Goal: Task Accomplishment & Management: Manage account settings

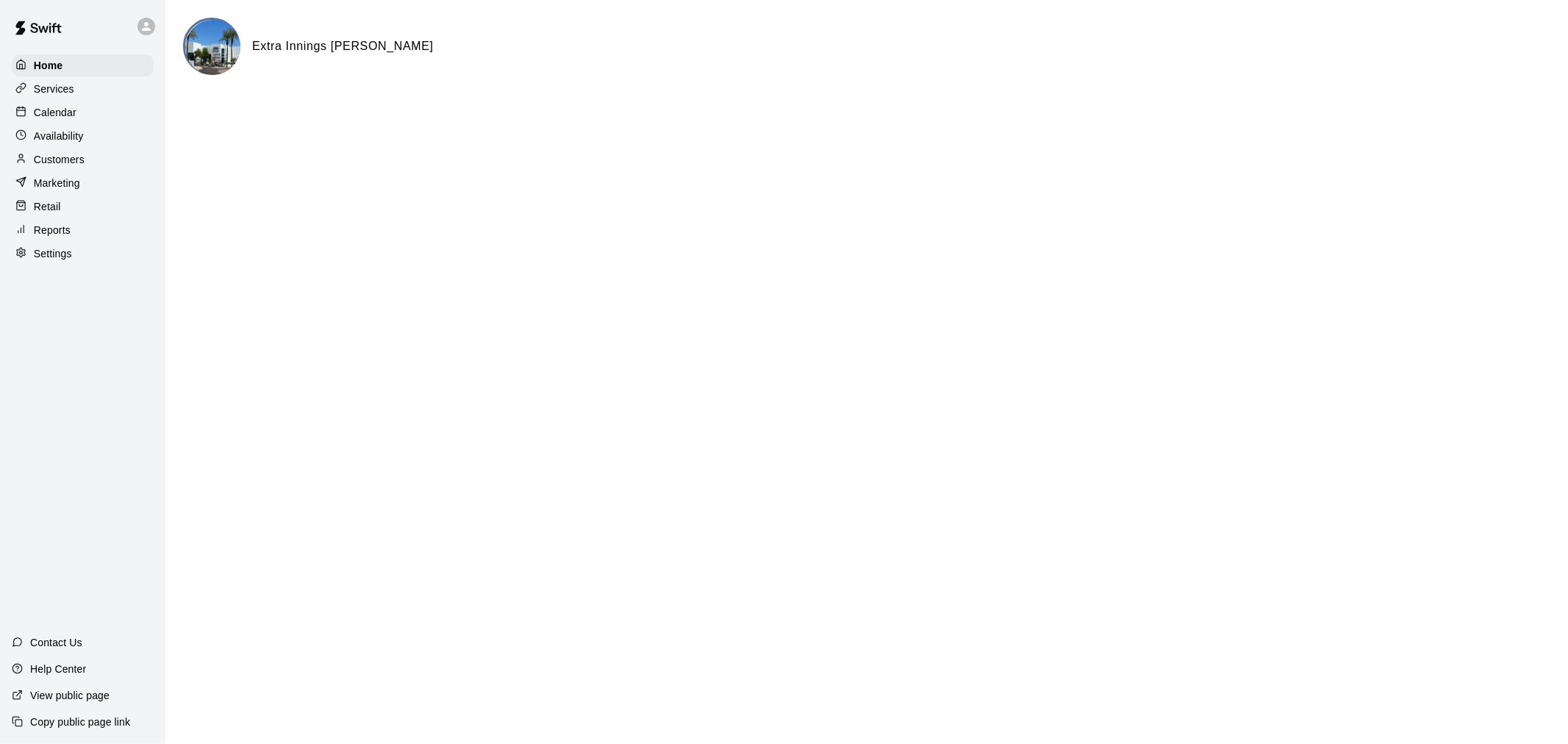
click at [94, 118] on div "Calendar" at bounding box center [83, 112] width 142 height 22
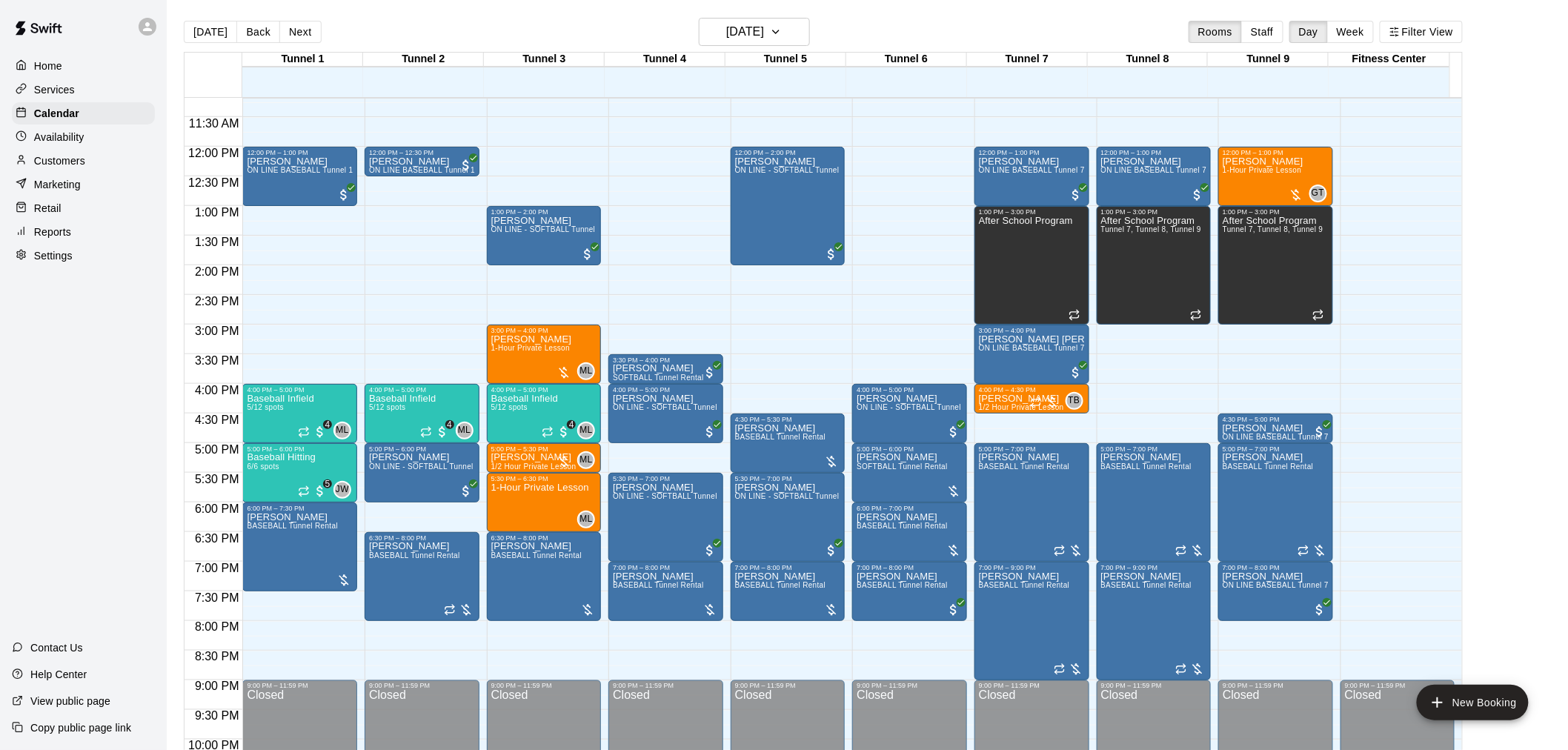
scroll to position [677, 0]
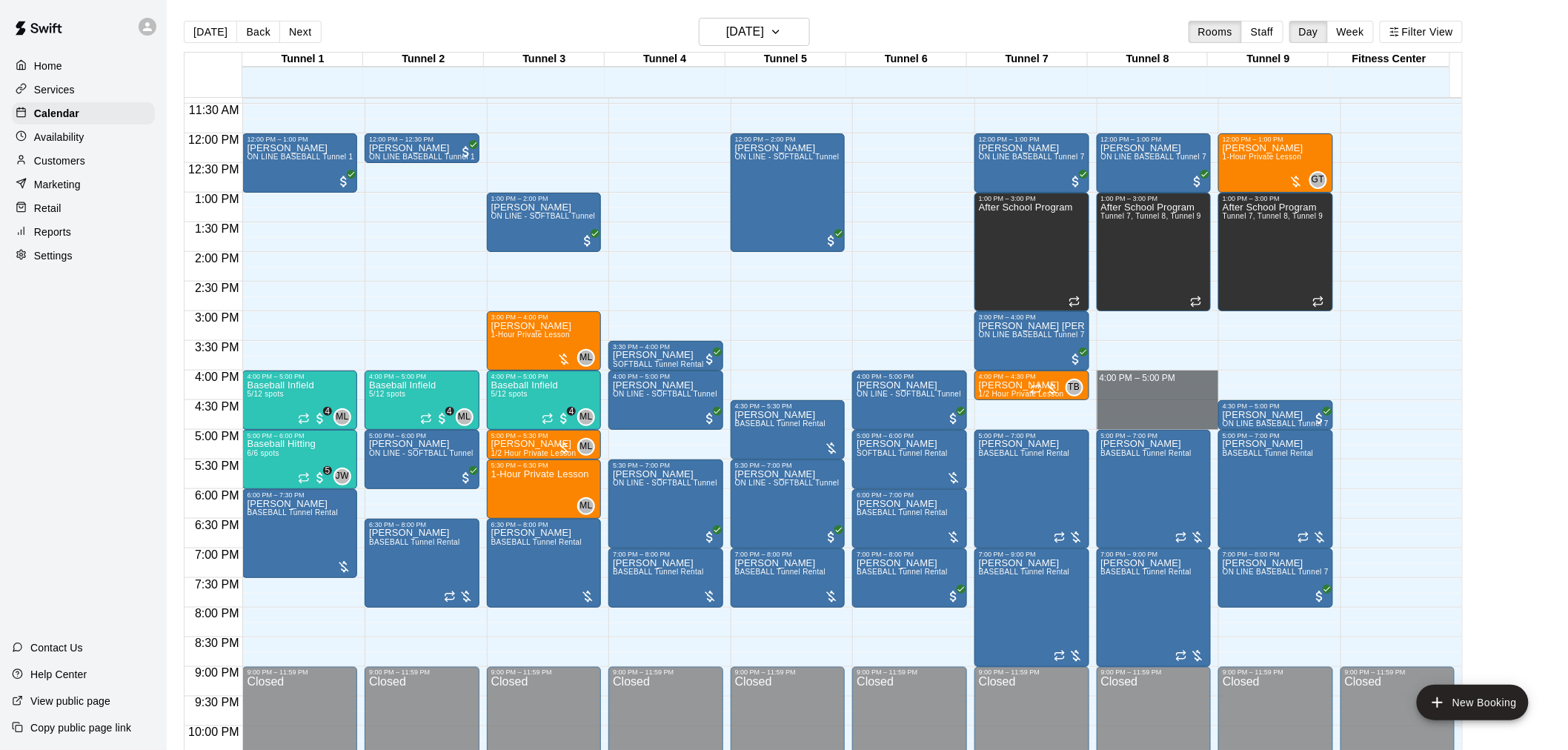
drag, startPoint x: 1115, startPoint y: 376, endPoint x: 1117, endPoint y: 415, distance: 39.1
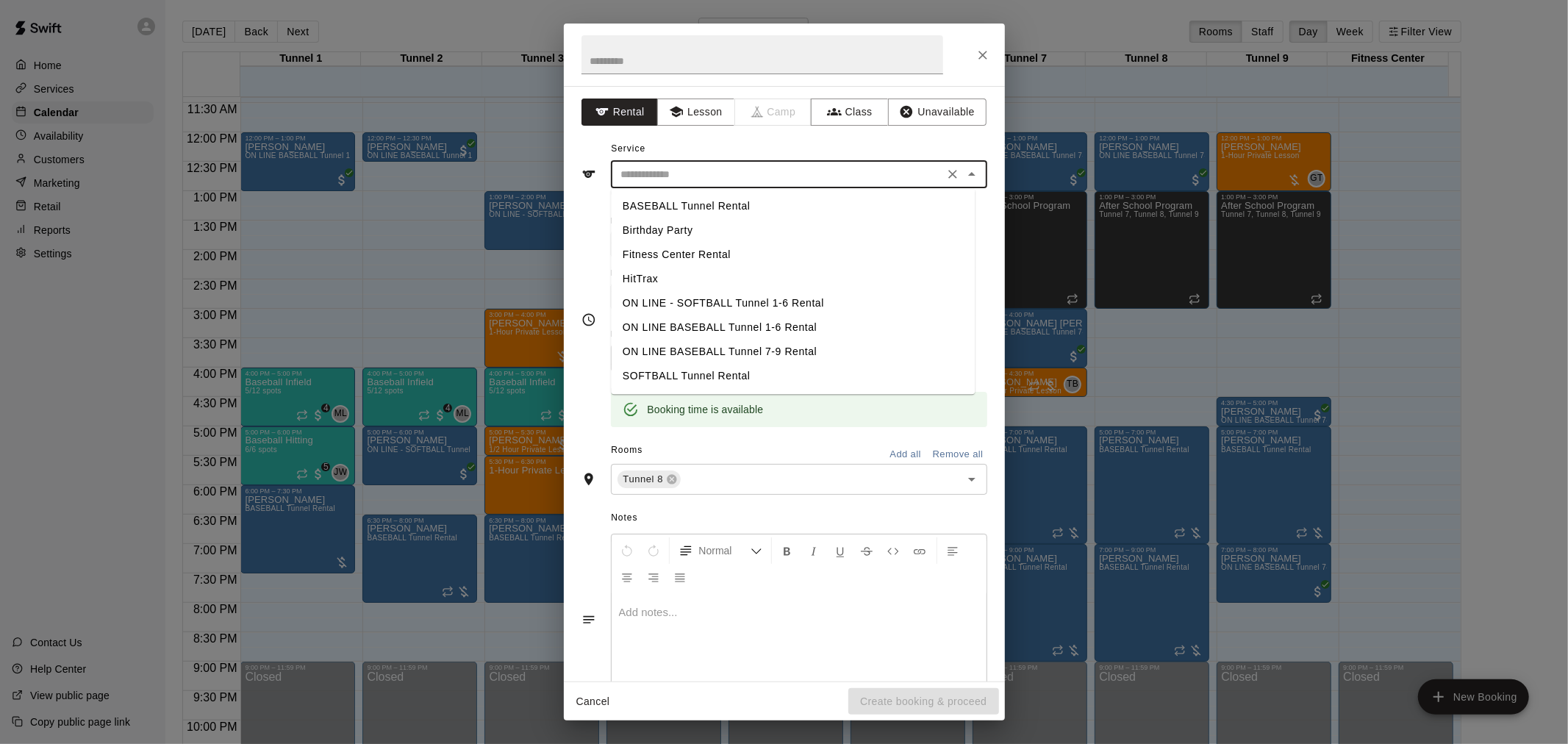
click at [669, 172] on input "text" at bounding box center [778, 175] width 324 height 18
click at [689, 204] on li "BASEBALL Tunnel Rental" at bounding box center [793, 206] width 364 height 24
type input "**********"
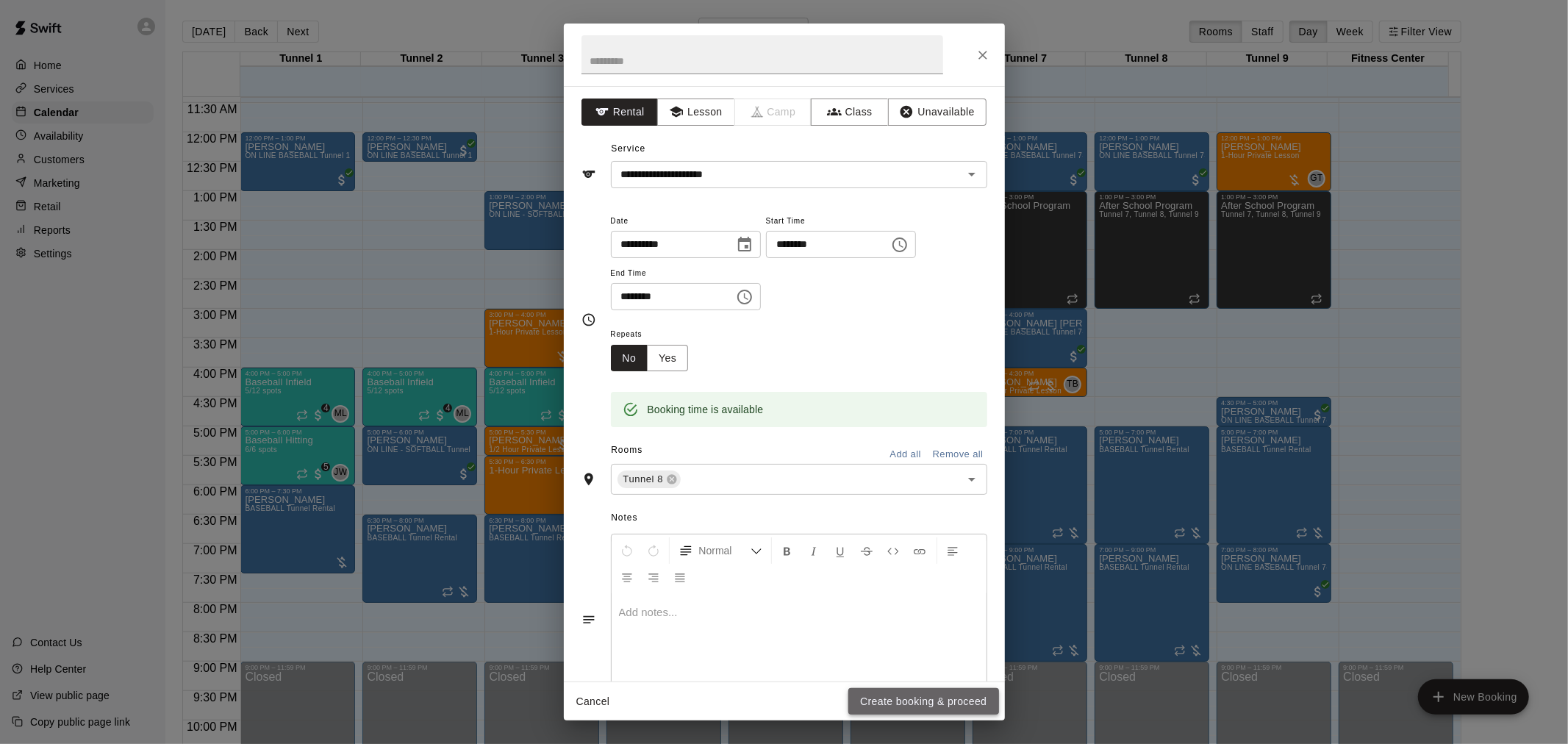
click at [885, 707] on button "Create booking & proceed" at bounding box center [924, 702] width 150 height 27
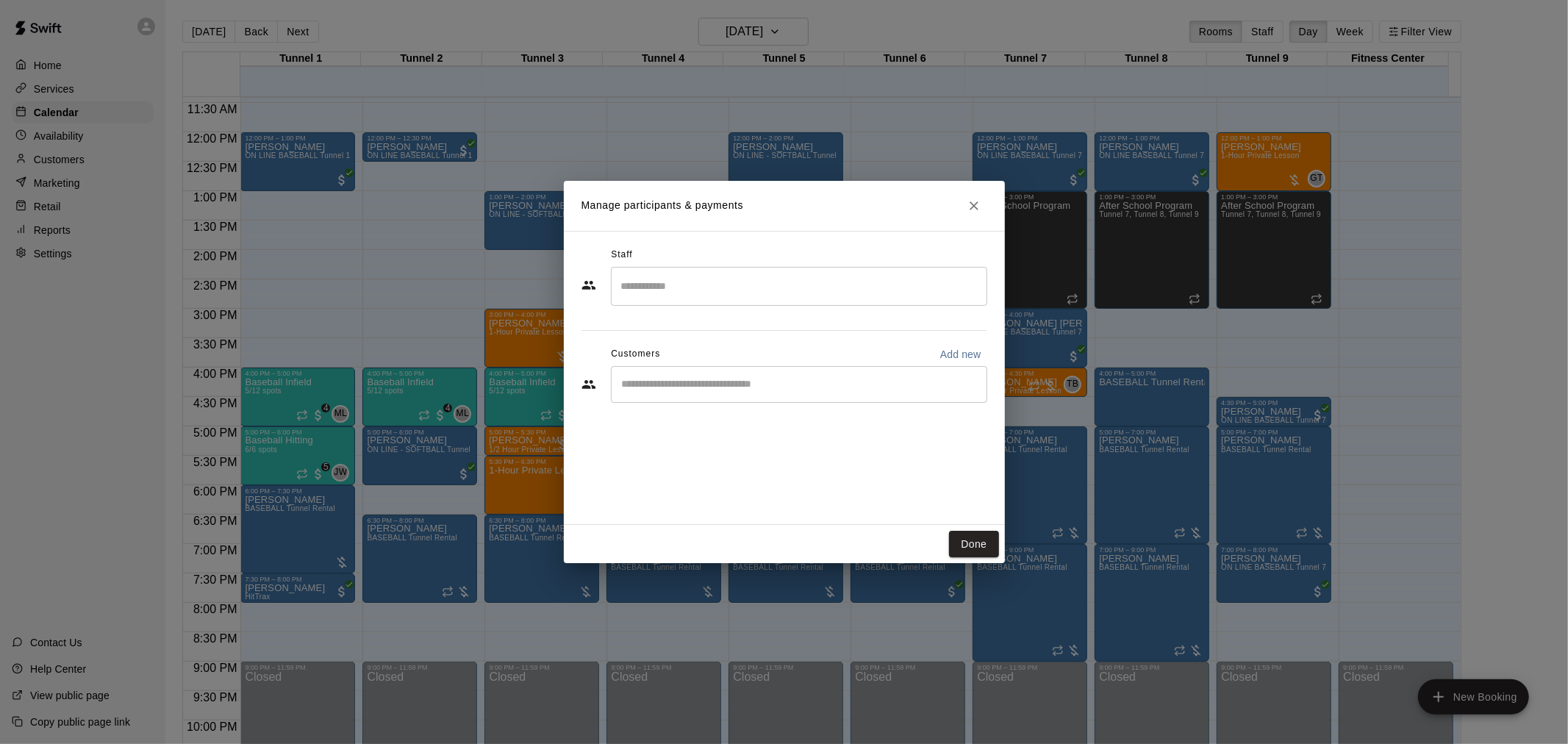
click at [728, 391] on input "Start typing to search customers..." at bounding box center [800, 384] width 363 height 14
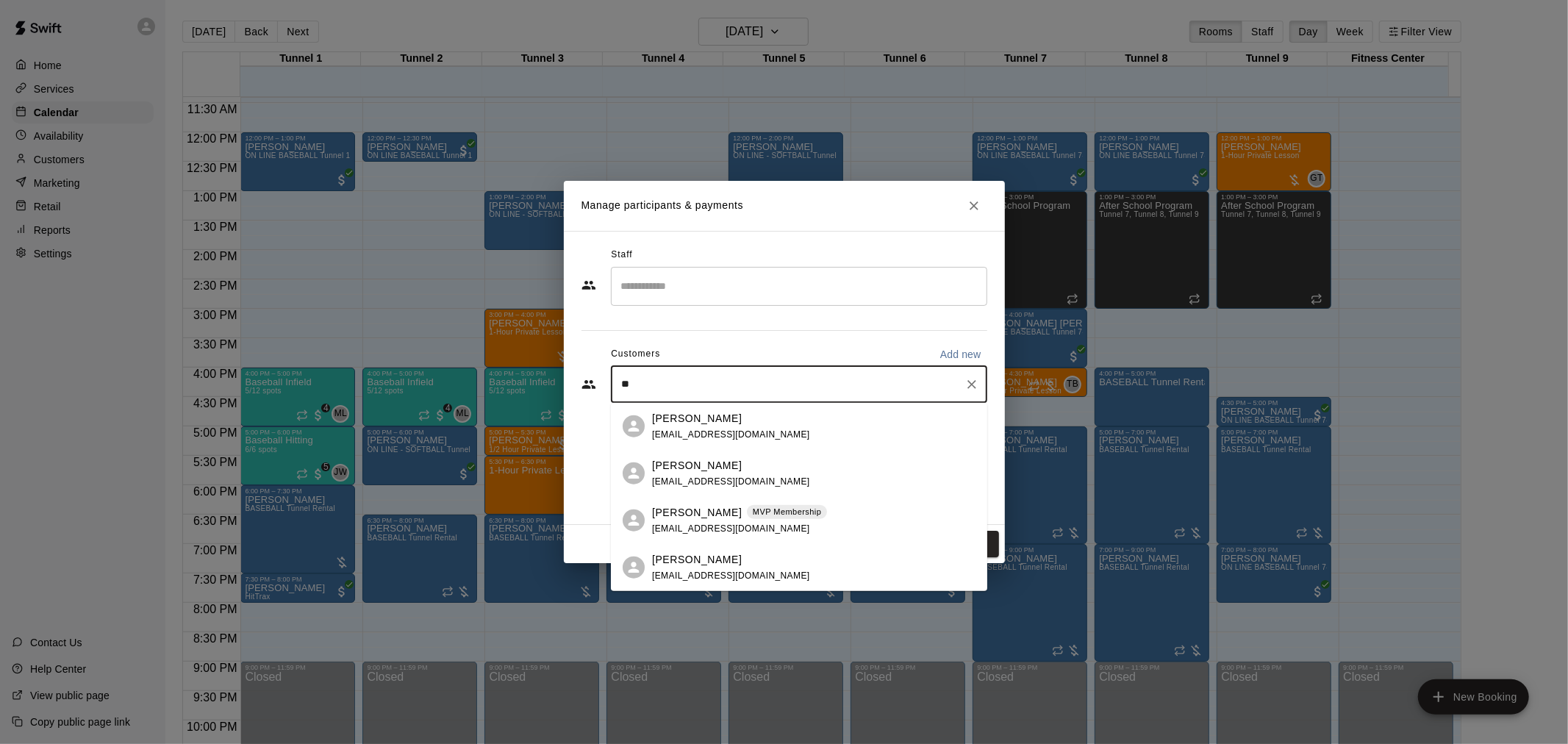
type input "*"
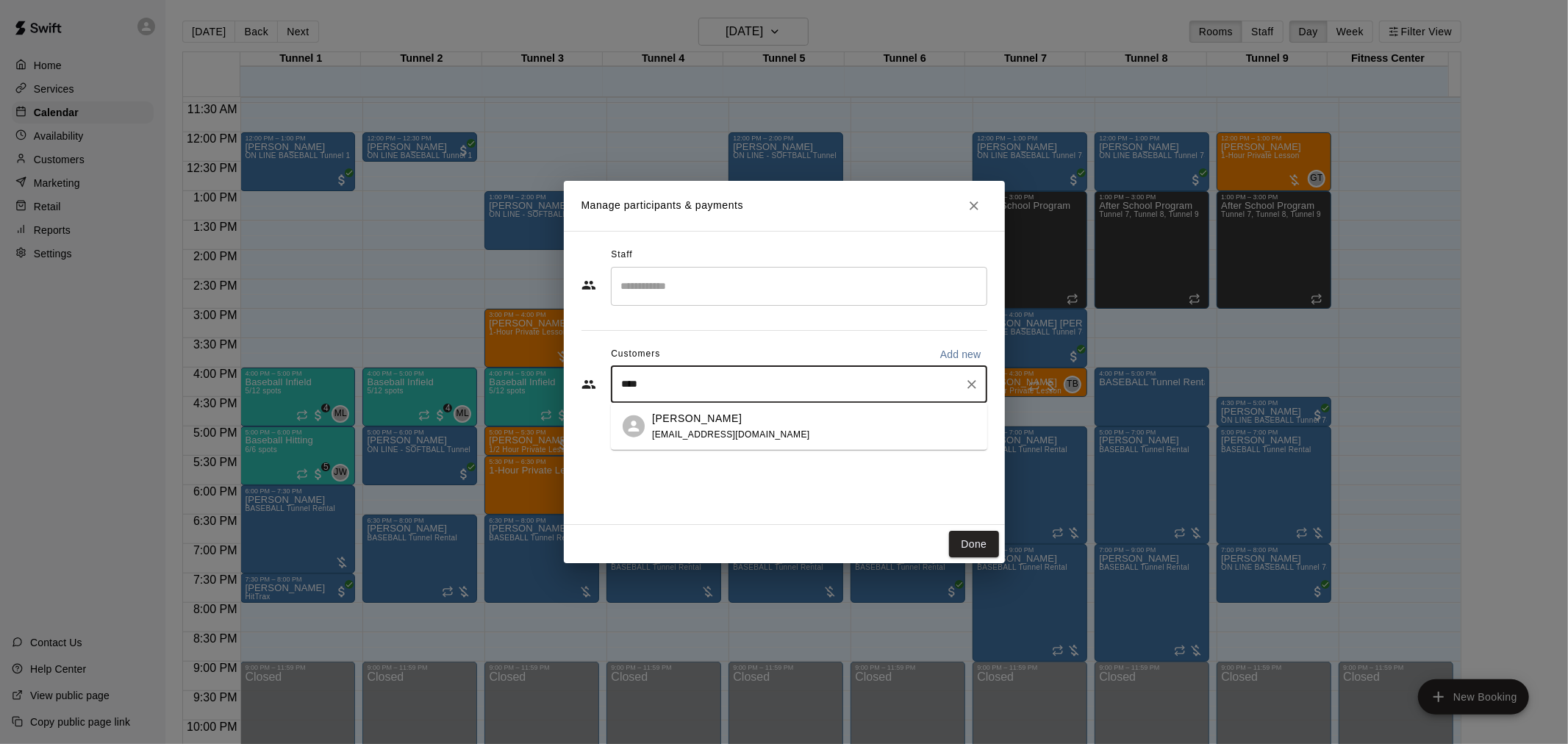
type input "*****"
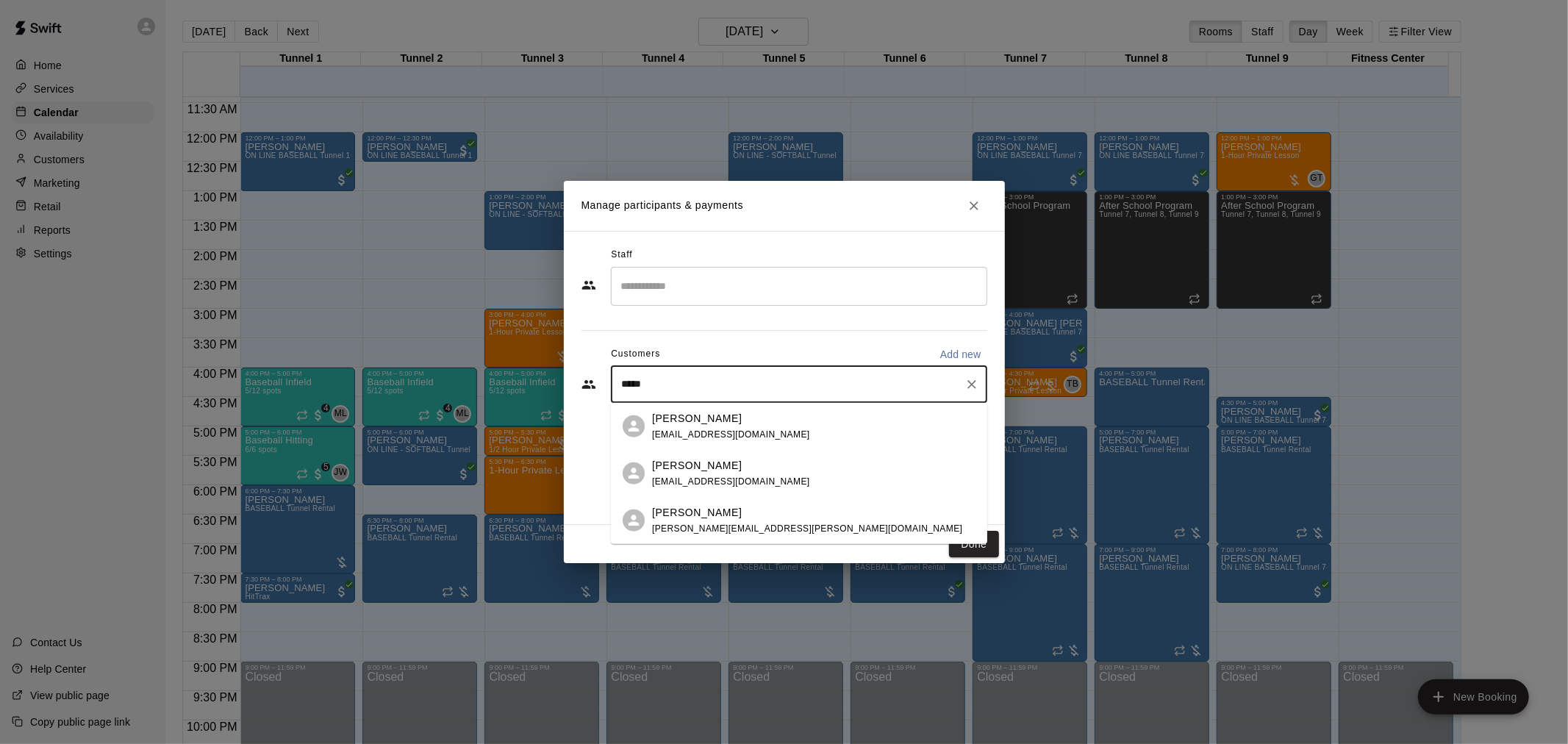
click at [725, 426] on div "David Walden dcp315@gmail.com" at bounding box center [731, 426] width 158 height 32
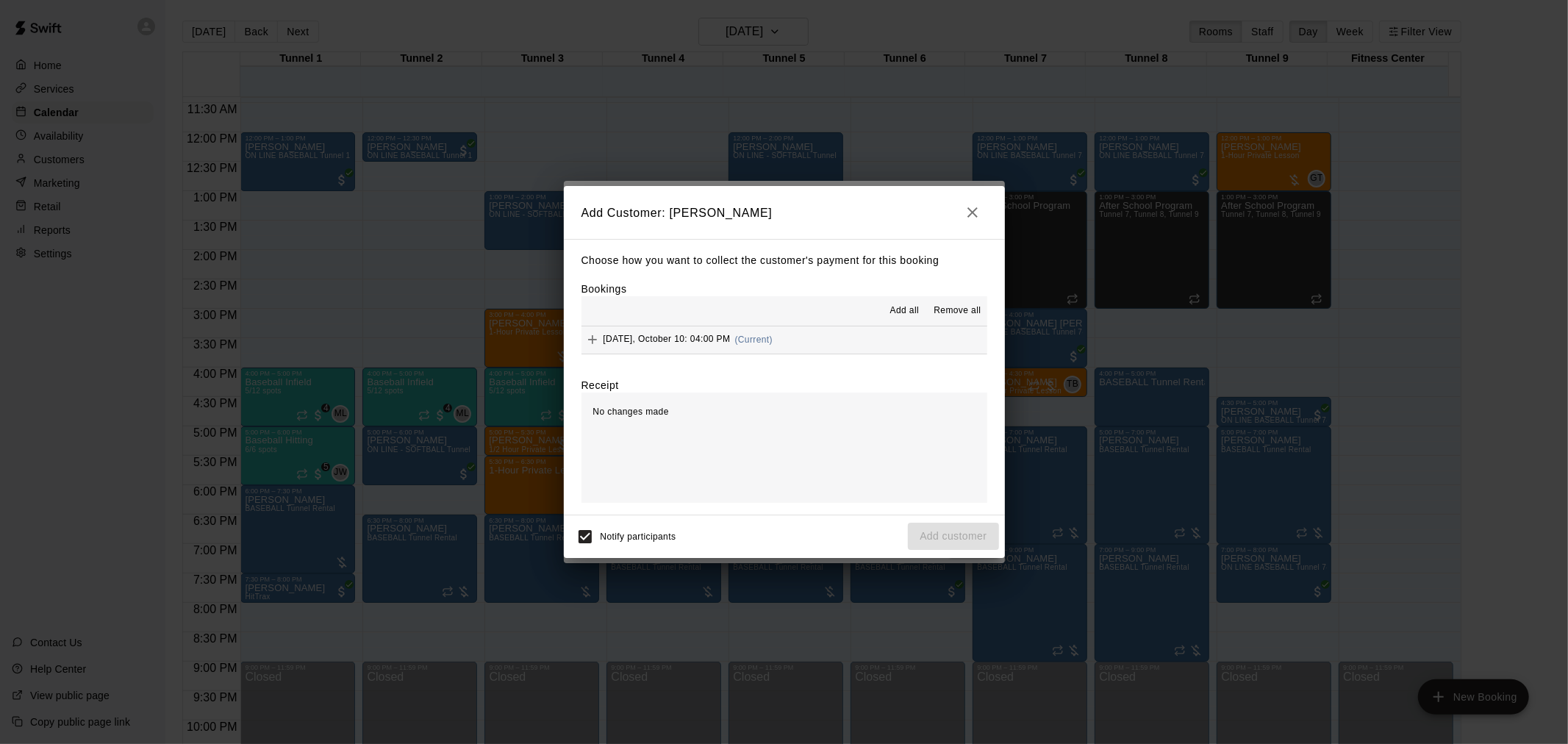
click at [719, 333] on div "Friday, October 10: 04:00 PM (Current)" at bounding box center [678, 339] width 192 height 22
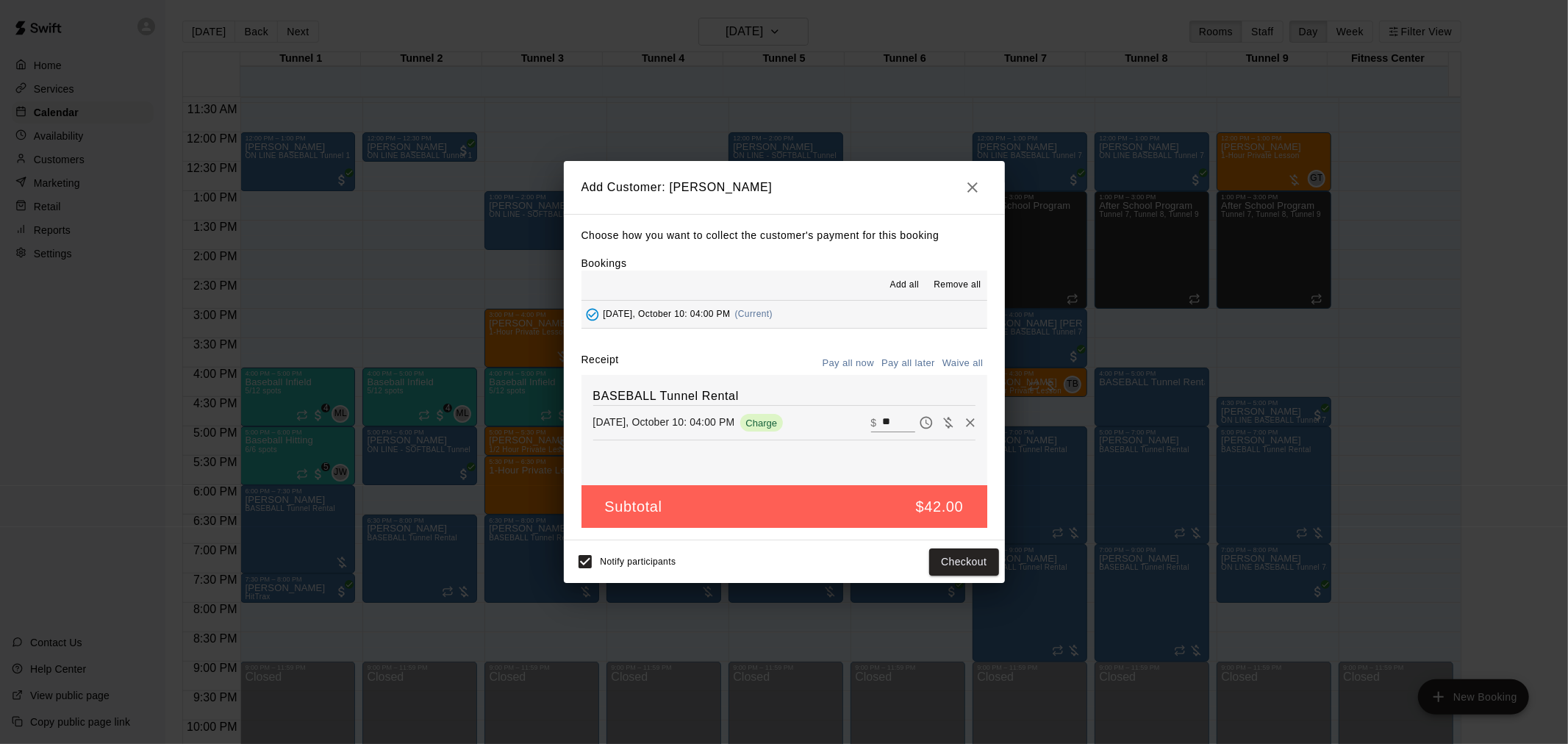
click at [917, 358] on button "Pay all later" at bounding box center [908, 364] width 61 height 23
click at [961, 563] on button "Add customer" at bounding box center [954, 562] width 91 height 27
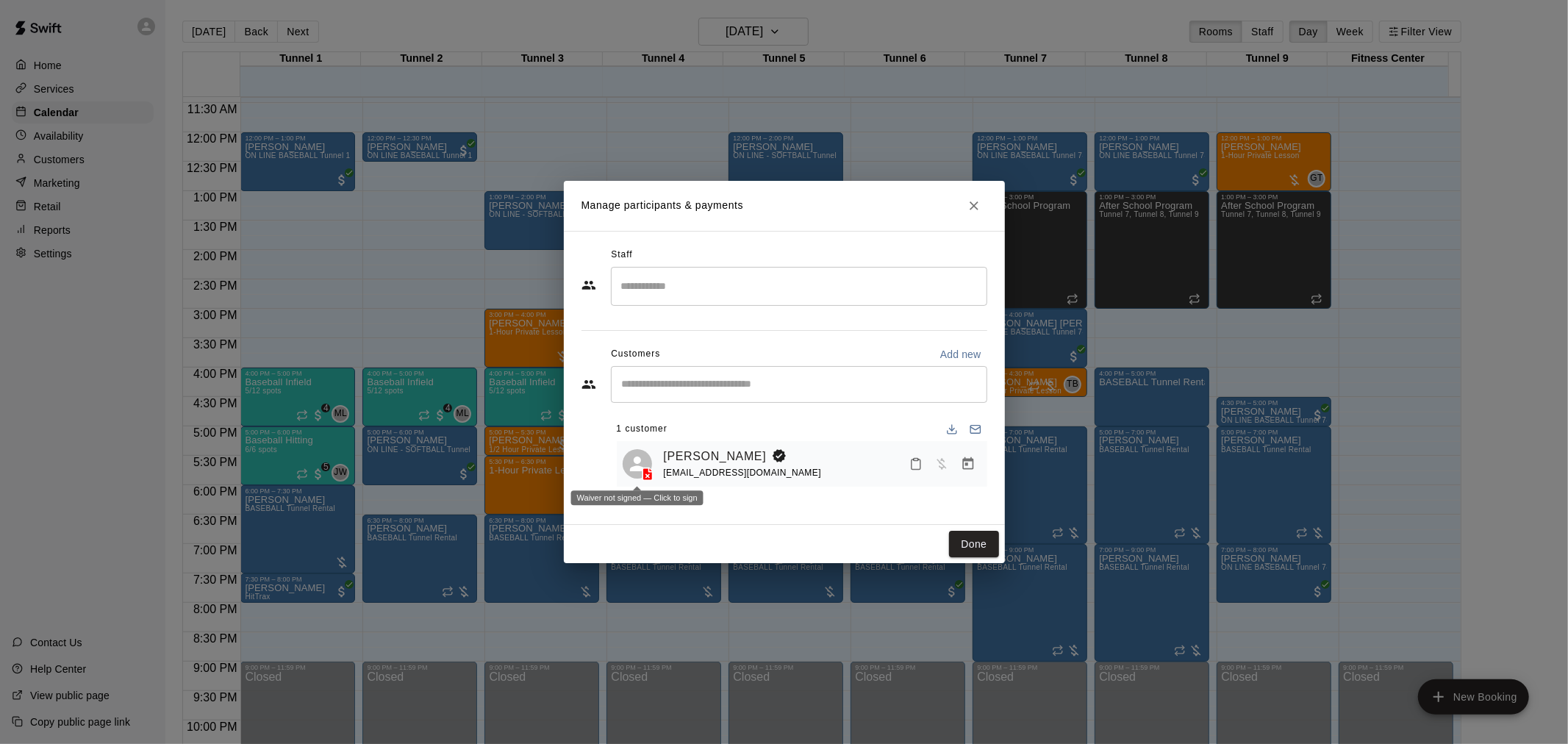
click at [649, 476] on line at bounding box center [647, 476] width 3 height 3
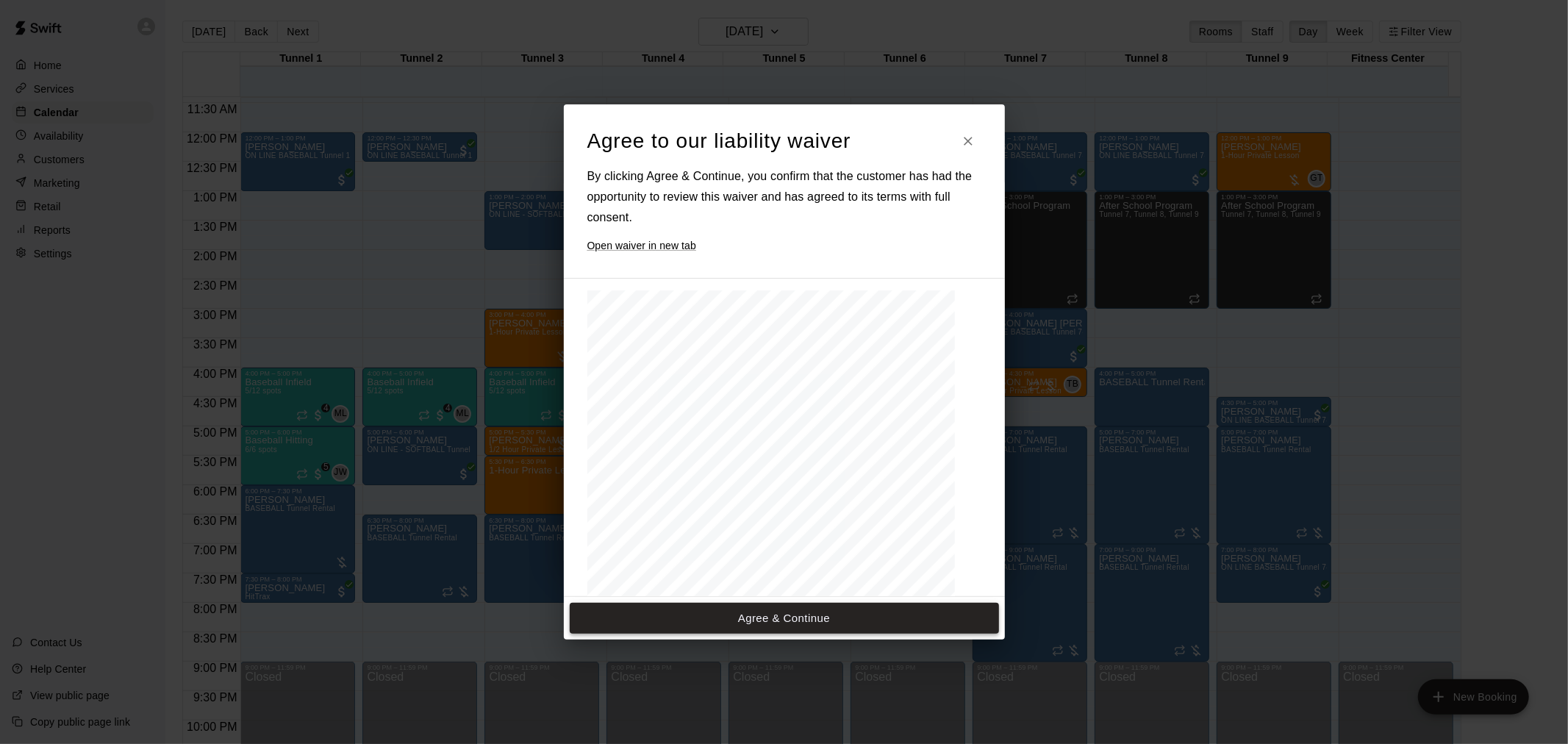
click at [777, 619] on button "Agree & Continue" at bounding box center [784, 618] width 430 height 31
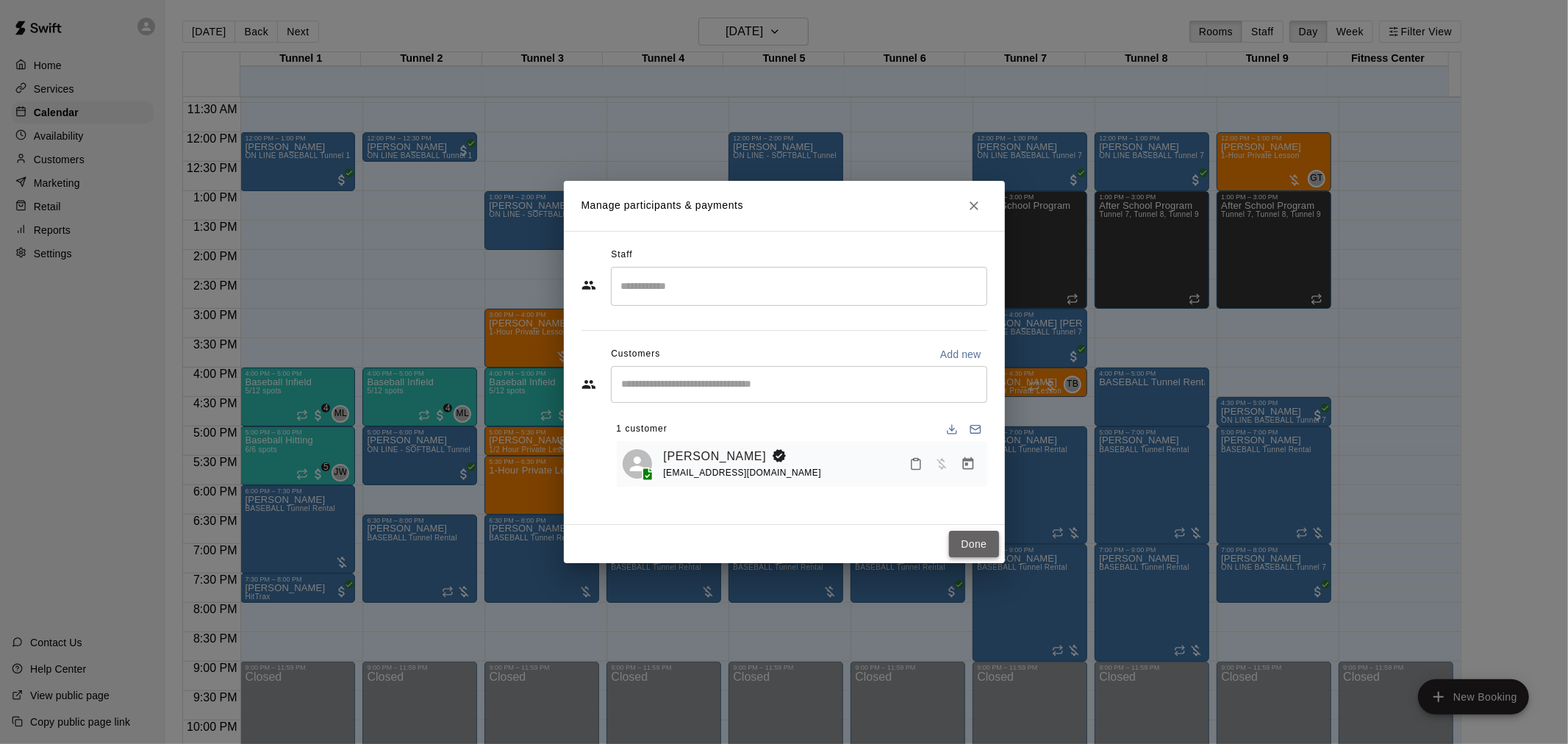
click at [973, 546] on button "Done" at bounding box center [973, 544] width 49 height 27
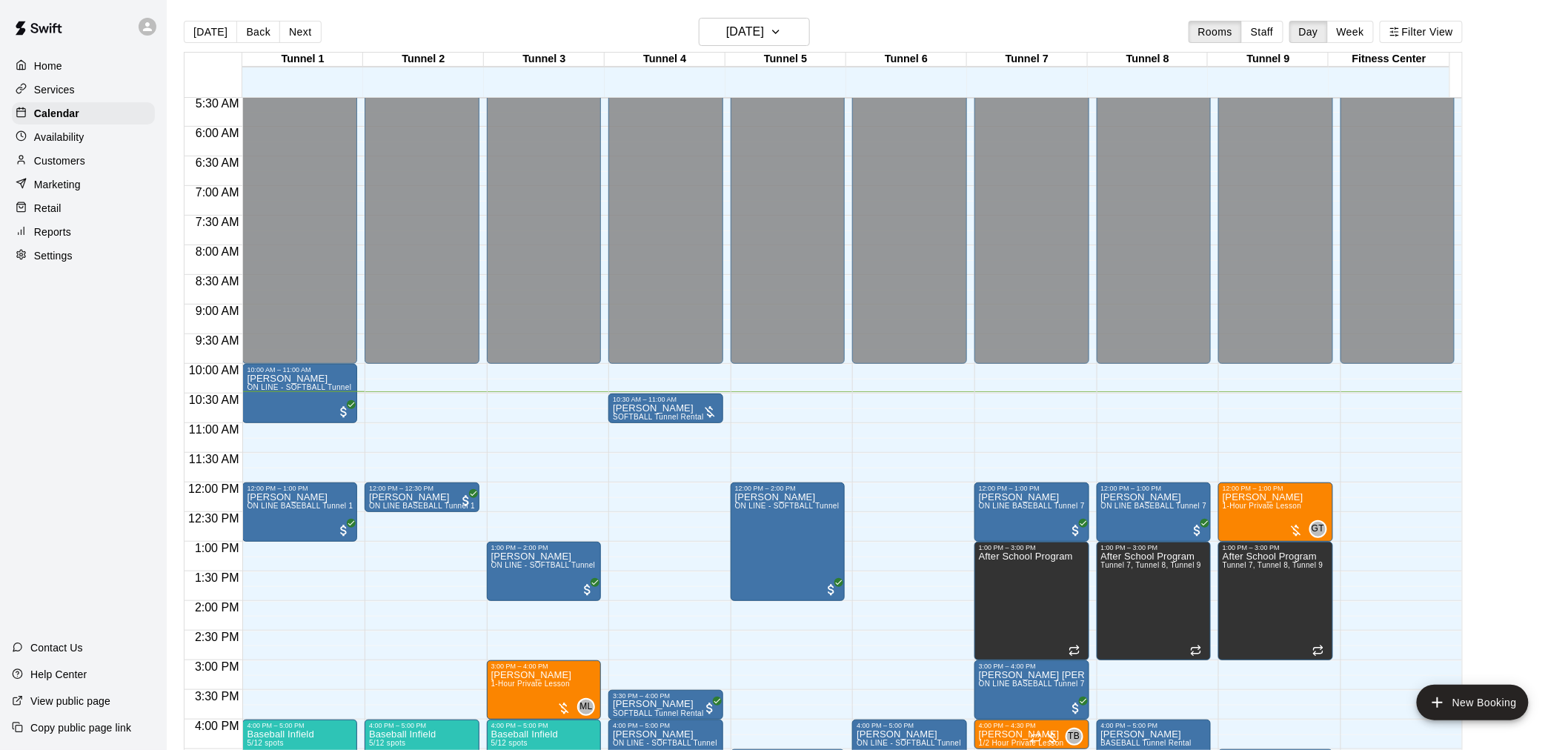
scroll to position [347, 0]
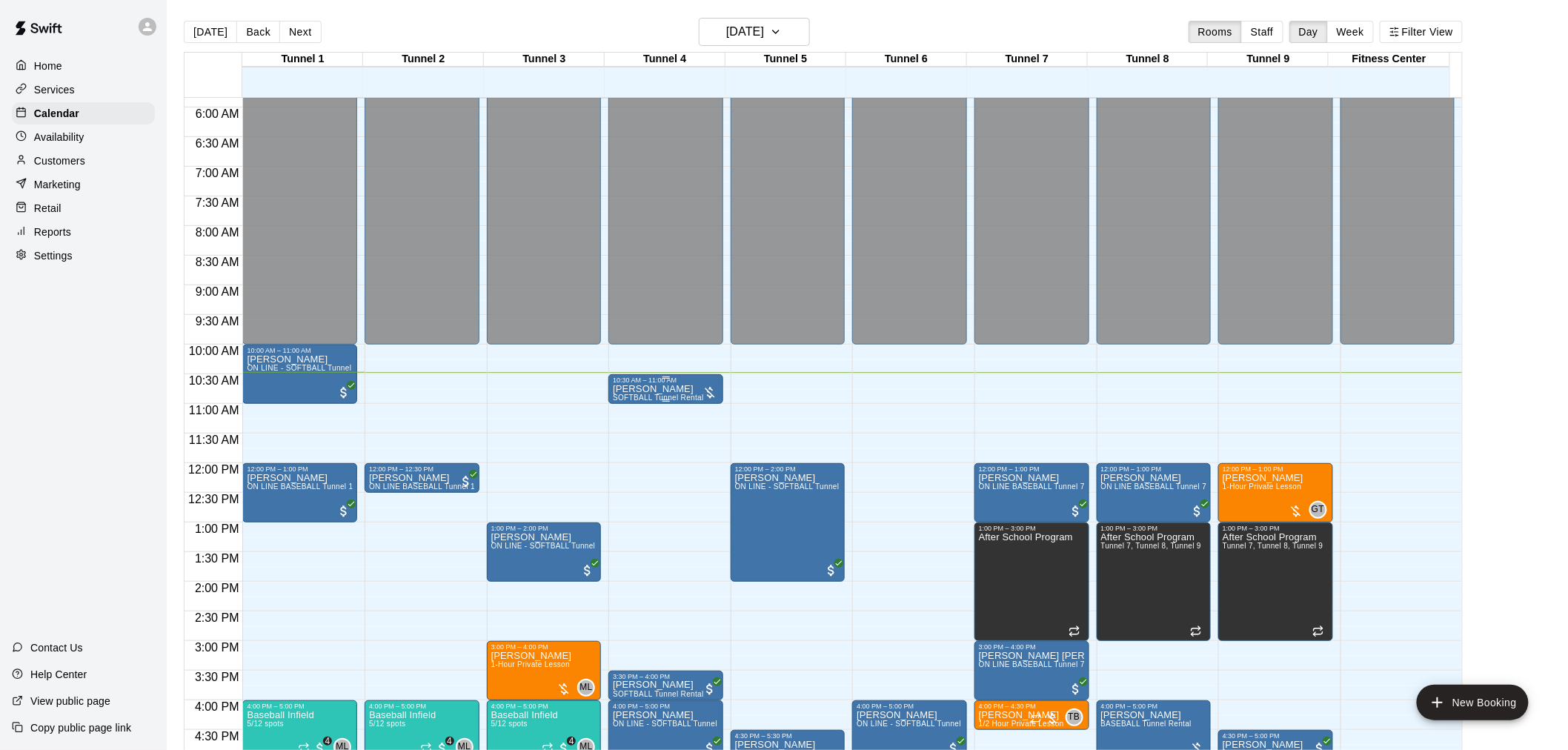
click at [643, 383] on div "10:30 AM – 11:00 AM" at bounding box center [665, 380] width 106 height 8
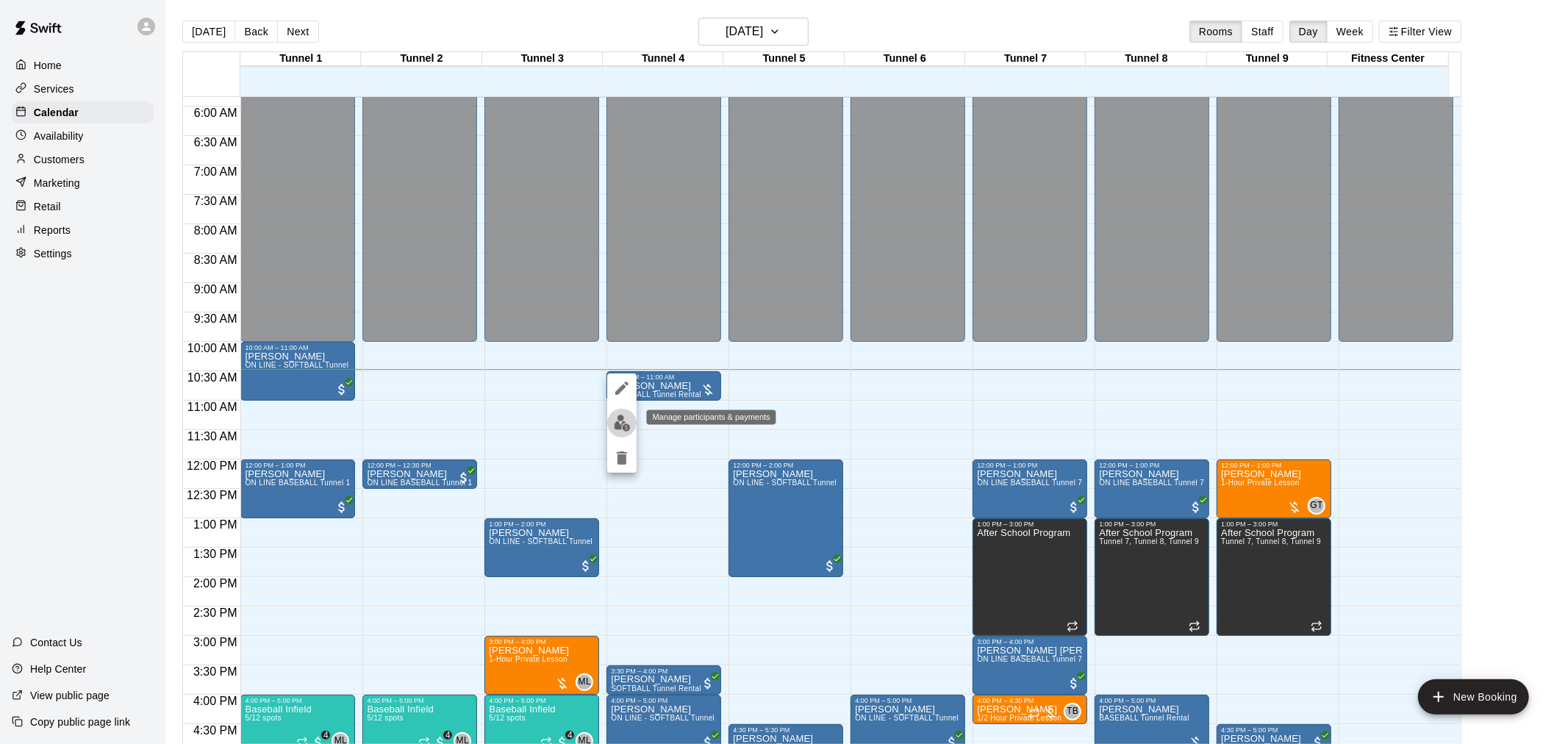
click at [623, 426] on img "edit" at bounding box center [623, 423] width 17 height 17
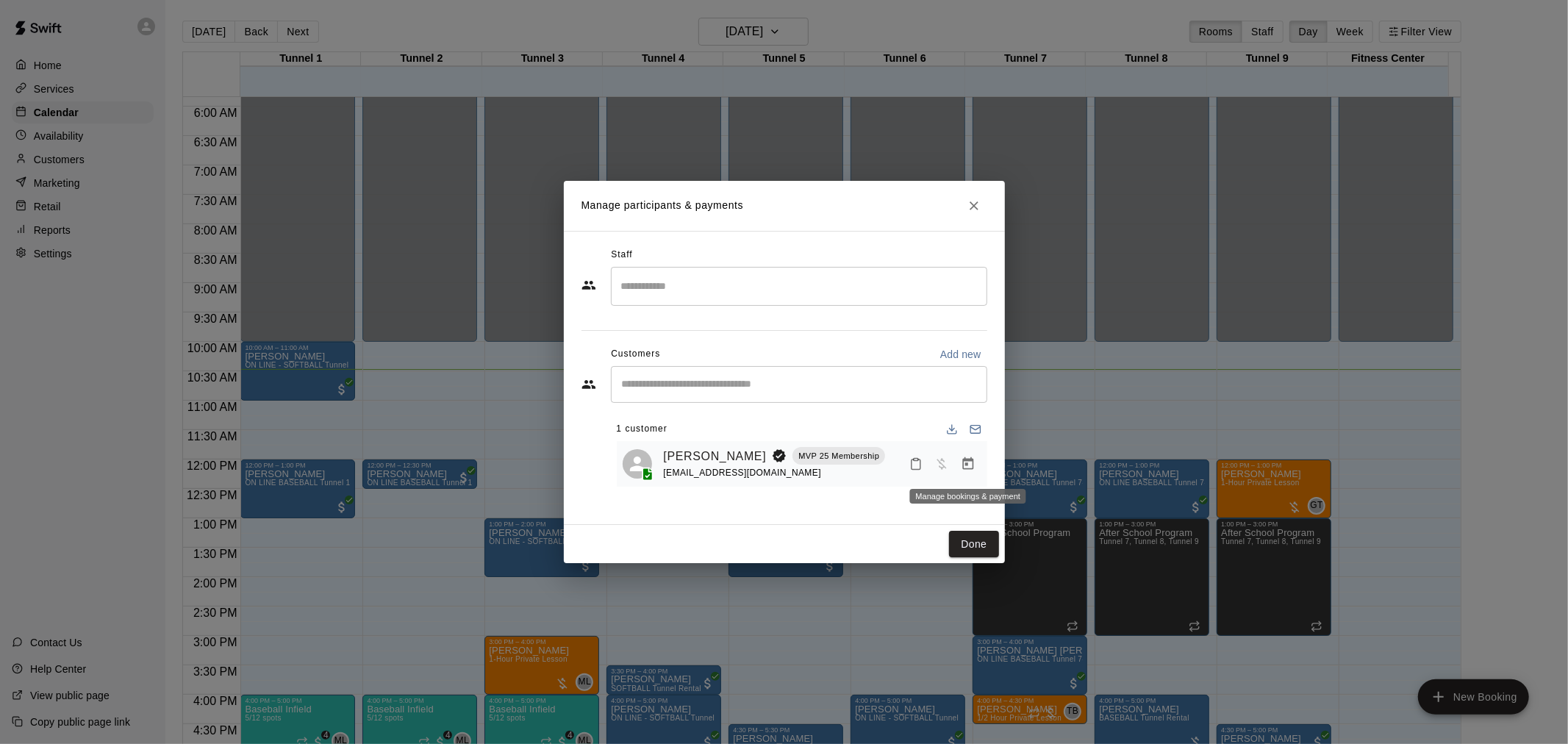
click at [961, 461] on icon "Manage bookings & payment" at bounding box center [968, 463] width 14 height 14
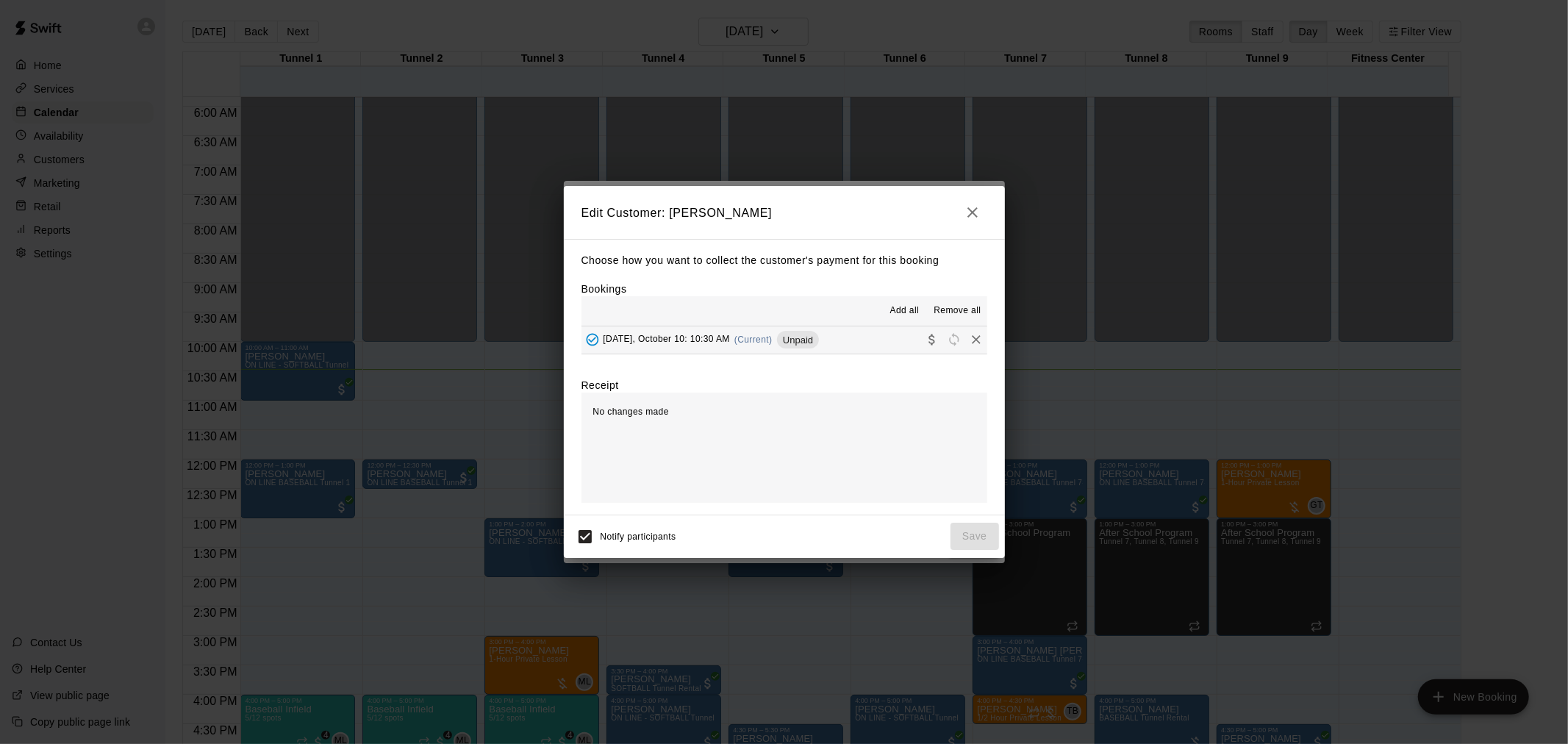
click at [778, 346] on span "Unpaid" at bounding box center [798, 339] width 42 height 11
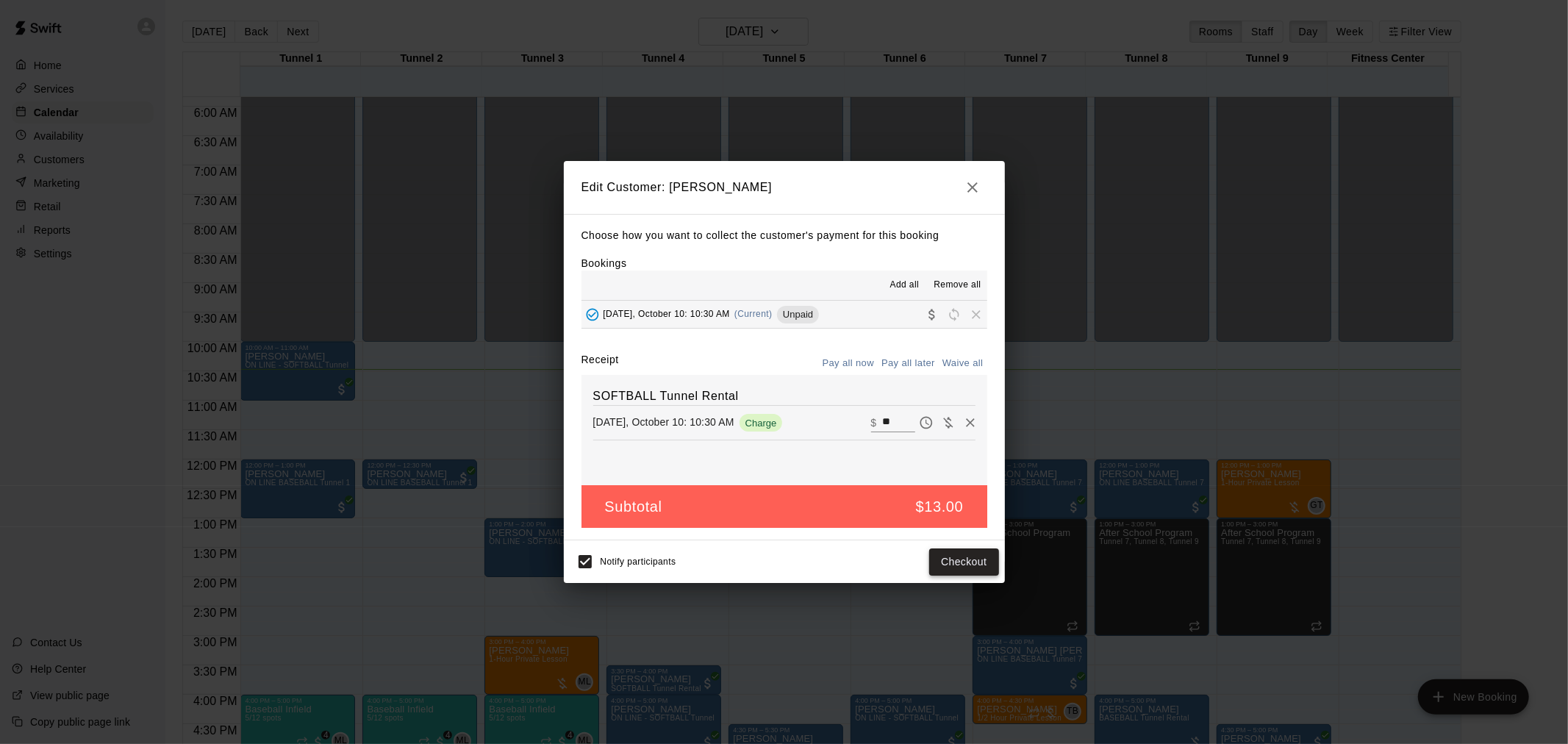
click at [966, 562] on button "Checkout" at bounding box center [964, 562] width 69 height 27
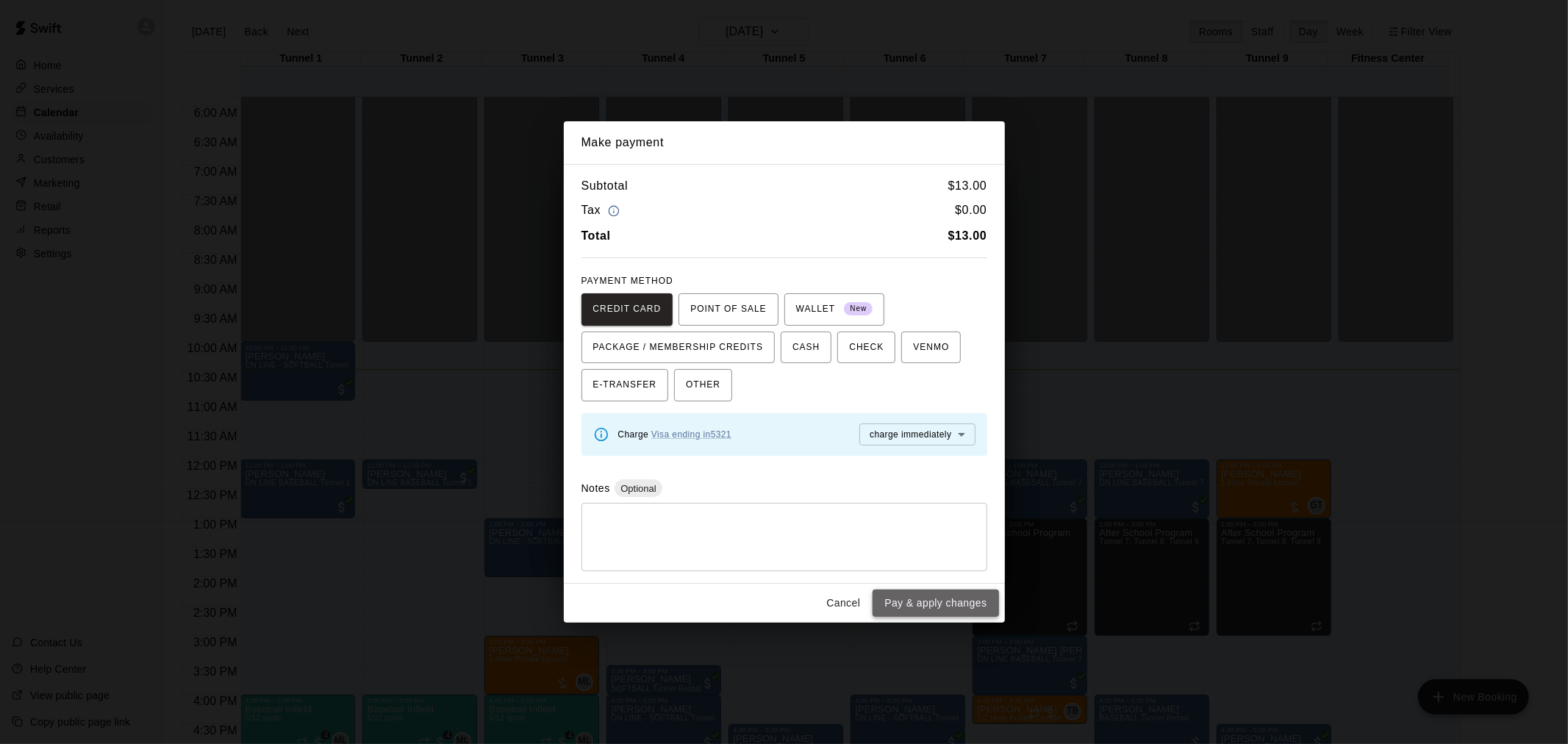
click at [941, 593] on button "Pay & apply changes" at bounding box center [936, 603] width 126 height 27
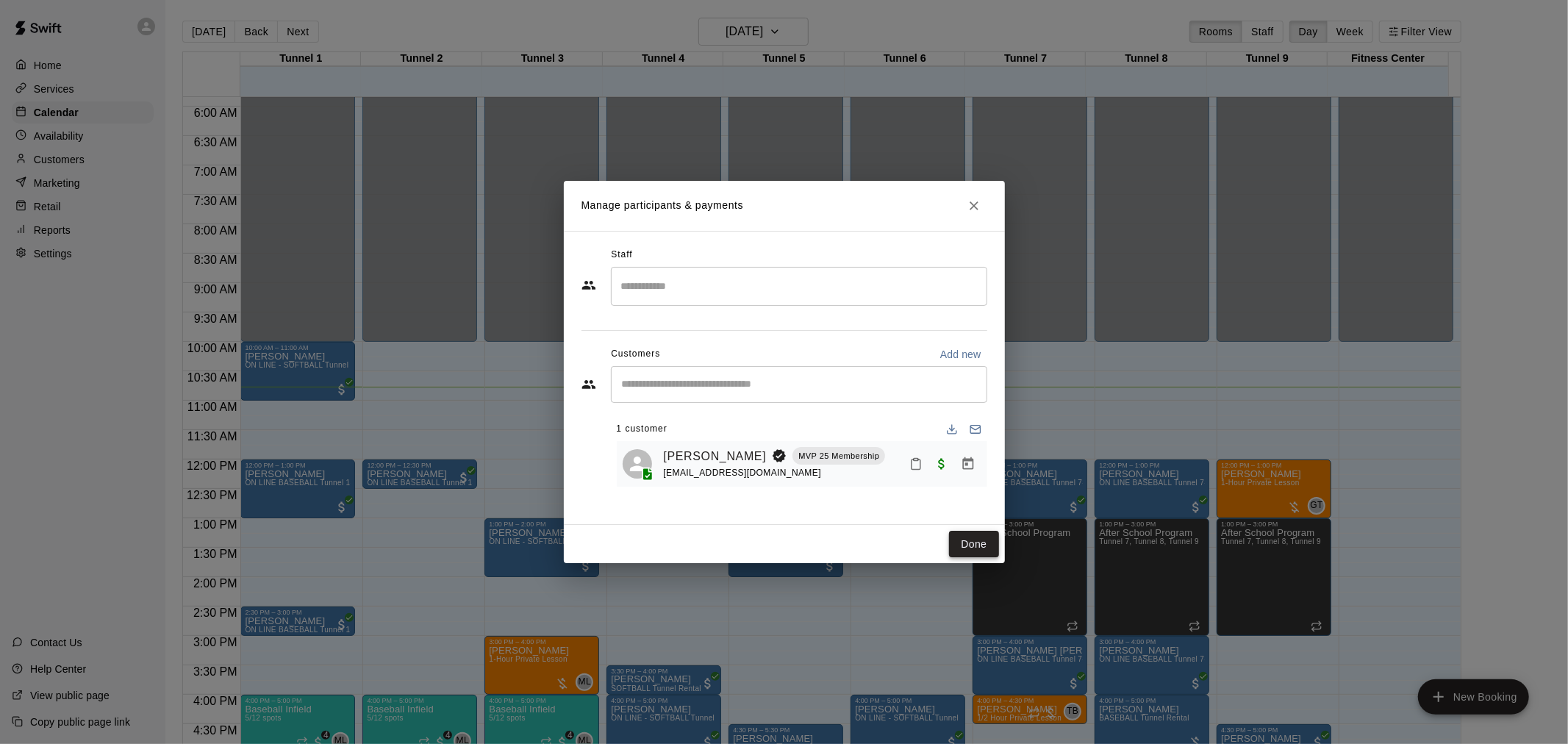
click at [957, 535] on button "Done" at bounding box center [973, 544] width 49 height 27
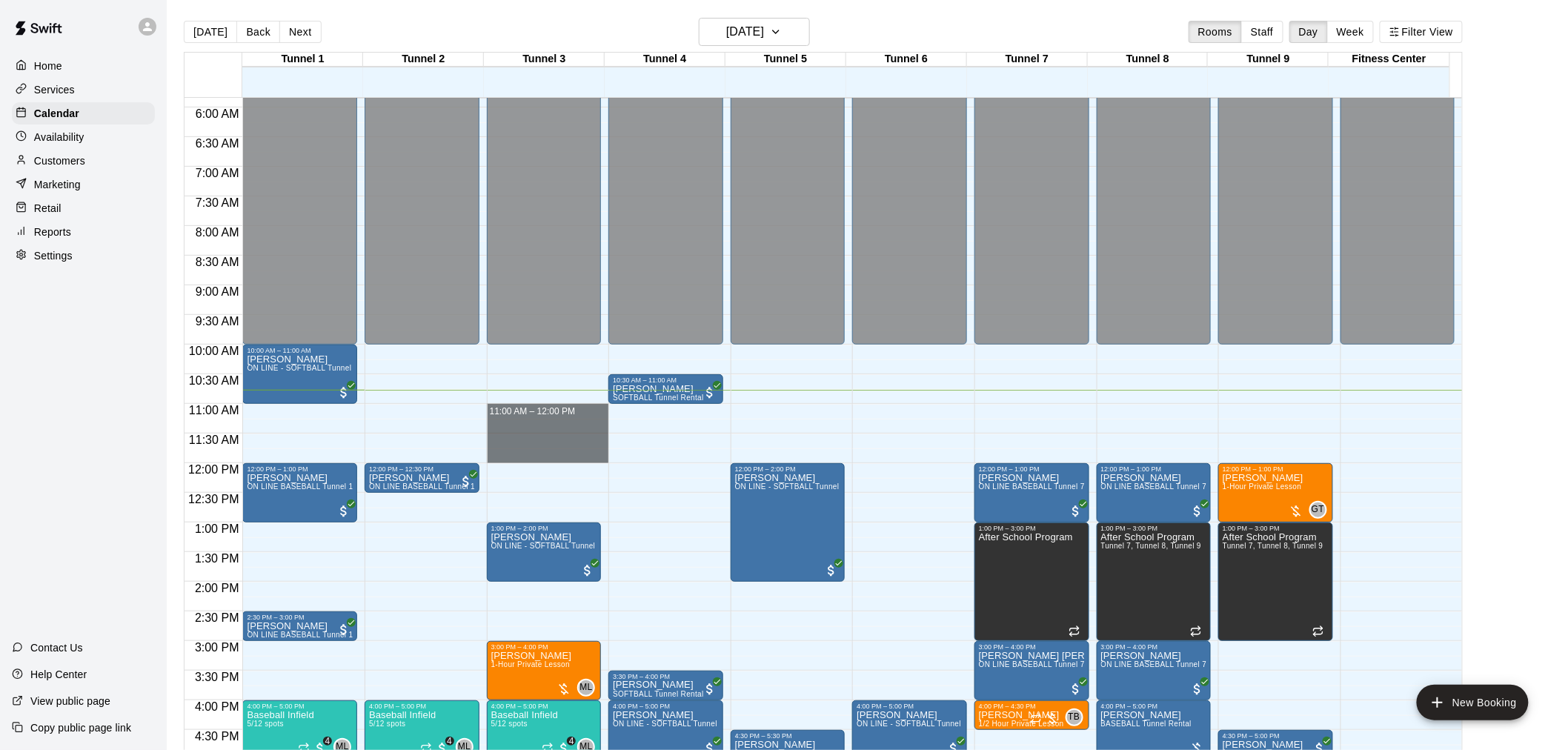
drag, startPoint x: 530, startPoint y: 409, endPoint x: 536, endPoint y: 457, distance: 48.4
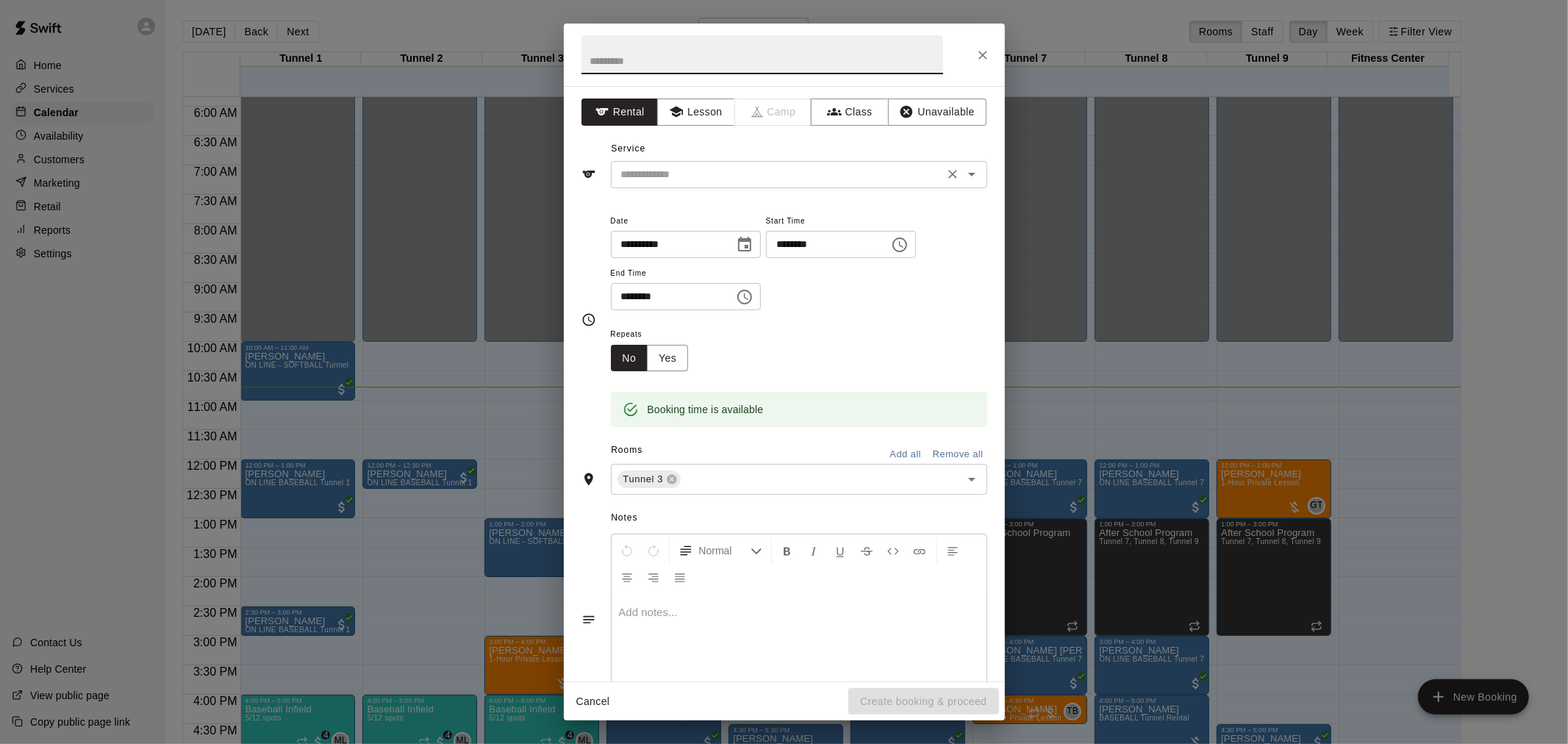
click at [672, 164] on div "​" at bounding box center [800, 175] width 377 height 27
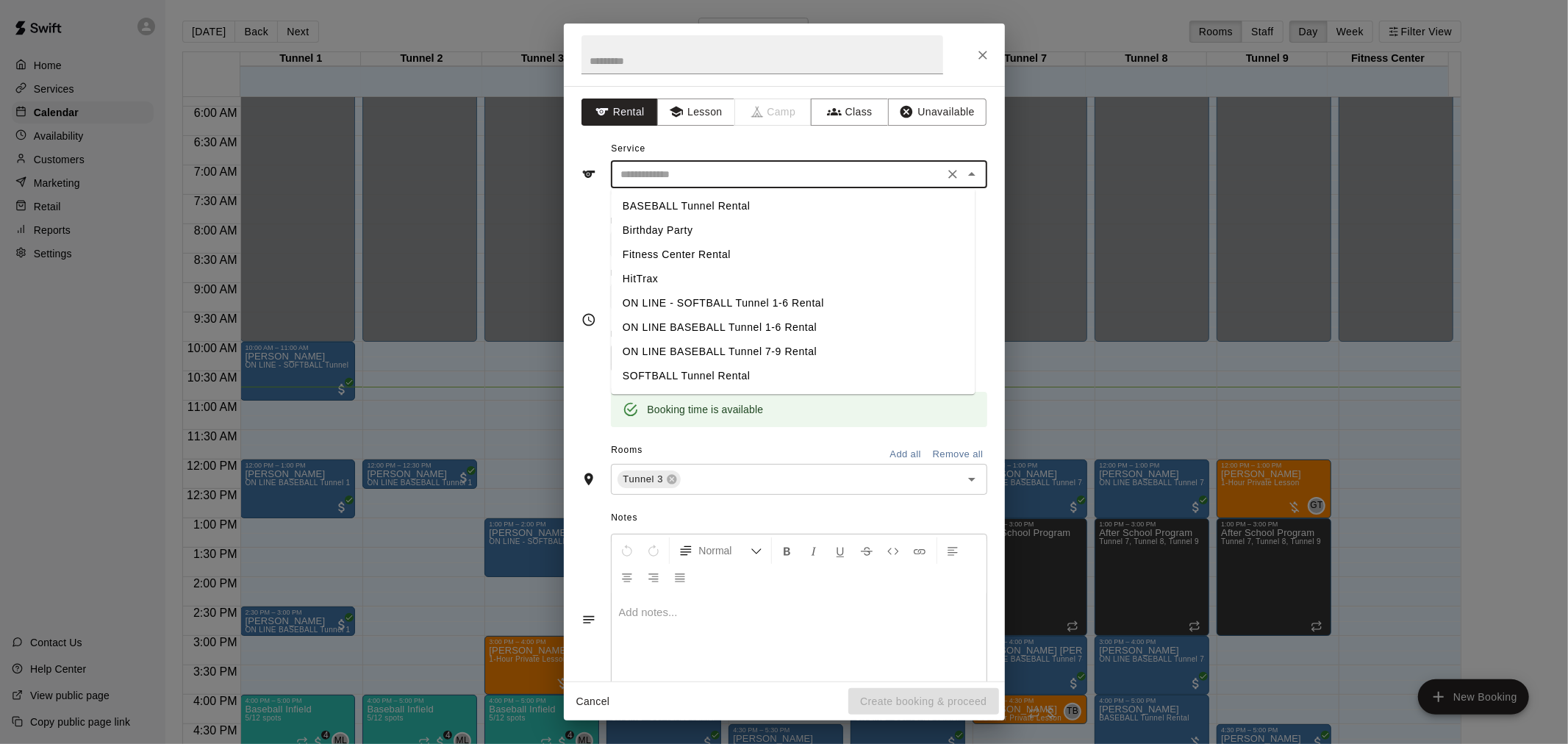
click at [671, 208] on li "BASEBALL Tunnel Rental" at bounding box center [793, 206] width 364 height 24
type input "**********"
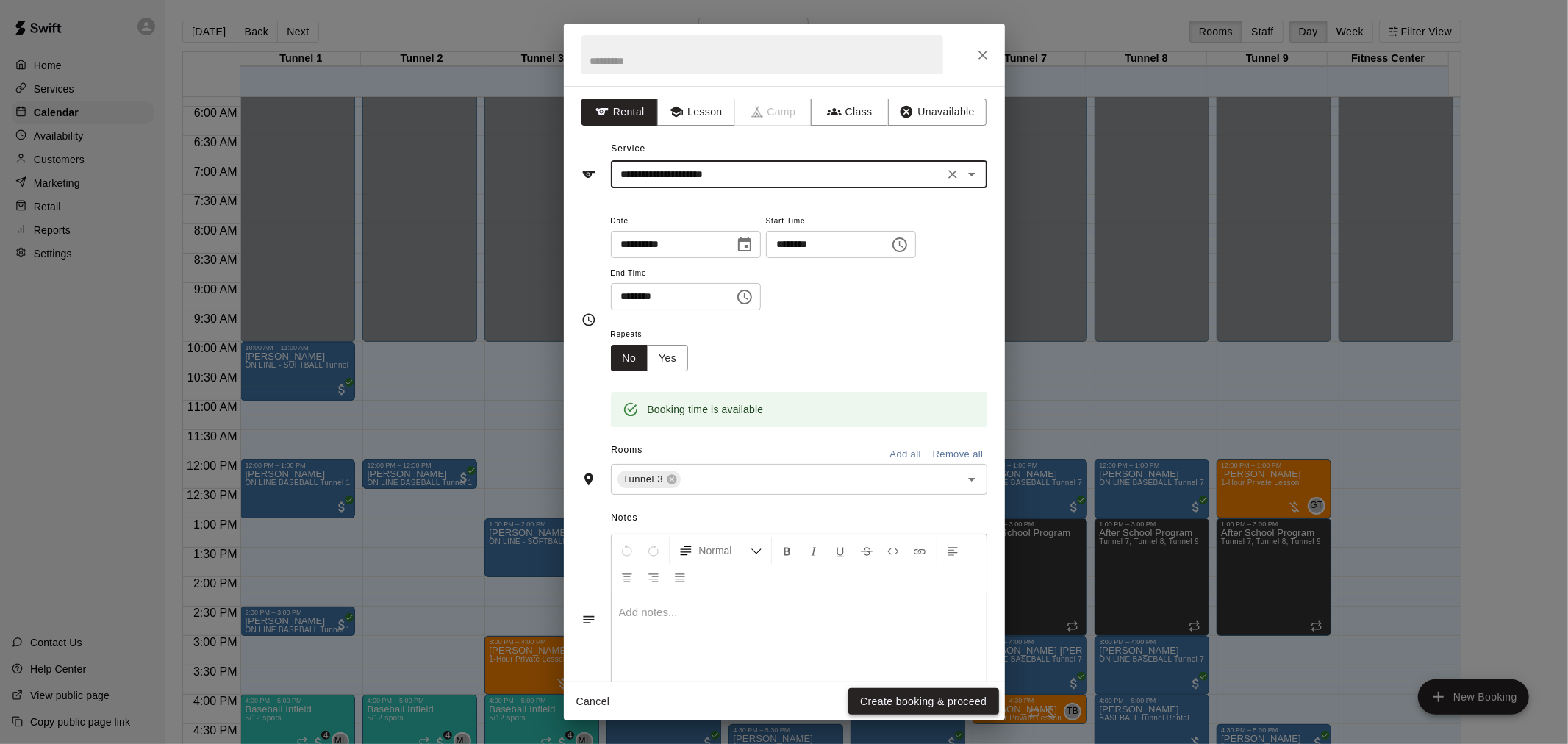
click at [890, 698] on button "Create booking & proceed" at bounding box center [924, 702] width 150 height 27
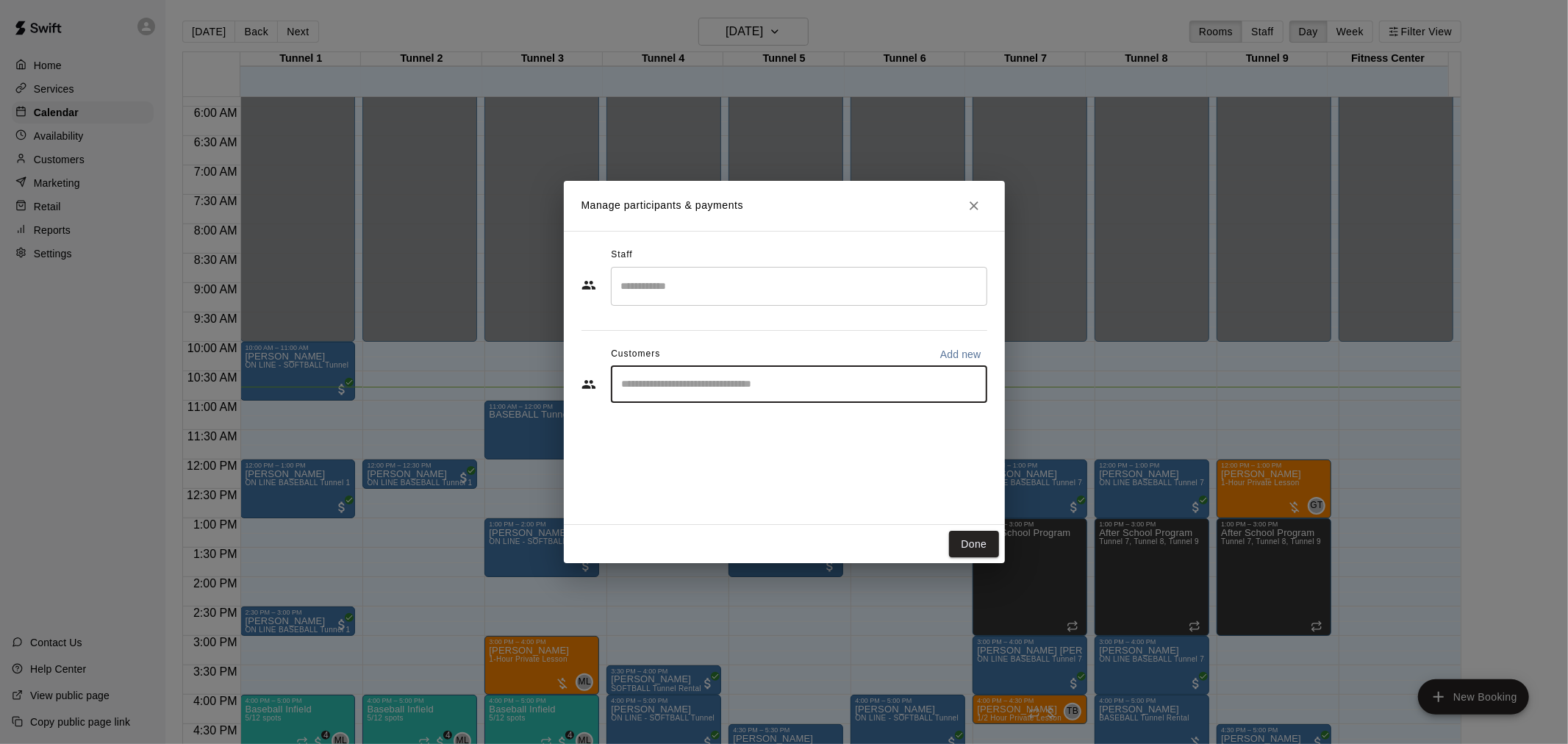
click at [706, 378] on input "Start typing to search customers..." at bounding box center [800, 384] width 363 height 14
type input "****"
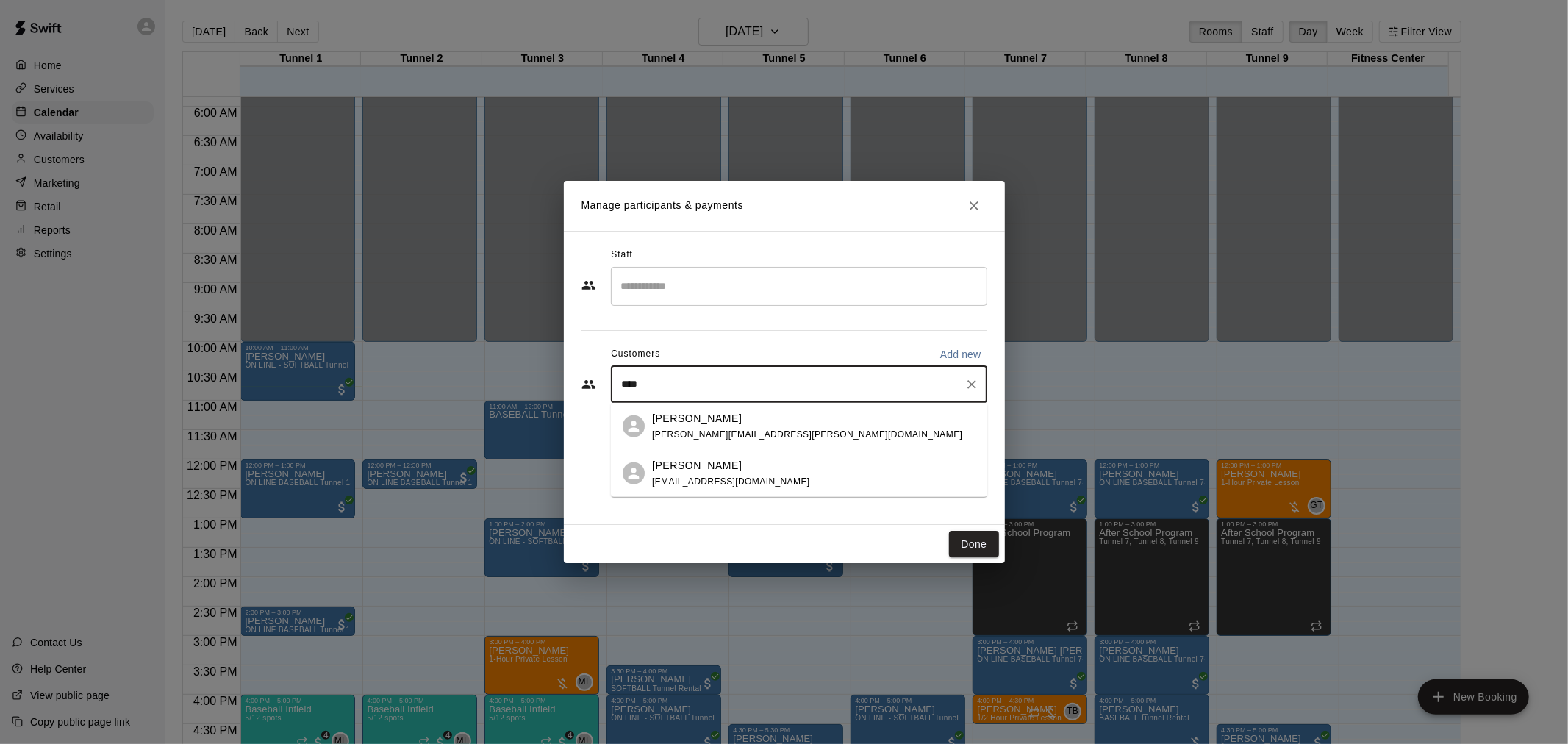
click at [693, 436] on span "jerry.samson@me.com" at bounding box center [807, 434] width 310 height 11
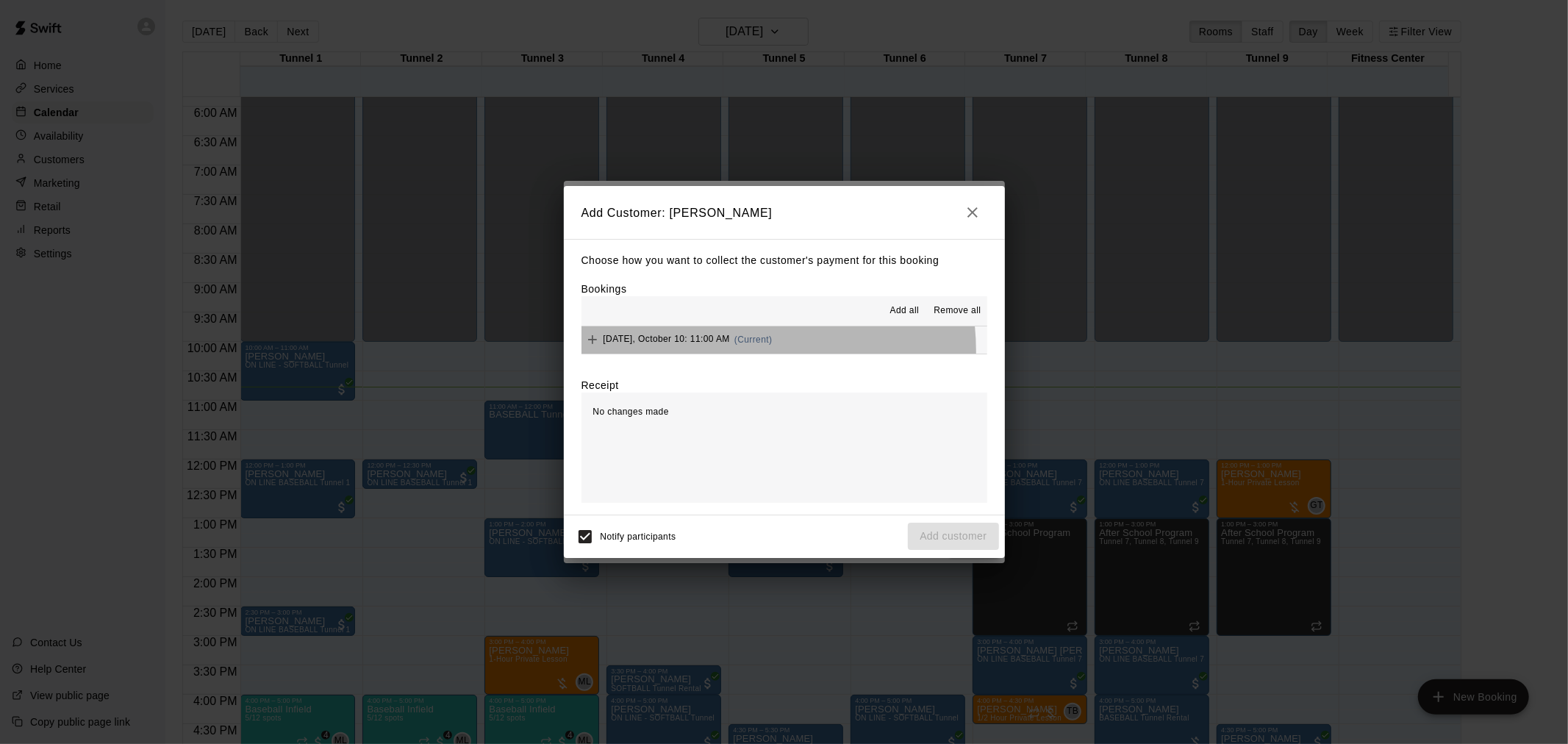
click at [732, 353] on button "Friday, October 10: 11:00 AM (Current)" at bounding box center [784, 340] width 406 height 27
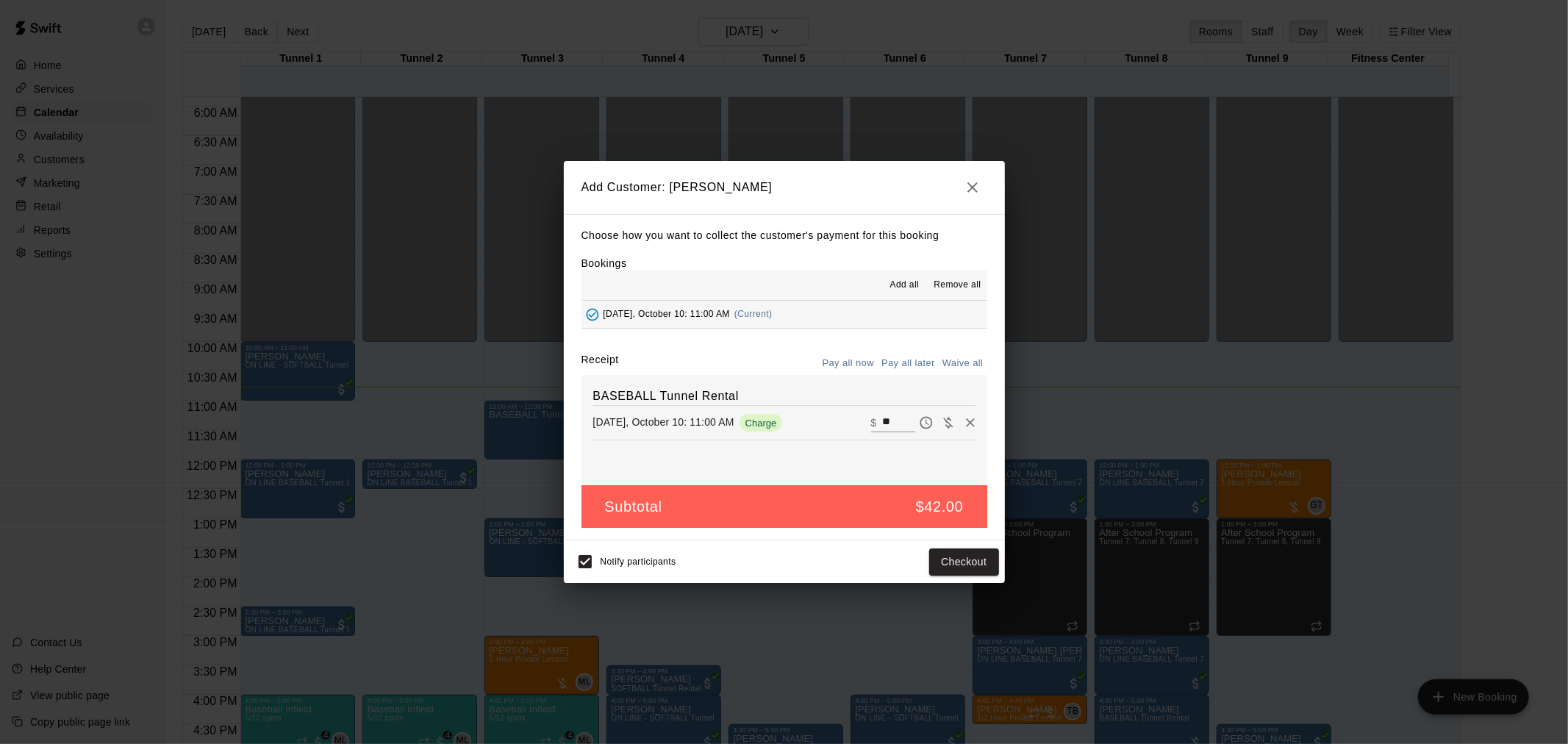
click at [911, 363] on button "Pay all later" at bounding box center [908, 364] width 61 height 23
click at [949, 567] on button "Add customer" at bounding box center [954, 562] width 91 height 27
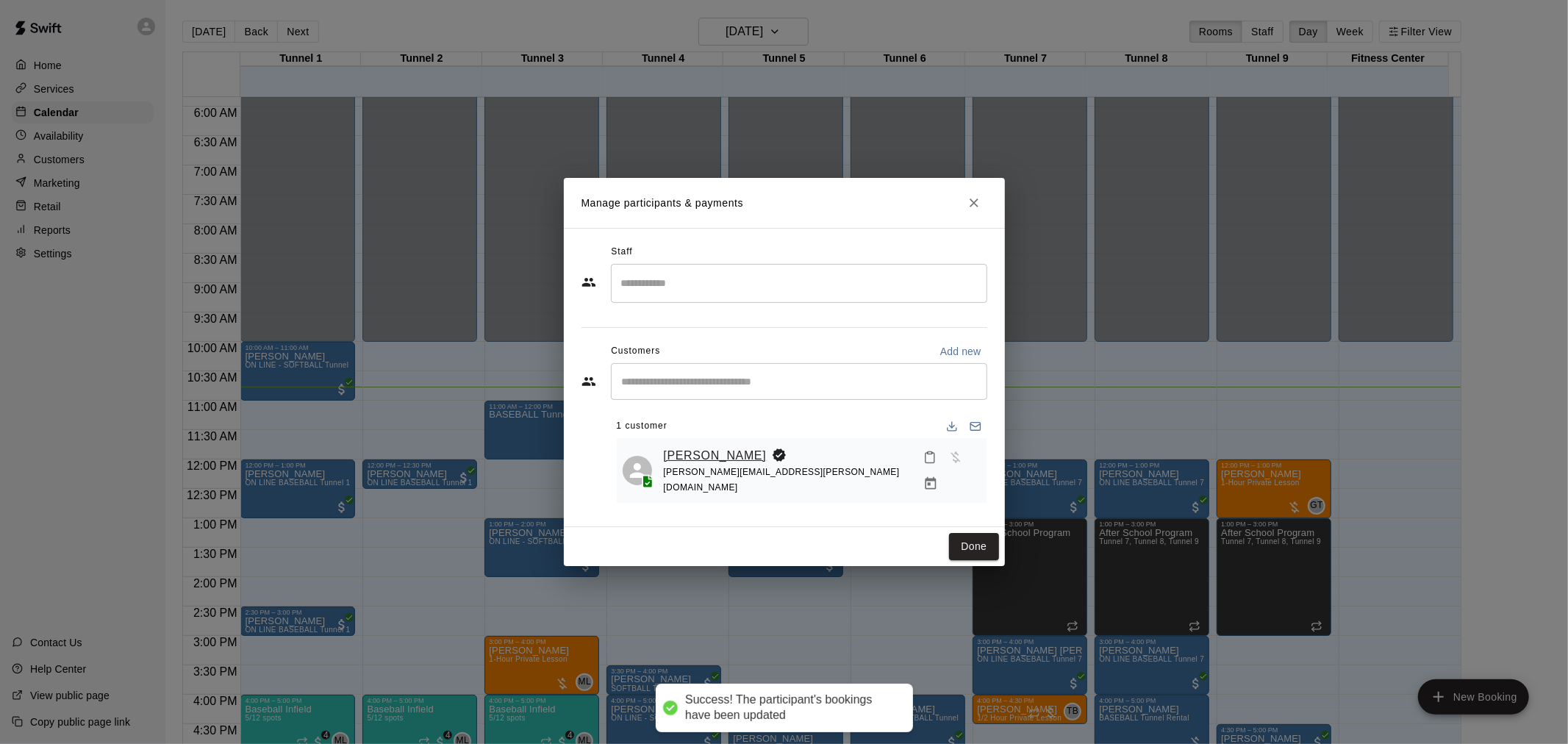
click at [725, 454] on link "[PERSON_NAME]" at bounding box center [716, 455] width 103 height 19
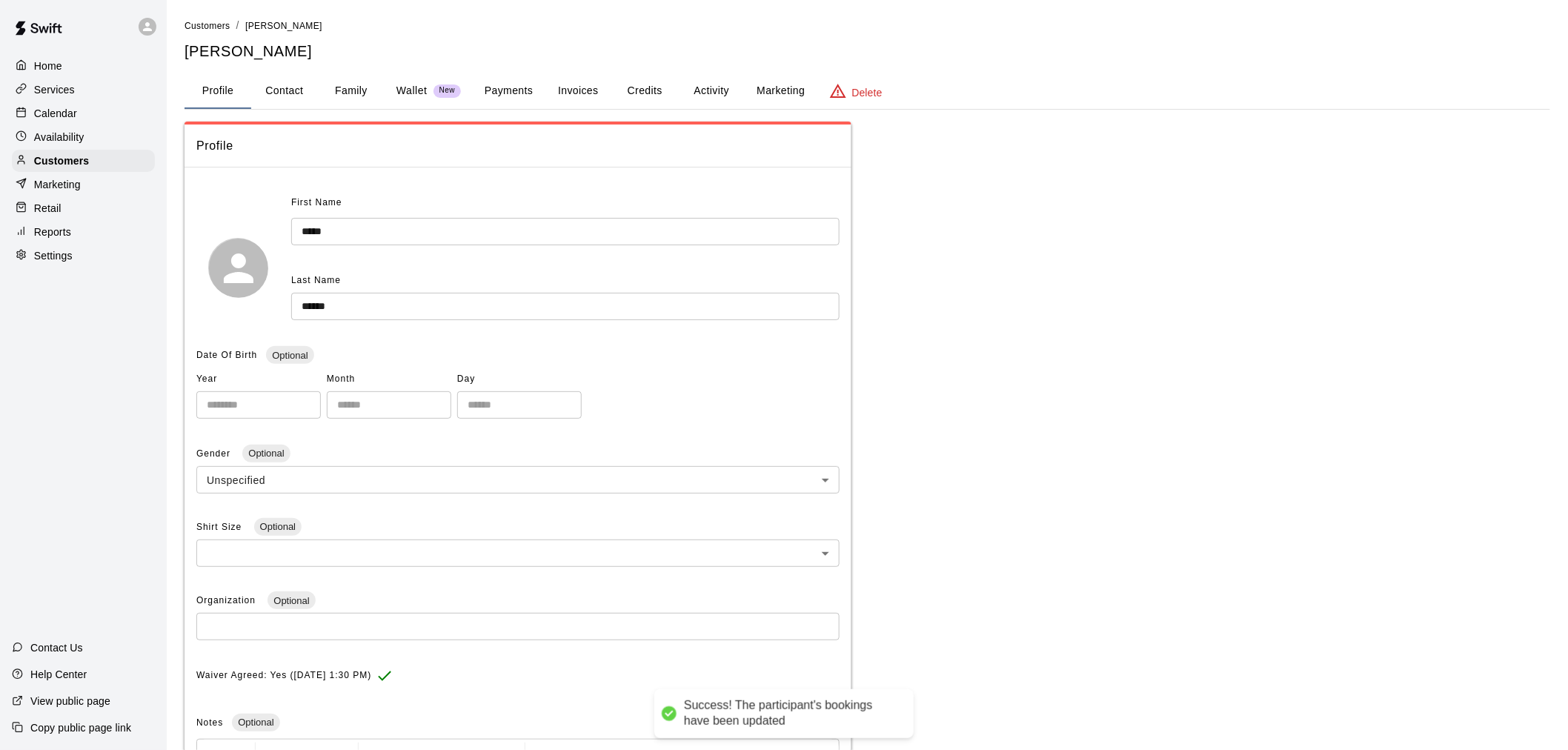
click at [706, 66] on div "**********" at bounding box center [867, 487] width 1366 height 940
click at [707, 85] on button "Activity" at bounding box center [710, 91] width 66 height 36
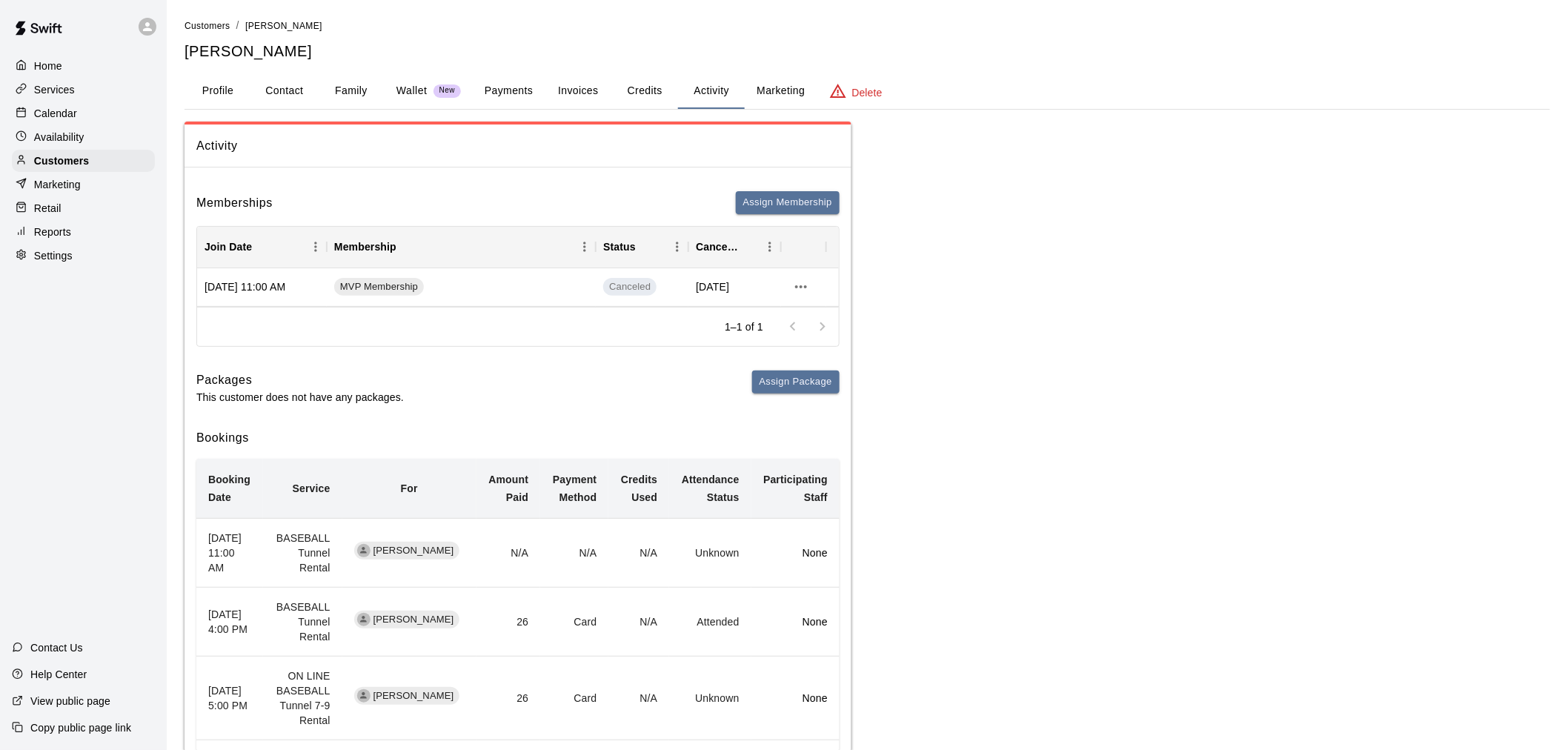
click at [79, 130] on div "Availability" at bounding box center [84, 136] width 143 height 22
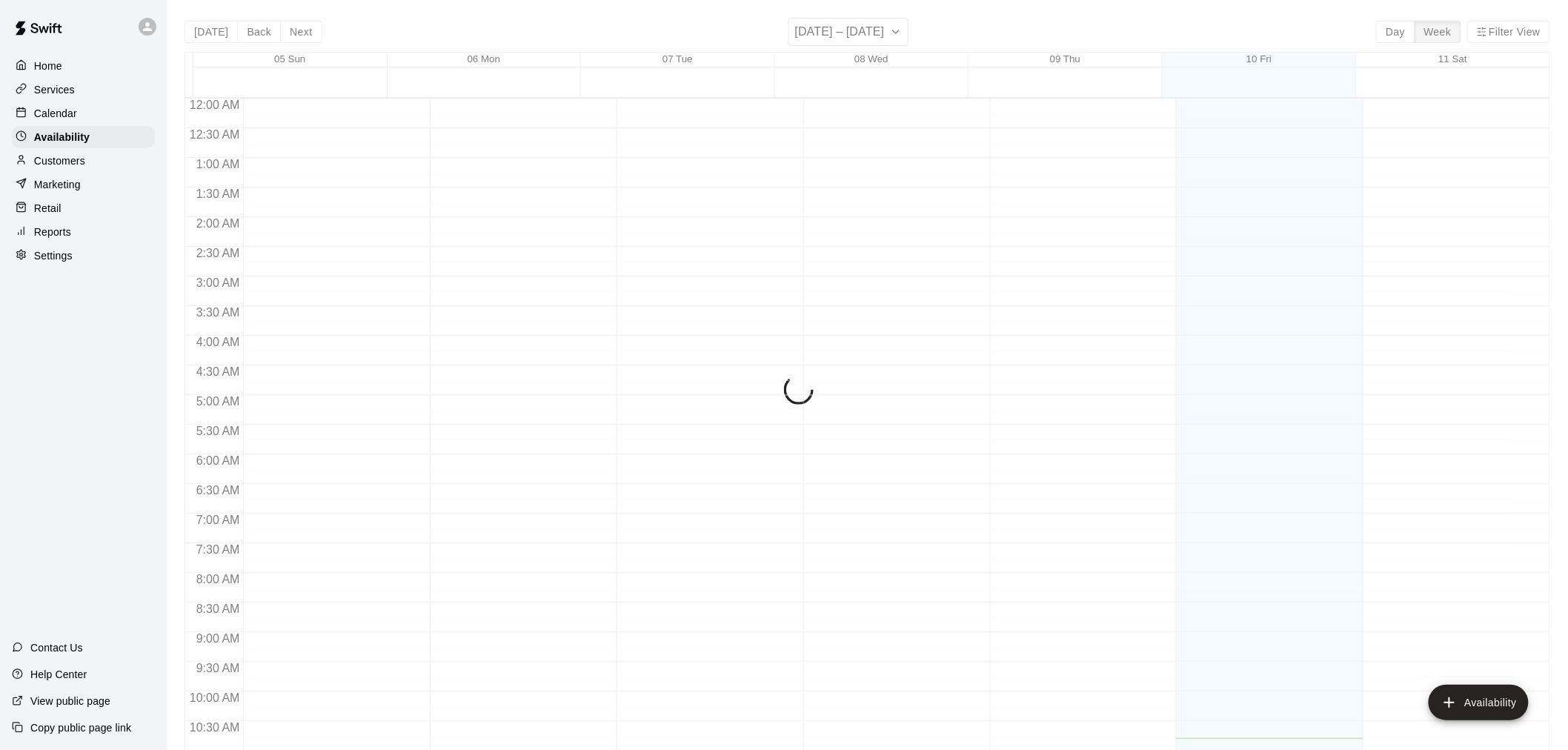
click at [76, 120] on p "Calendar" at bounding box center [56, 113] width 43 height 14
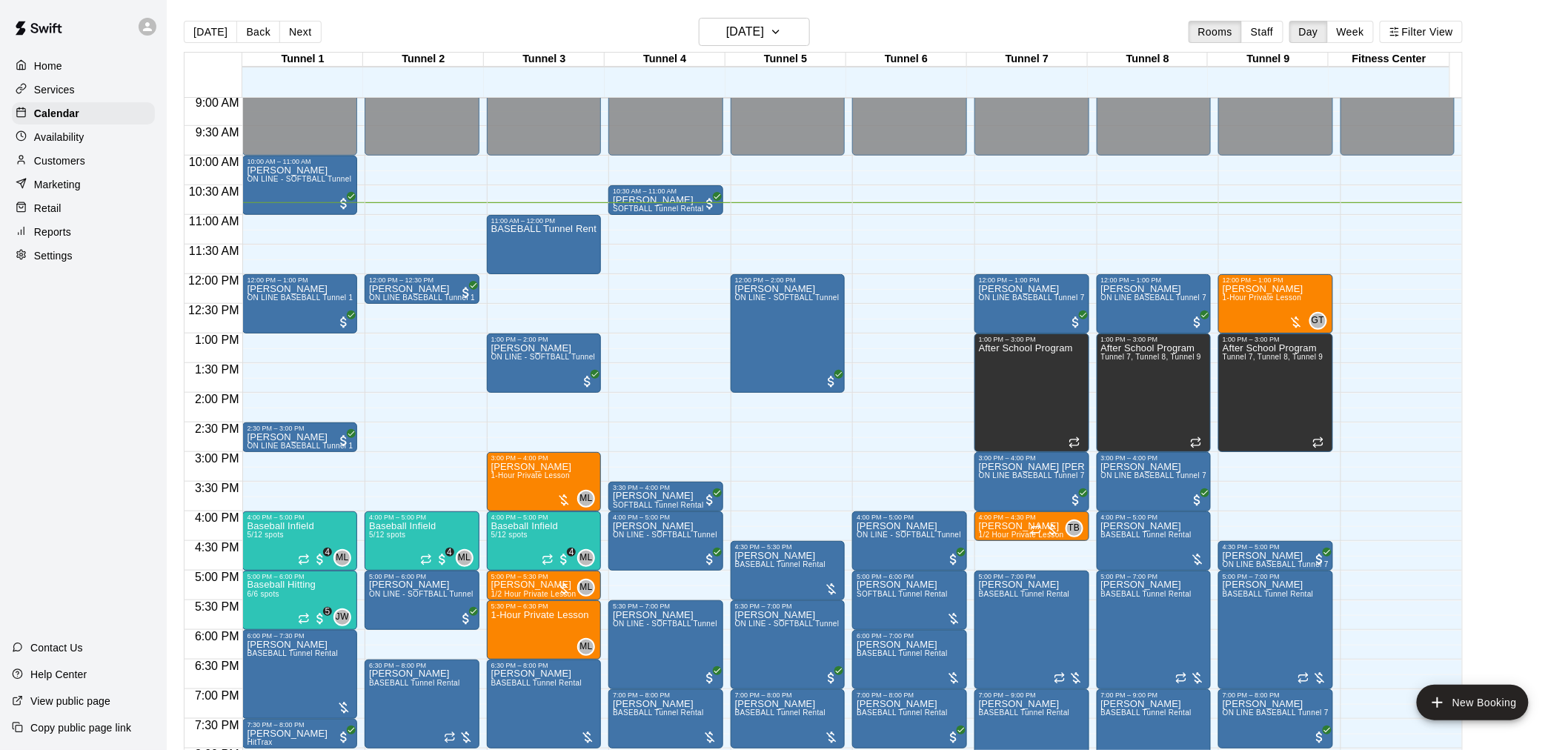
scroll to position [475, 0]
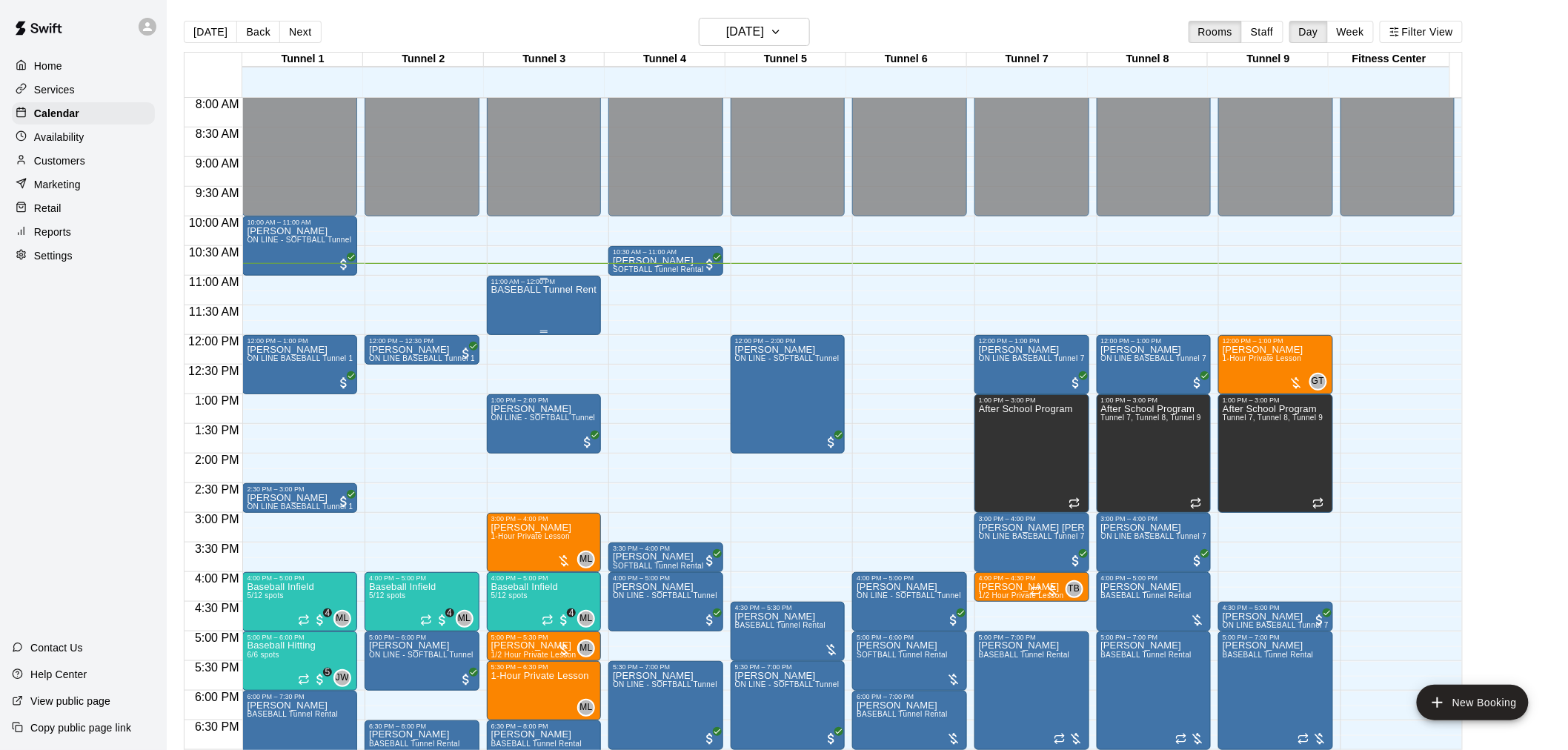
click at [535, 316] on div "BASEBALL Tunnel Rental" at bounding box center [544, 660] width 106 height 750
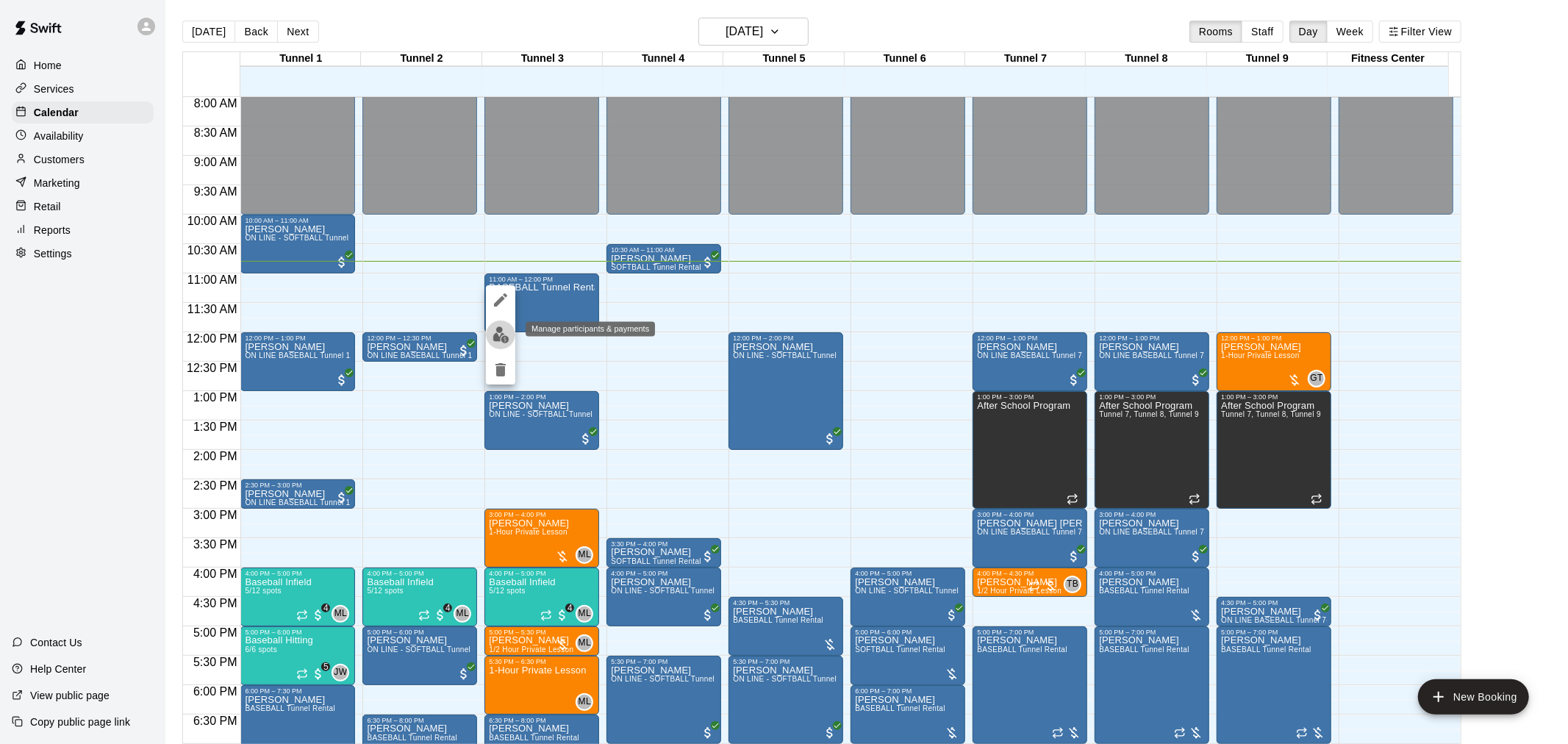
click at [501, 344] on button "edit" at bounding box center [501, 335] width 29 height 29
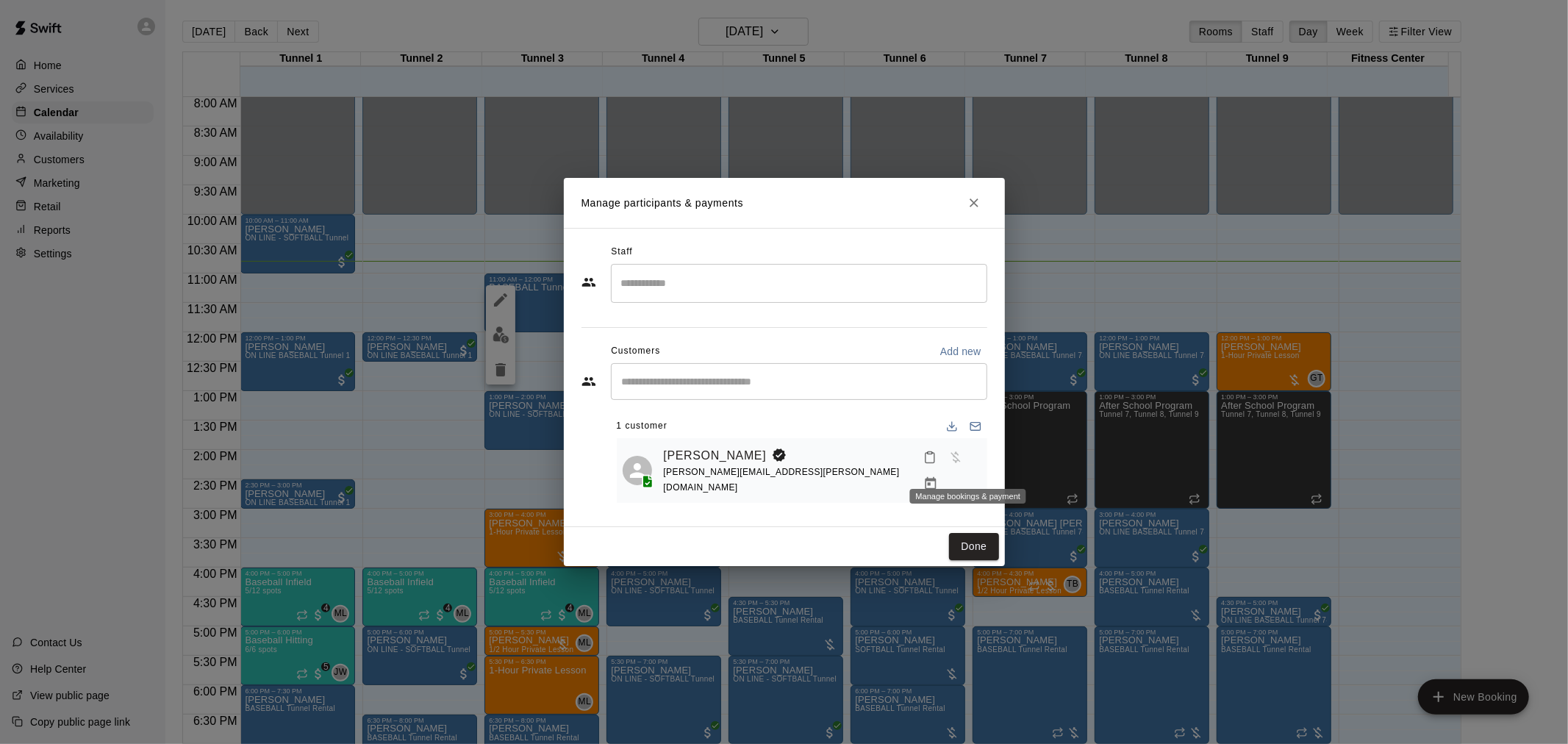
click at [938, 476] on icon "Manage bookings & payment" at bounding box center [930, 483] width 14 height 14
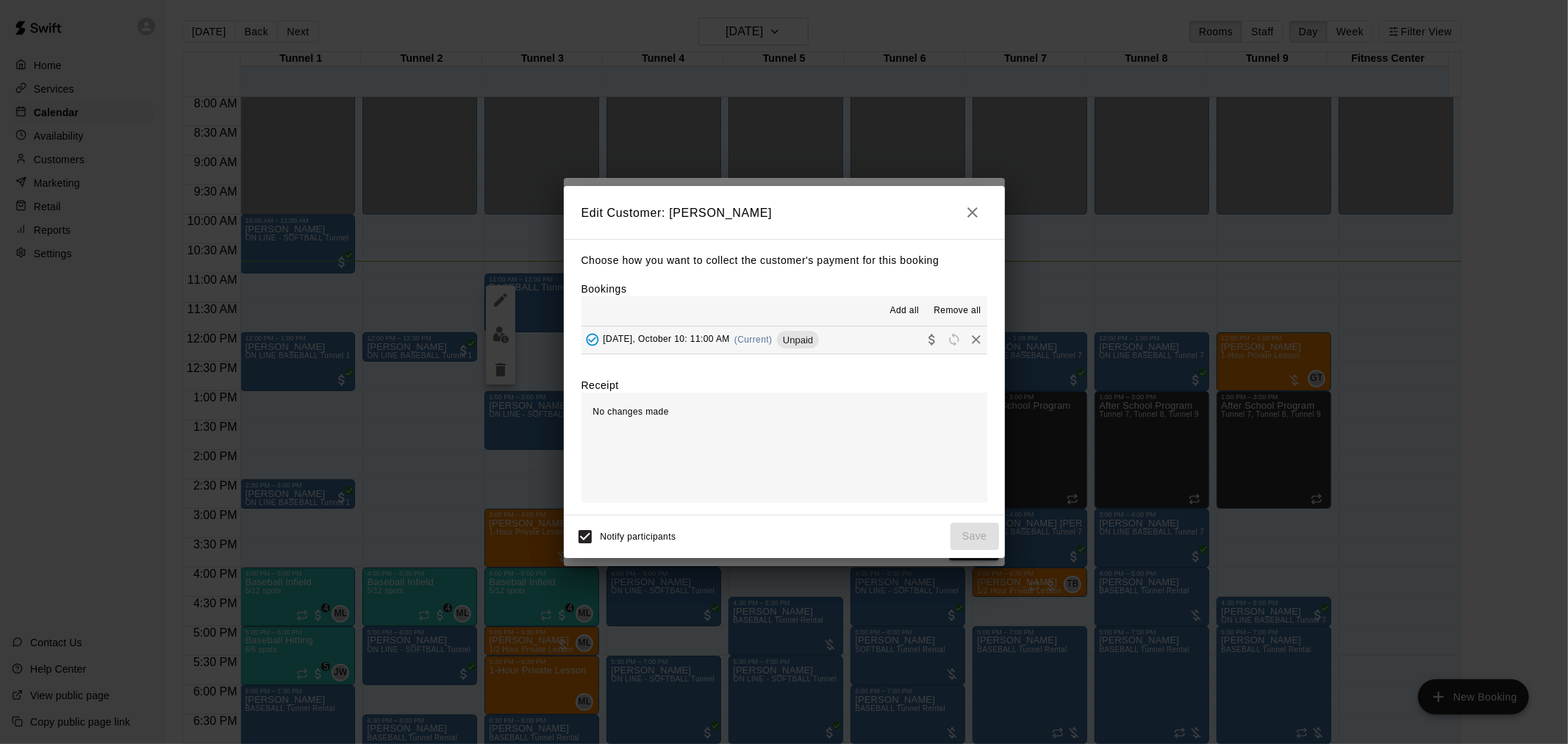
click at [751, 355] on hr at bounding box center [784, 354] width 406 height 1
click at [751, 354] on button "Friday, October 10: 11:00 AM (Current) Unpaid" at bounding box center [784, 340] width 406 height 27
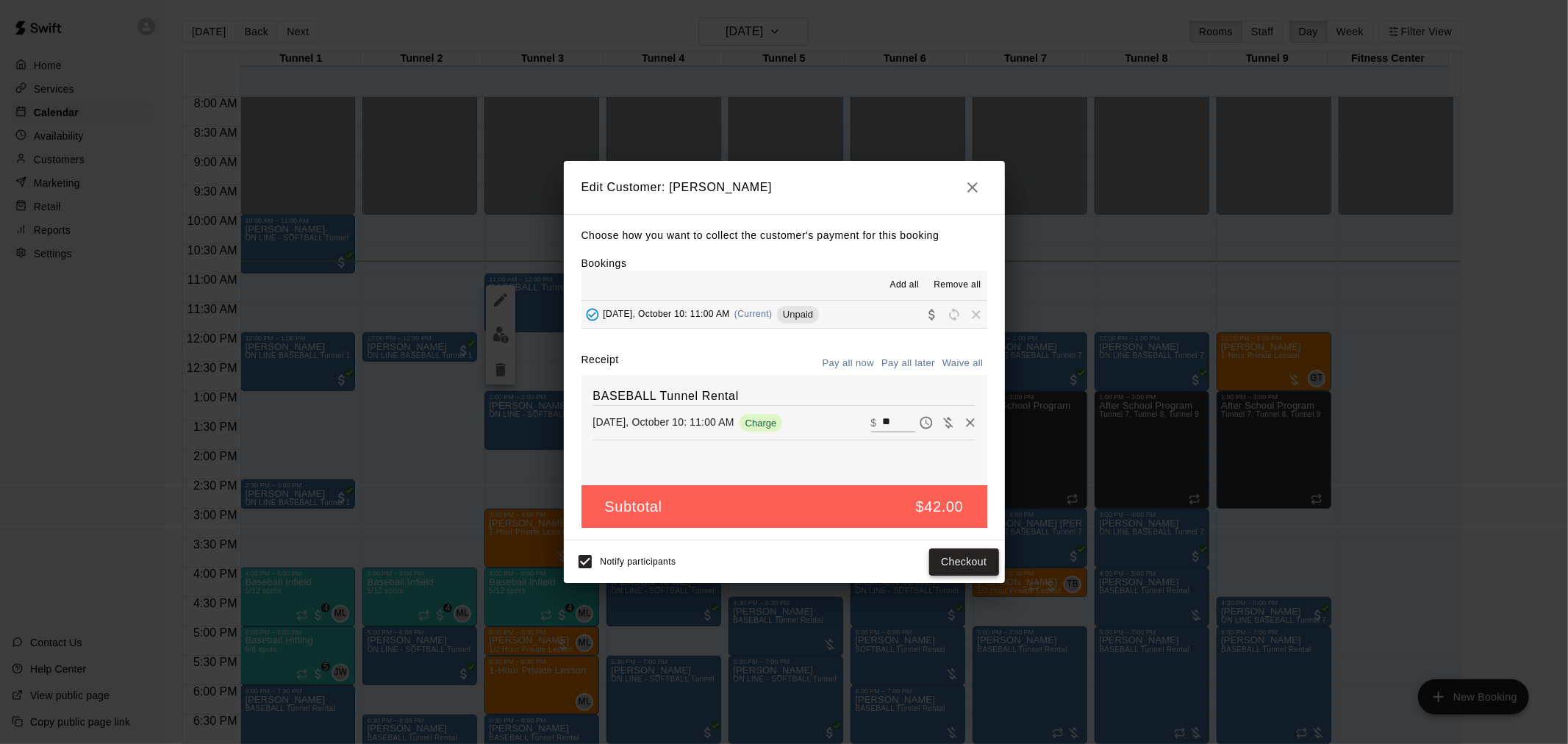
click at [955, 555] on button "Checkout" at bounding box center [964, 562] width 69 height 27
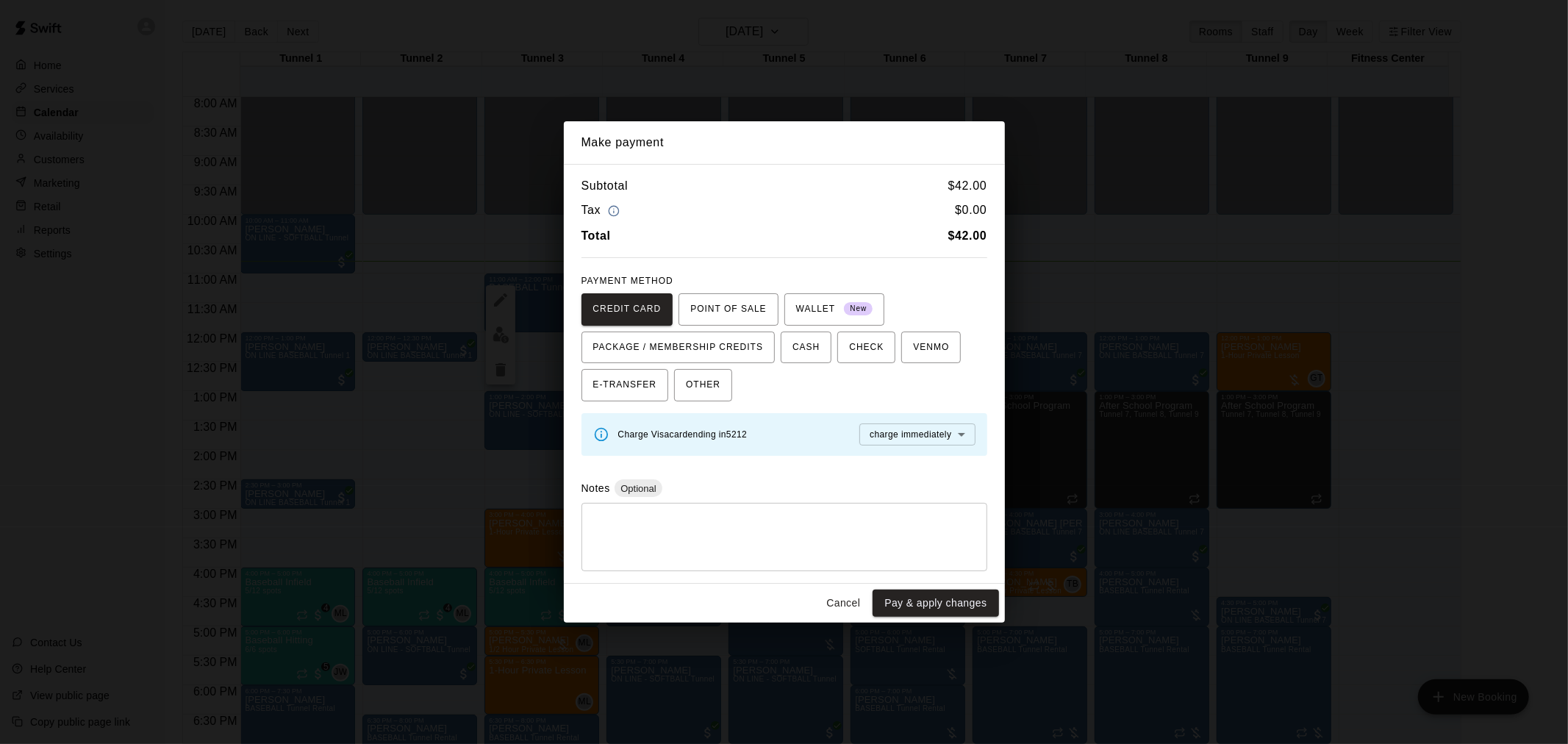
click at [853, 605] on button "Cancel" at bounding box center [843, 603] width 47 height 27
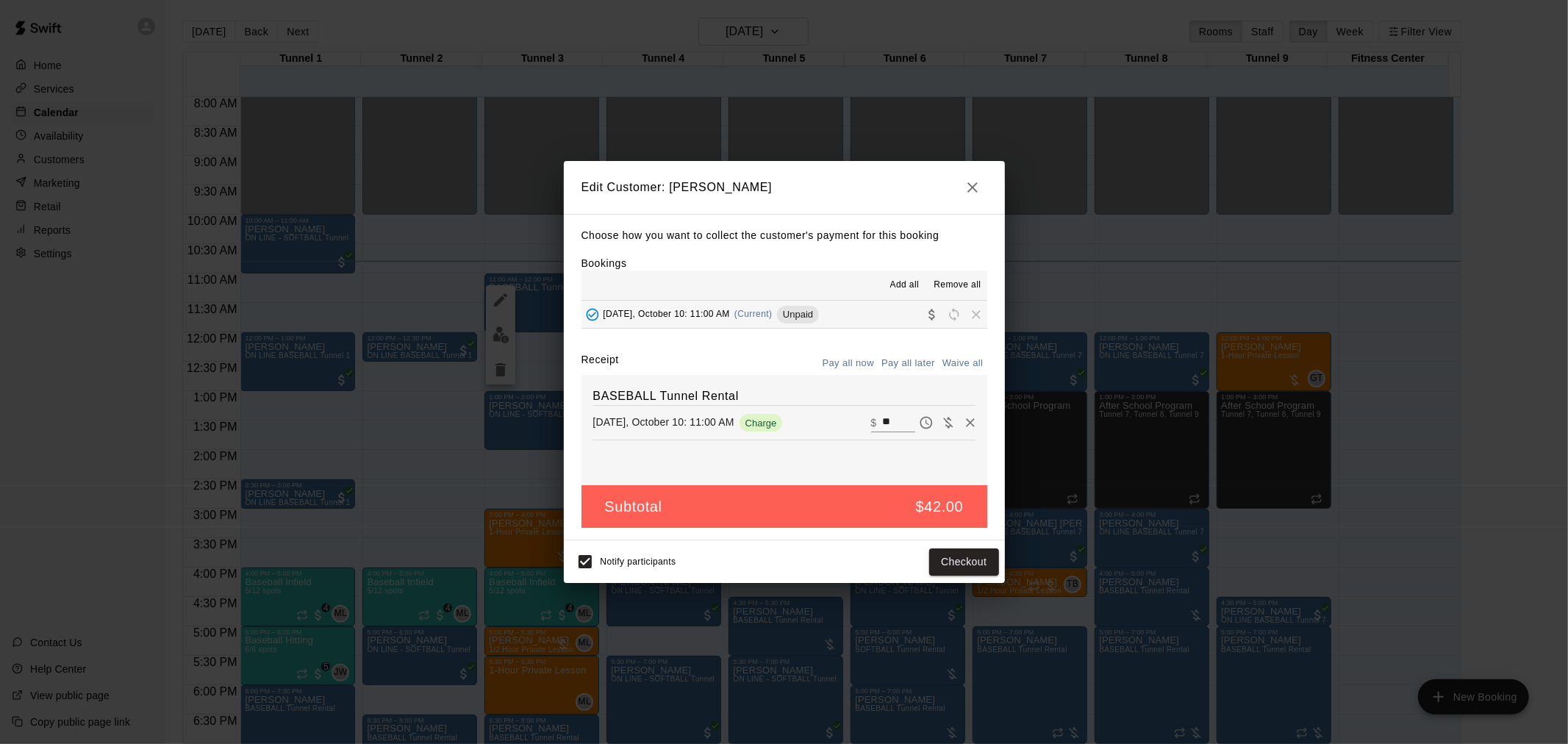
click at [970, 186] on icon "button" at bounding box center [972, 187] width 17 height 17
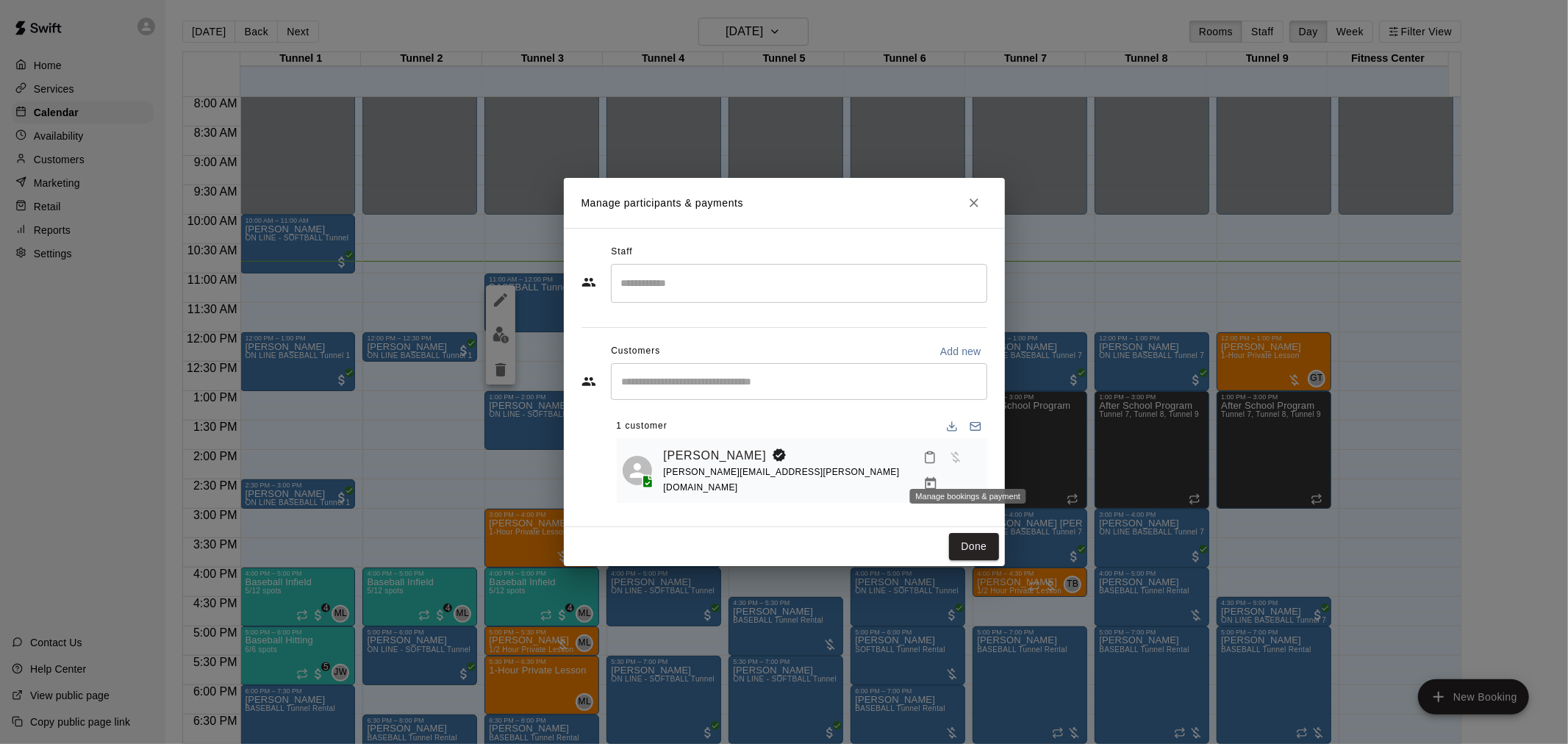
click at [944, 470] on button "Manage bookings & payment" at bounding box center [930, 483] width 26 height 26
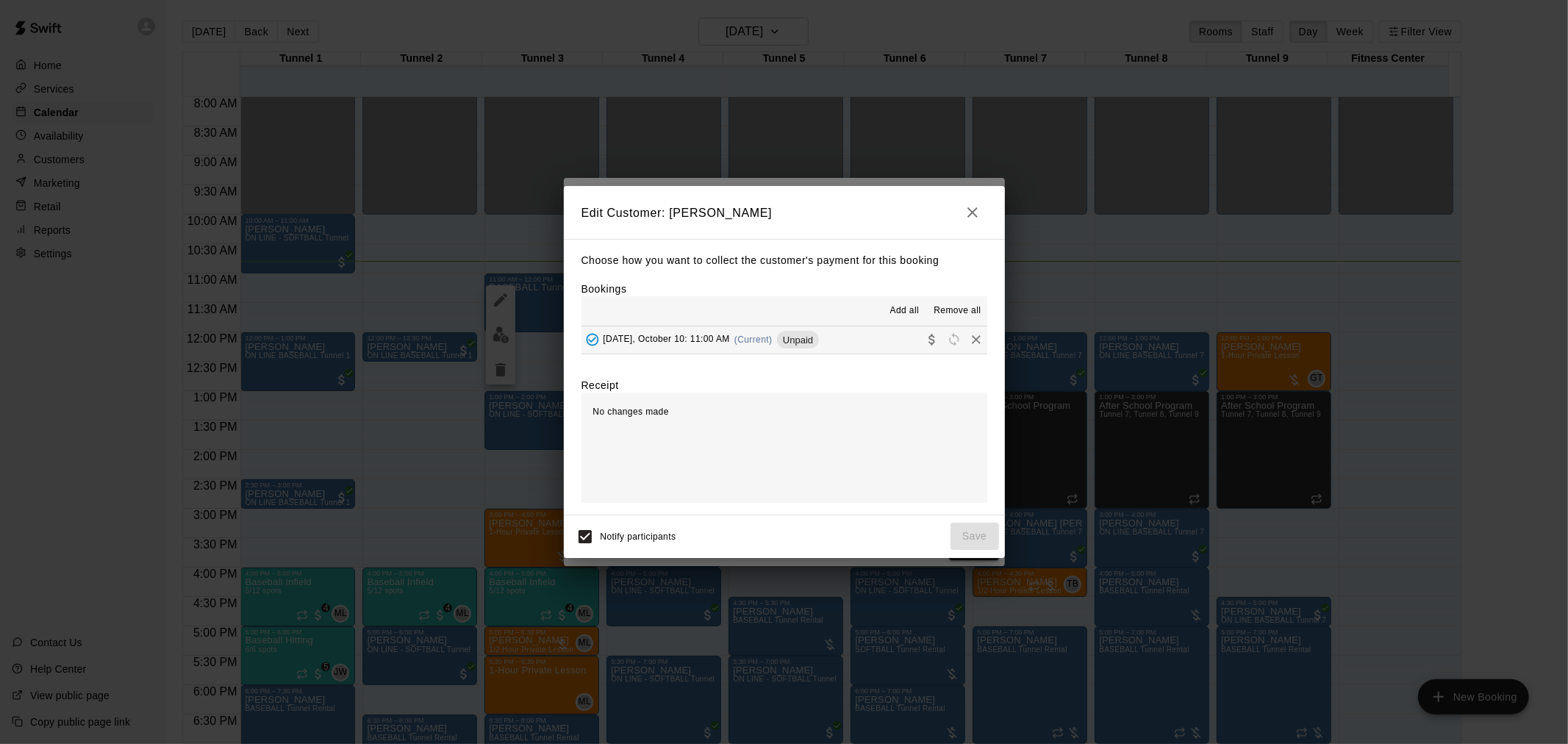
click at [784, 327] on hr at bounding box center [784, 326] width 406 height 1
click at [791, 333] on div "Unpaid" at bounding box center [798, 339] width 42 height 17
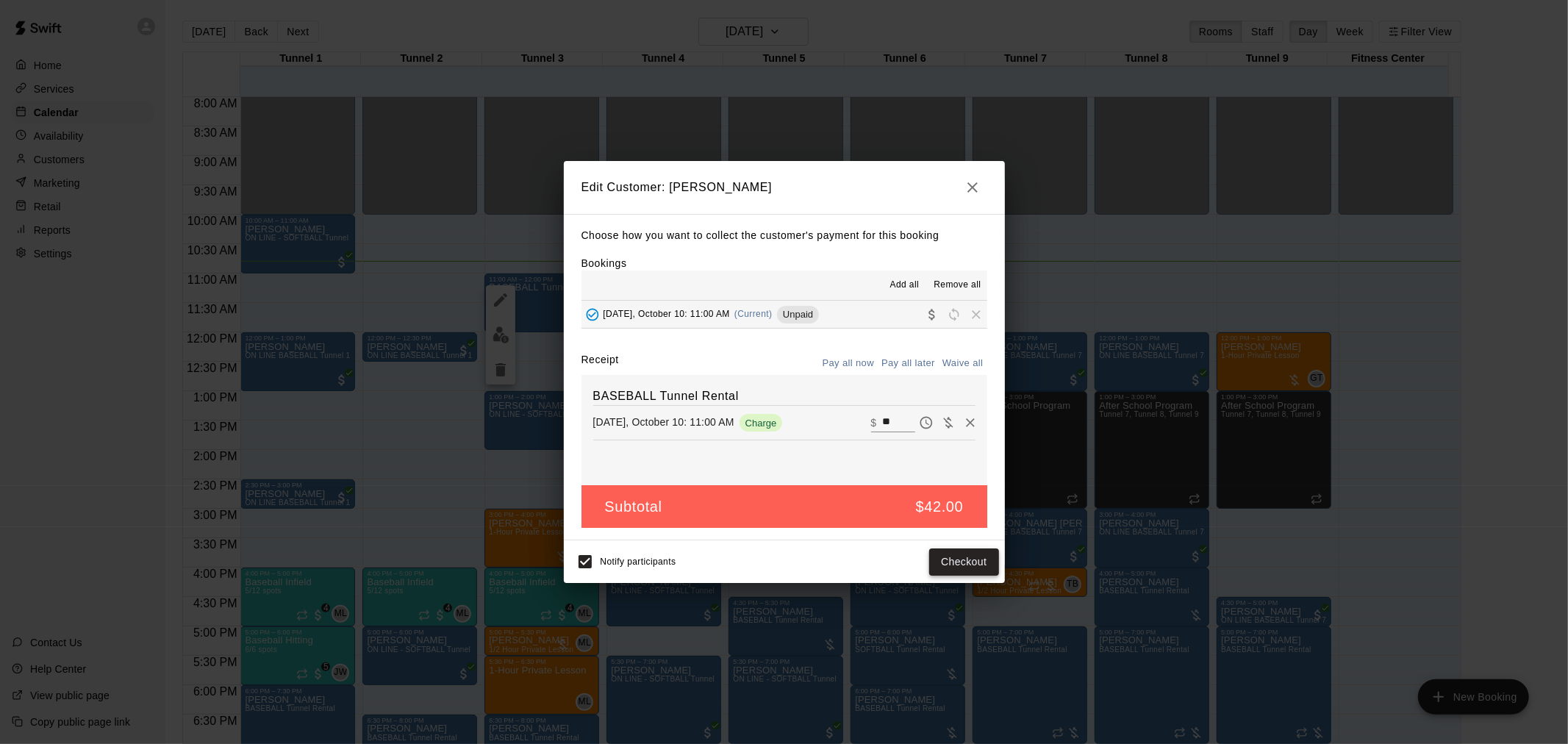
click at [961, 562] on button "Checkout" at bounding box center [964, 562] width 69 height 27
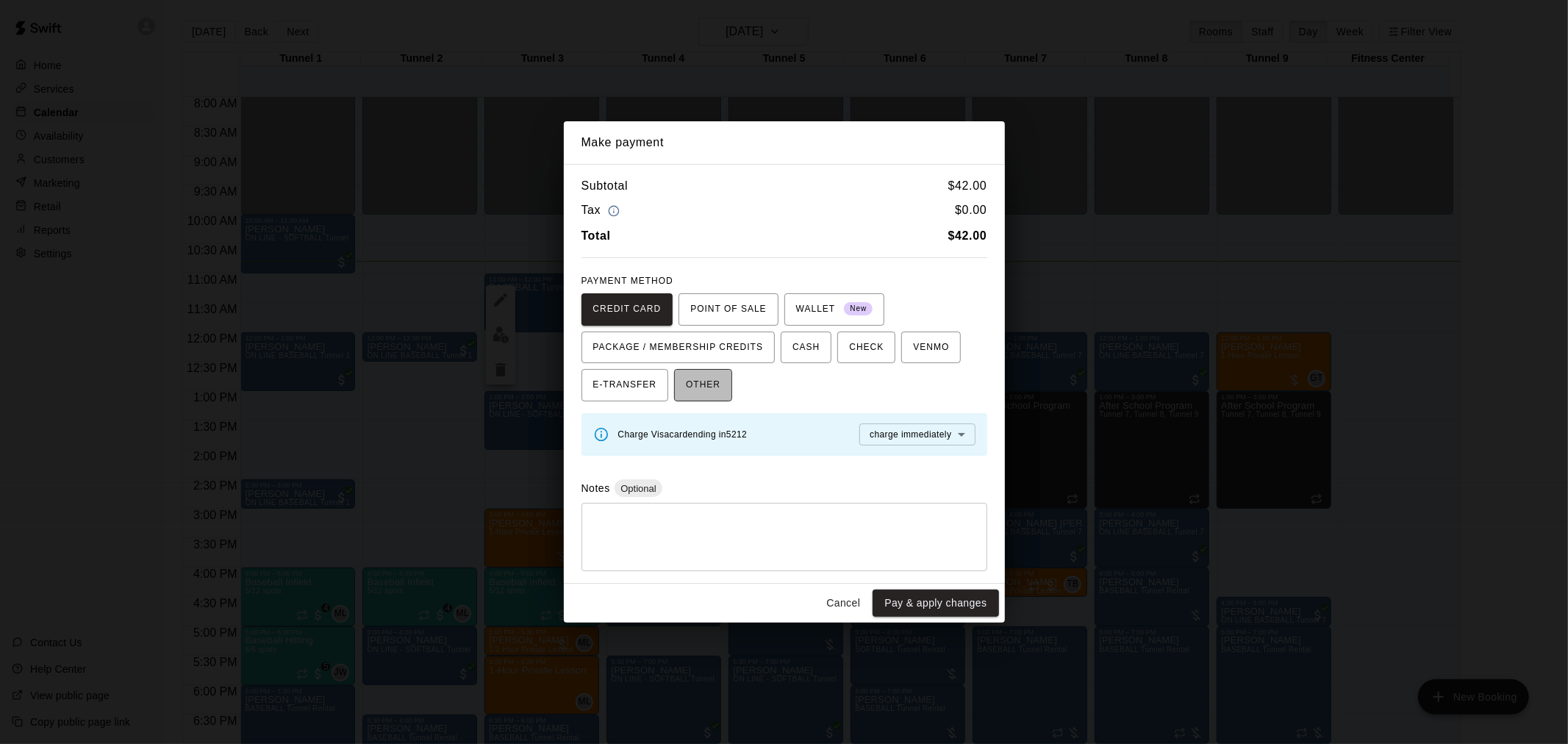
click at [728, 381] on button "OTHER" at bounding box center [703, 385] width 58 height 33
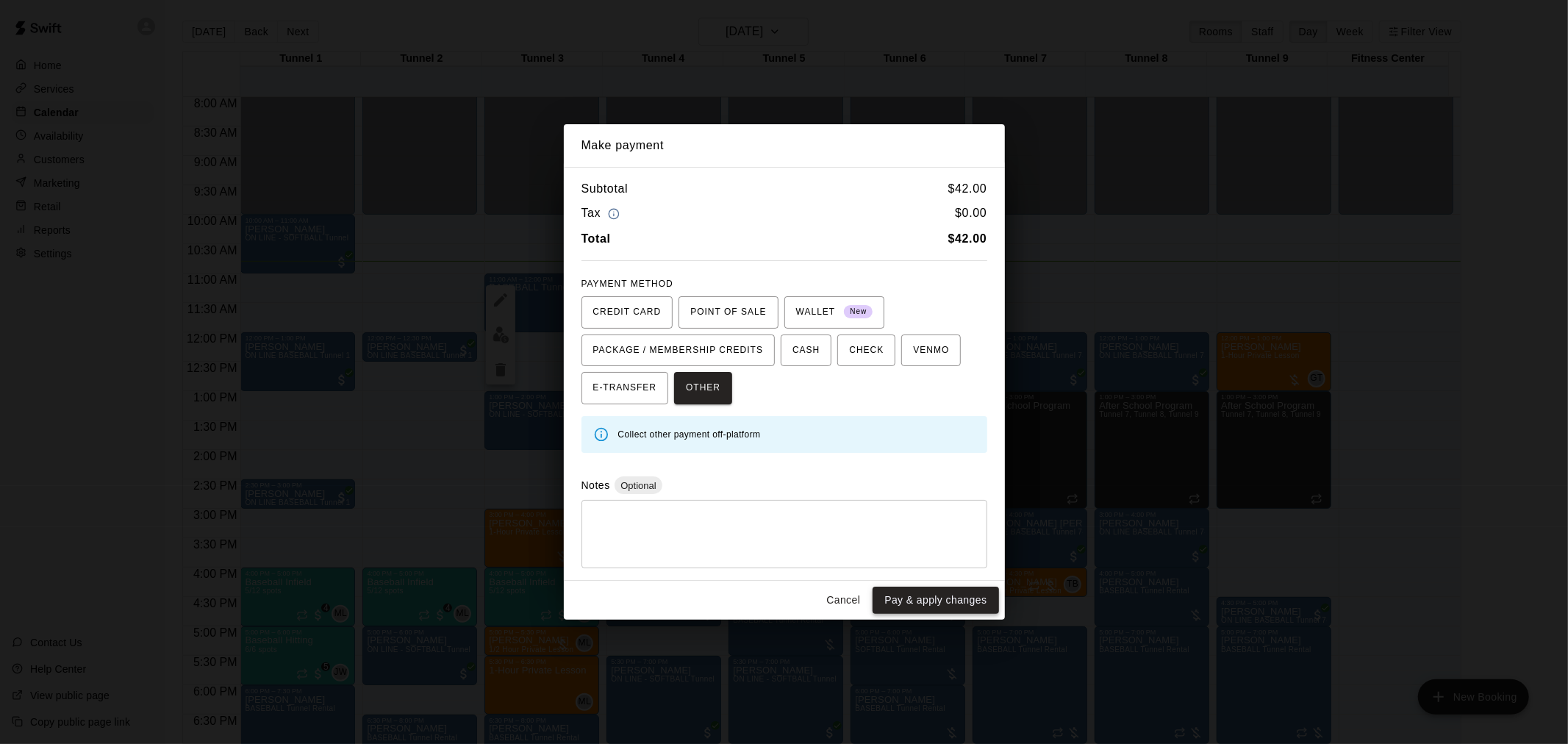
click at [930, 599] on button "Pay & apply changes" at bounding box center [936, 600] width 126 height 27
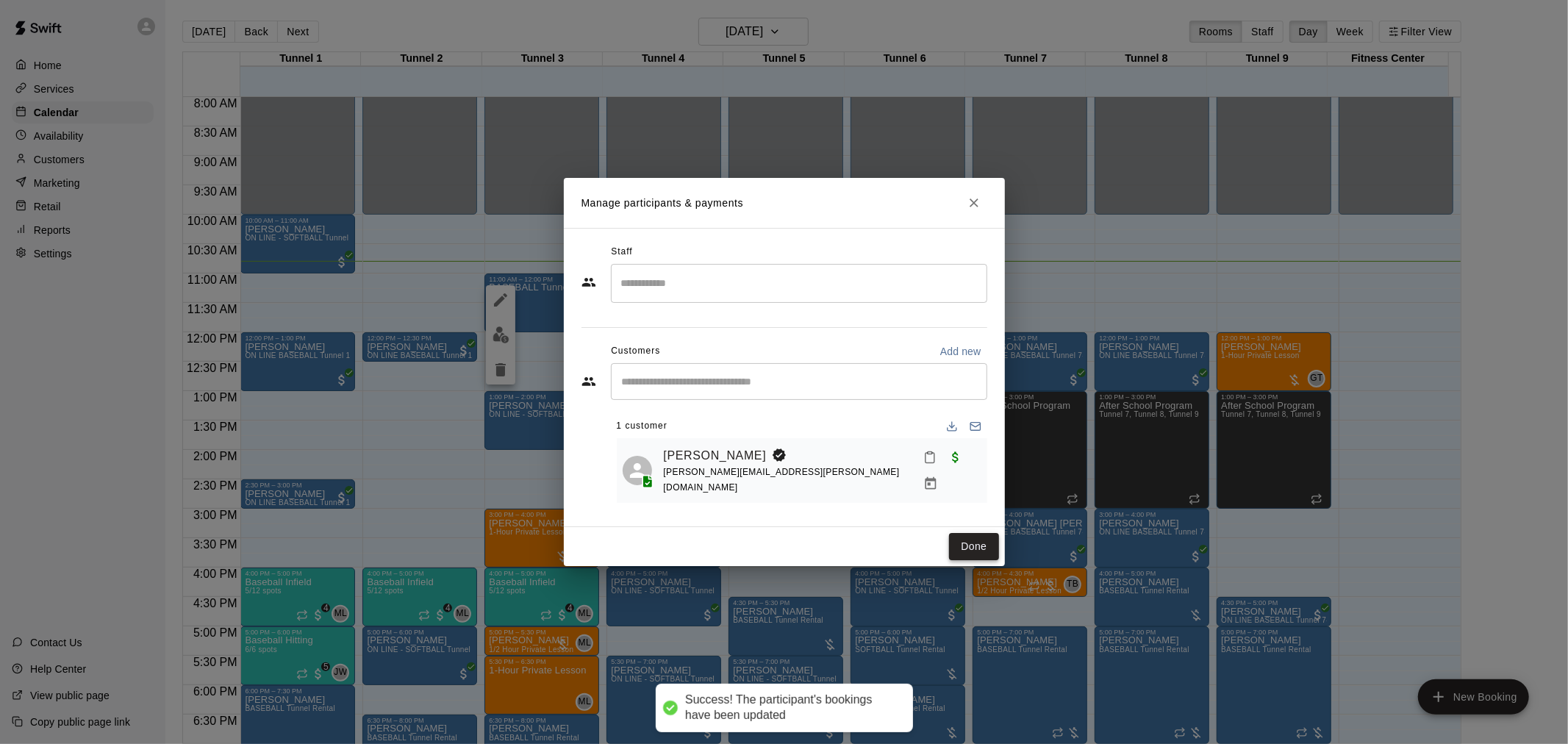
click at [964, 538] on button "Done" at bounding box center [973, 547] width 49 height 27
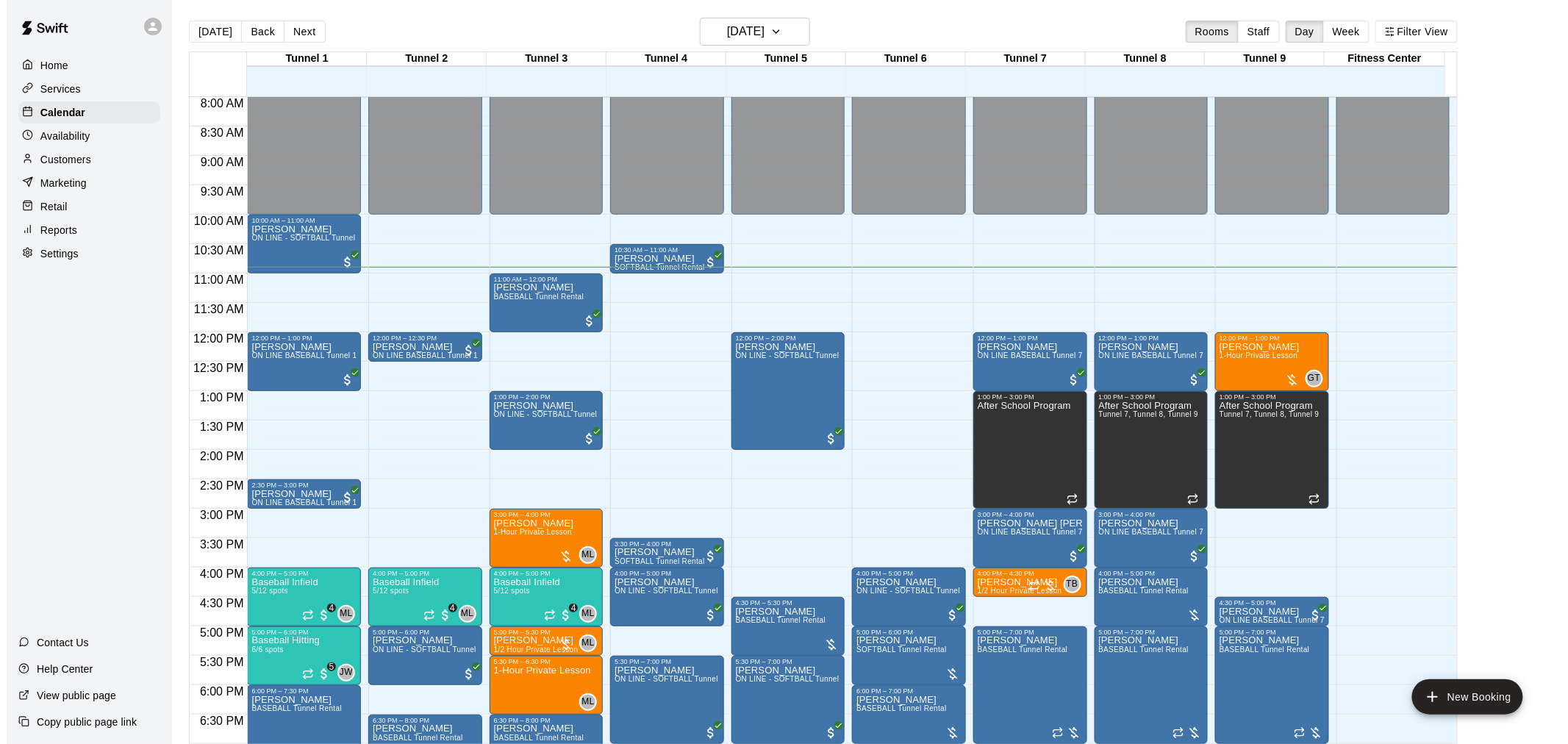
scroll to position [553, 0]
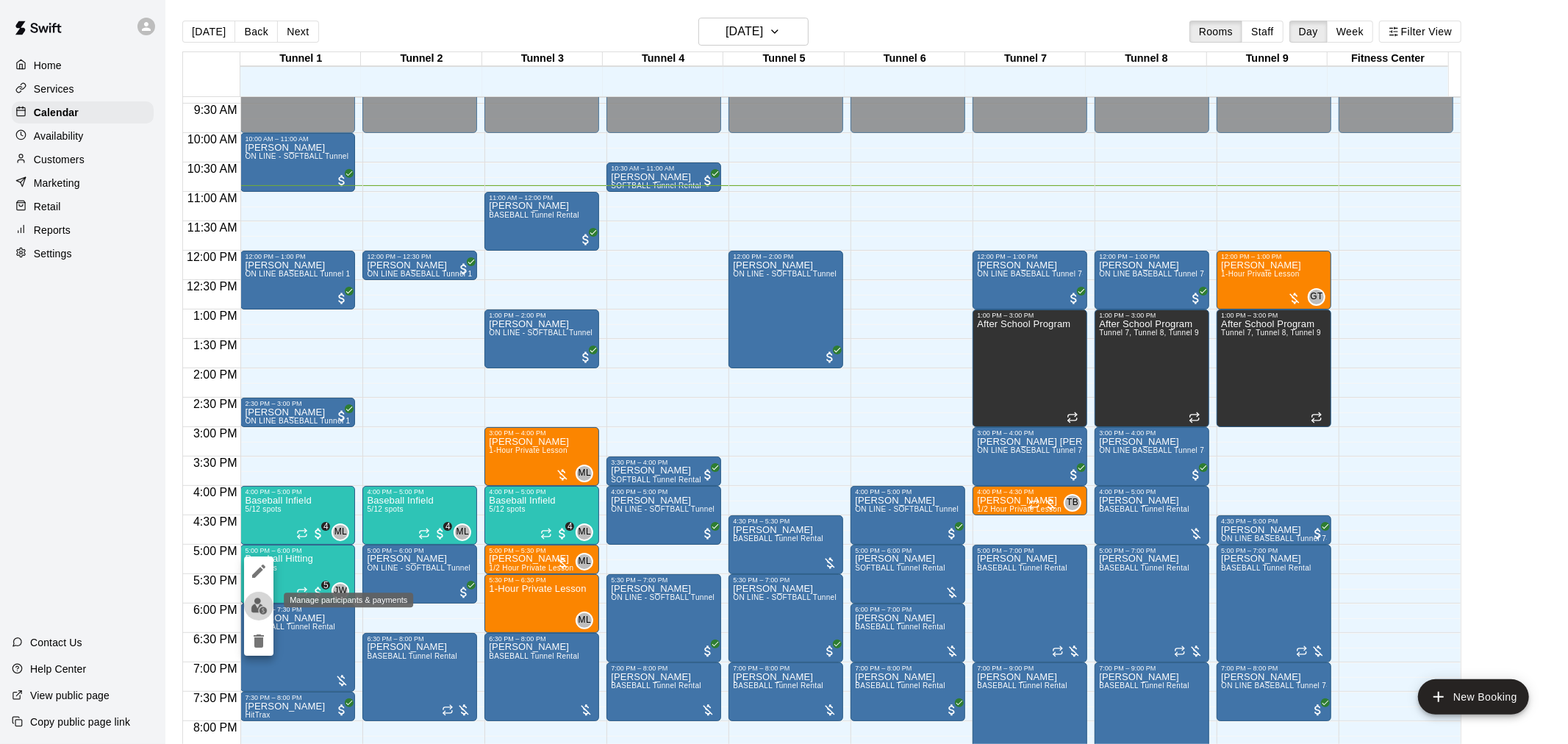
click at [262, 598] on img "edit" at bounding box center [259, 606] width 17 height 17
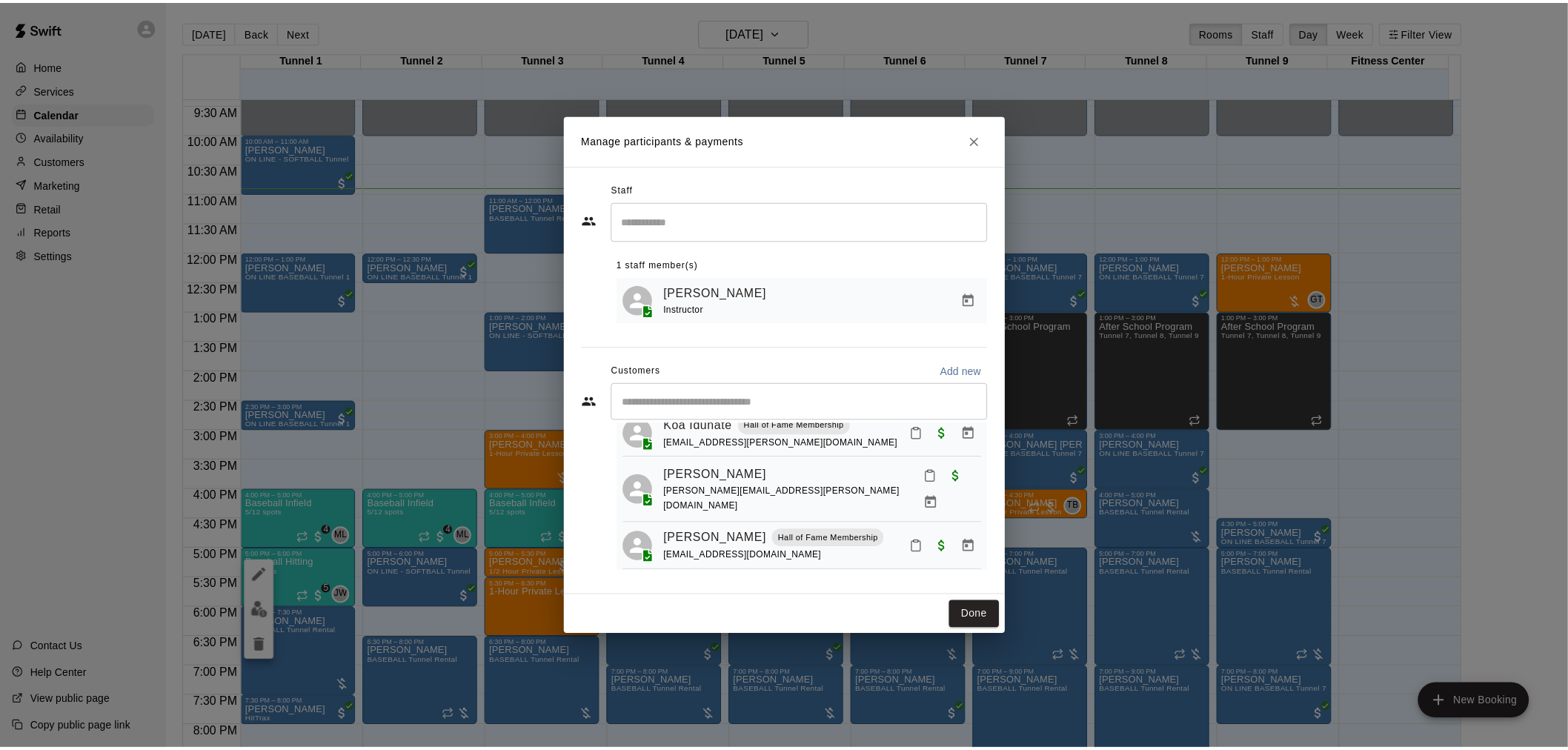
scroll to position [191, 0]
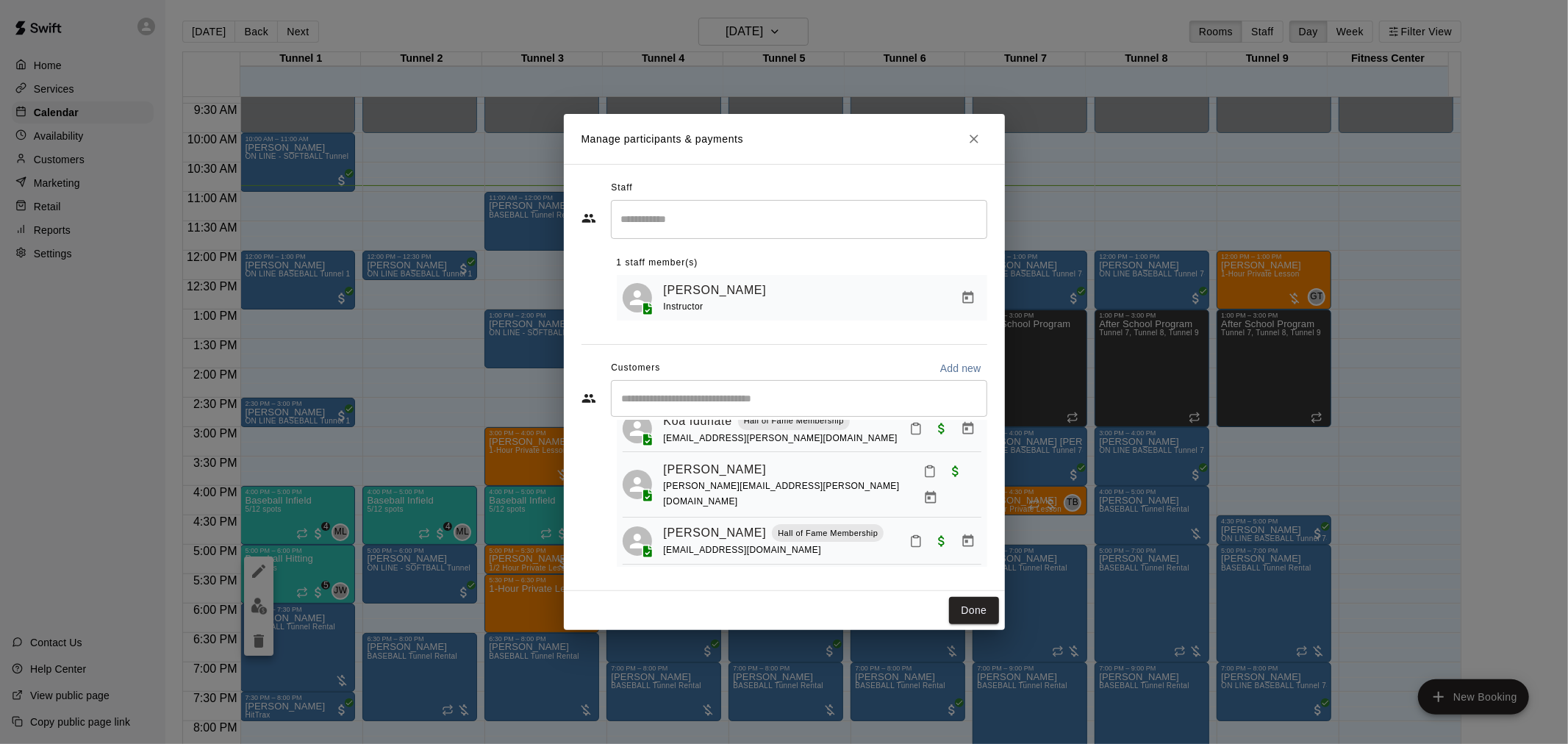
click at [969, 628] on div "Done" at bounding box center [784, 611] width 441 height 39
click at [971, 619] on button "Done" at bounding box center [973, 610] width 49 height 27
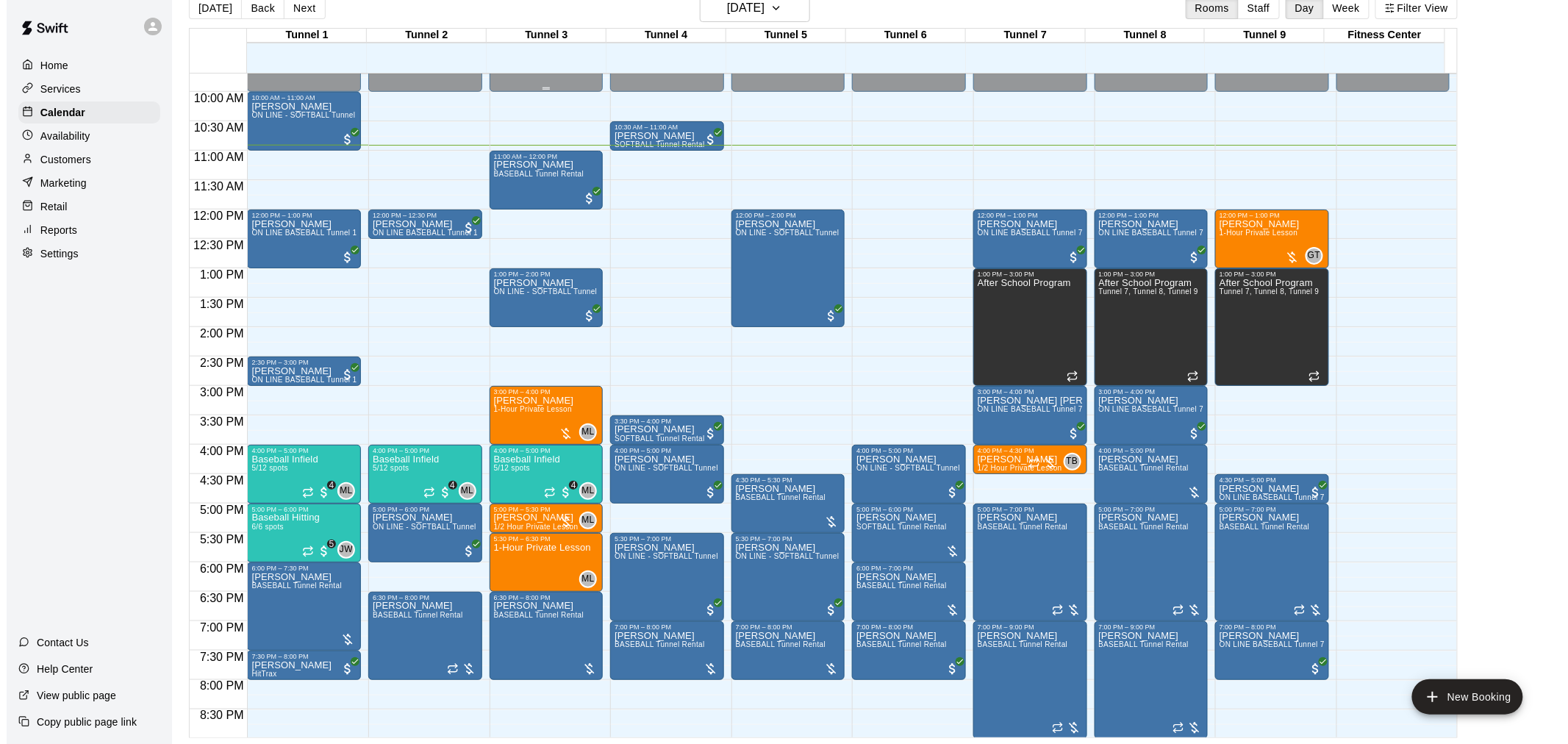
scroll to position [571, 0]
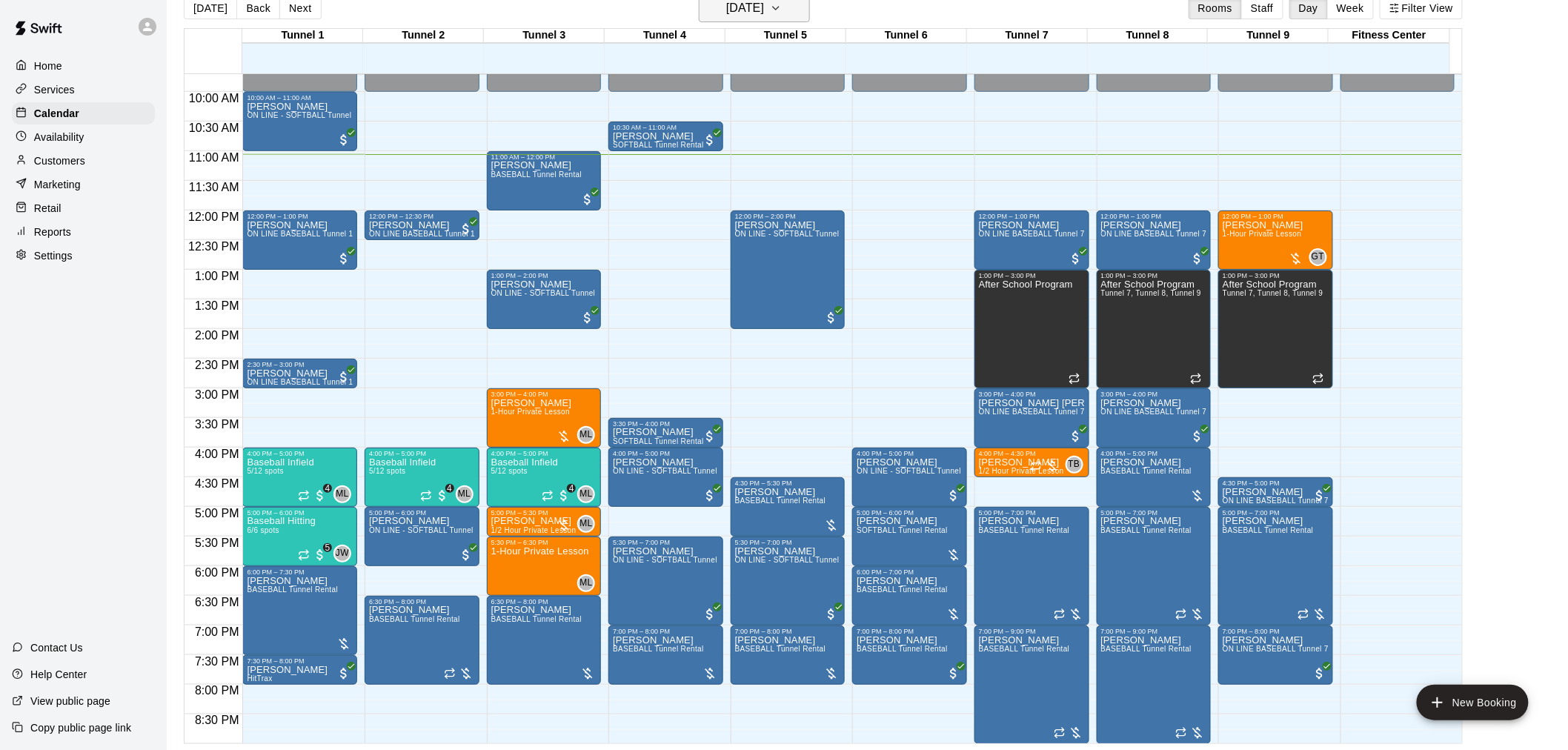
click at [732, 2] on h6 "[DATE]" at bounding box center [746, 8] width 38 height 21
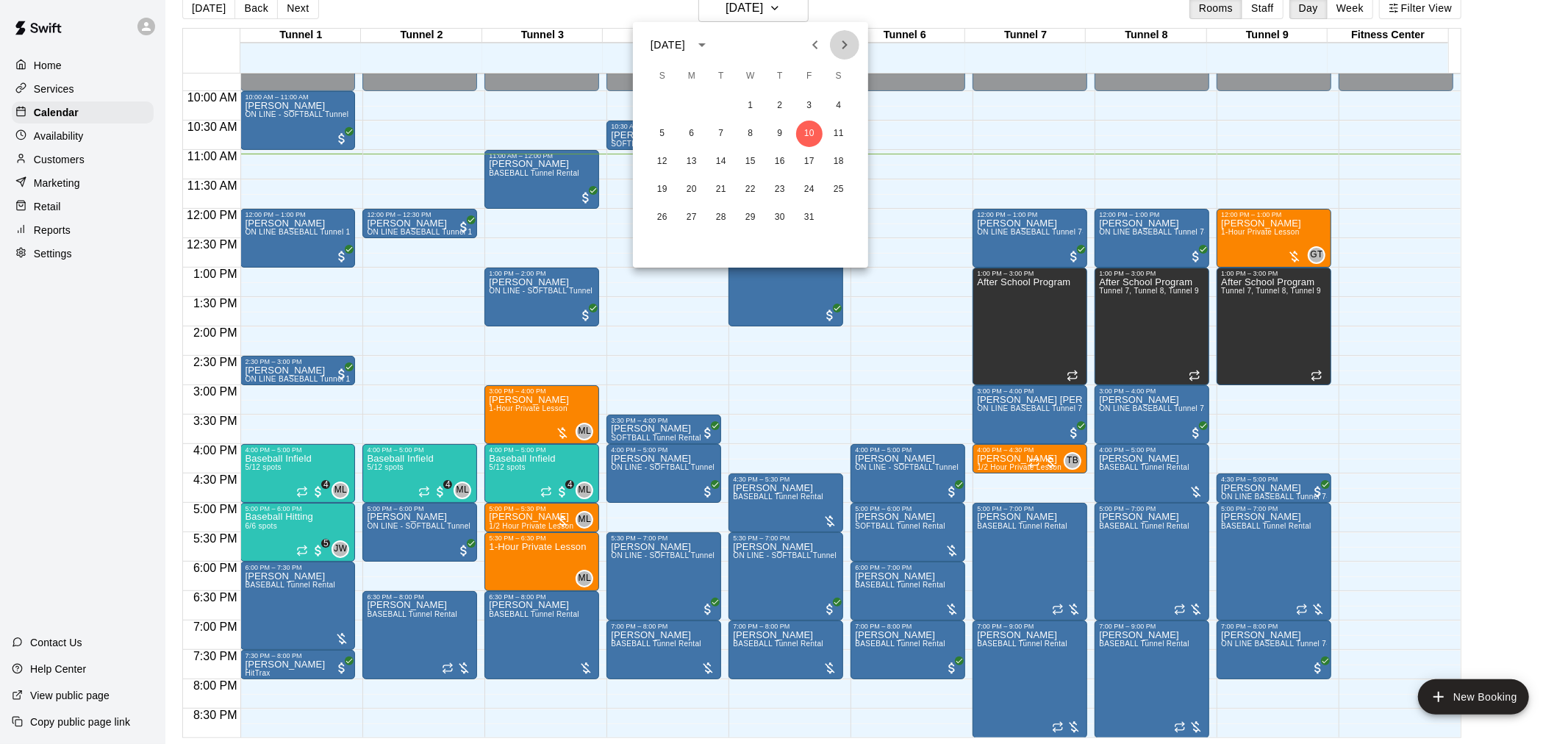
click at [842, 41] on icon "Next month" at bounding box center [844, 45] width 17 height 17
click at [839, 108] on button "1" at bounding box center [839, 105] width 26 height 26
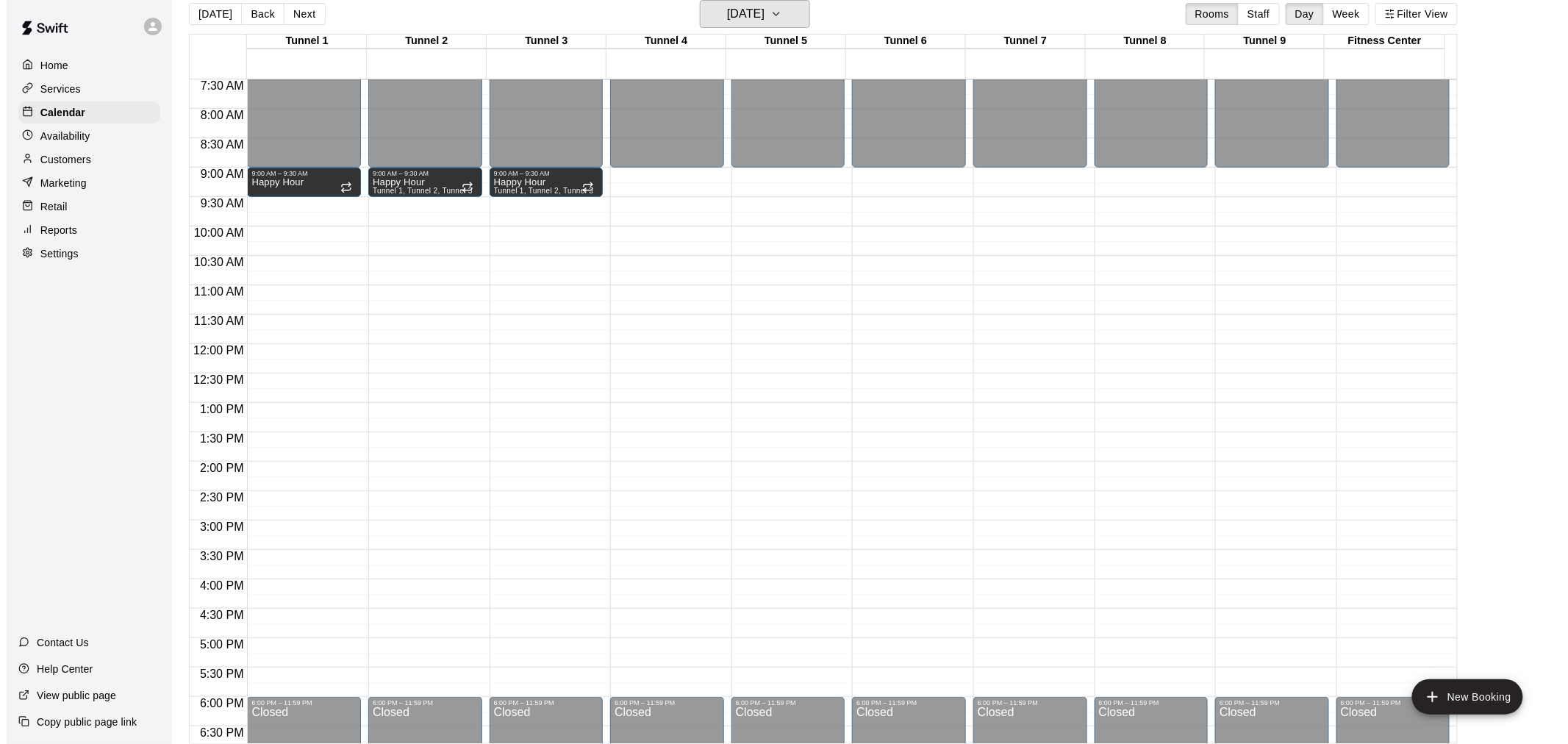
scroll to position [408, 0]
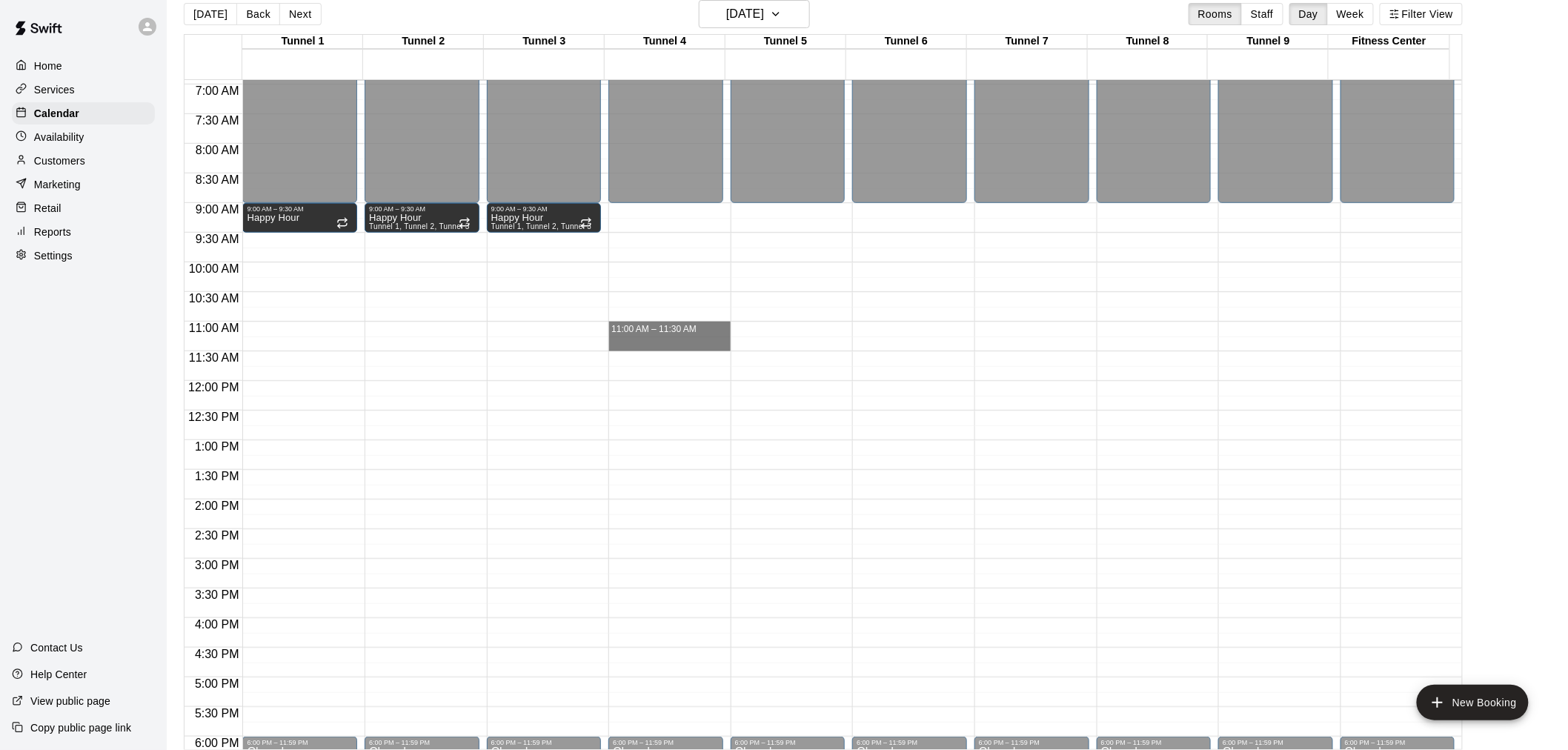
drag, startPoint x: 650, startPoint y: 324, endPoint x: 649, endPoint y: 347, distance: 23.0
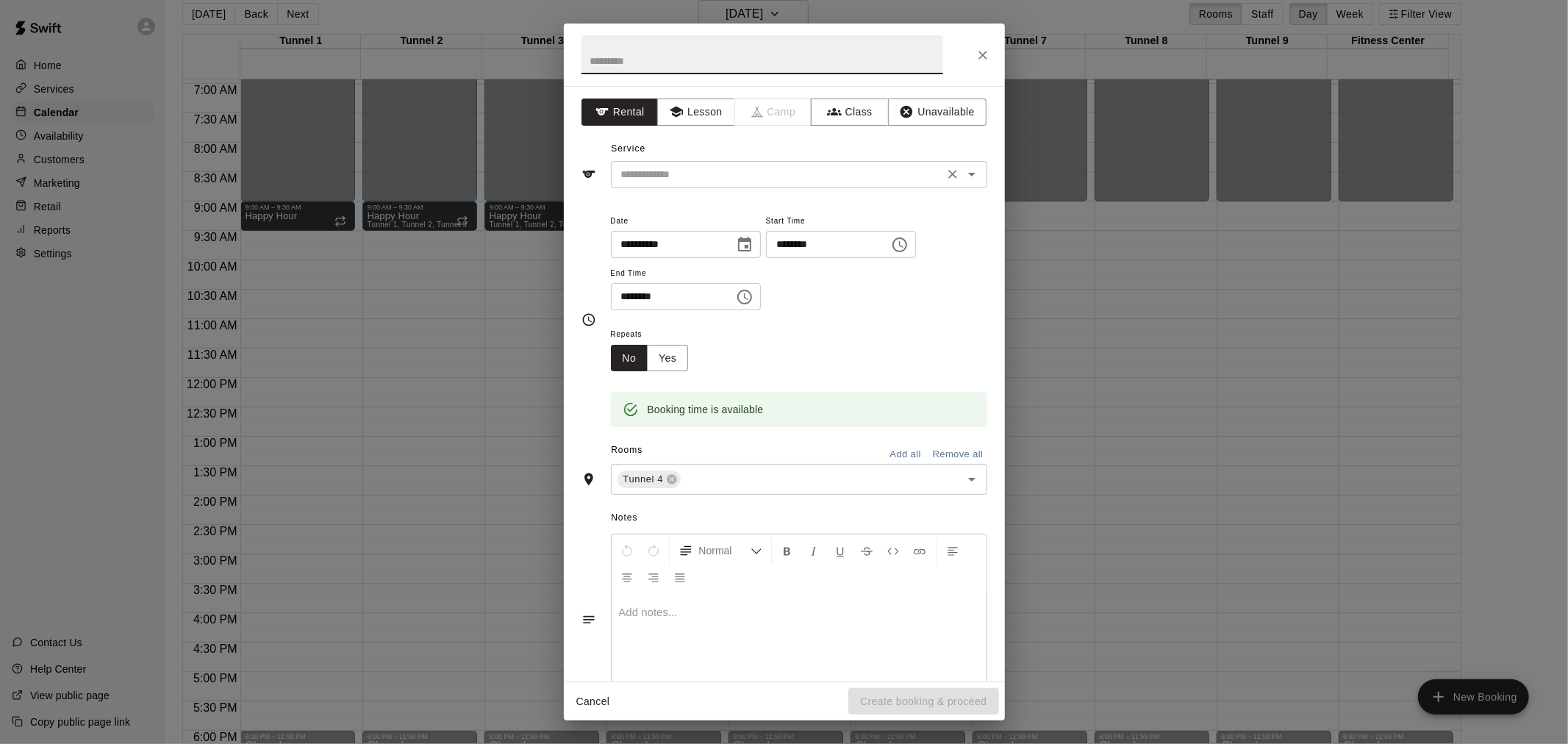
click at [700, 171] on input "text" at bounding box center [778, 175] width 324 height 18
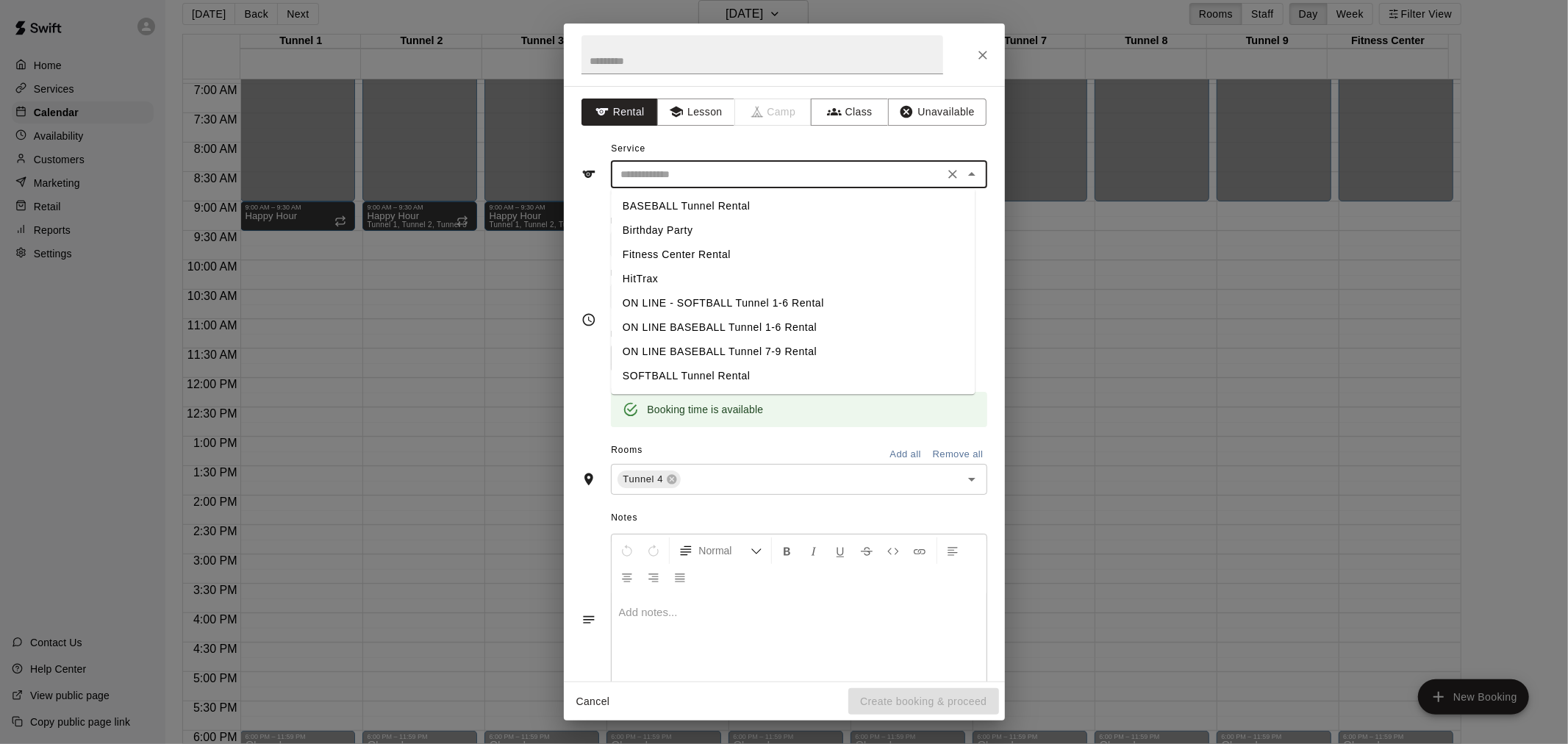
click at [716, 375] on li "SOFTBALL Tunnel Rental" at bounding box center [793, 376] width 364 height 24
type input "**********"
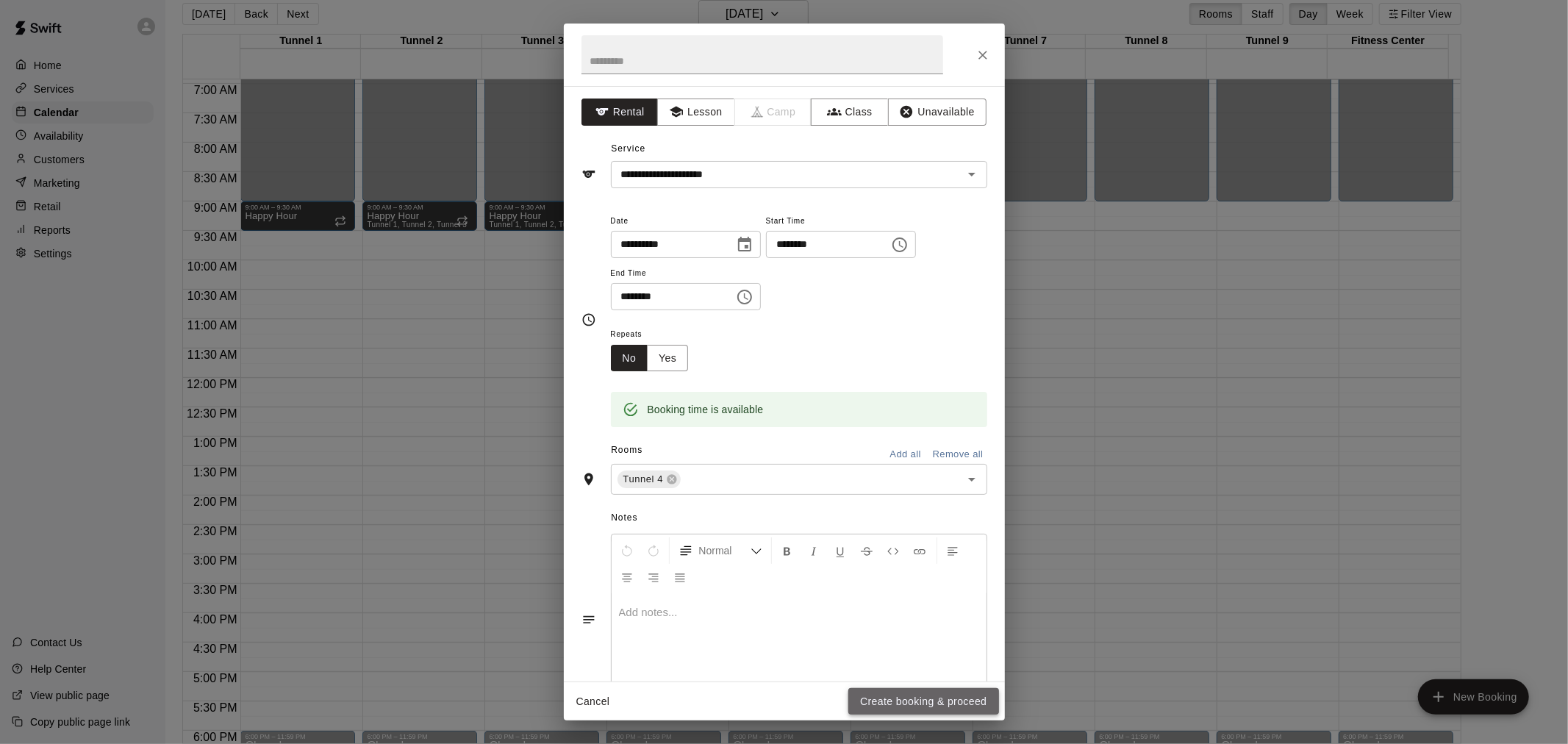
click at [922, 706] on button "Create booking & proceed" at bounding box center [924, 702] width 150 height 27
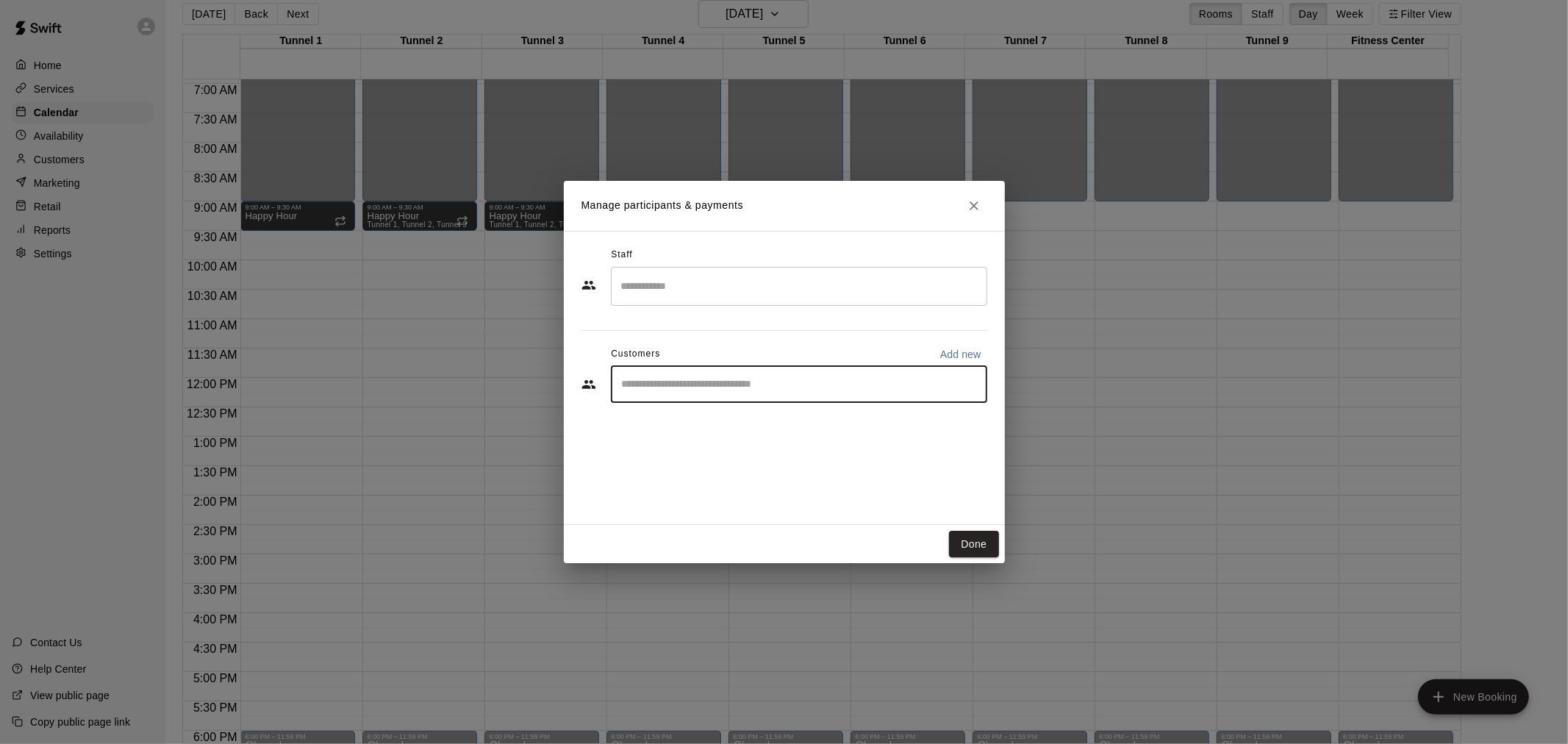
click at [713, 382] on input "Start typing to search customers..." at bounding box center [800, 384] width 363 height 14
type input "**********"
click at [702, 432] on span "gcamblinaz@gmail.com" at bounding box center [731, 435] width 158 height 11
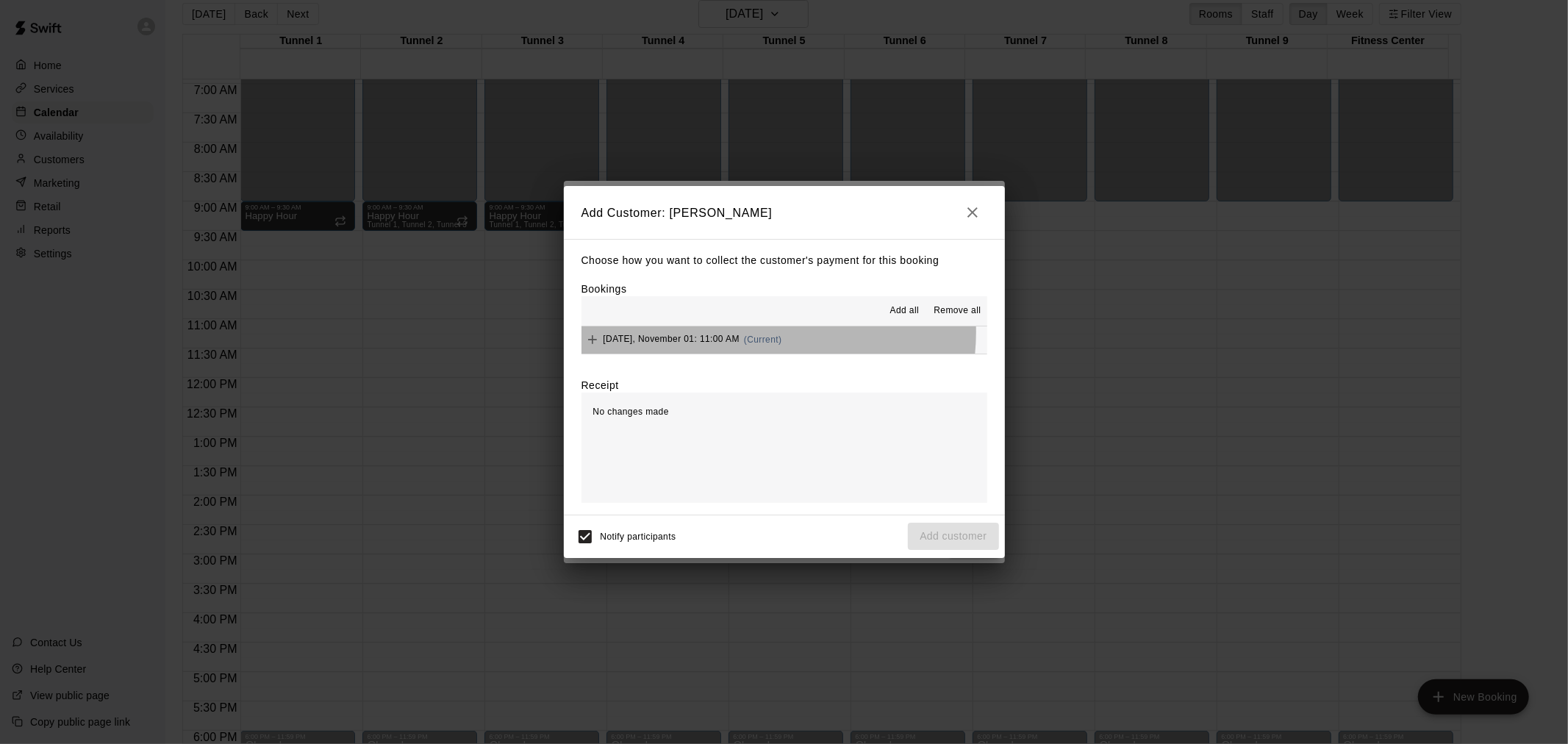
click at [752, 333] on div "Saturday, November 01: 11:00 AM (Current)" at bounding box center [682, 339] width 200 height 22
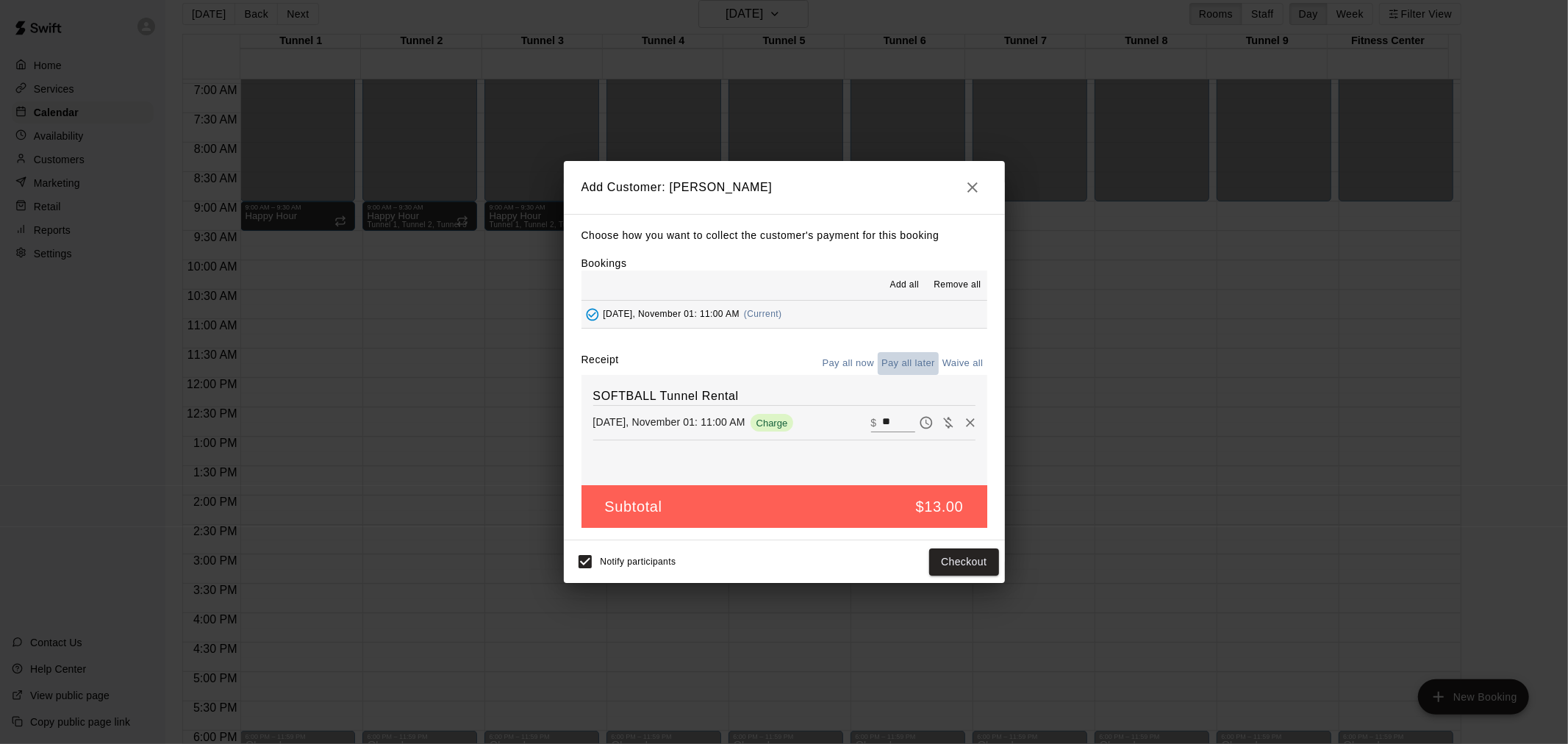
click at [911, 371] on button "Pay all later" at bounding box center [908, 364] width 61 height 23
click at [937, 556] on button "Add customer" at bounding box center [954, 562] width 91 height 27
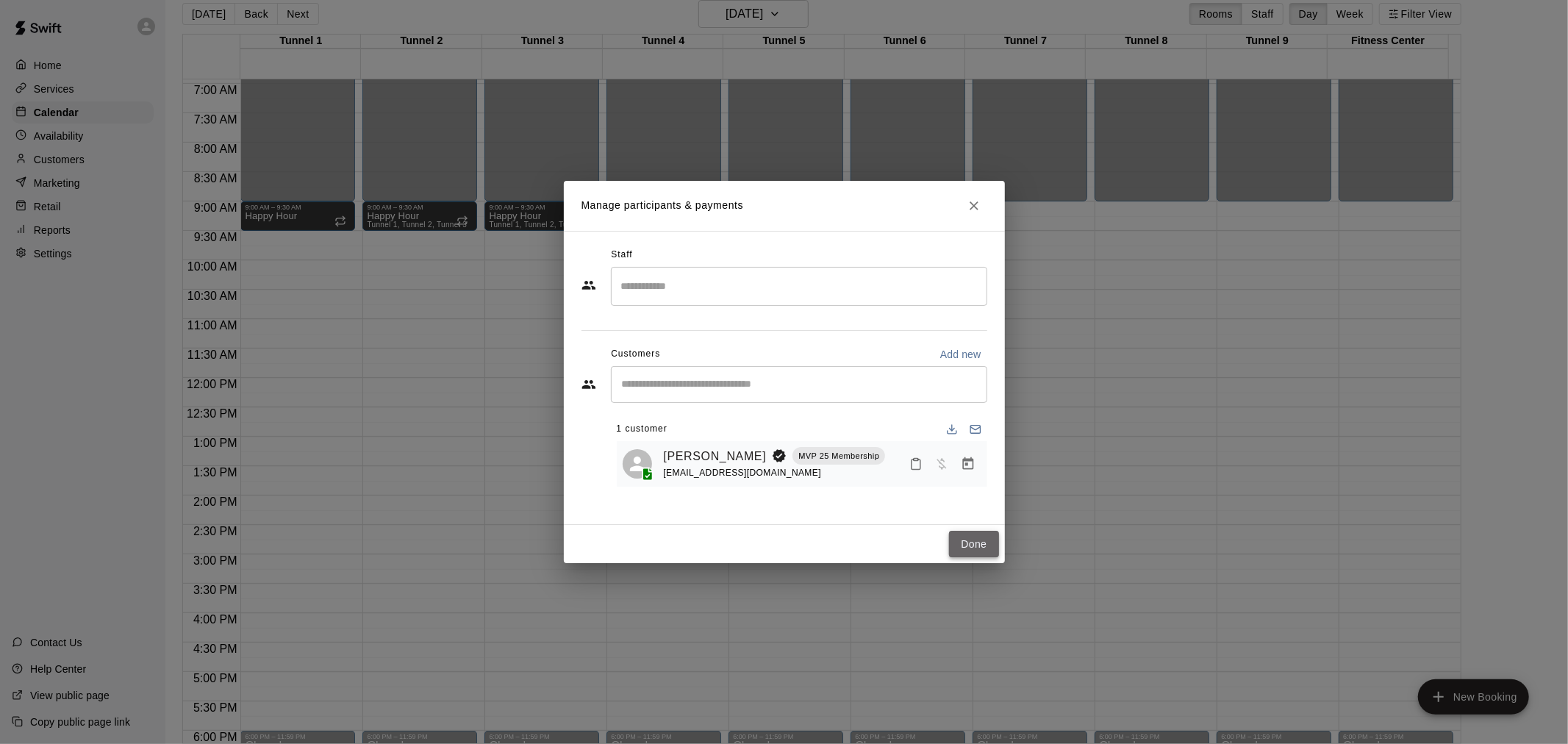
click at [975, 547] on button "Done" at bounding box center [973, 544] width 49 height 27
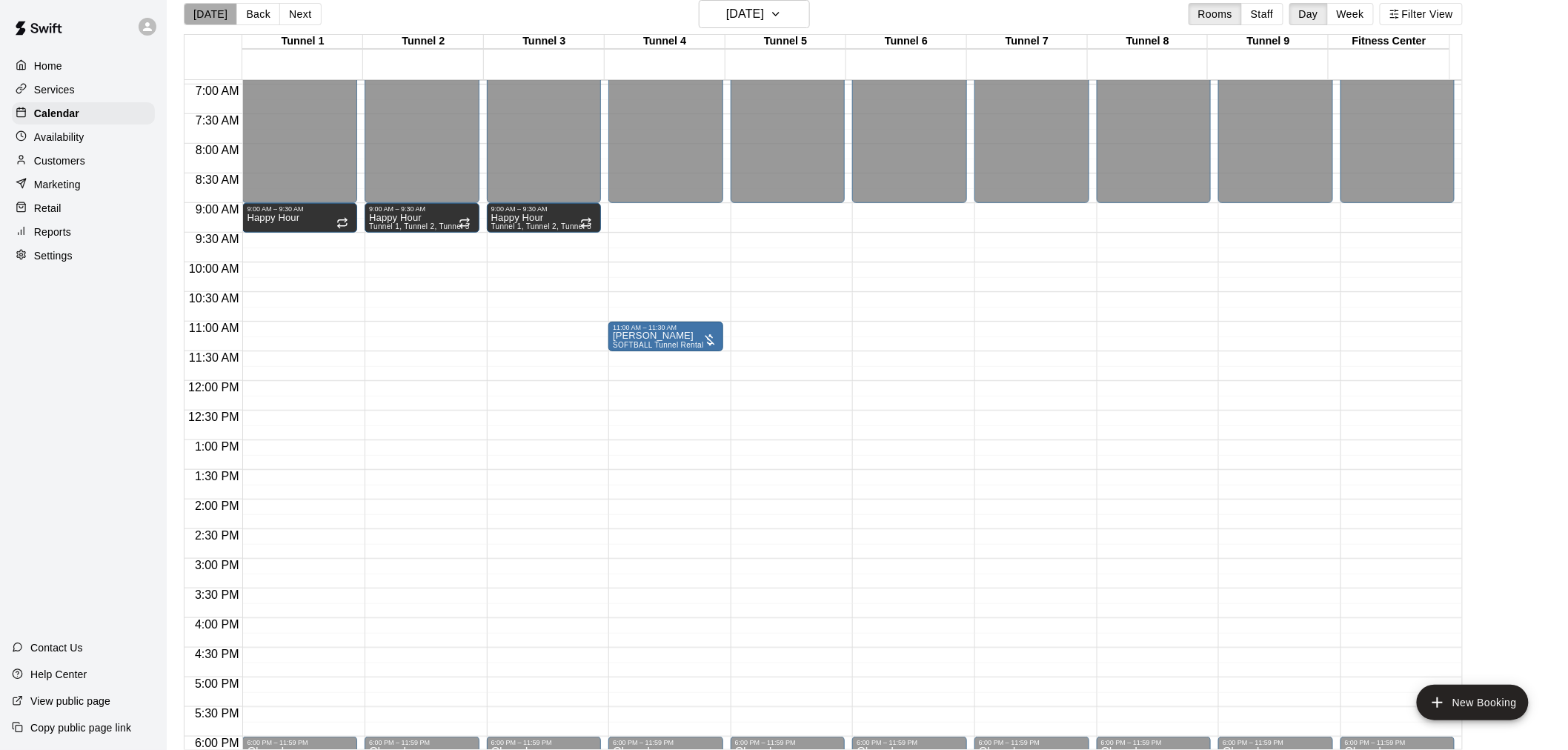
click at [230, 11] on button "[DATE]" at bounding box center [210, 14] width 53 height 22
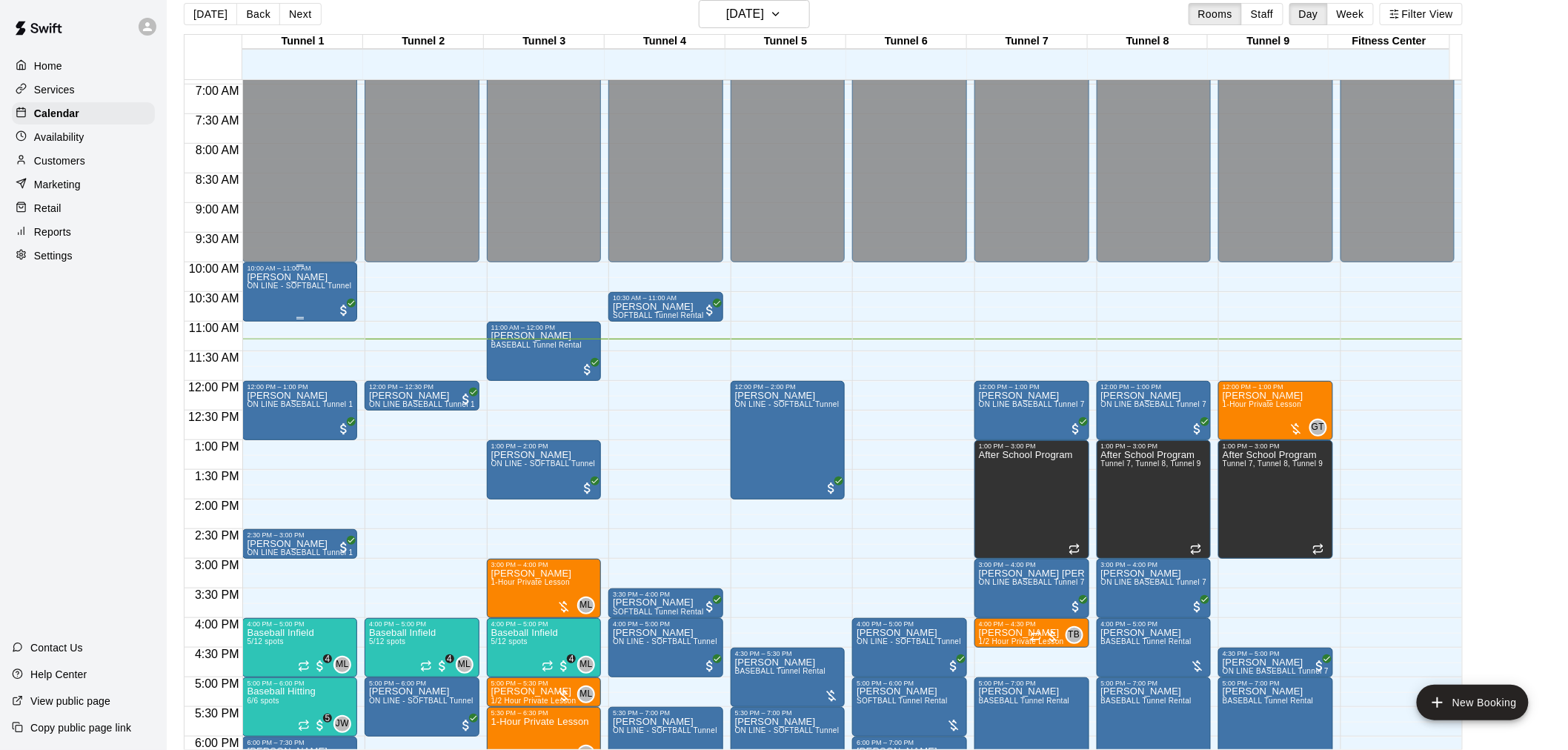
click at [328, 290] on span "ON LINE - SOFTBALL Tunnel 1-6 Rental" at bounding box center [319, 285] width 143 height 8
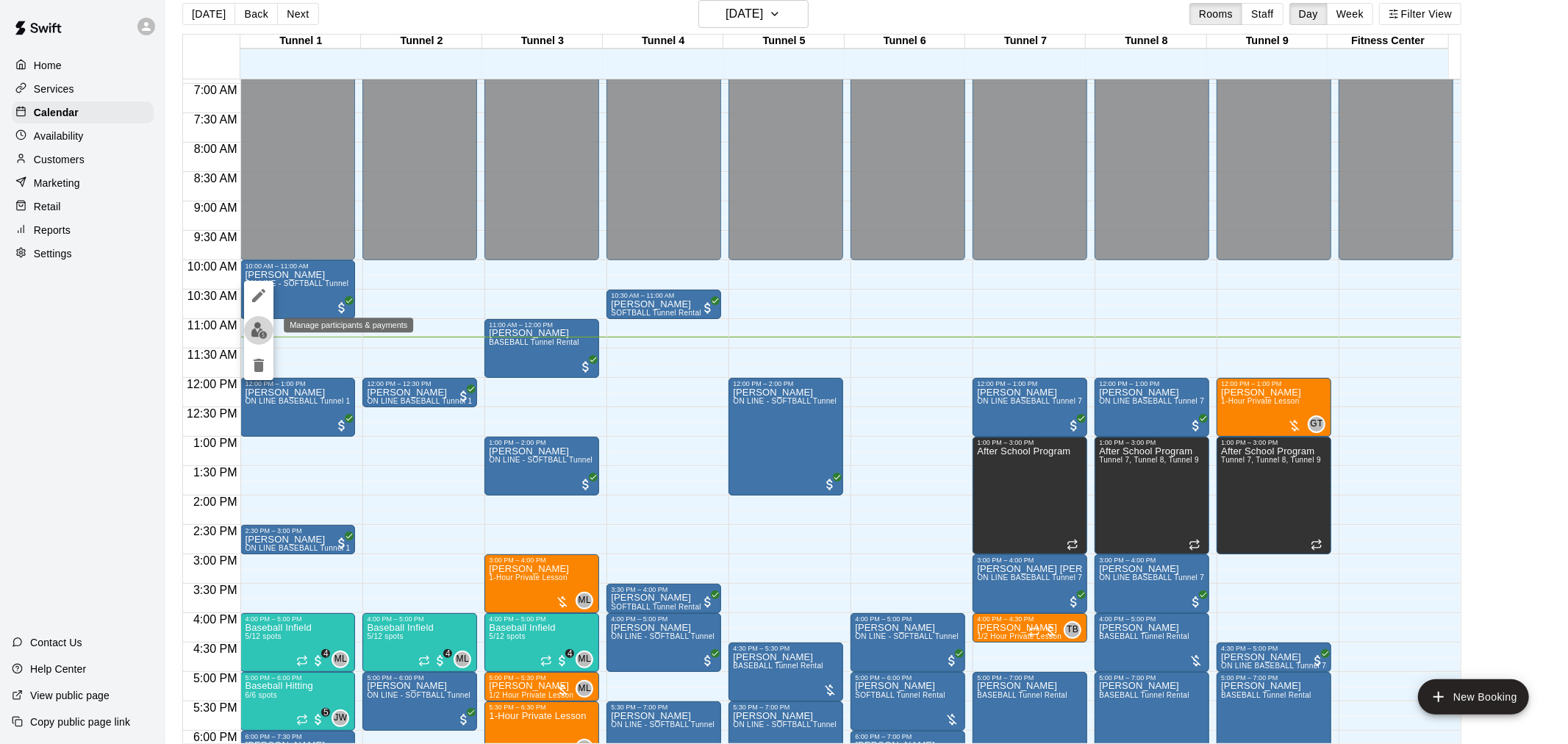
click at [261, 330] on img "edit" at bounding box center [259, 330] width 17 height 17
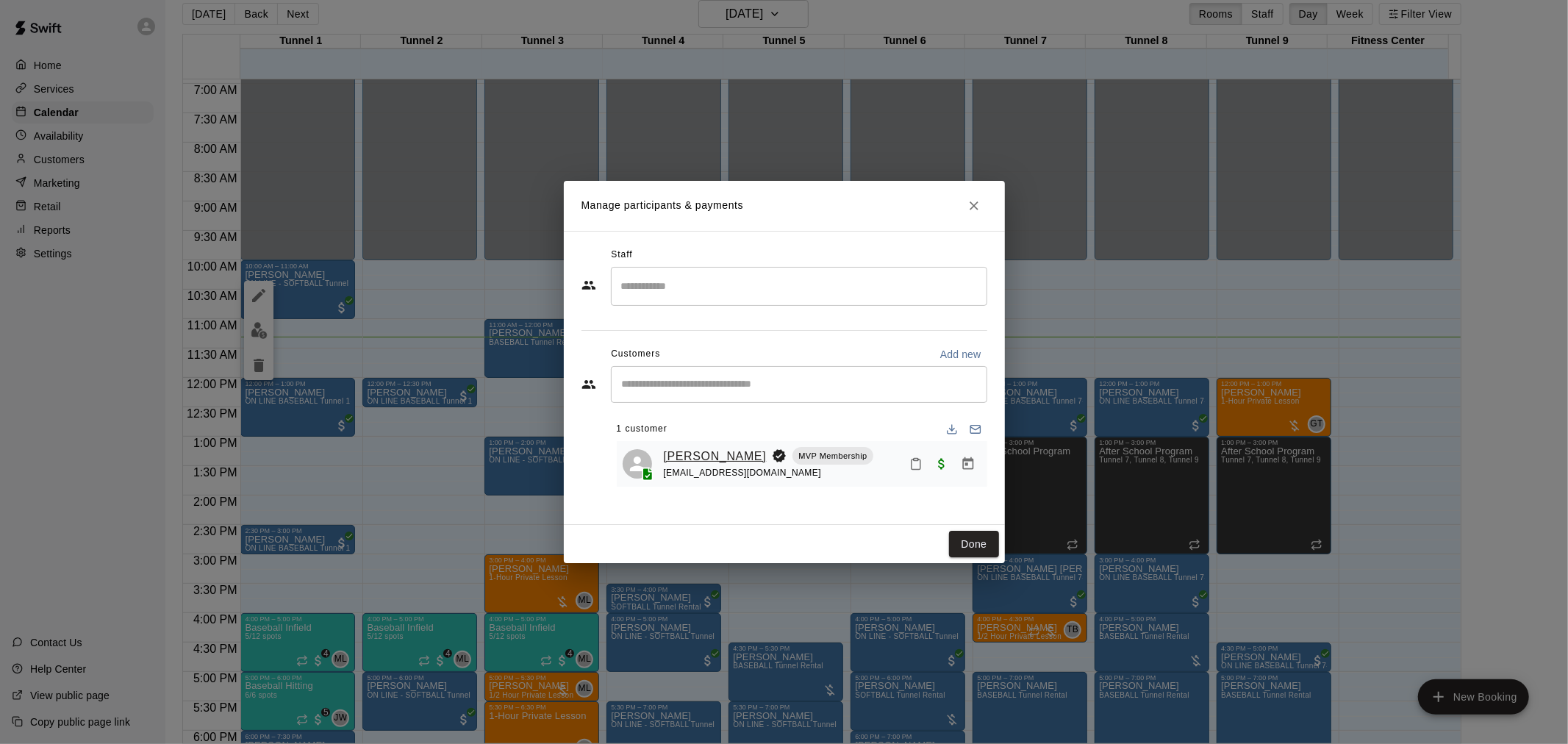
click at [697, 452] on link "[PERSON_NAME]" at bounding box center [716, 456] width 103 height 19
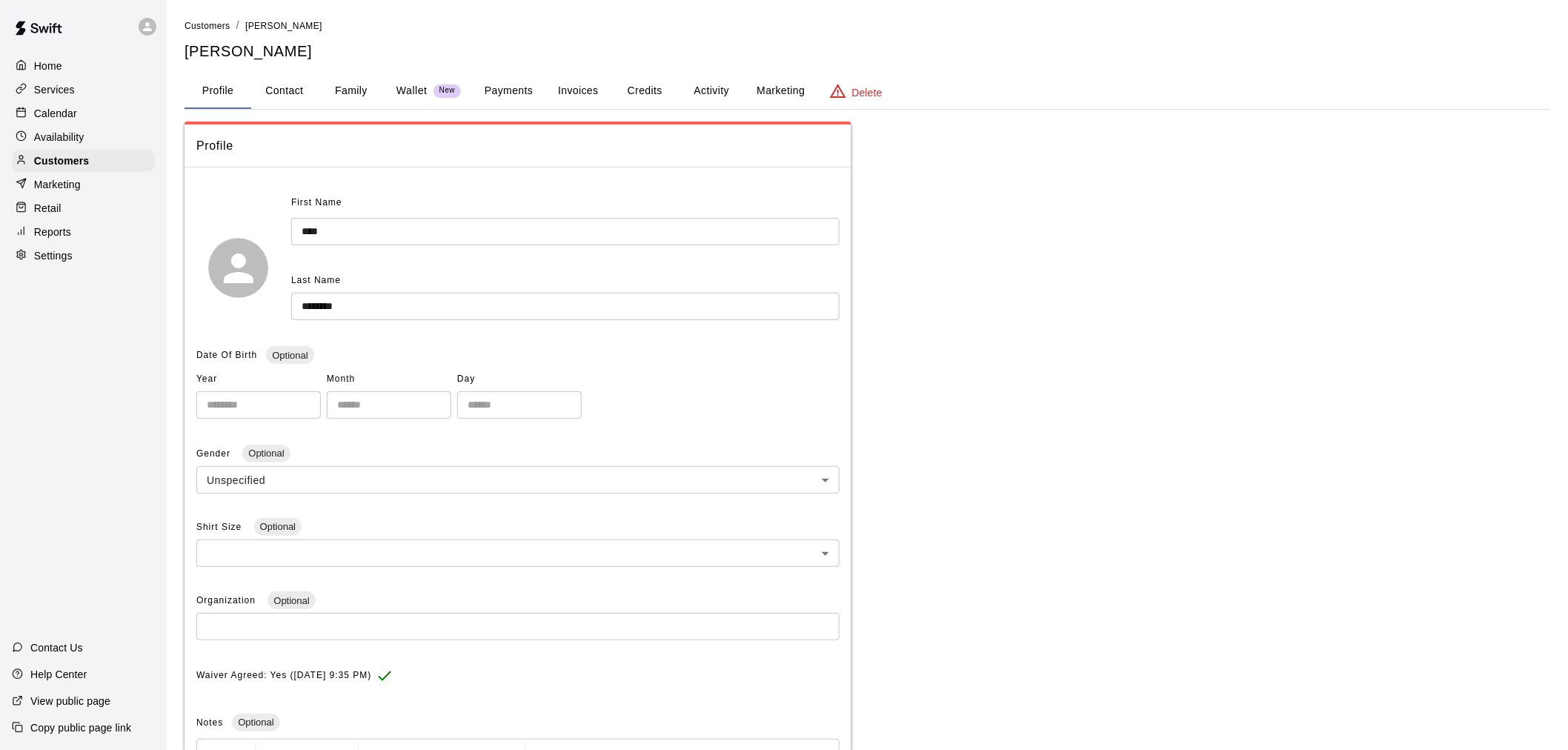
click at [475, 82] on button "Payments" at bounding box center [508, 91] width 72 height 36
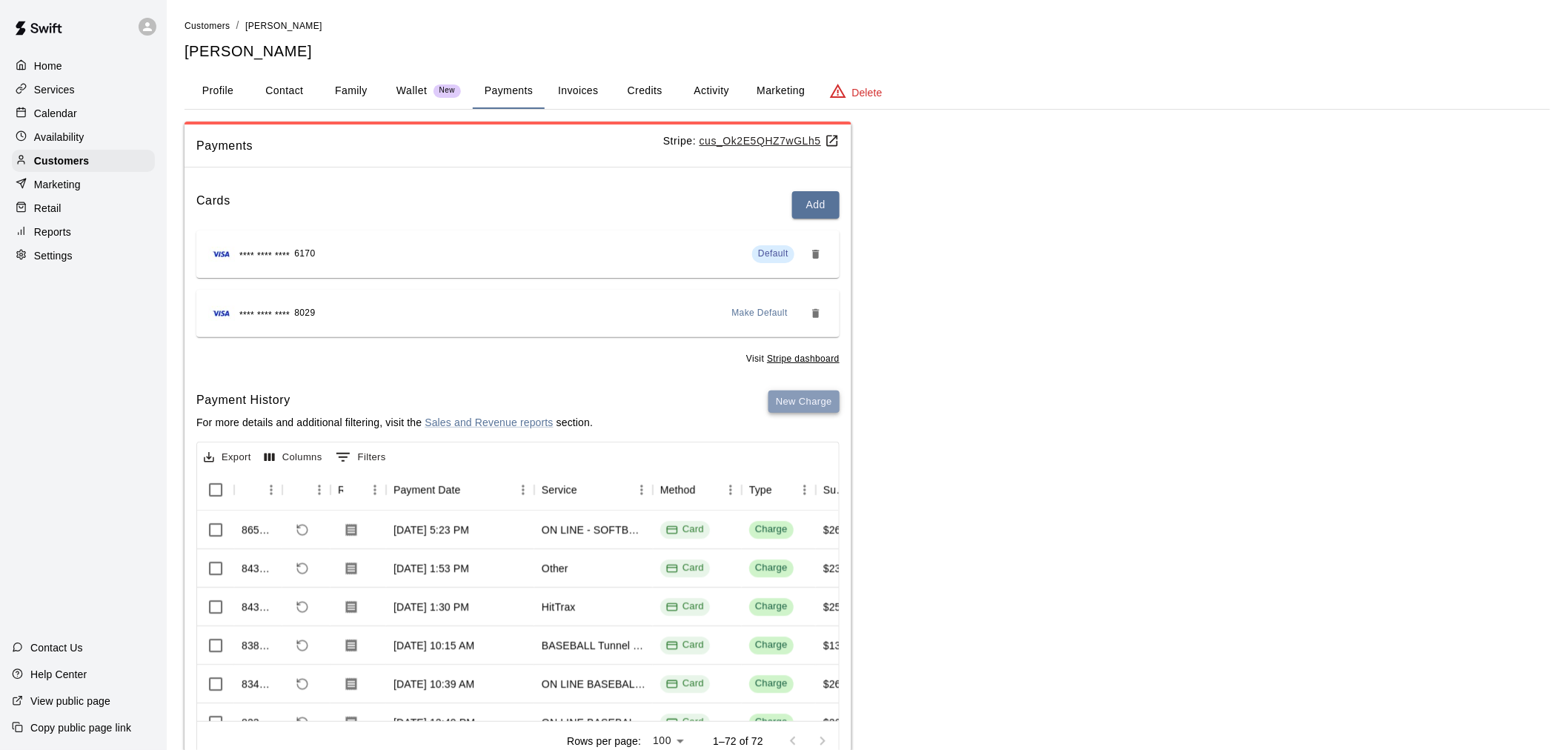
click at [816, 402] on button "New Charge" at bounding box center [803, 402] width 71 height 23
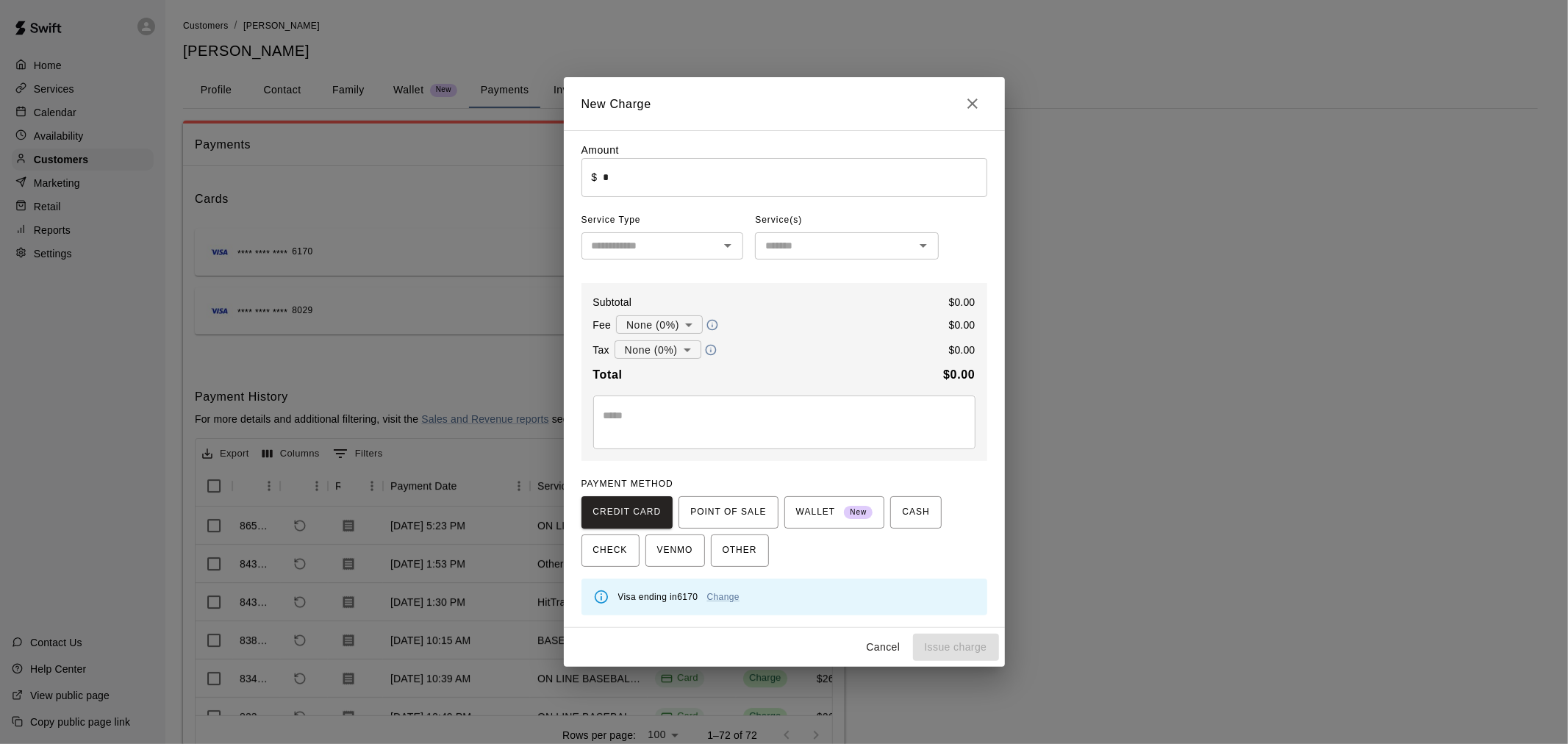
click at [658, 182] on input "*" at bounding box center [794, 178] width 383 height 39
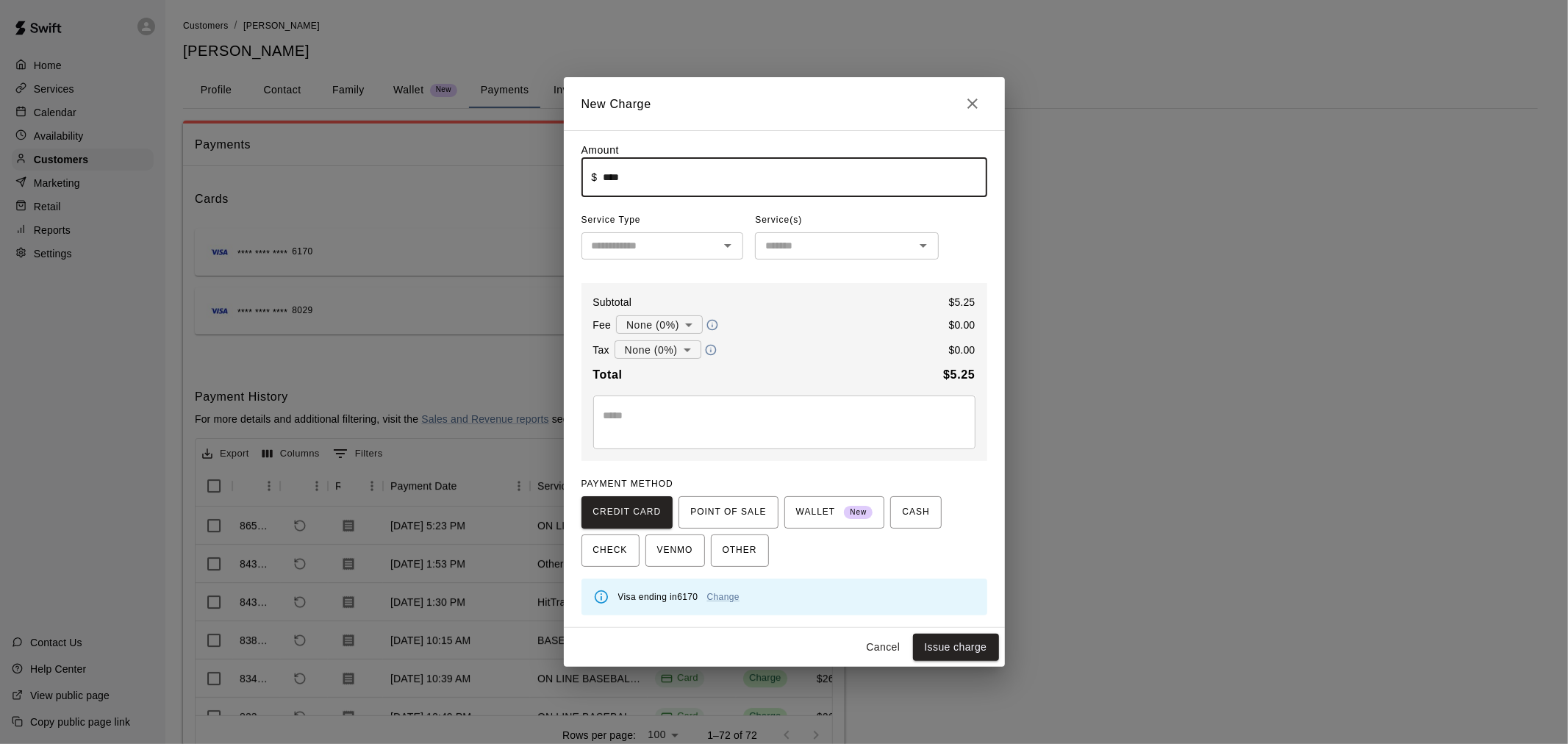
type input "****"
click at [657, 250] on input "text" at bounding box center [650, 246] width 129 height 18
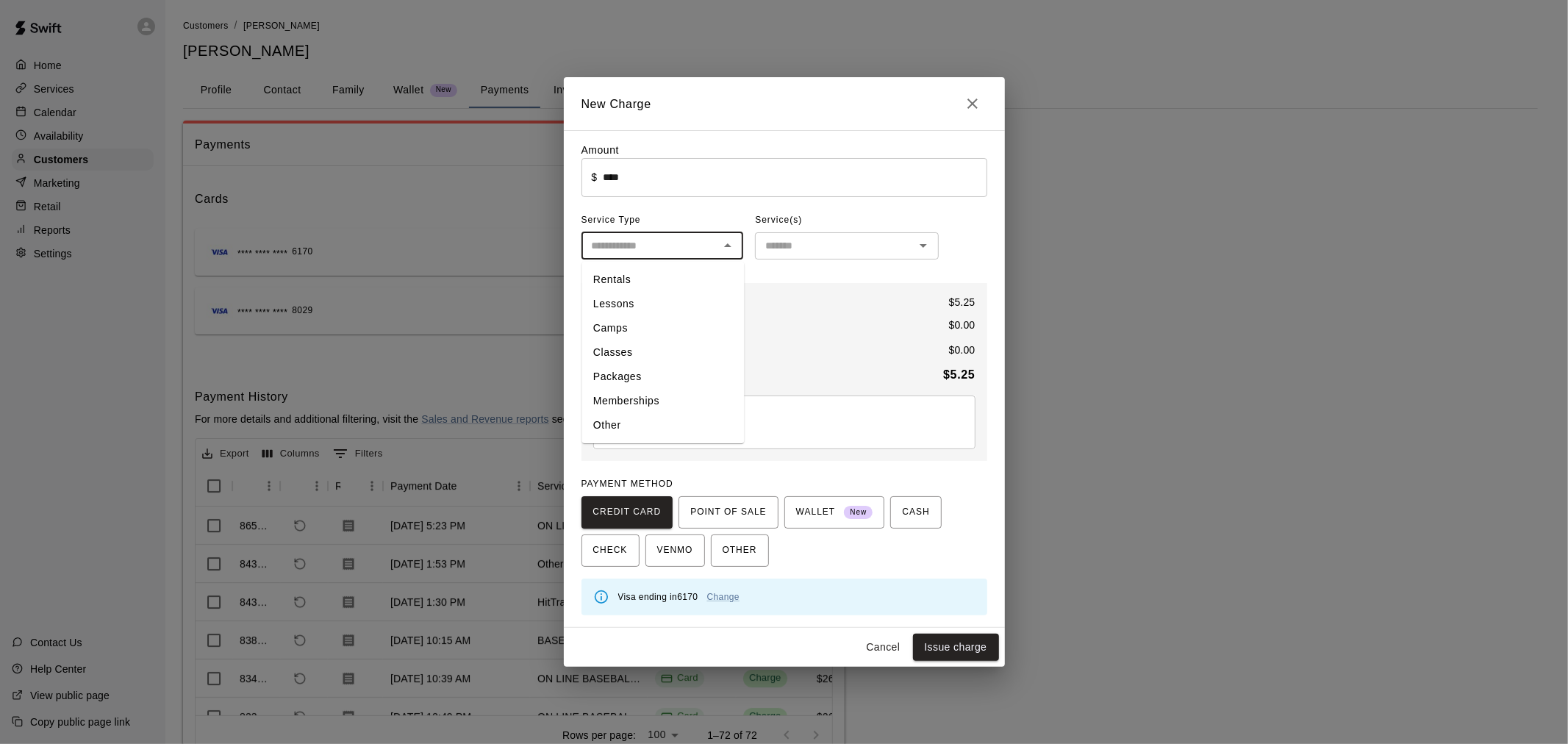
click at [631, 424] on li "Other" at bounding box center [663, 426] width 163 height 24
type input "*****"
click at [778, 245] on input "text" at bounding box center [834, 246] width 151 height 18
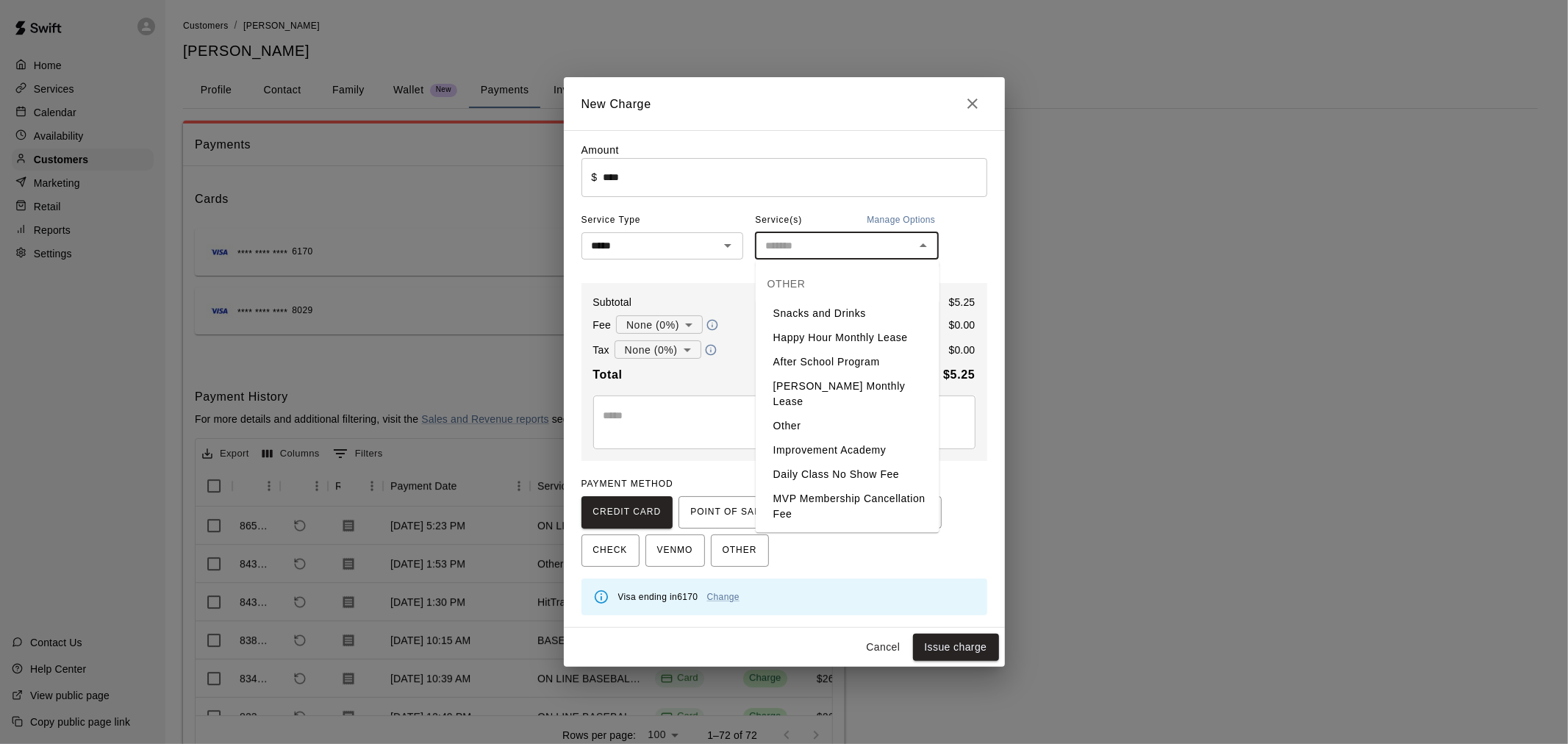
click at [821, 314] on li "Snacks and Drinks" at bounding box center [847, 314] width 184 height 24
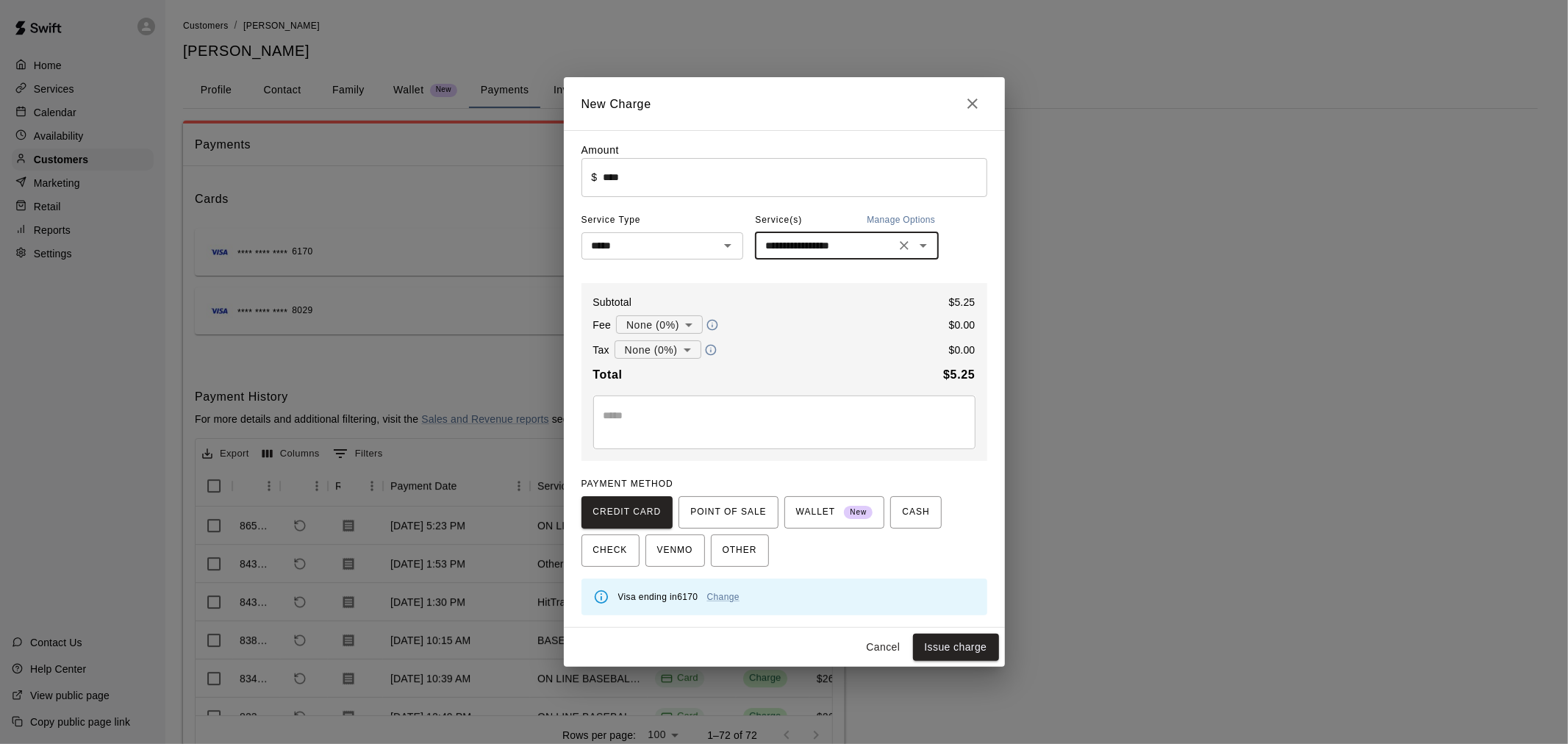
type input "**********"
click at [961, 651] on button "Issue charge" at bounding box center [956, 647] width 86 height 27
type input "*"
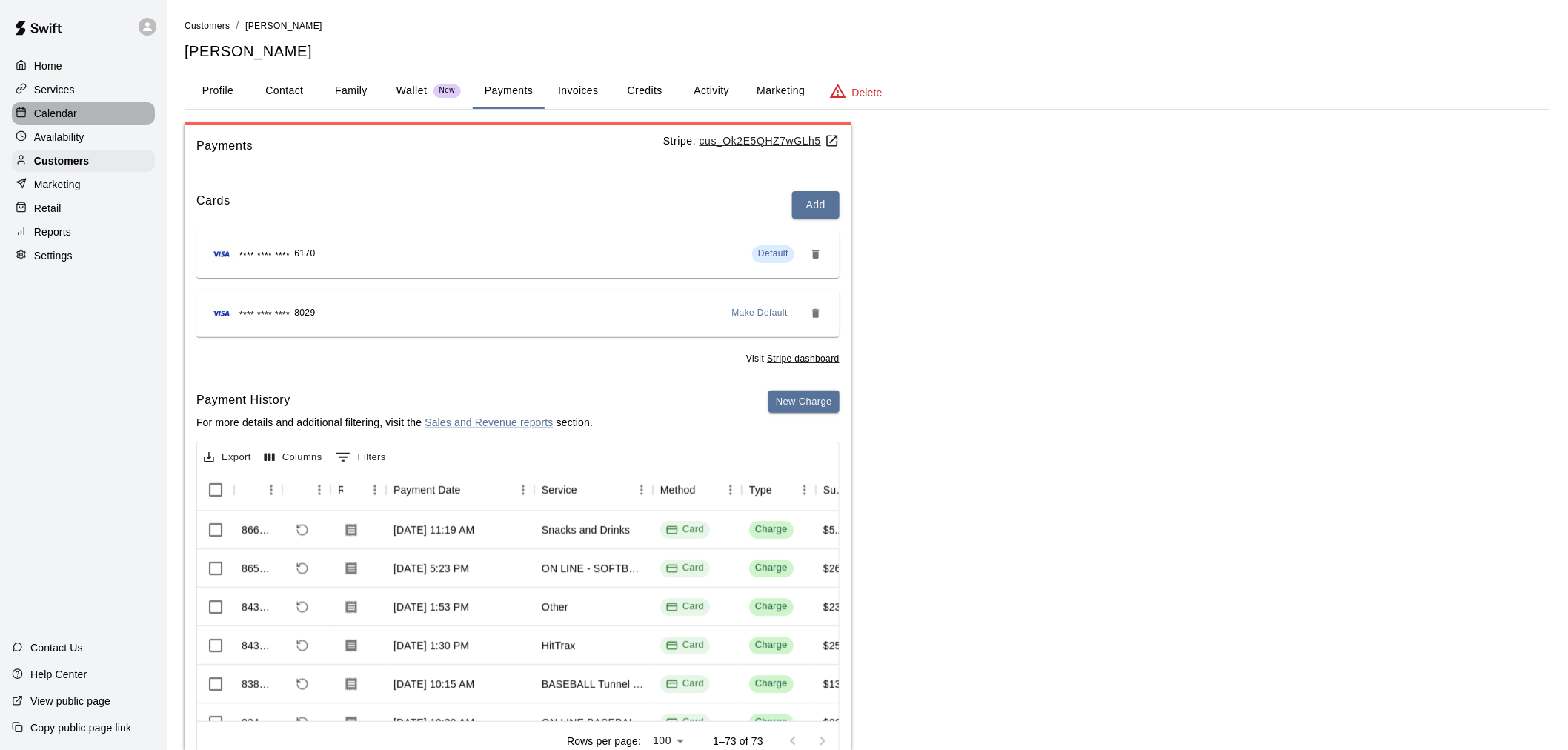
click at [44, 110] on p "Calendar" at bounding box center [56, 113] width 43 height 14
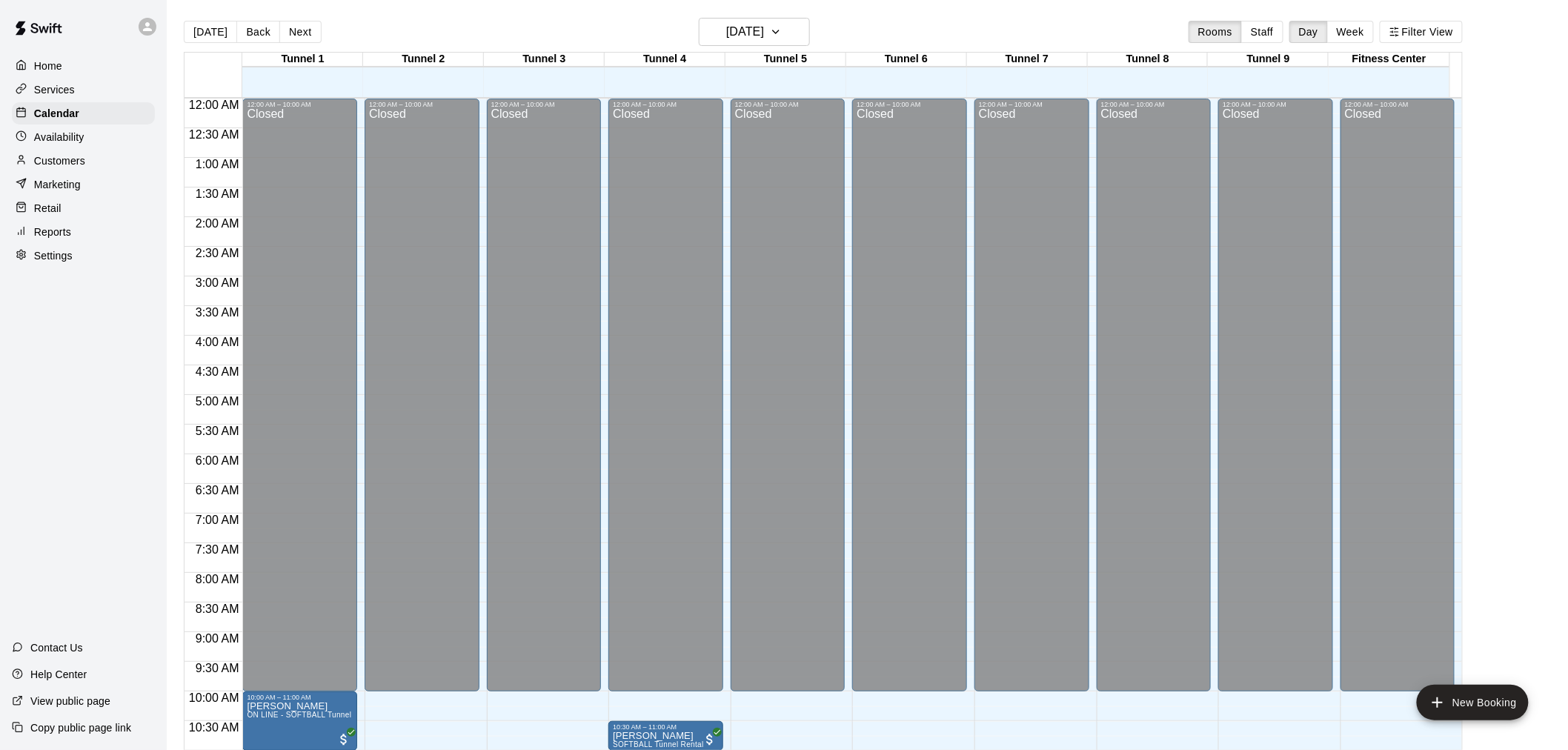
scroll to position [673, 0]
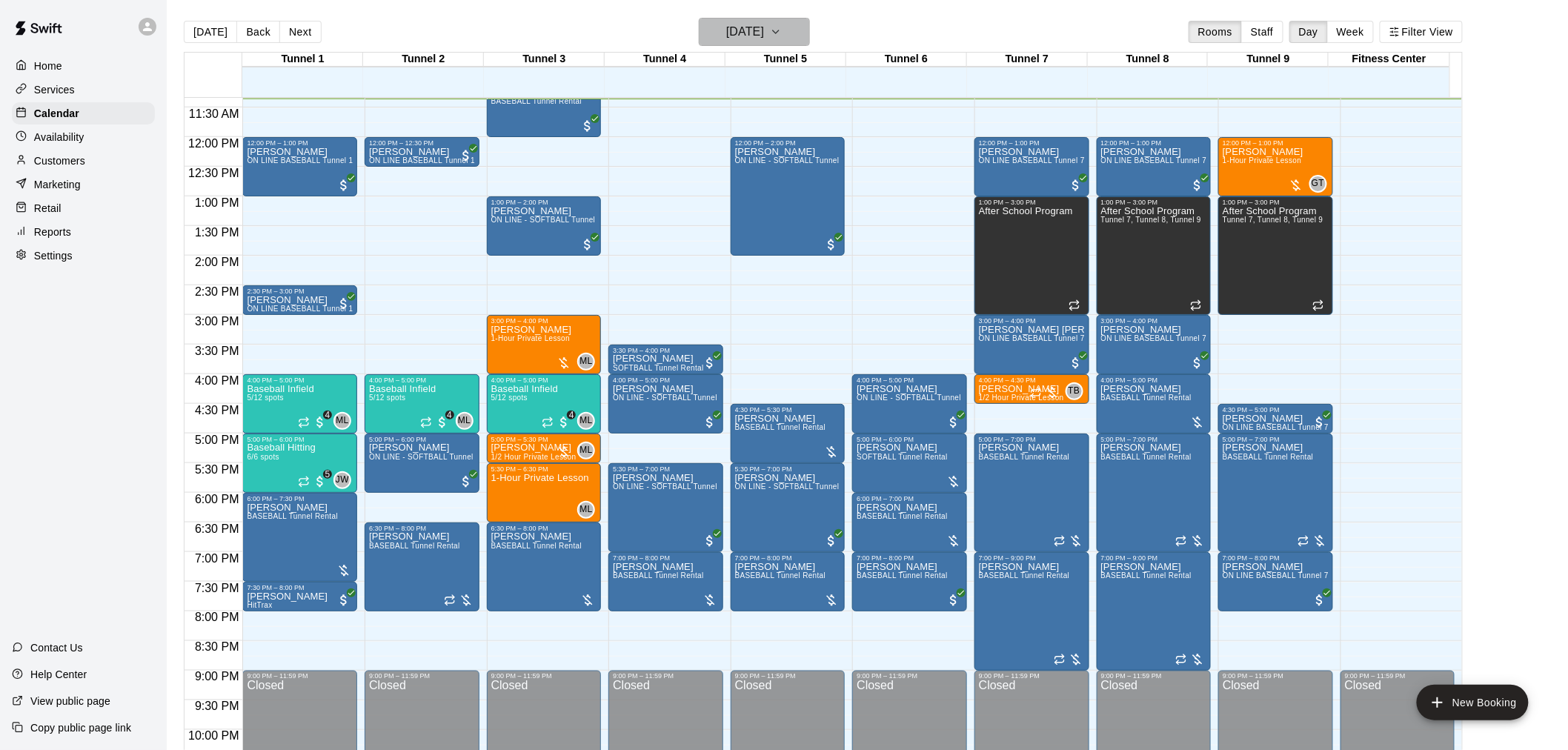
click at [771, 19] on button "[DATE]" at bounding box center [755, 31] width 111 height 28
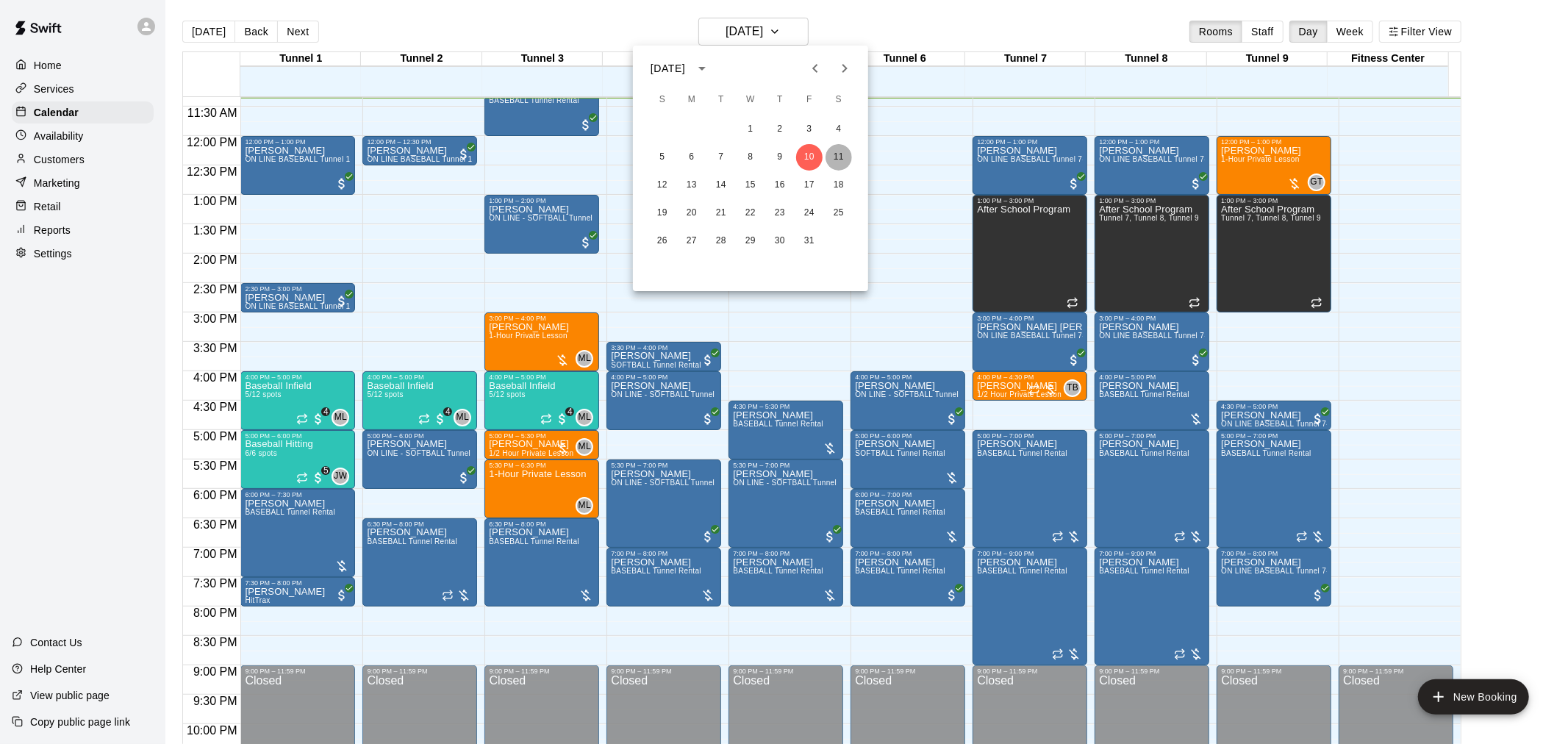
click at [839, 163] on button "11" at bounding box center [839, 157] width 26 height 26
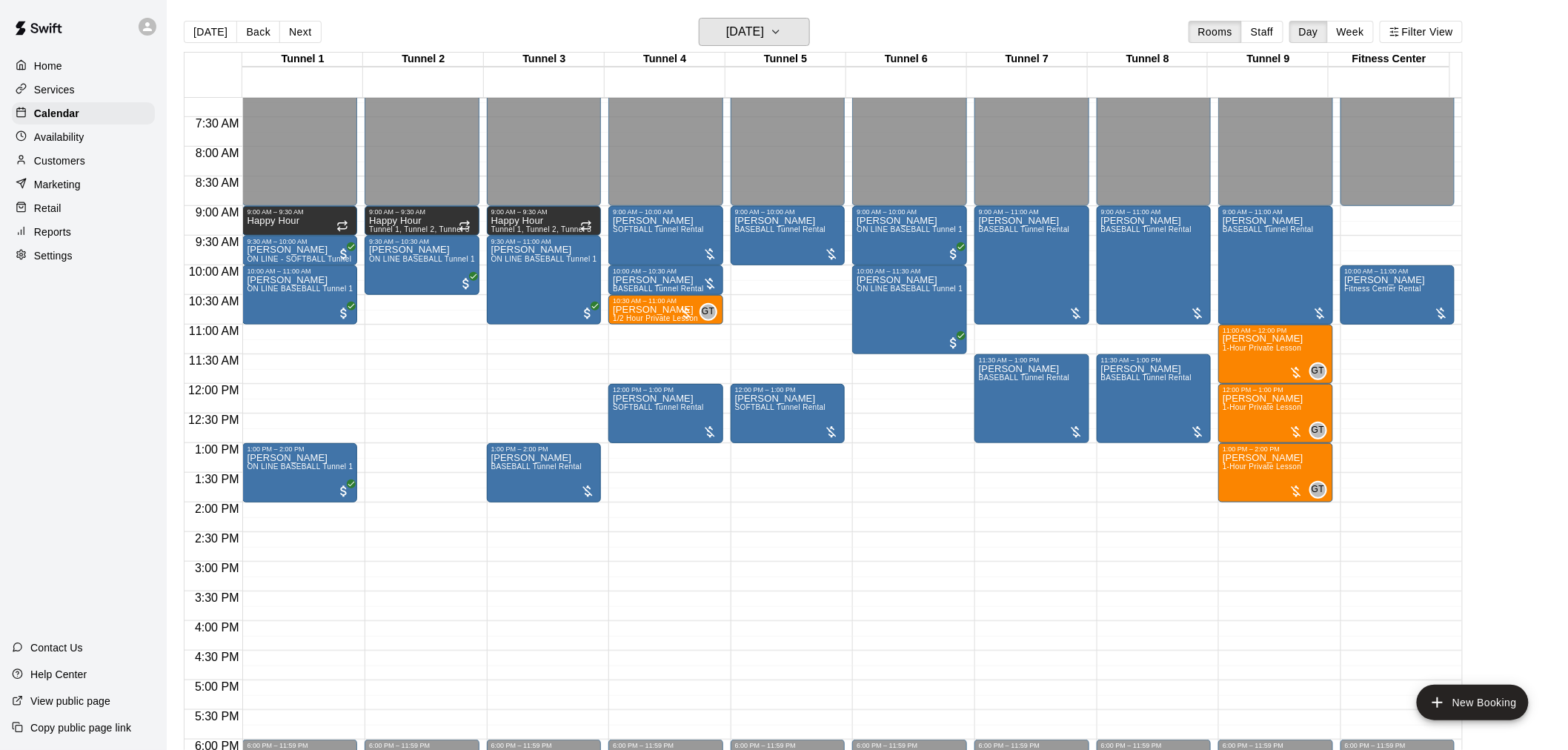
scroll to position [508, 0]
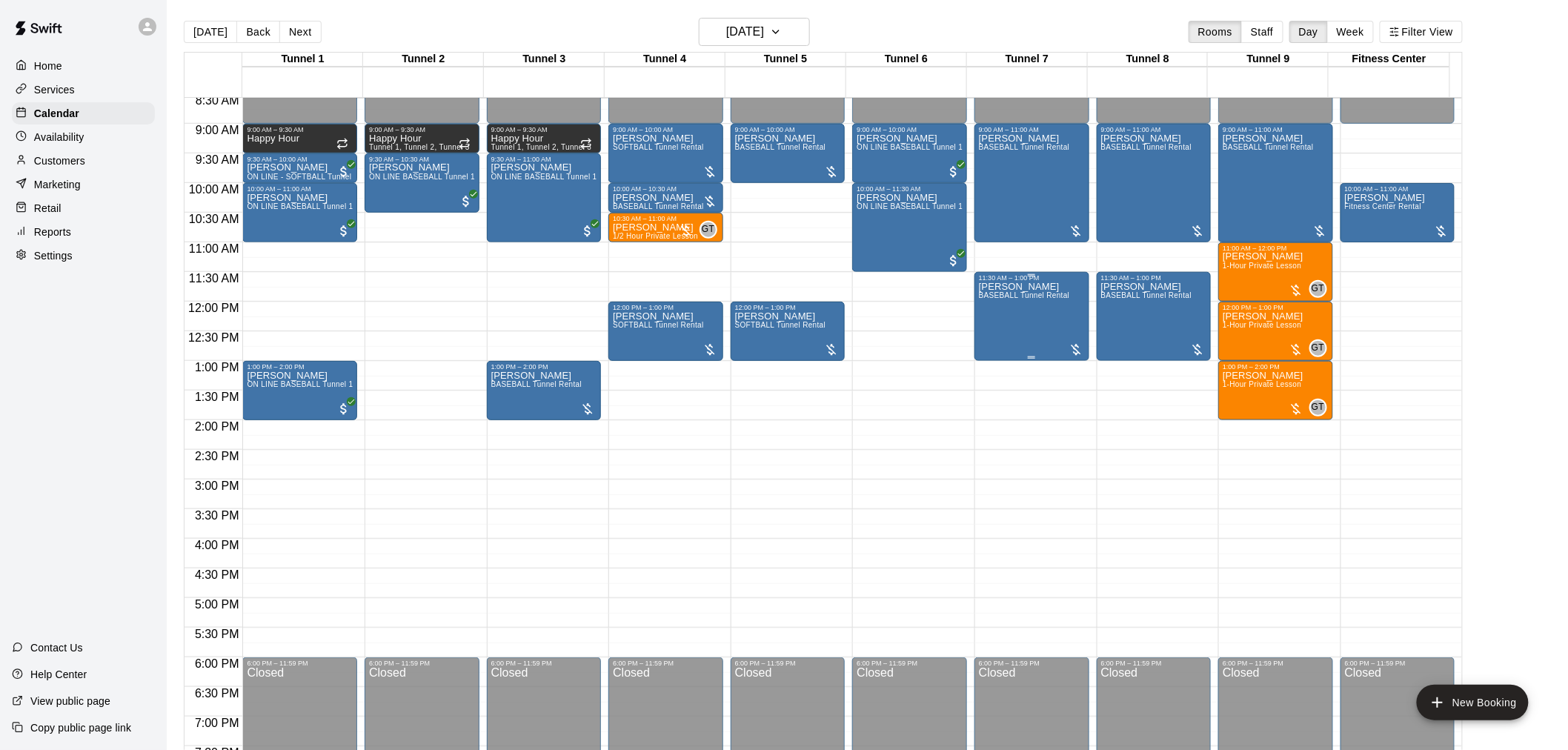
click at [1002, 320] on div "Andrew Hill BASEBALL Tunnel Rental" at bounding box center [1024, 656] width 91 height 750
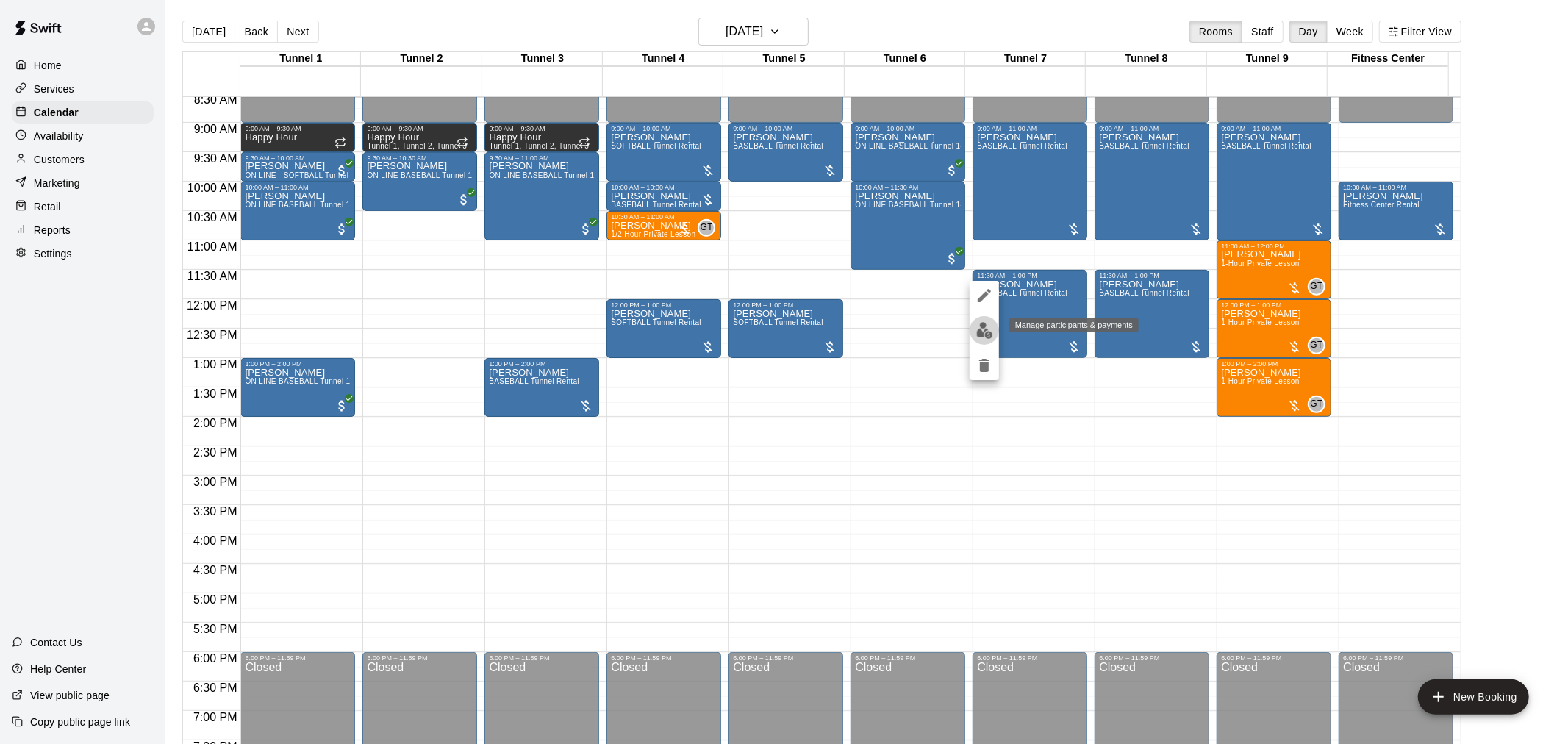
click at [990, 332] on img "edit" at bounding box center [985, 330] width 17 height 17
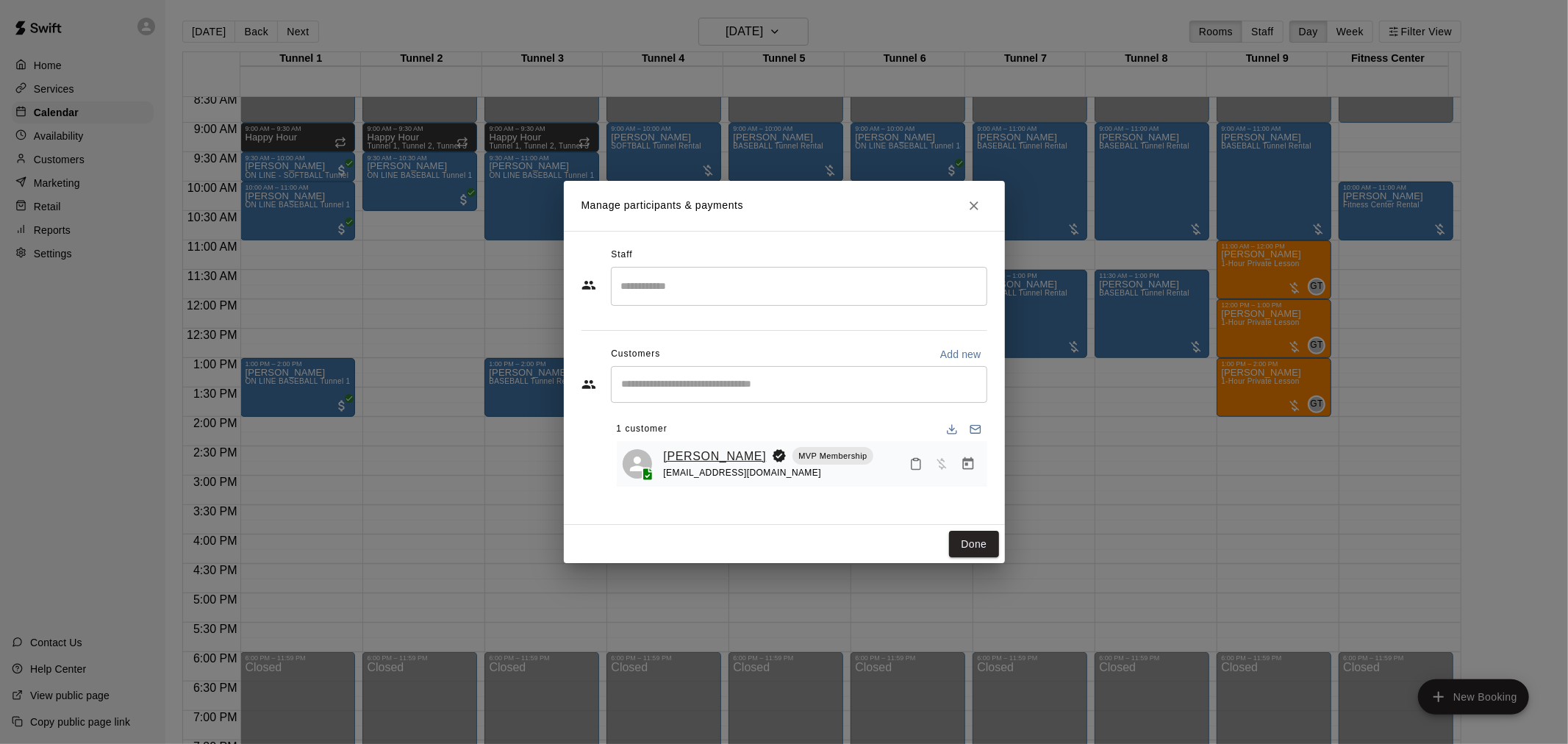
click at [703, 451] on link "Andrew Hill" at bounding box center [716, 456] width 103 height 19
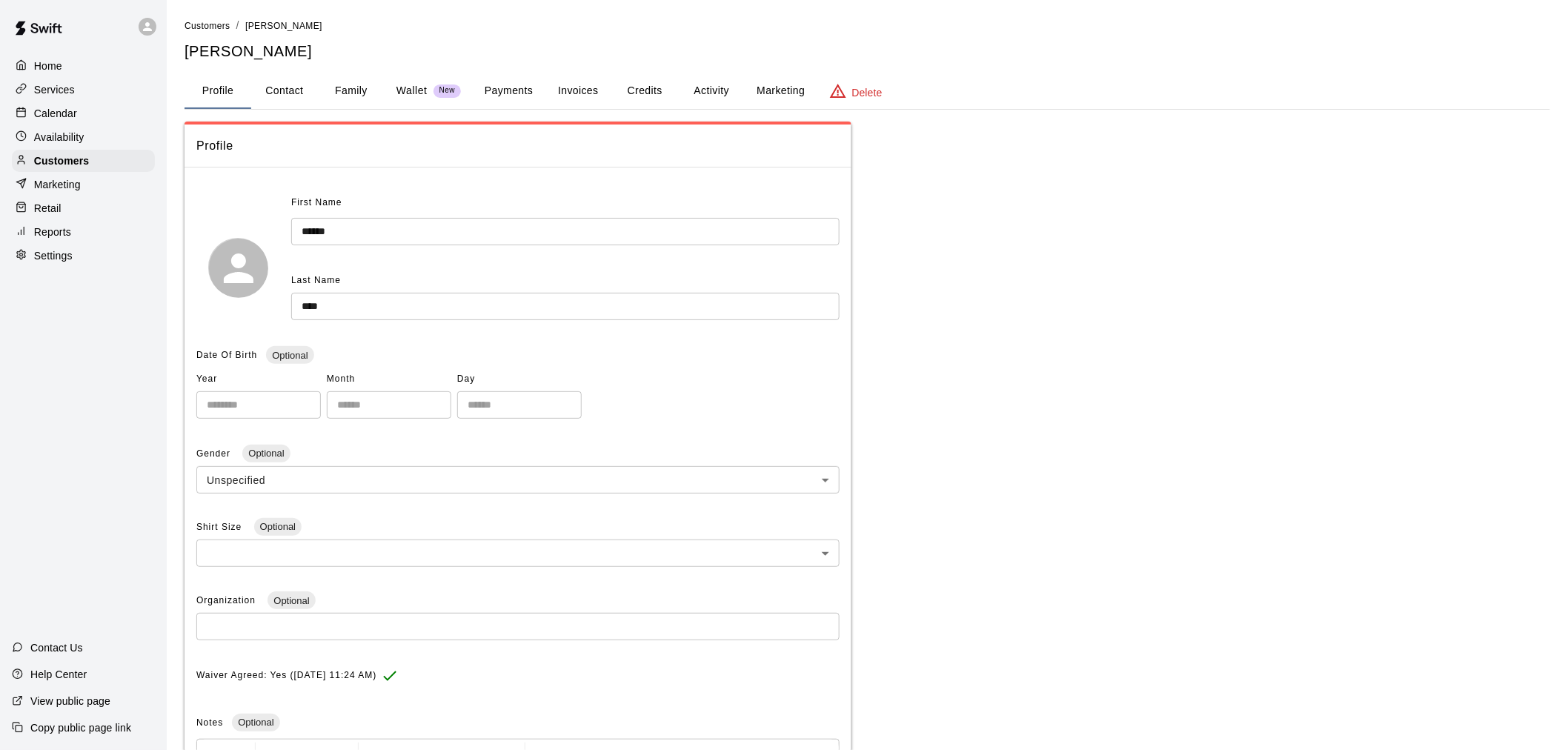
click at [519, 95] on button "Payments" at bounding box center [508, 91] width 72 height 36
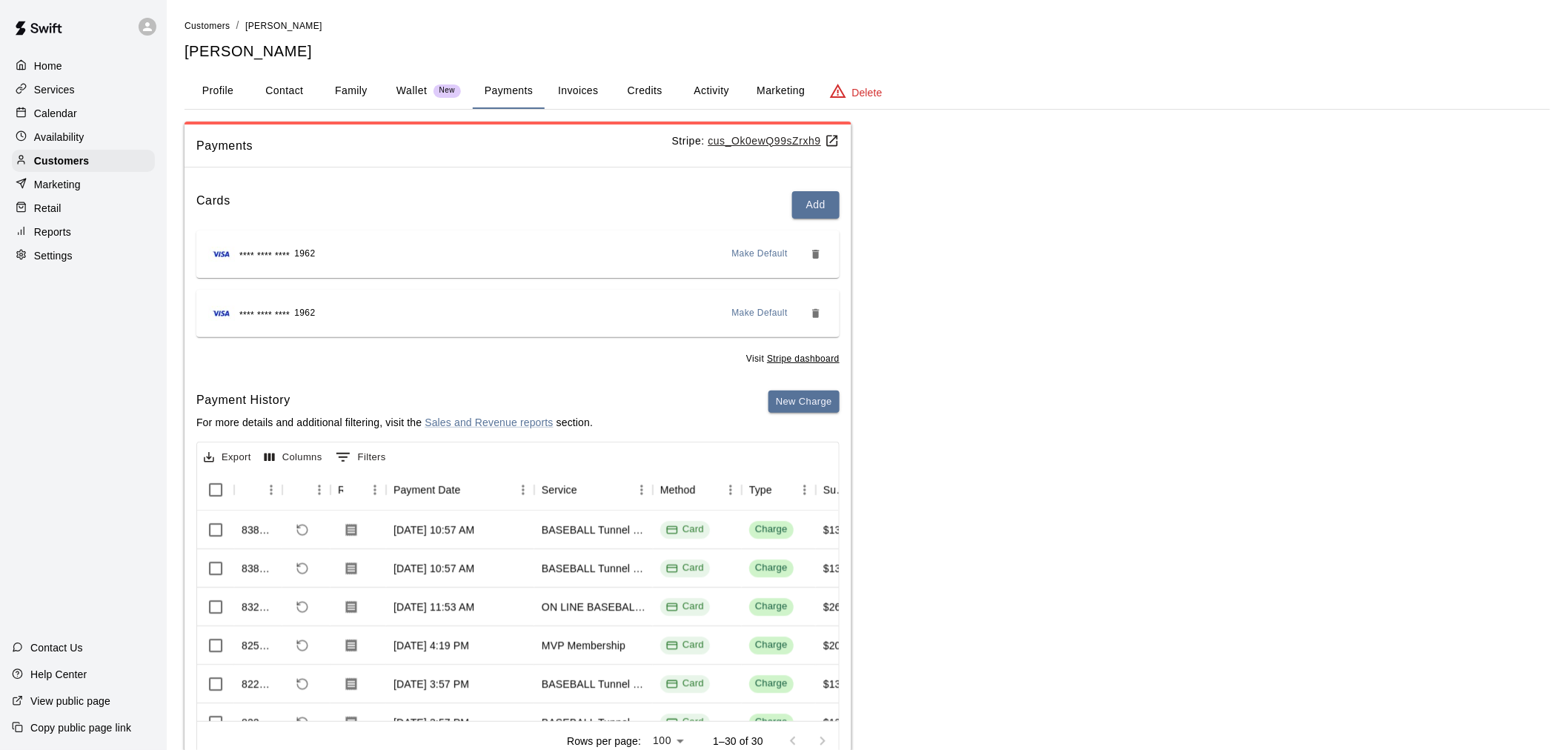
click at [254, 83] on button "Contact" at bounding box center [284, 91] width 66 height 36
select select "**"
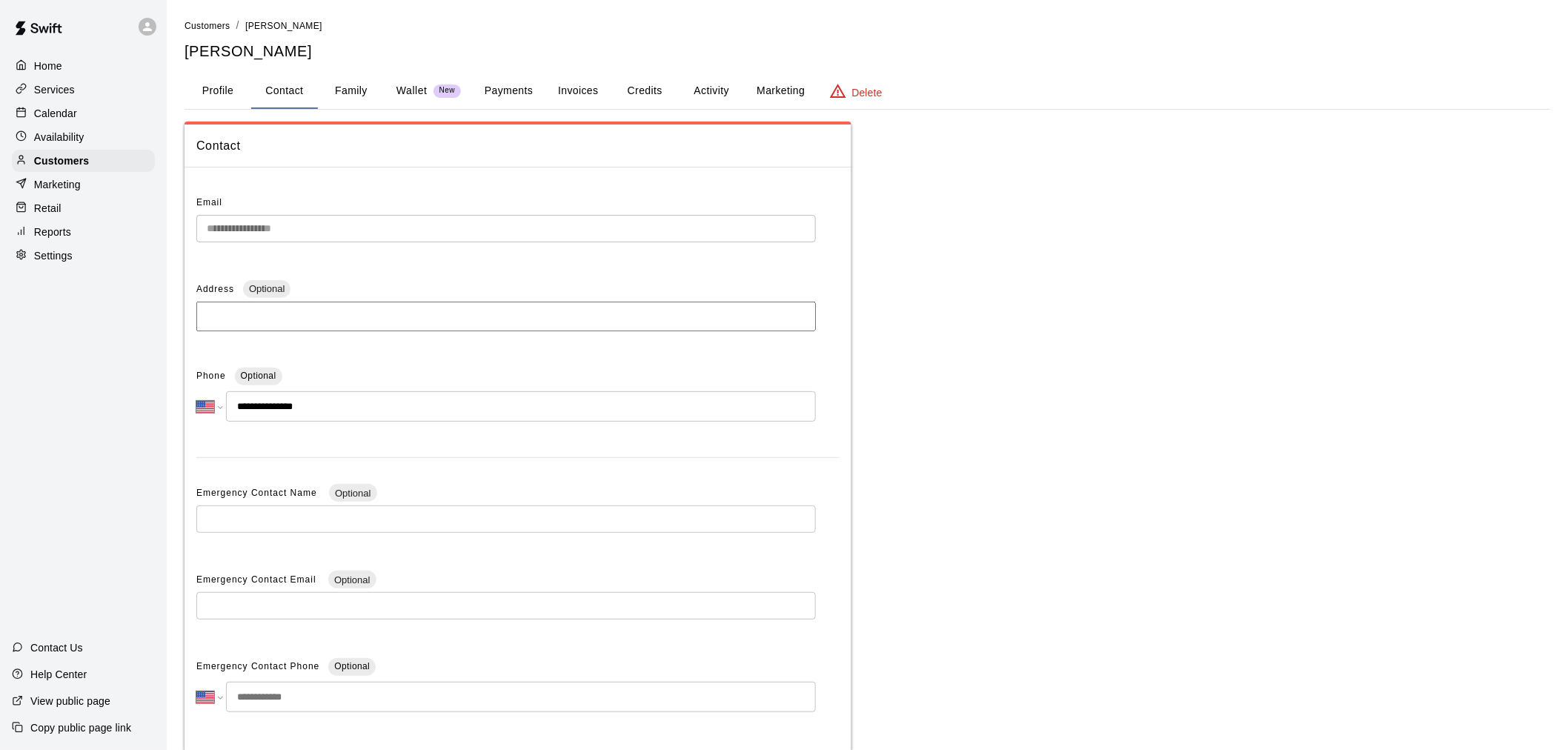
click at [291, 89] on button "Contact" at bounding box center [284, 91] width 66 height 36
click at [63, 113] on p "Calendar" at bounding box center [56, 113] width 43 height 14
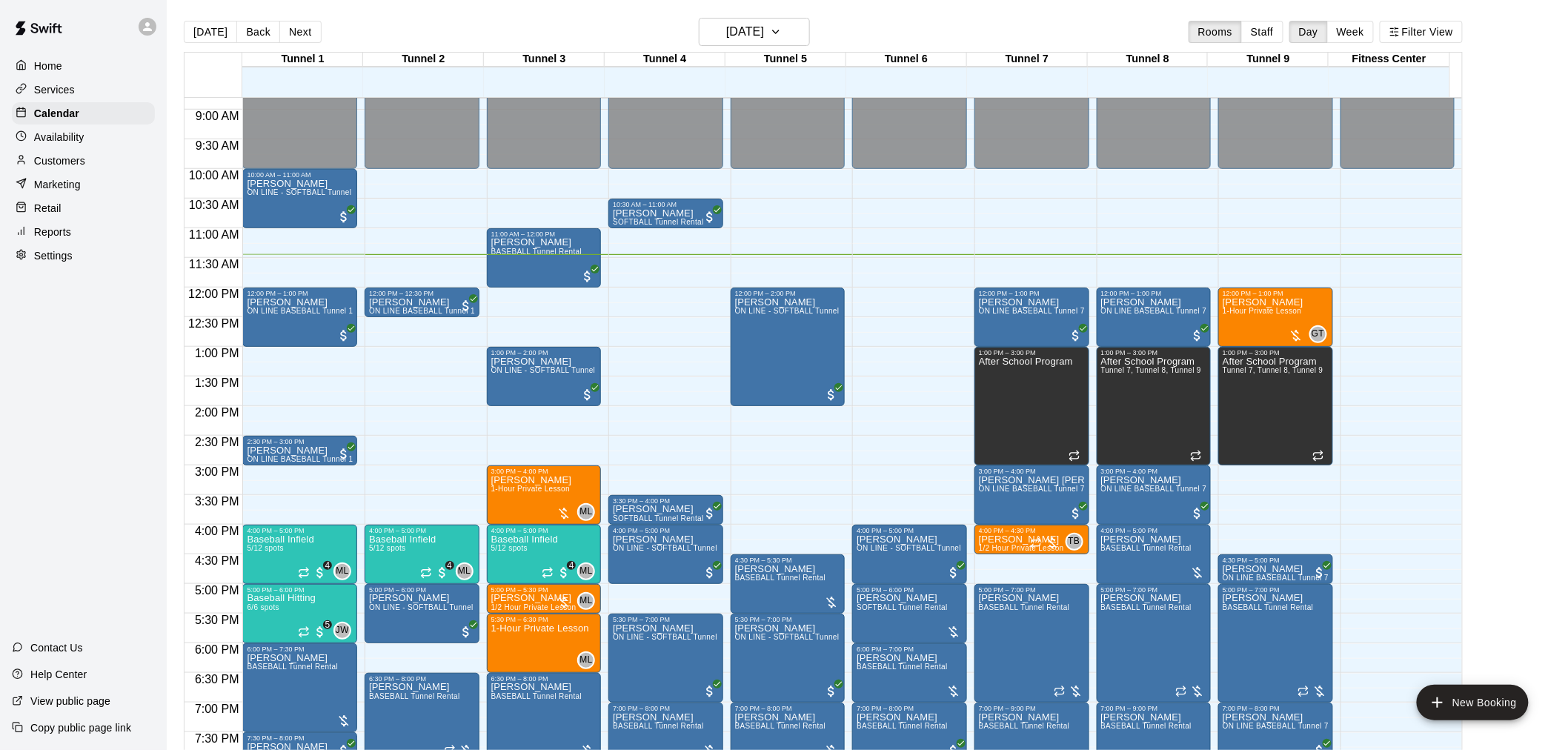
scroll to position [514, 0]
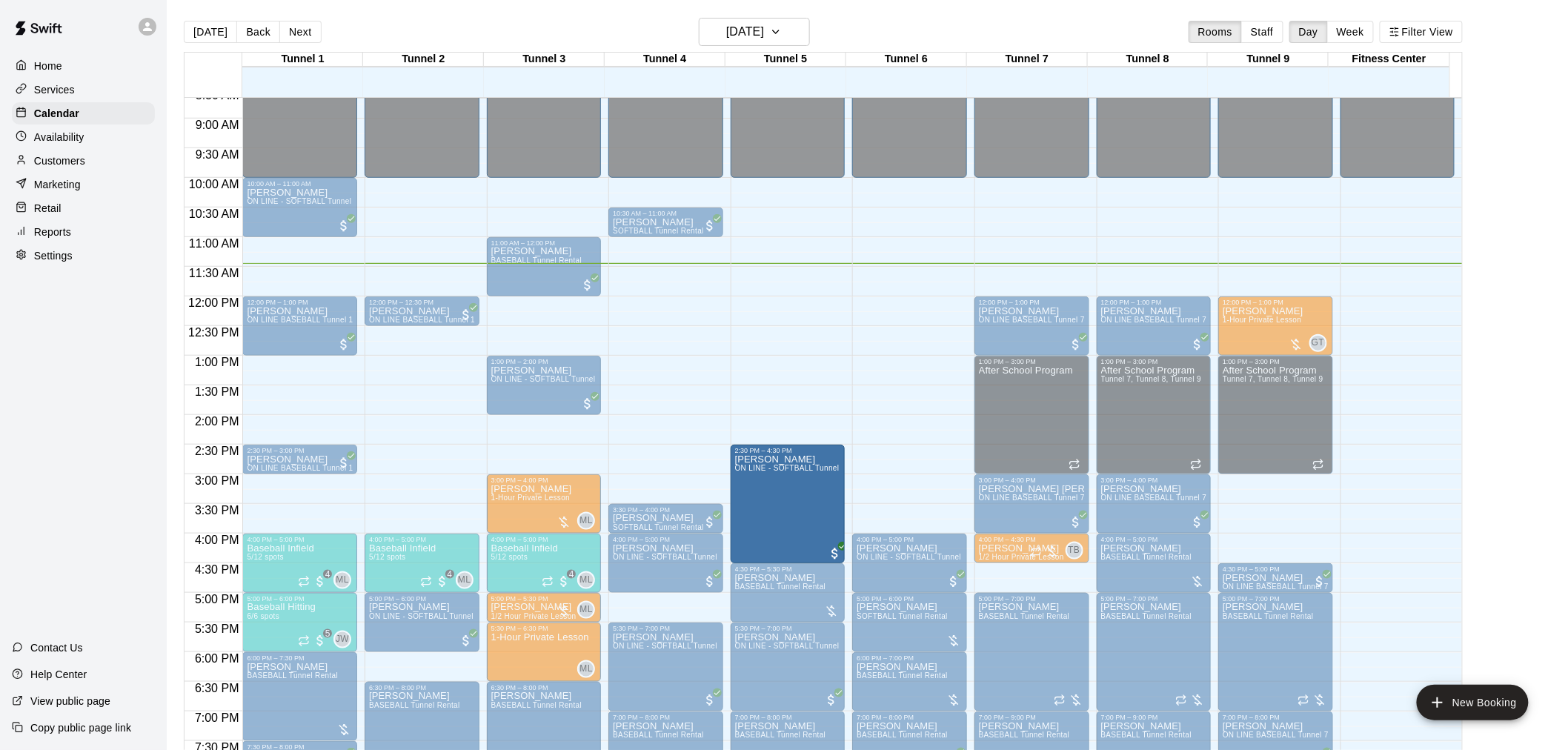
drag, startPoint x: 793, startPoint y: 336, endPoint x: 784, endPoint y: 485, distance: 149.3
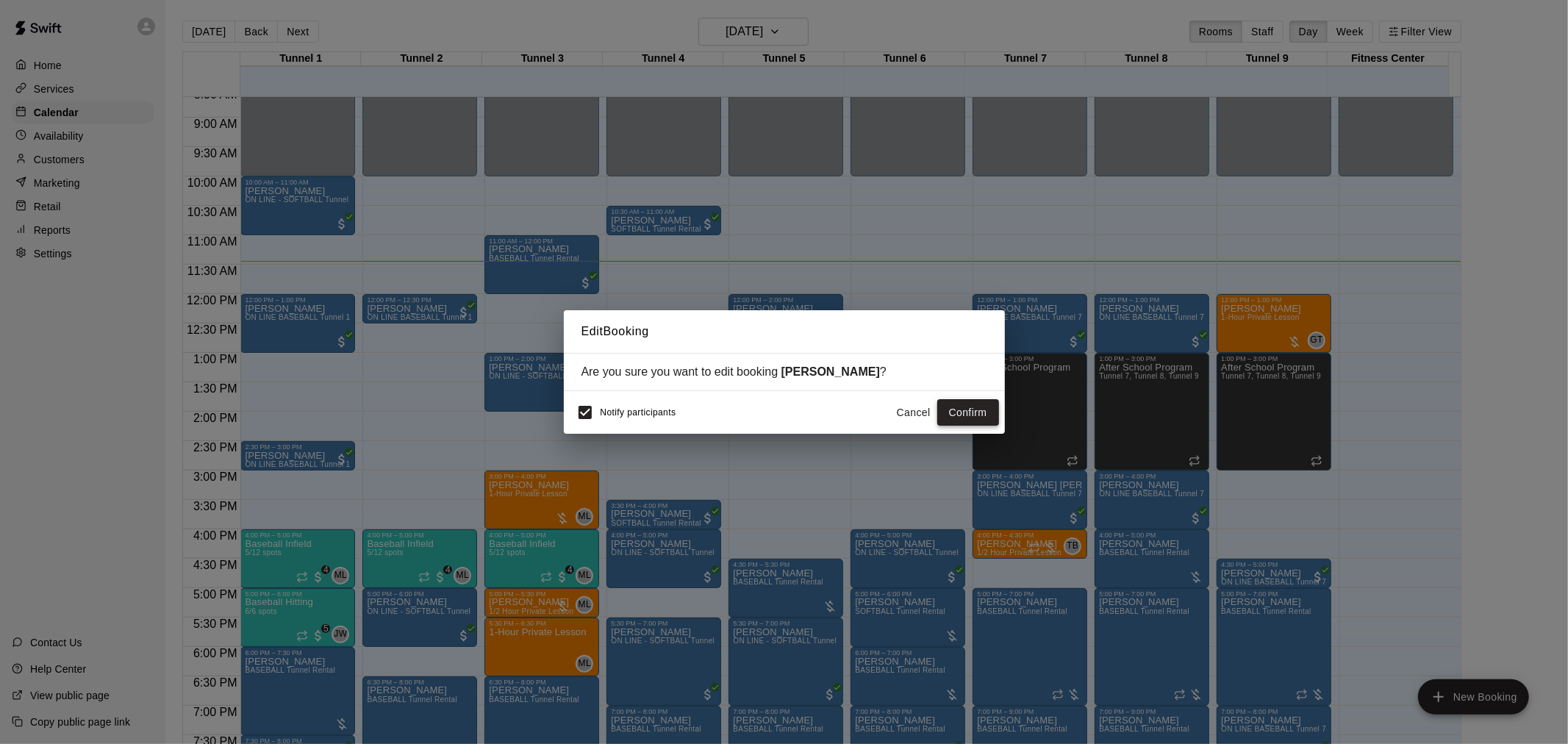
click at [974, 407] on button "Confirm" at bounding box center [968, 413] width 62 height 27
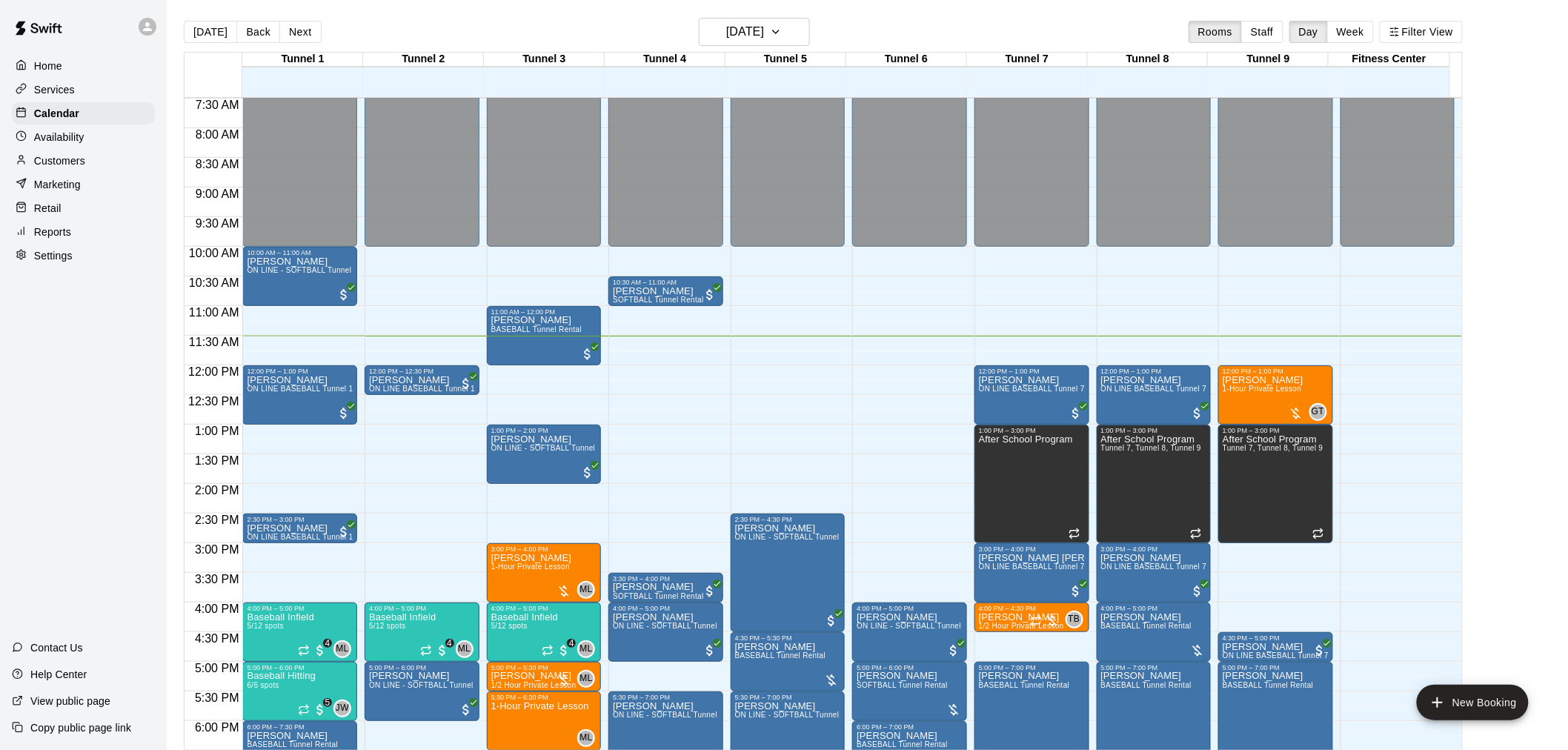
scroll to position [431, 0]
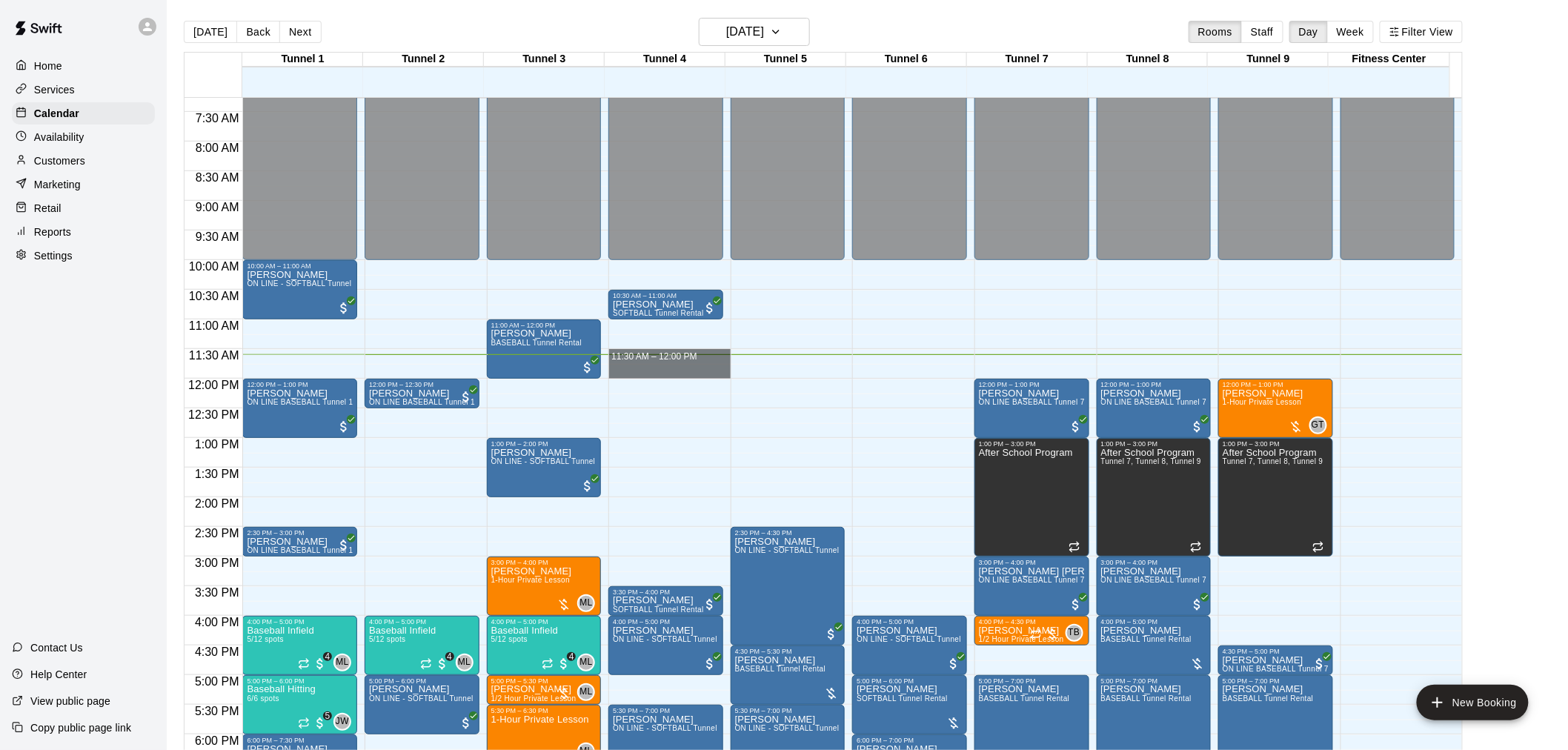
drag, startPoint x: 649, startPoint y: 356, endPoint x: 654, endPoint y: 368, distance: 13.0
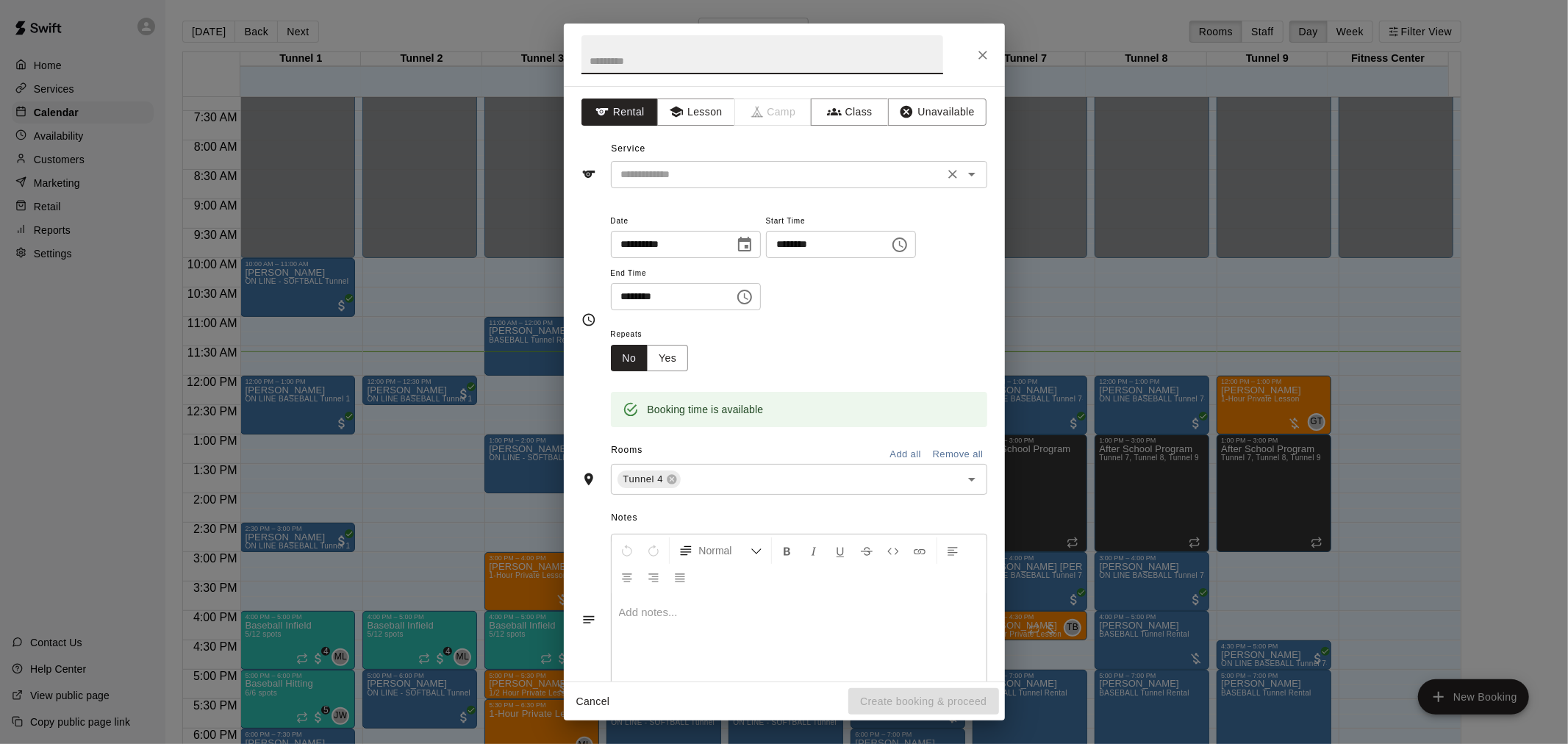
click at [711, 171] on input "text" at bounding box center [778, 175] width 324 height 18
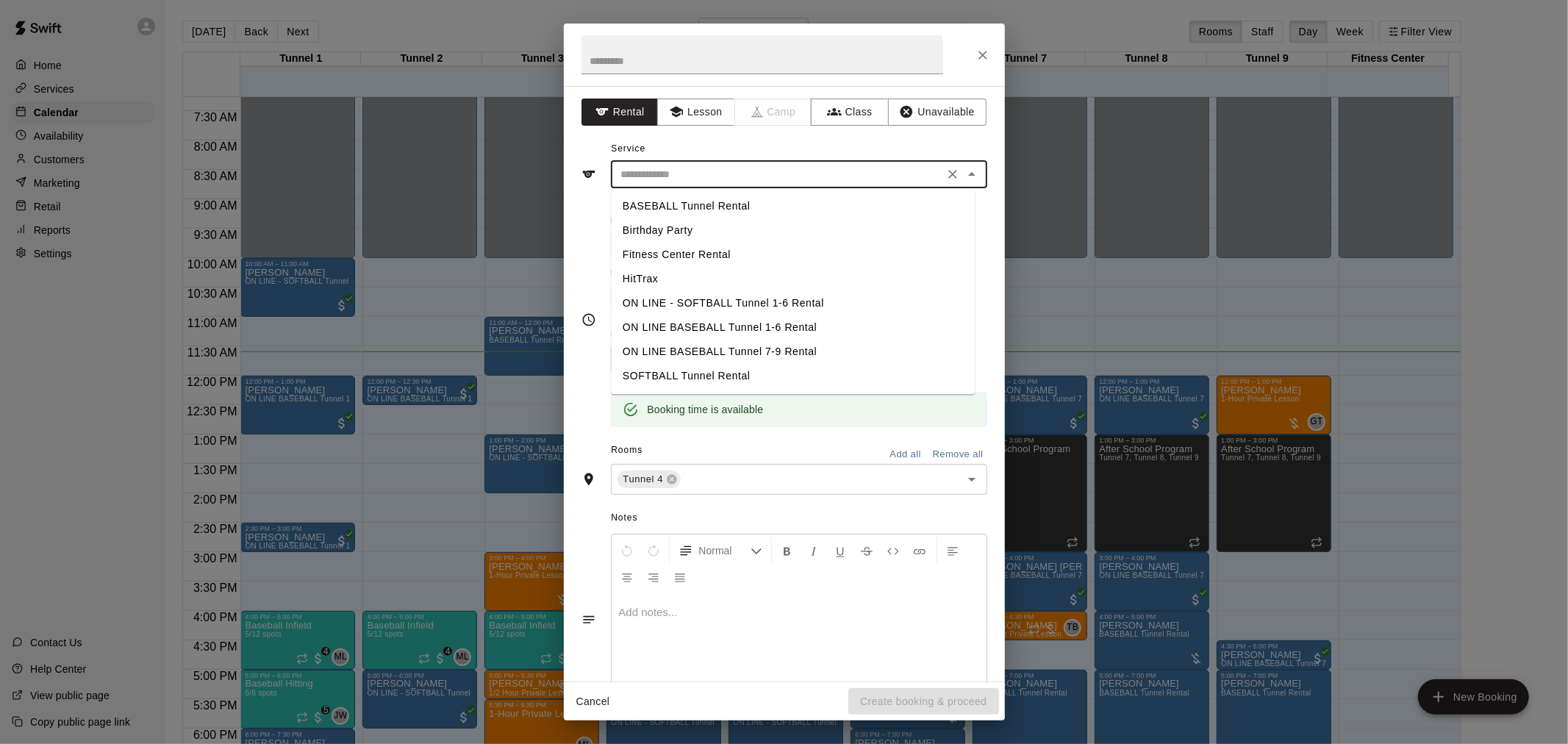
click at [724, 370] on li "SOFTBALL Tunnel Rental" at bounding box center [793, 376] width 364 height 24
type input "**********"
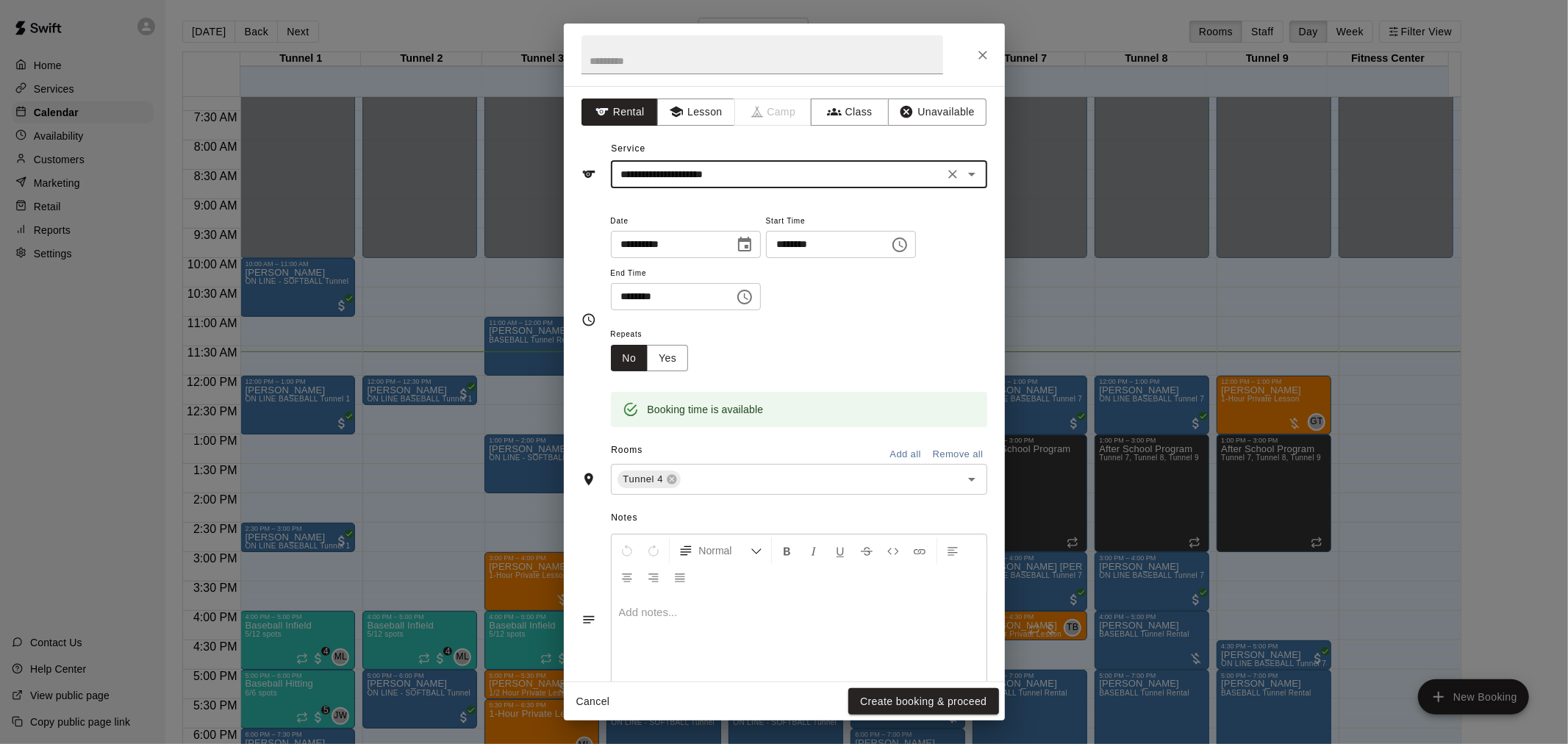
click at [945, 175] on icon "Clear" at bounding box center [952, 174] width 14 height 14
click at [740, 171] on input "text" at bounding box center [778, 175] width 324 height 18
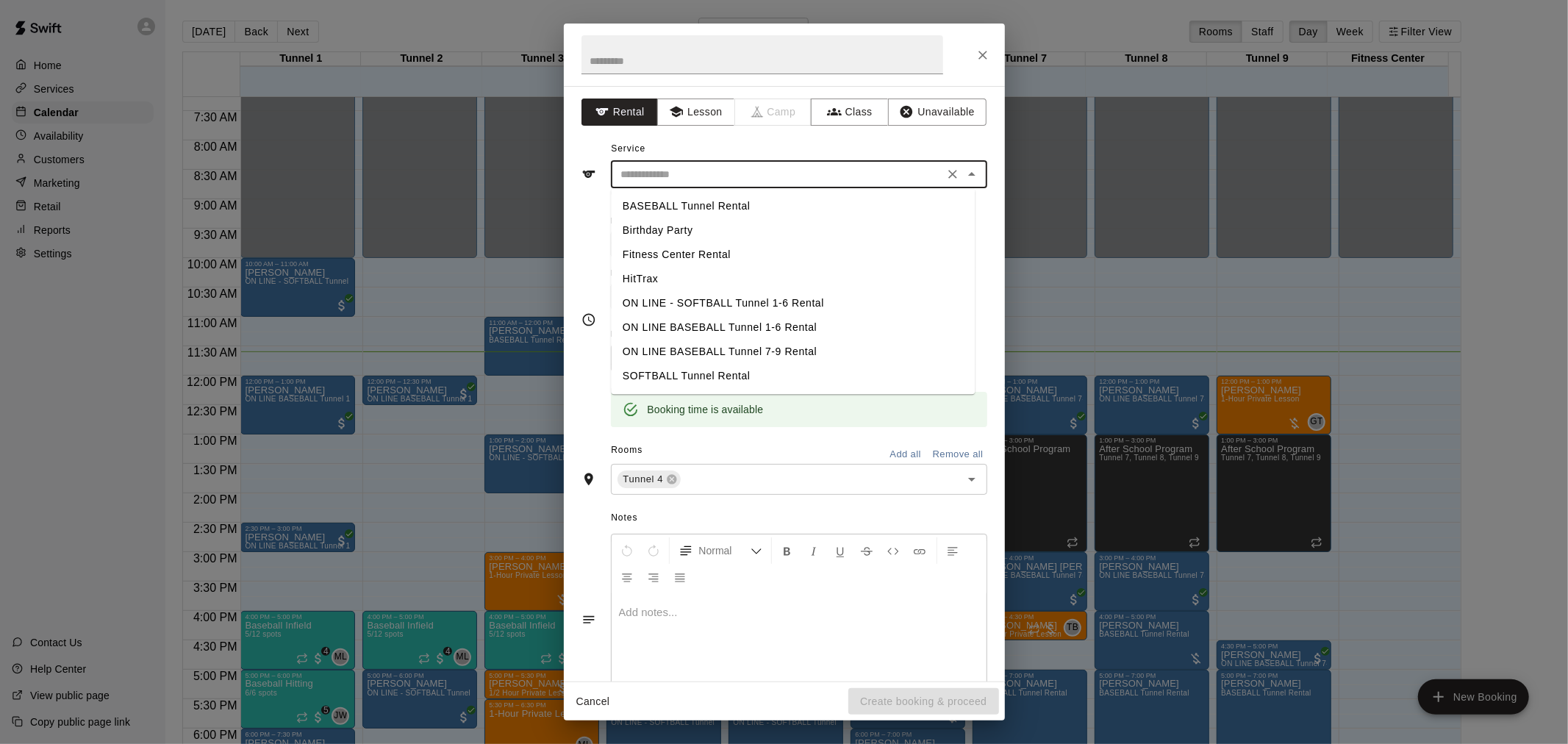
click at [725, 207] on li "BASEBALL Tunnel Rental" at bounding box center [793, 206] width 364 height 24
type input "**********"
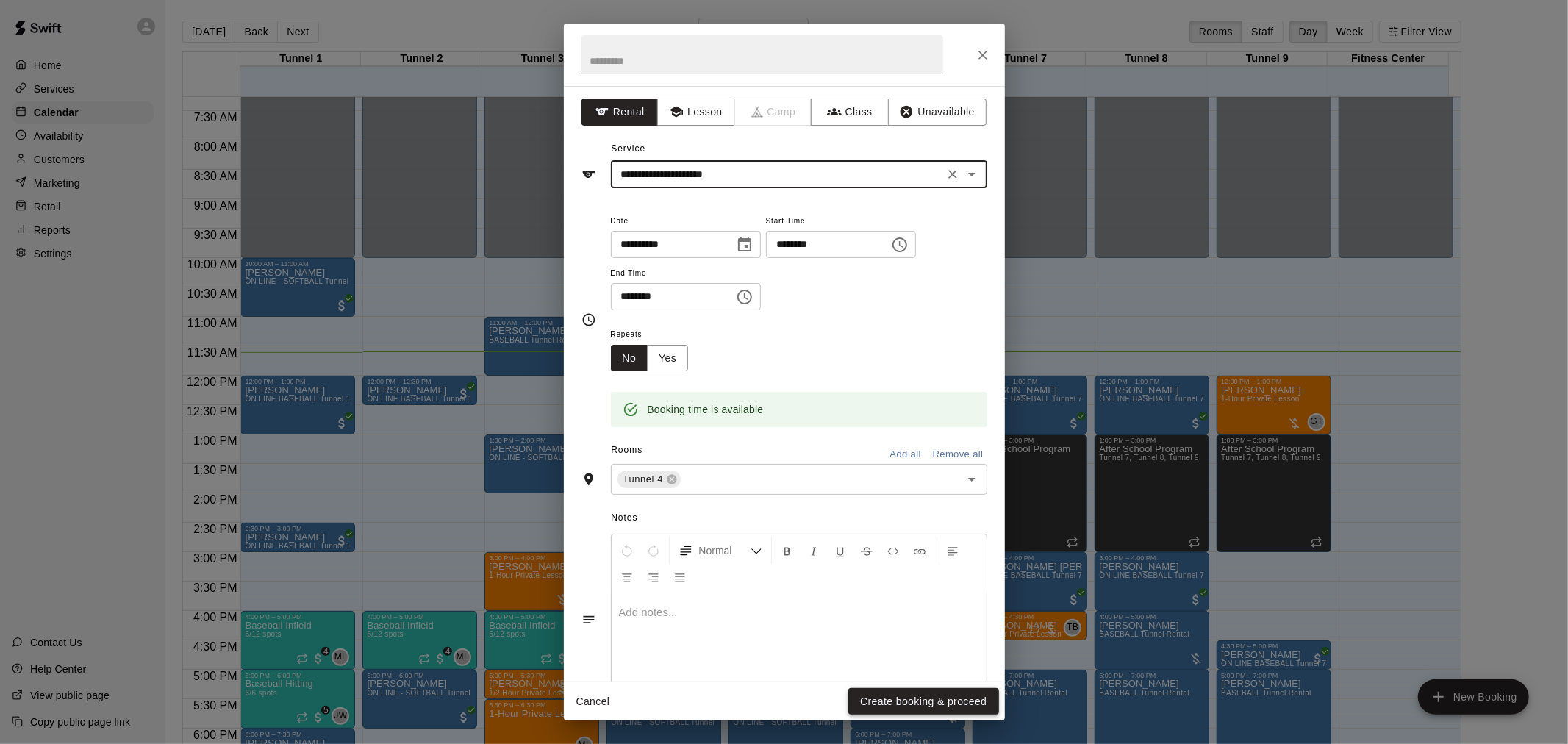
click at [894, 700] on button "Create booking & proceed" at bounding box center [924, 702] width 150 height 27
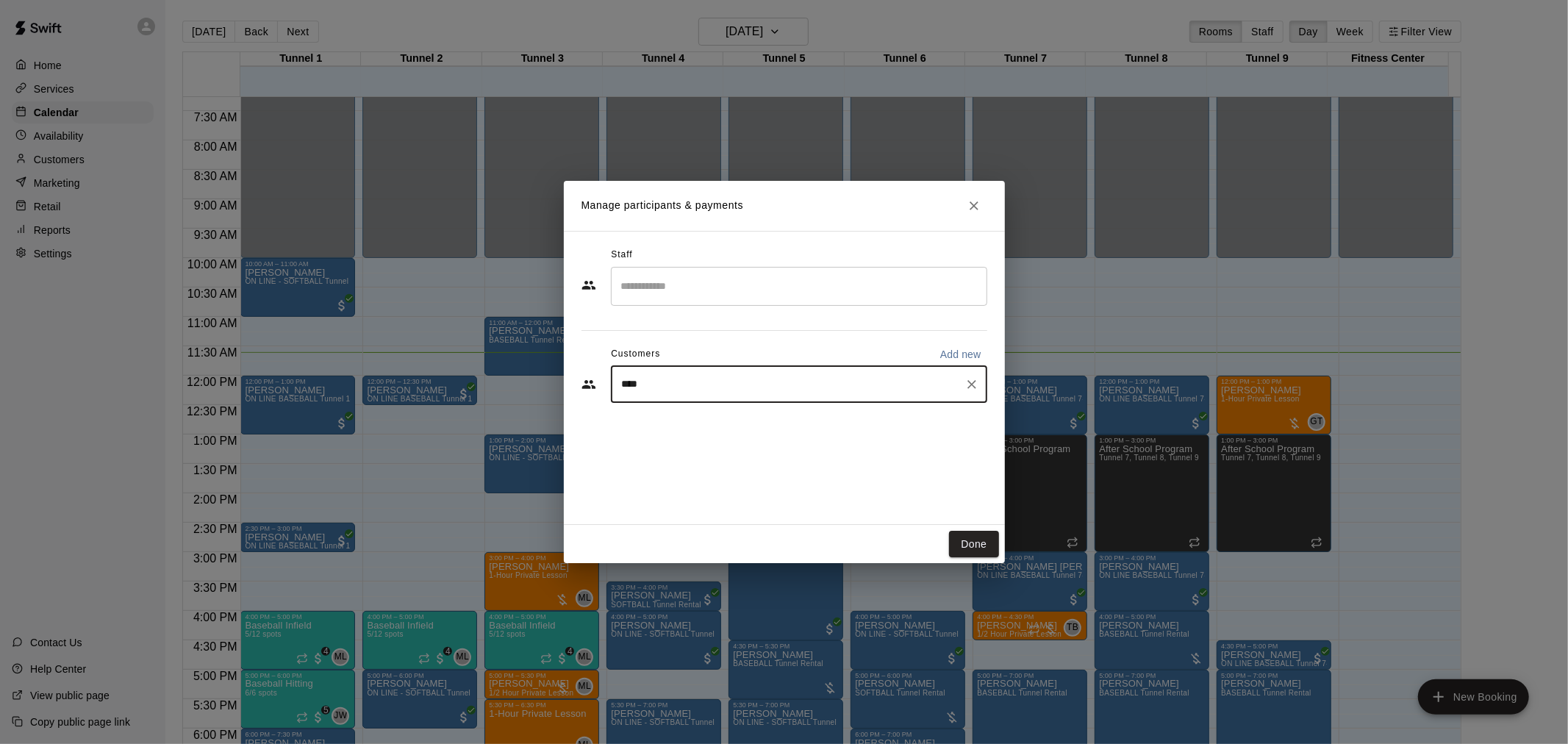
type input "****"
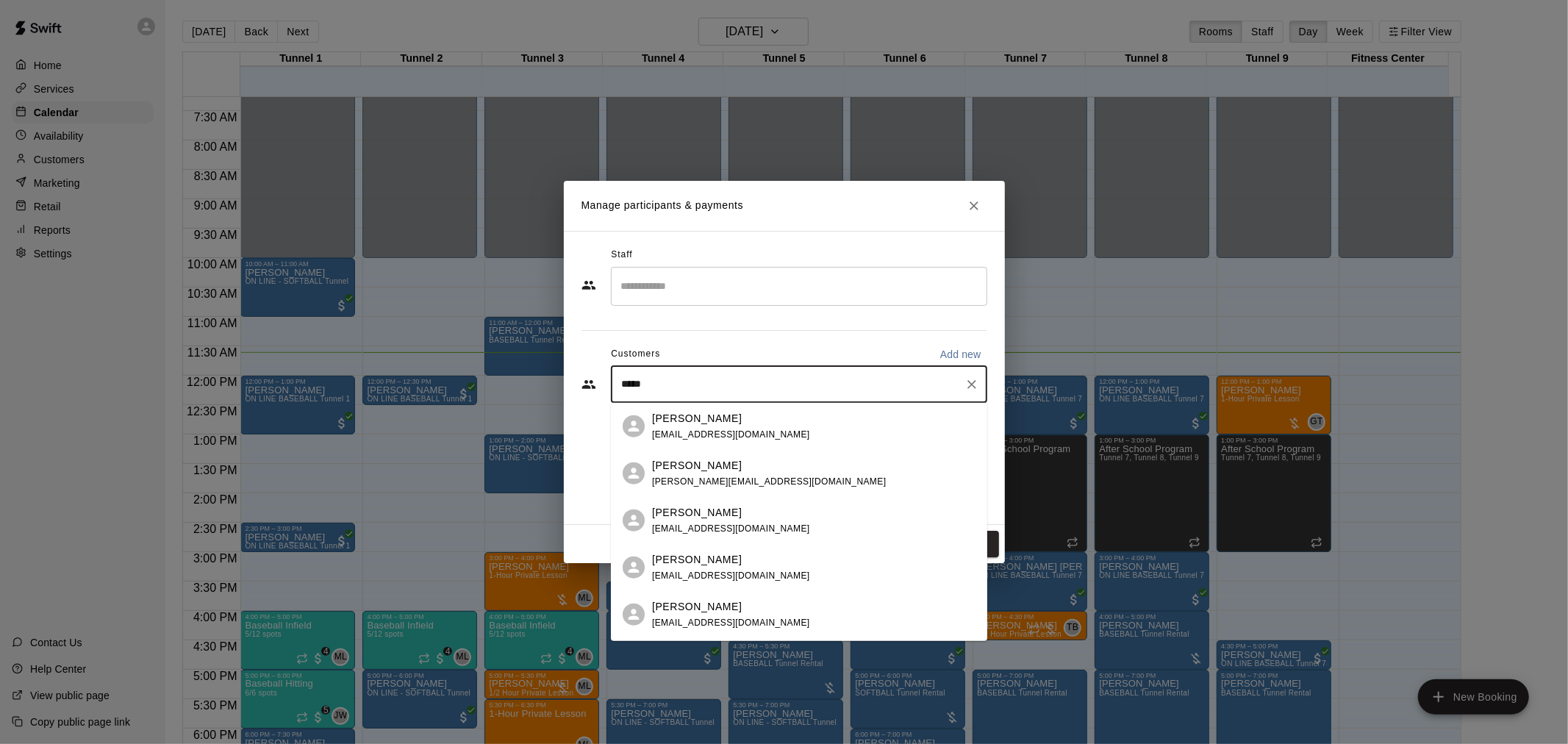
click at [739, 429] on span "homeworkbymike@gmail.com" at bounding box center [731, 434] width 158 height 11
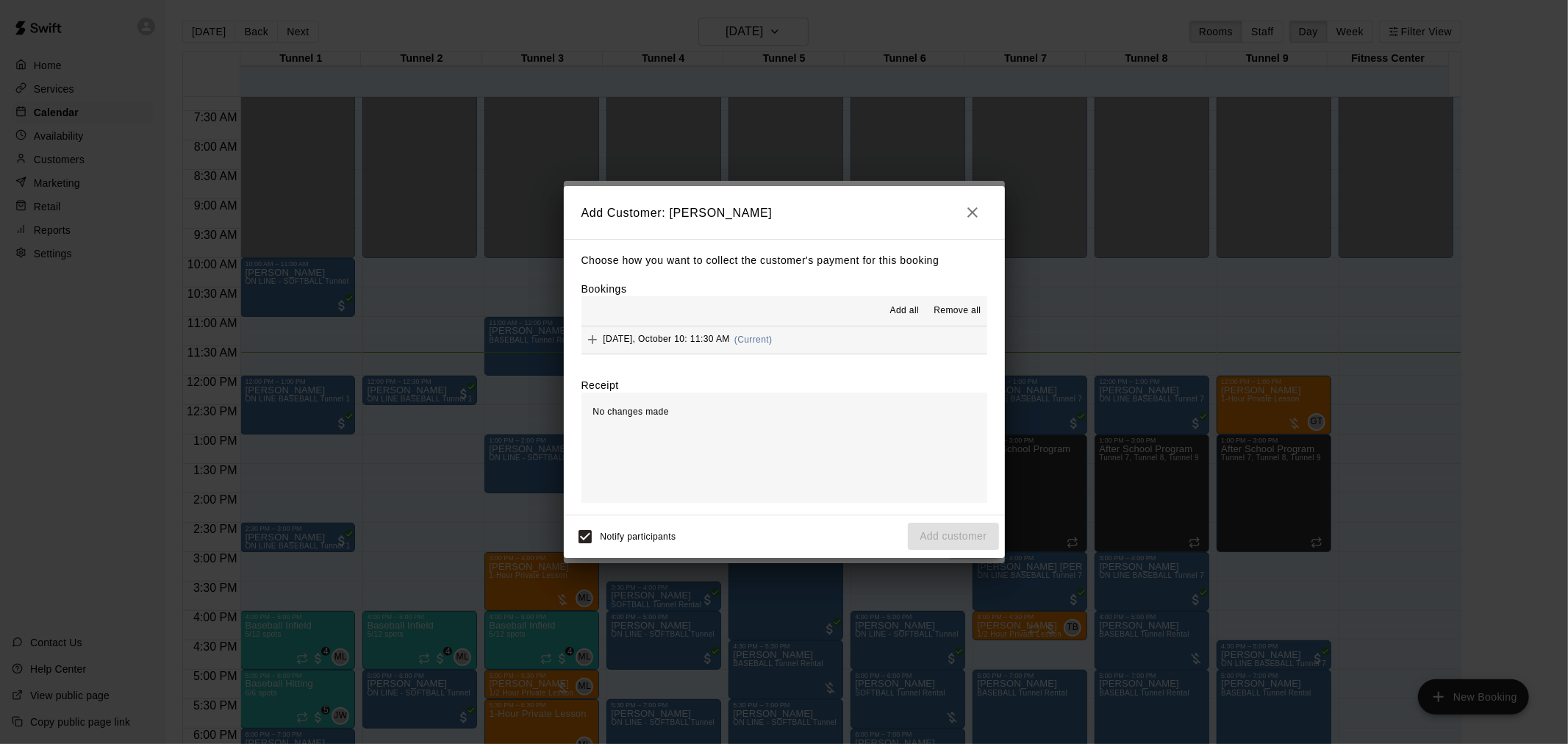
click at [746, 341] on span "(Current)" at bounding box center [753, 339] width 39 height 11
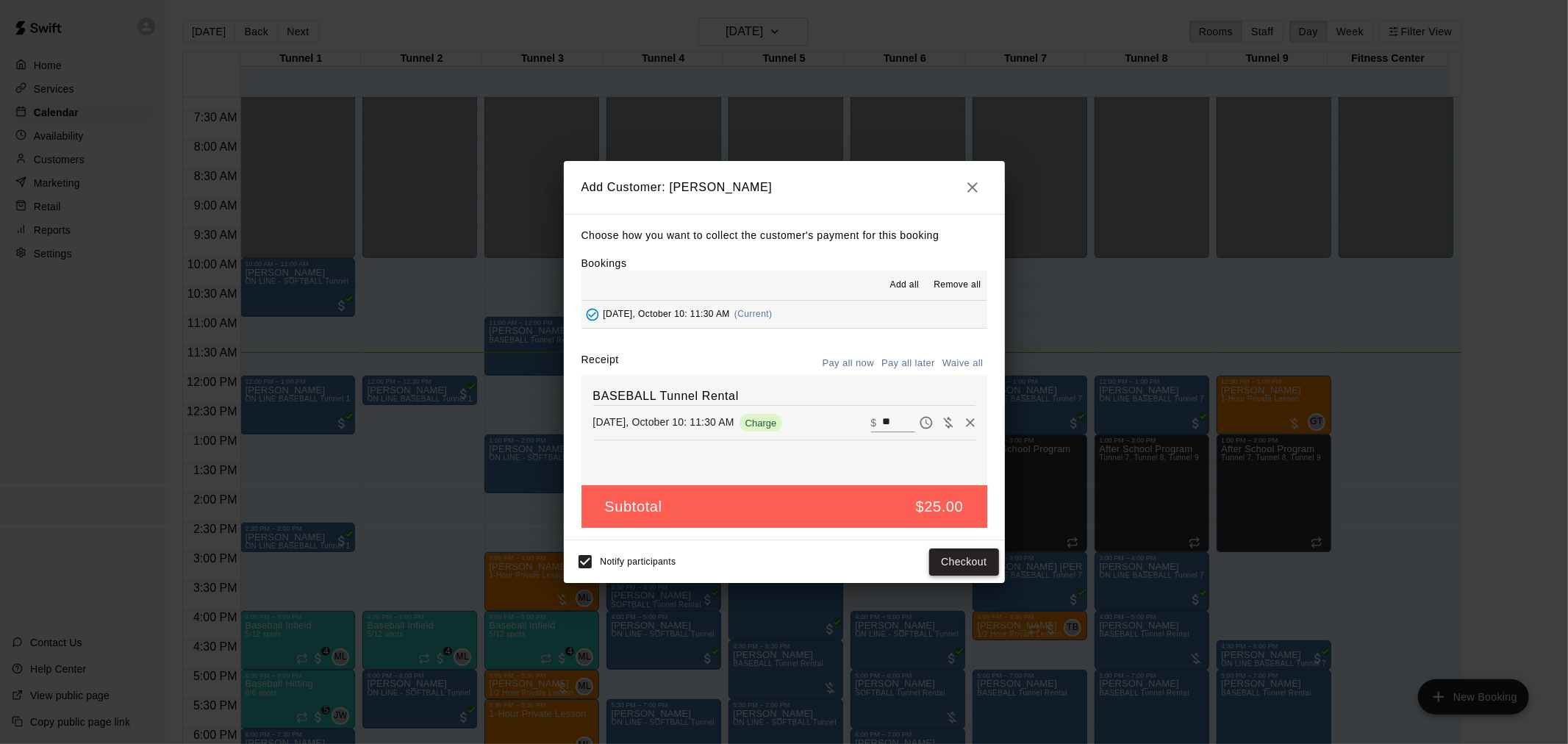
click at [972, 570] on button "Checkout" at bounding box center [964, 562] width 69 height 27
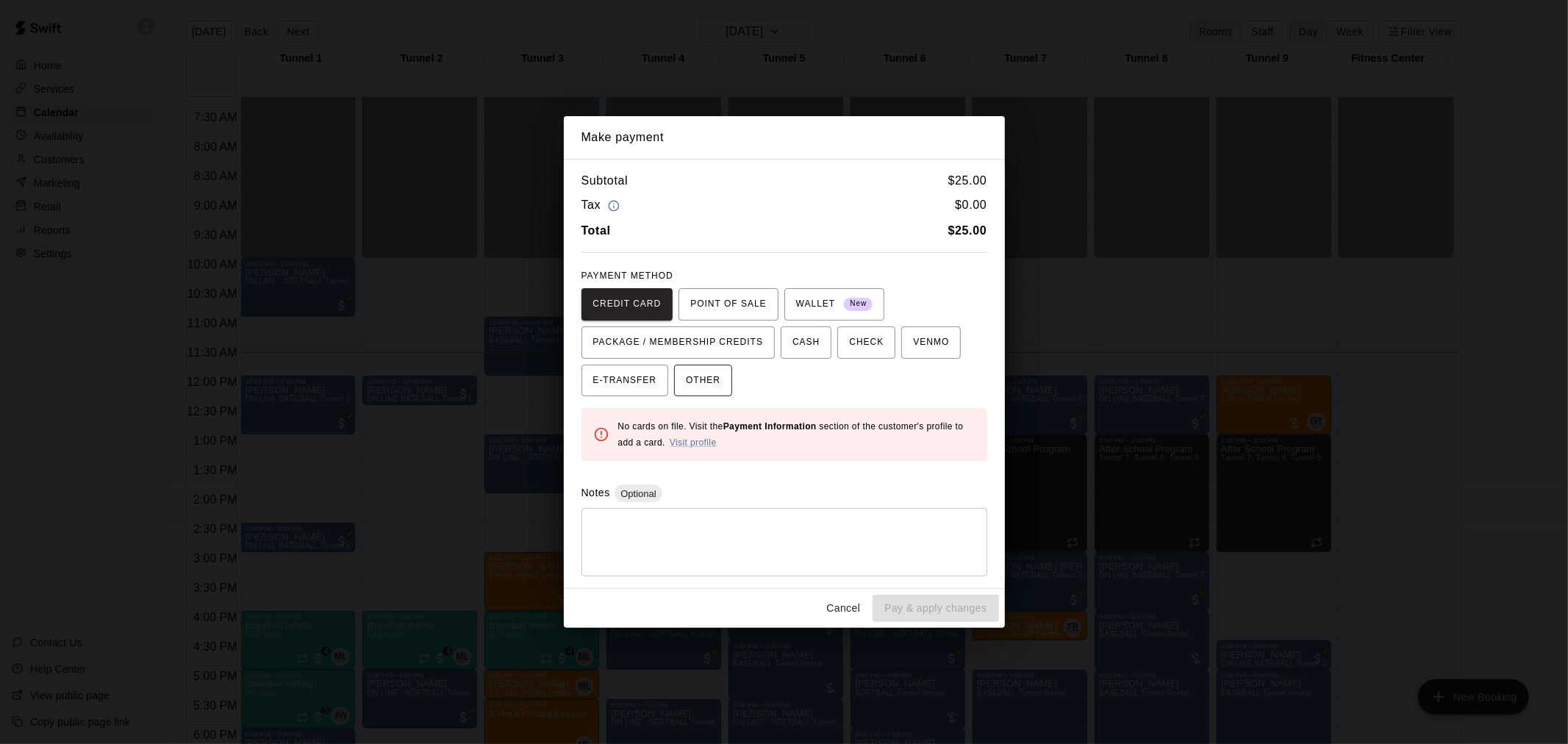
click at [716, 378] on span "OTHER" at bounding box center [703, 380] width 35 height 23
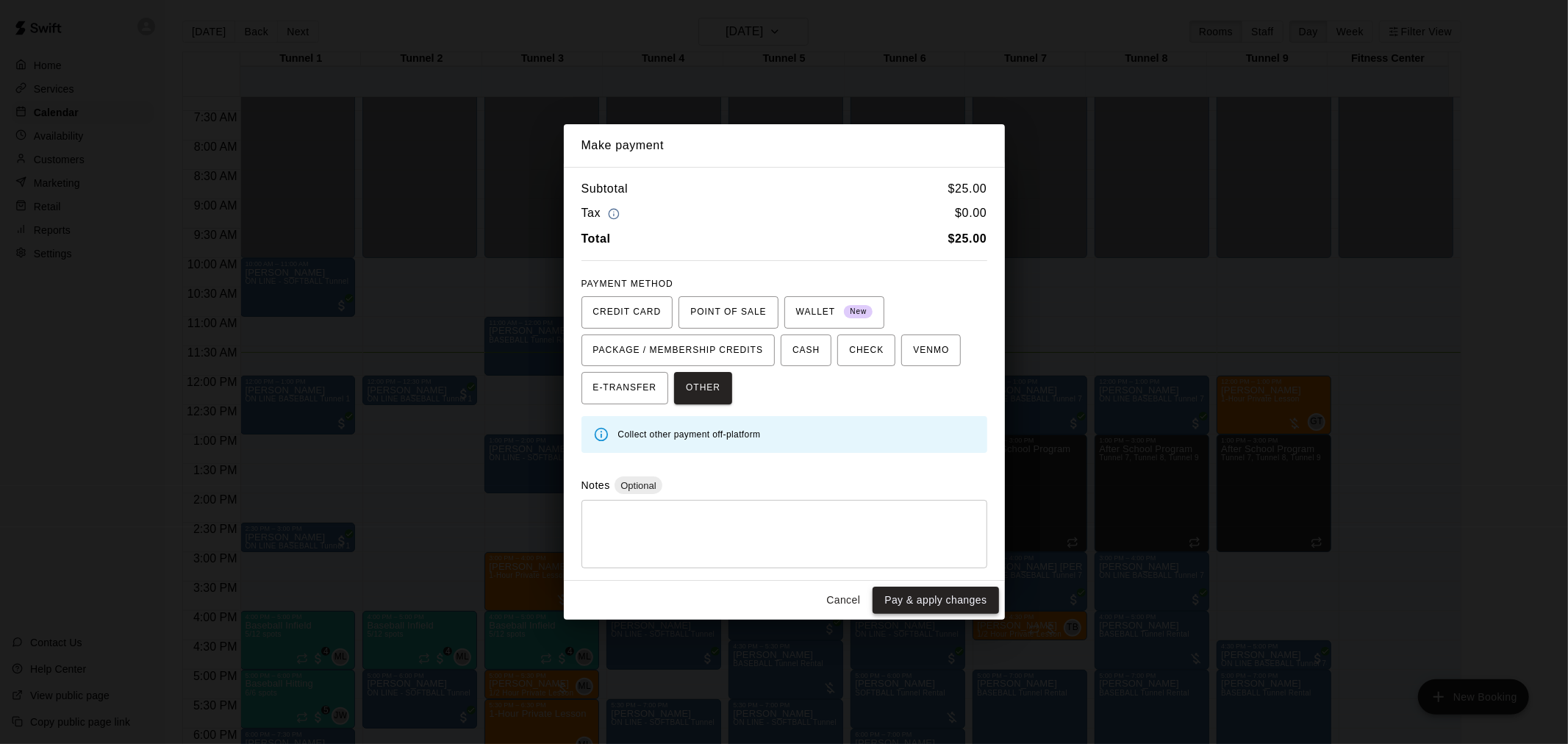
click at [936, 600] on button "Pay & apply changes" at bounding box center [936, 600] width 126 height 27
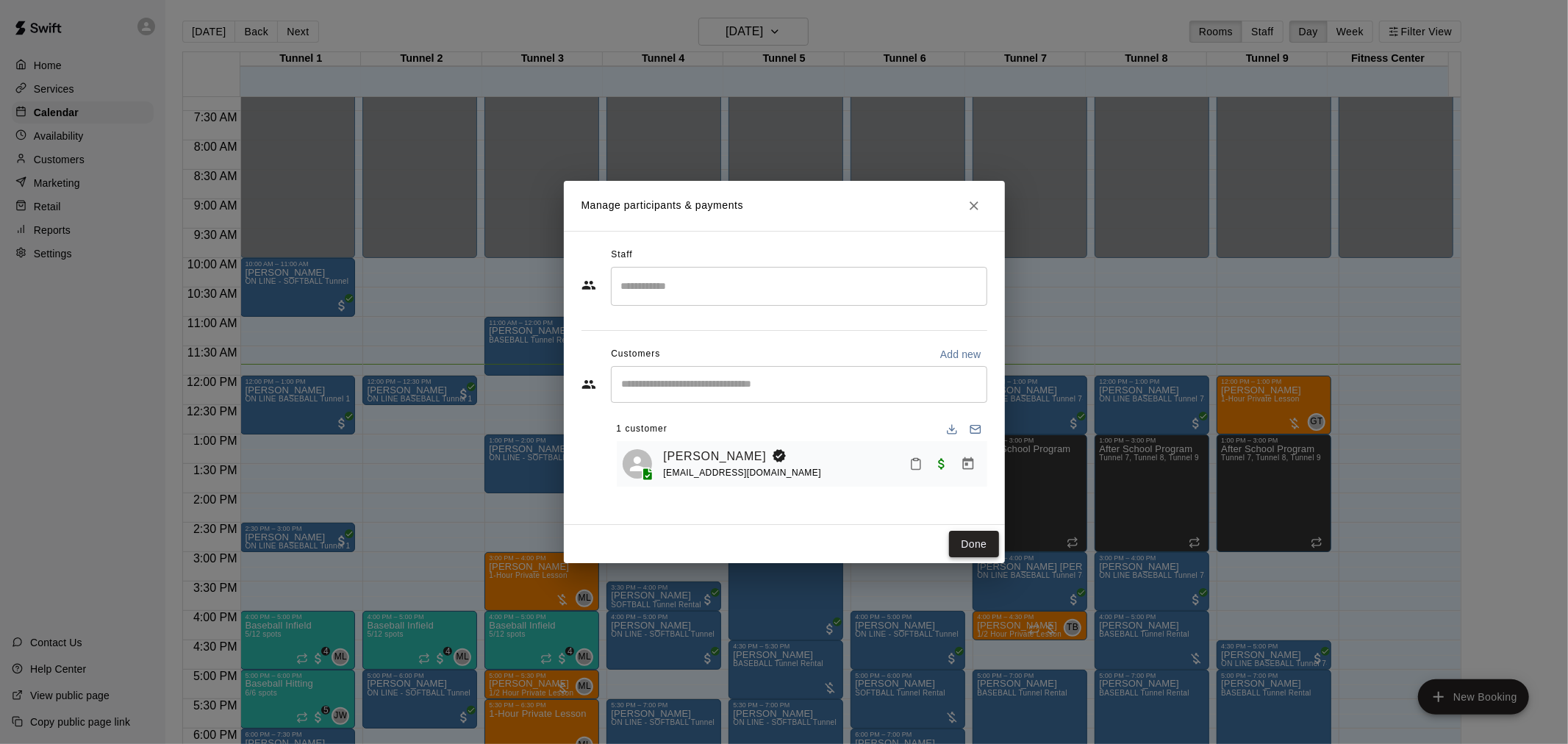
click at [971, 533] on button "Done" at bounding box center [973, 544] width 49 height 27
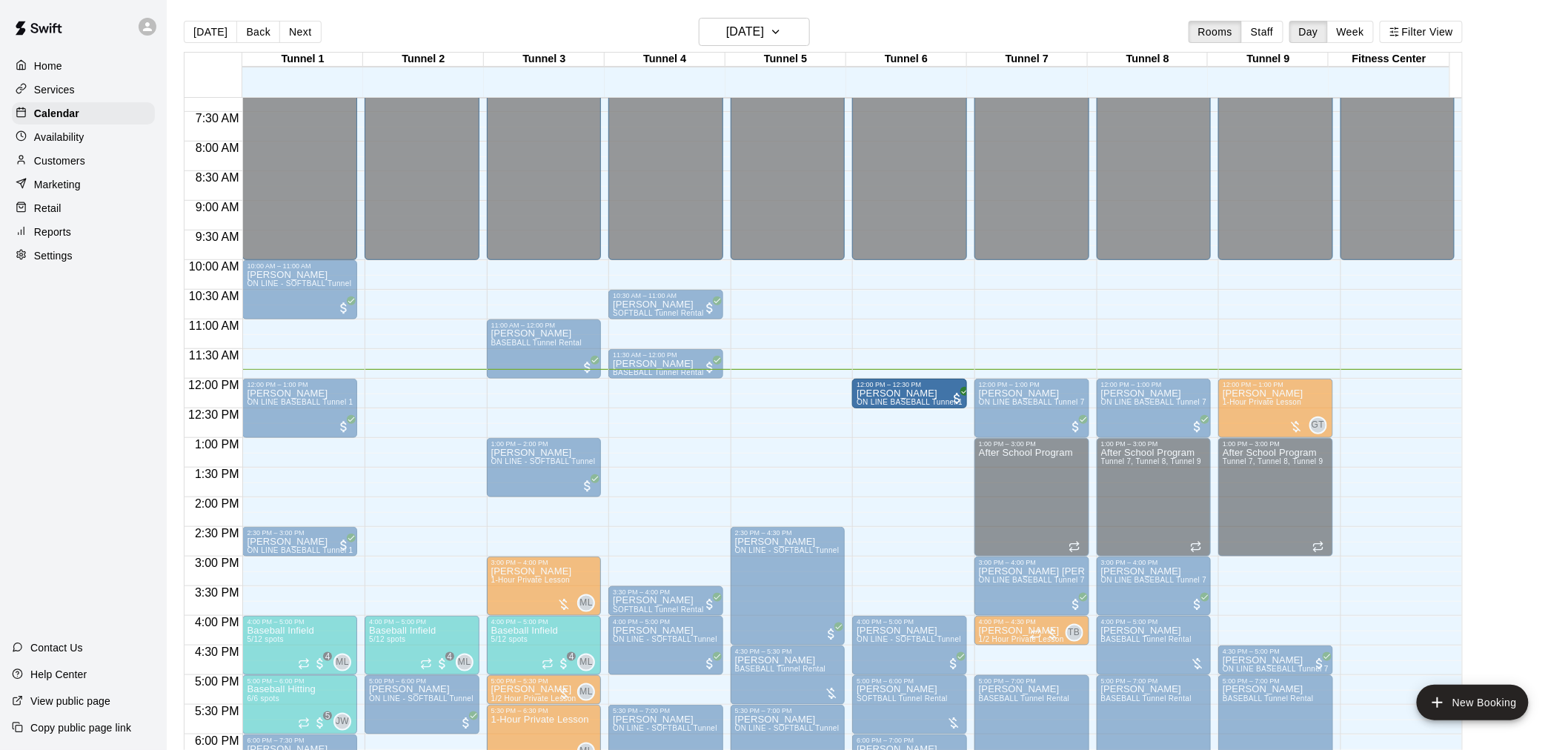
drag, startPoint x: 430, startPoint y: 399, endPoint x: 909, endPoint y: 402, distance: 479.0
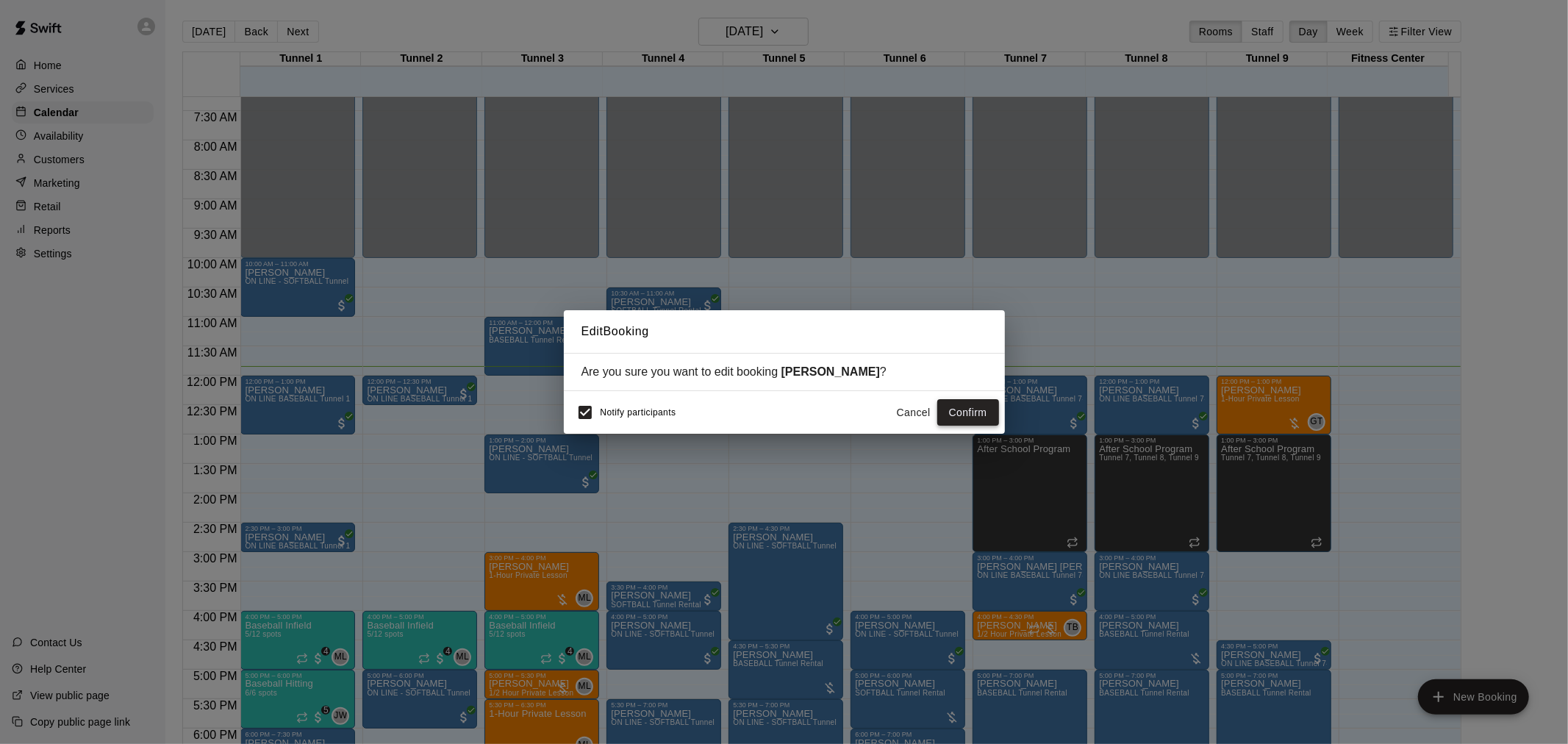
click at [979, 413] on button "Confirm" at bounding box center [968, 413] width 62 height 27
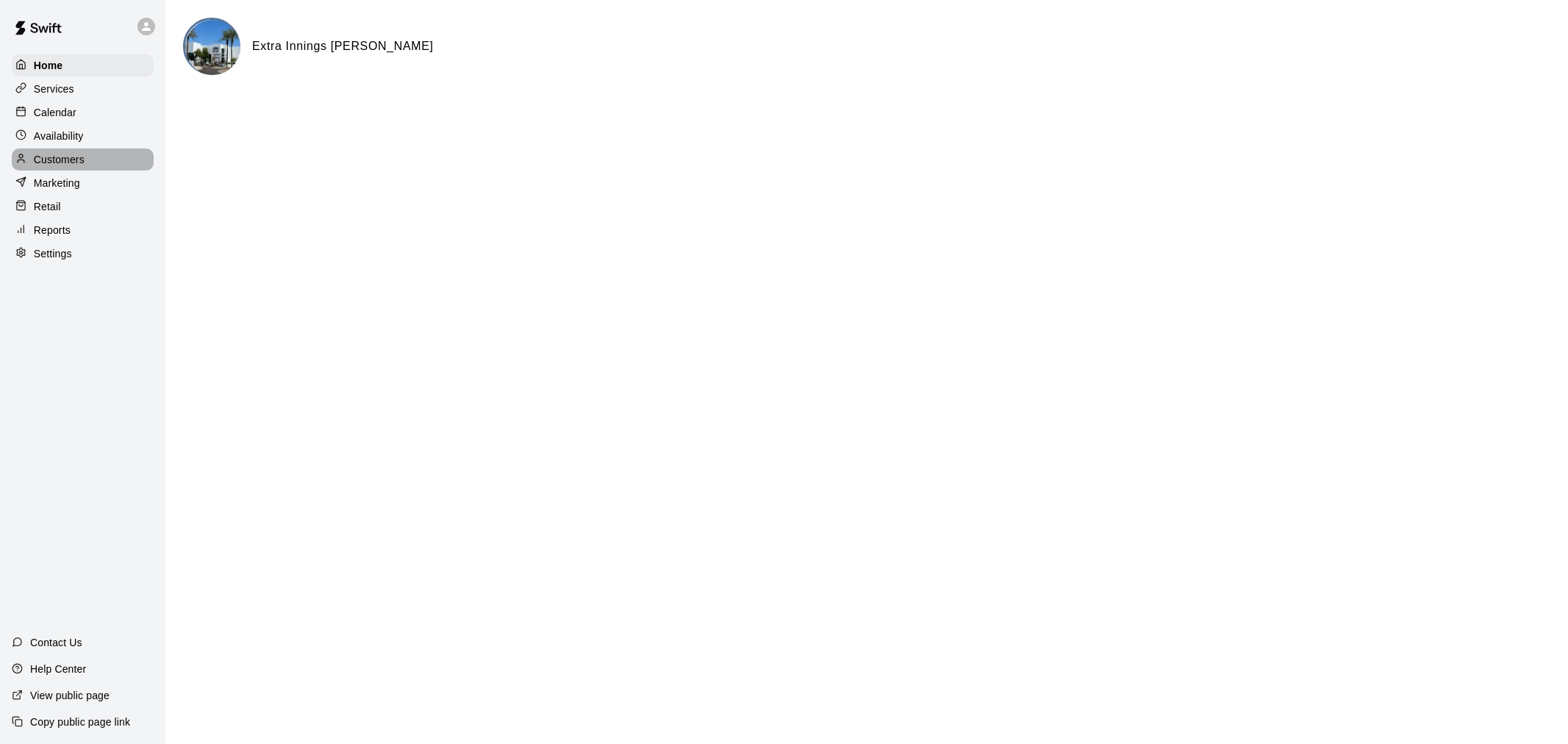
click at [100, 171] on div "Customers" at bounding box center [83, 159] width 142 height 22
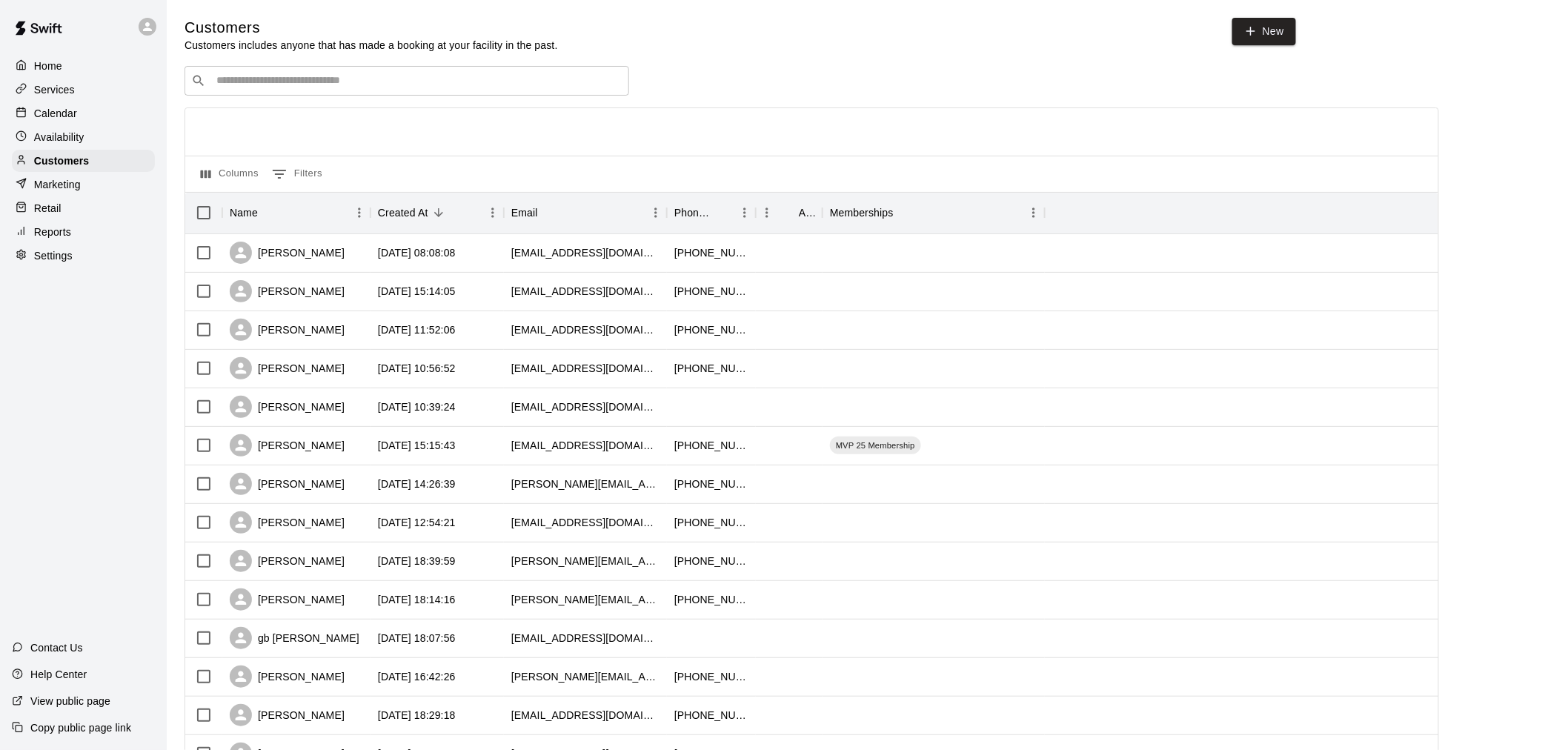
click at [282, 68] on div "​ ​" at bounding box center [406, 81] width 444 height 30
type input "****"
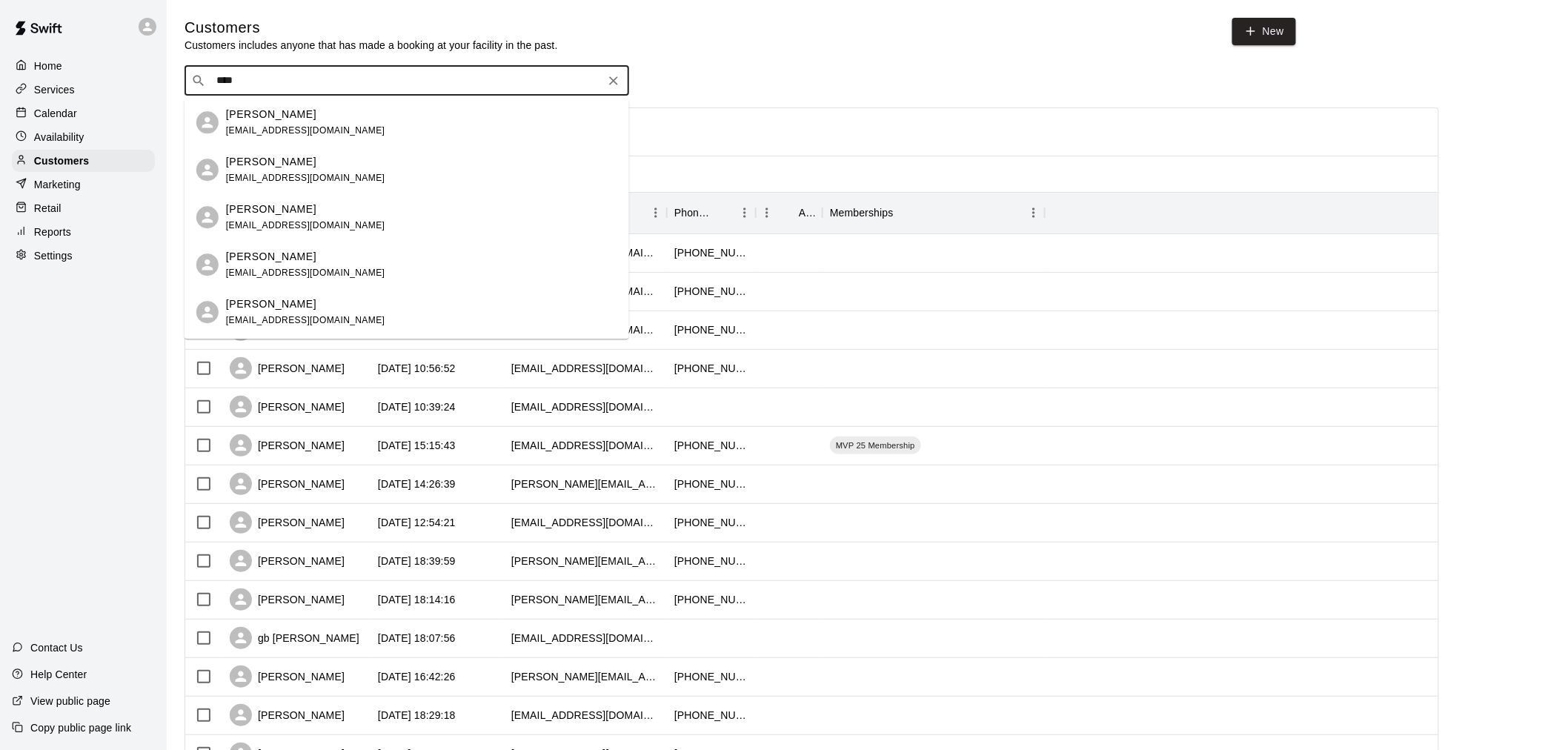
click at [322, 130] on span "jennyleederham@gmail.com" at bounding box center [305, 130] width 159 height 11
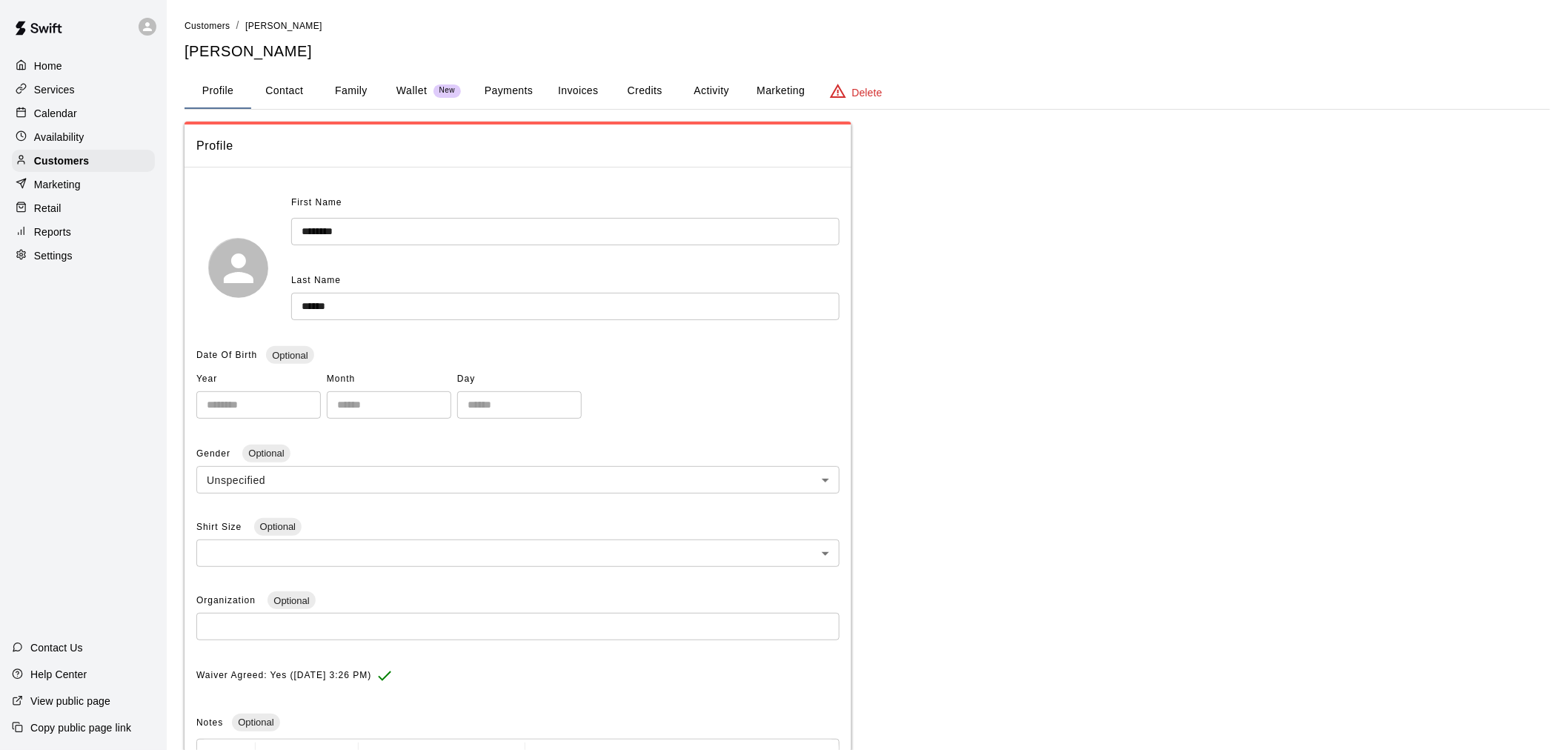
click at [529, 93] on button "Payments" at bounding box center [508, 91] width 72 height 36
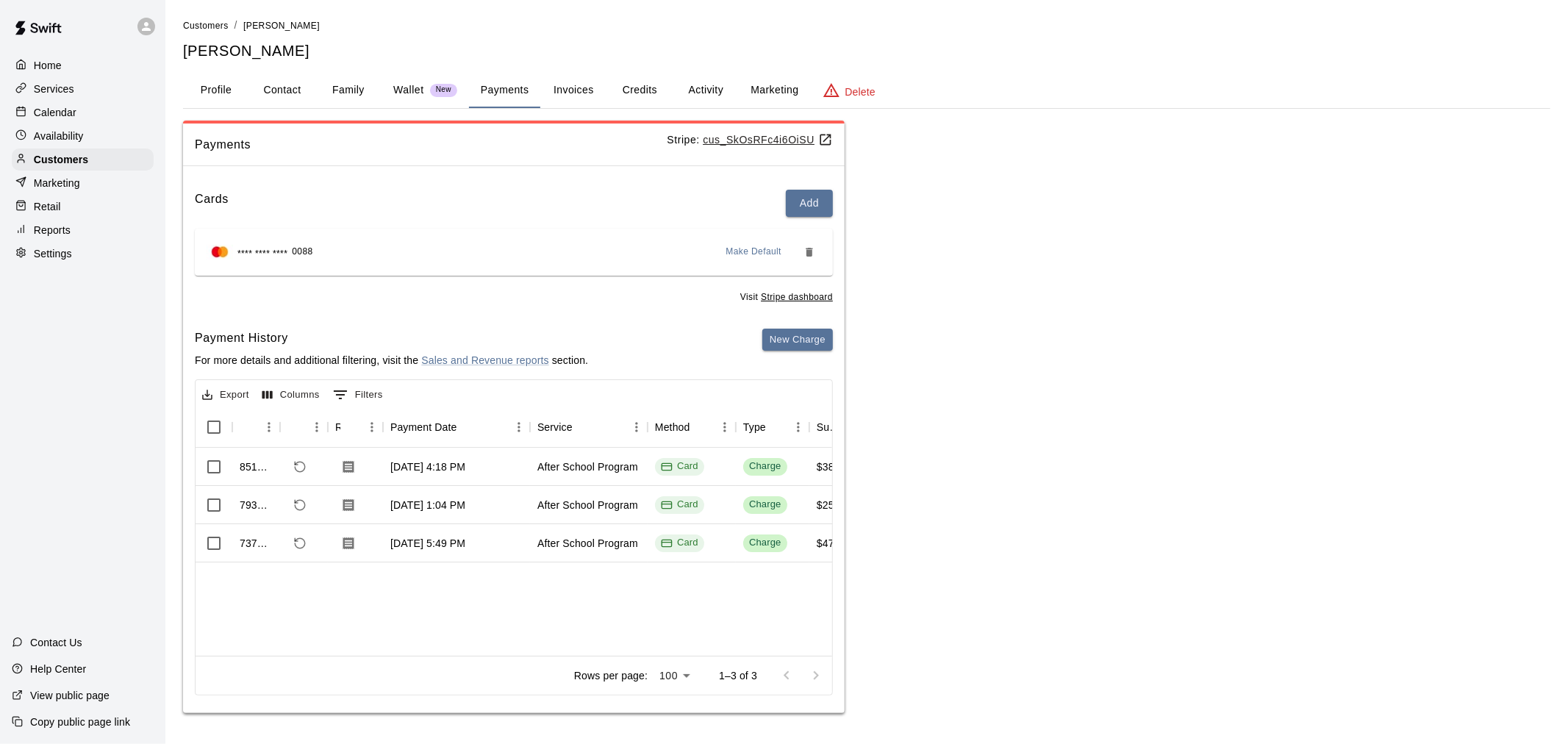
click at [303, 89] on button "Contact" at bounding box center [282, 90] width 66 height 36
select select "**"
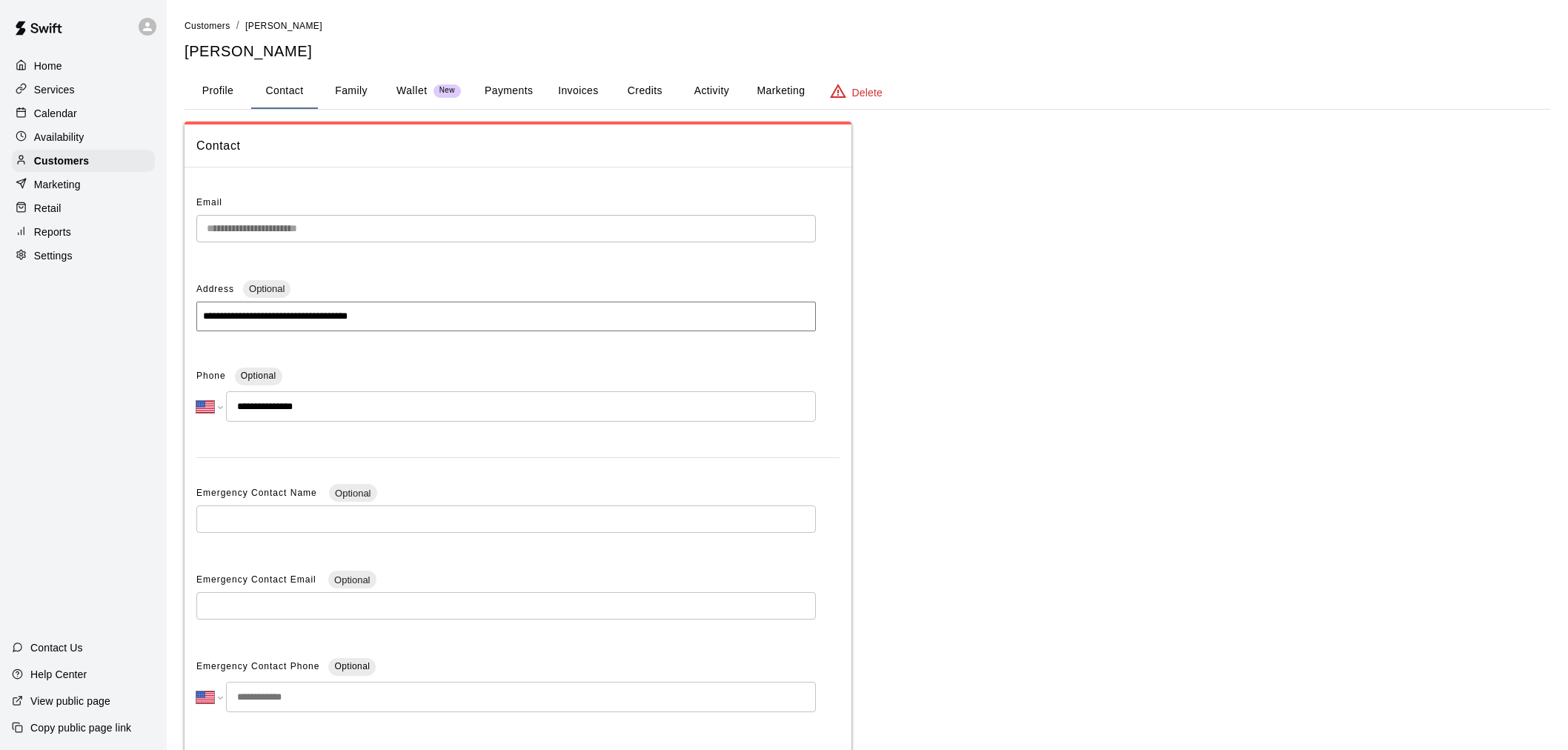
select select "**"
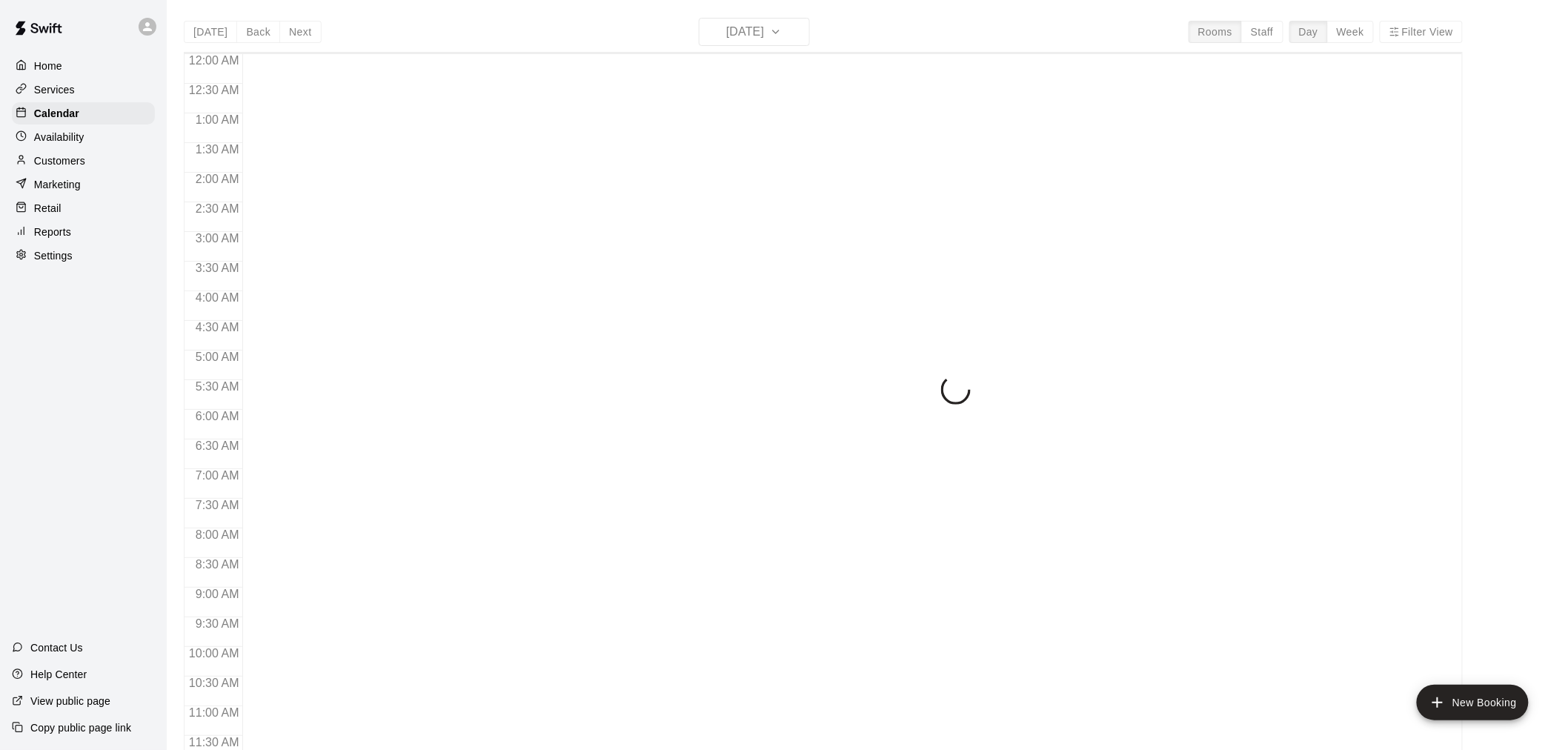
scroll to position [709, 0]
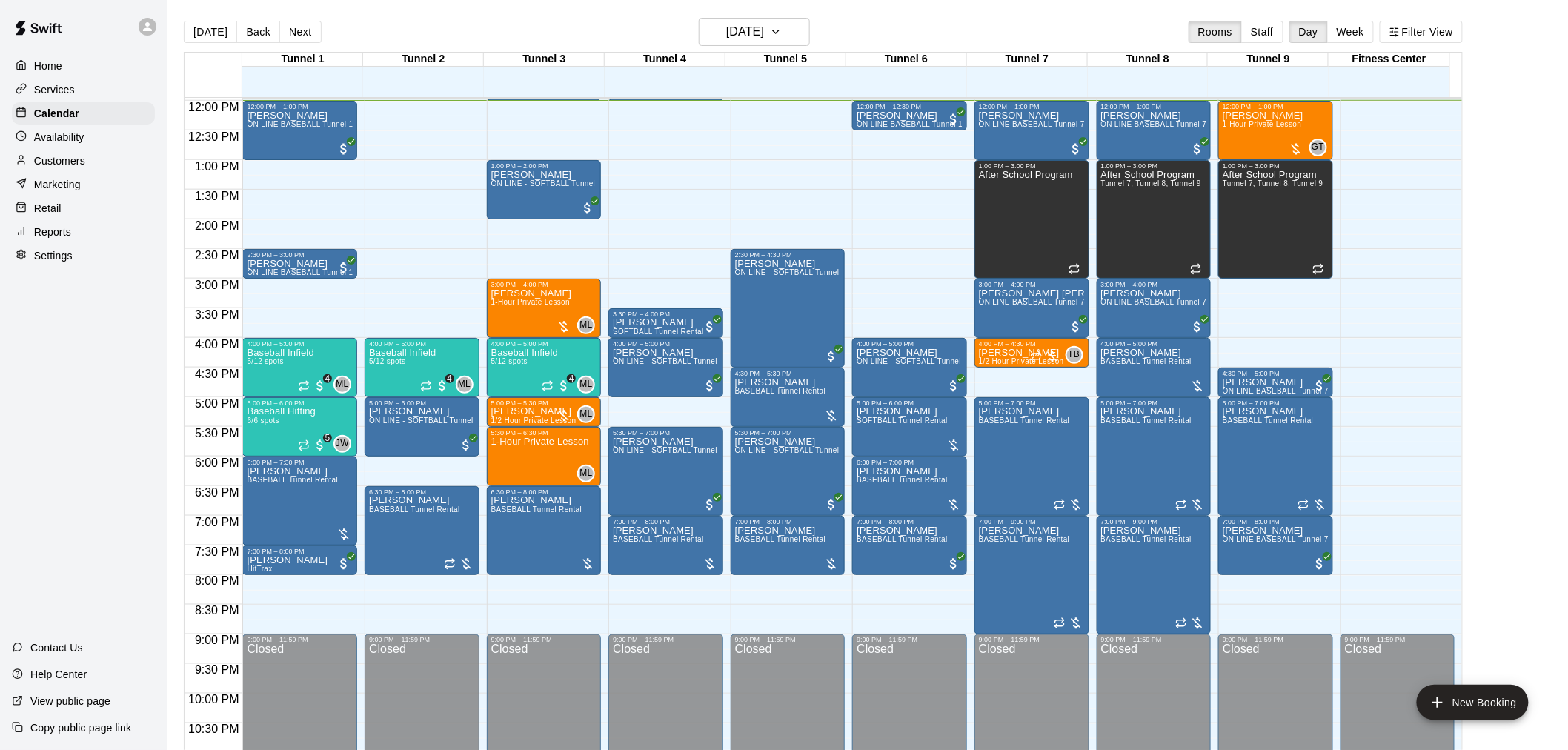
click at [137, 393] on div "Home Services Calendar Availability Customers Marketing Retail Reports Settings…" at bounding box center [83, 375] width 167 height 750
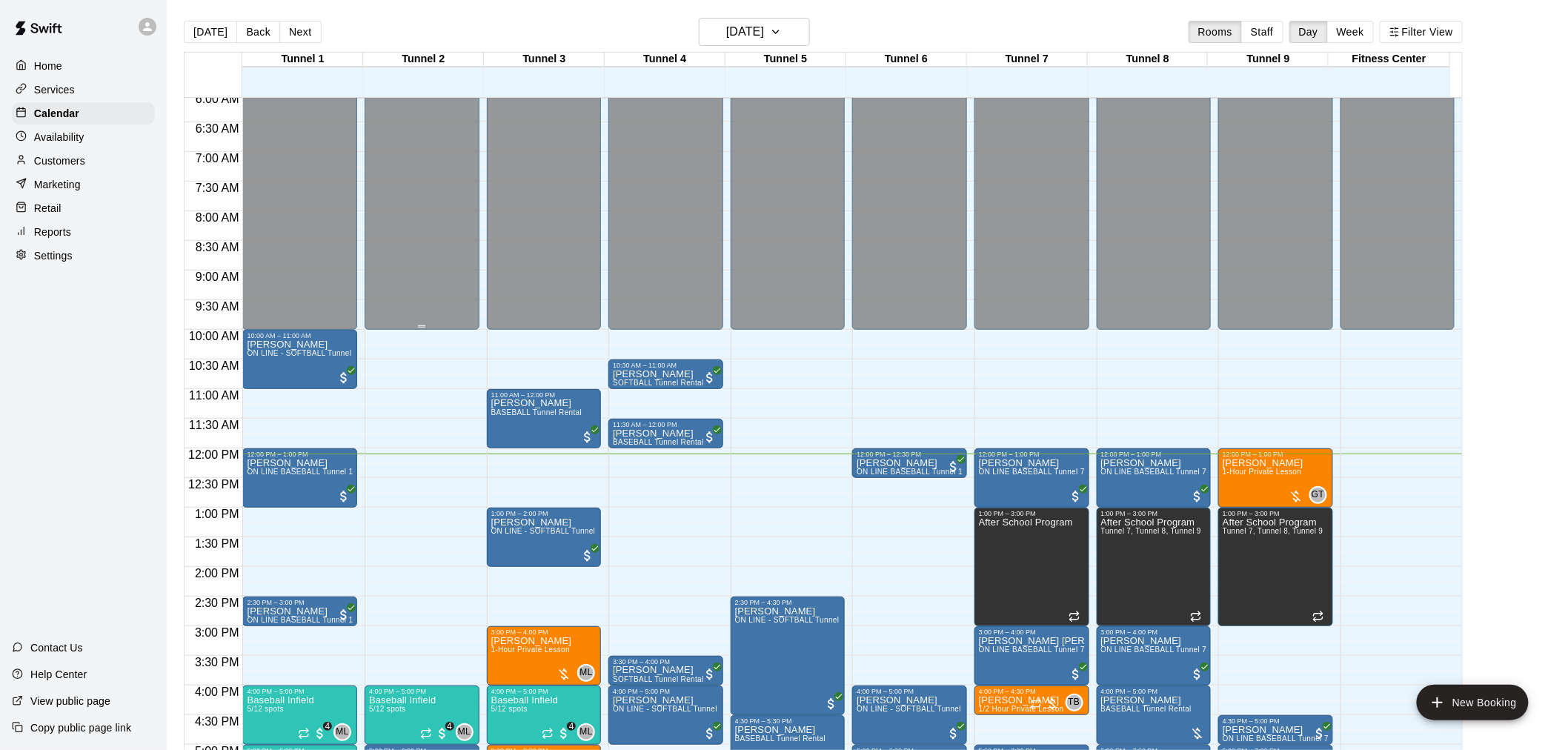
scroll to position [380, 0]
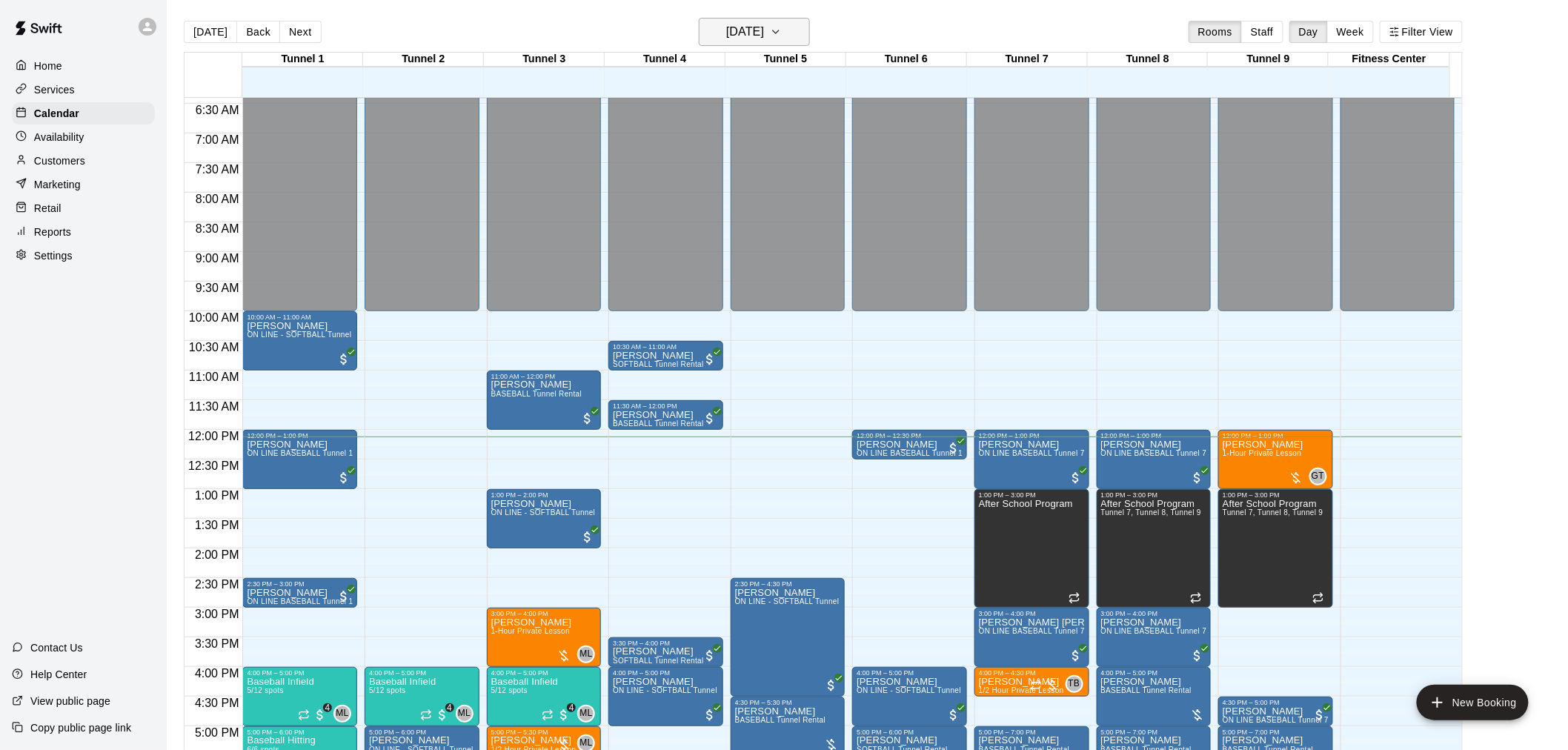
click at [729, 44] on button "[DATE]" at bounding box center [755, 31] width 111 height 28
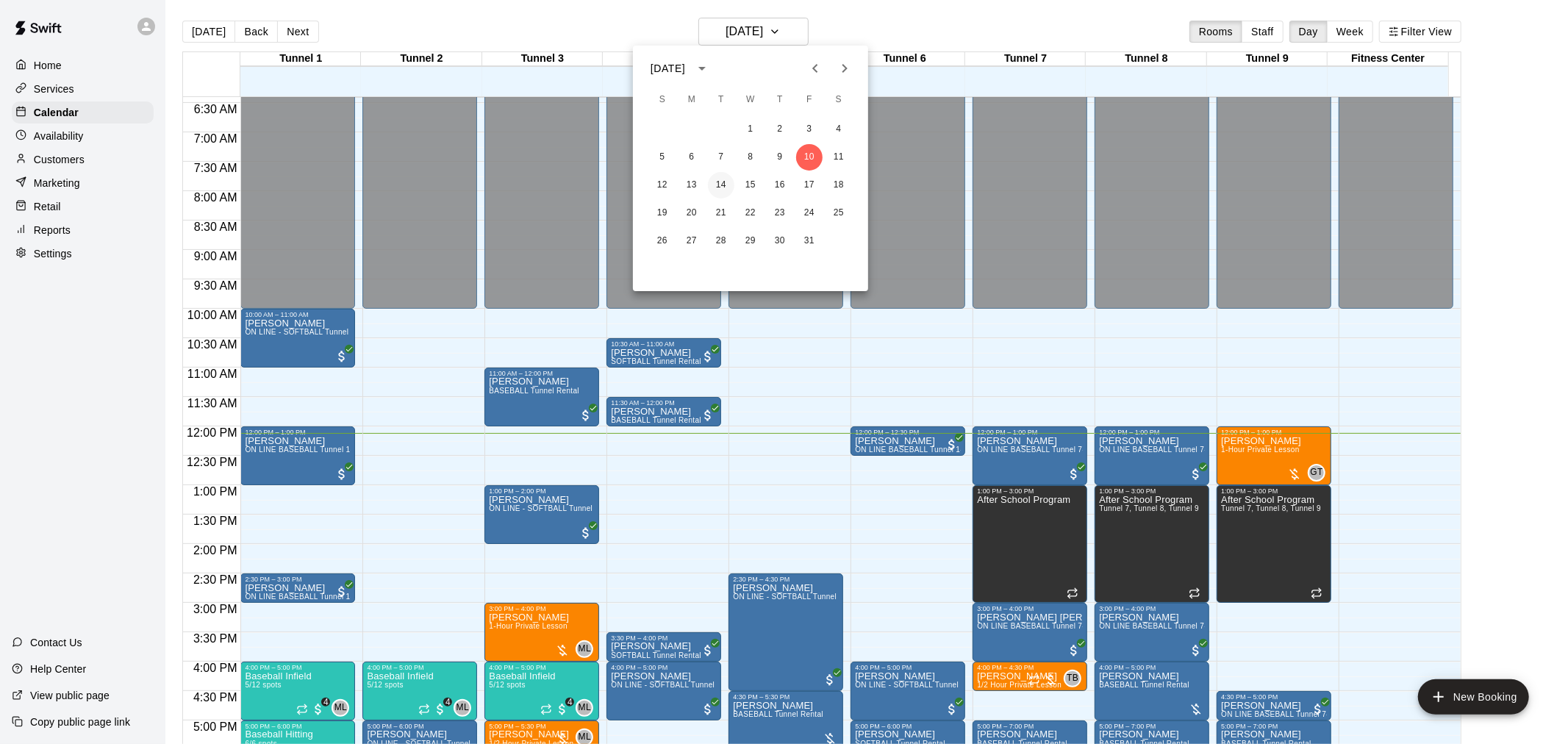
click at [719, 187] on button "14" at bounding box center [721, 184] width 26 height 26
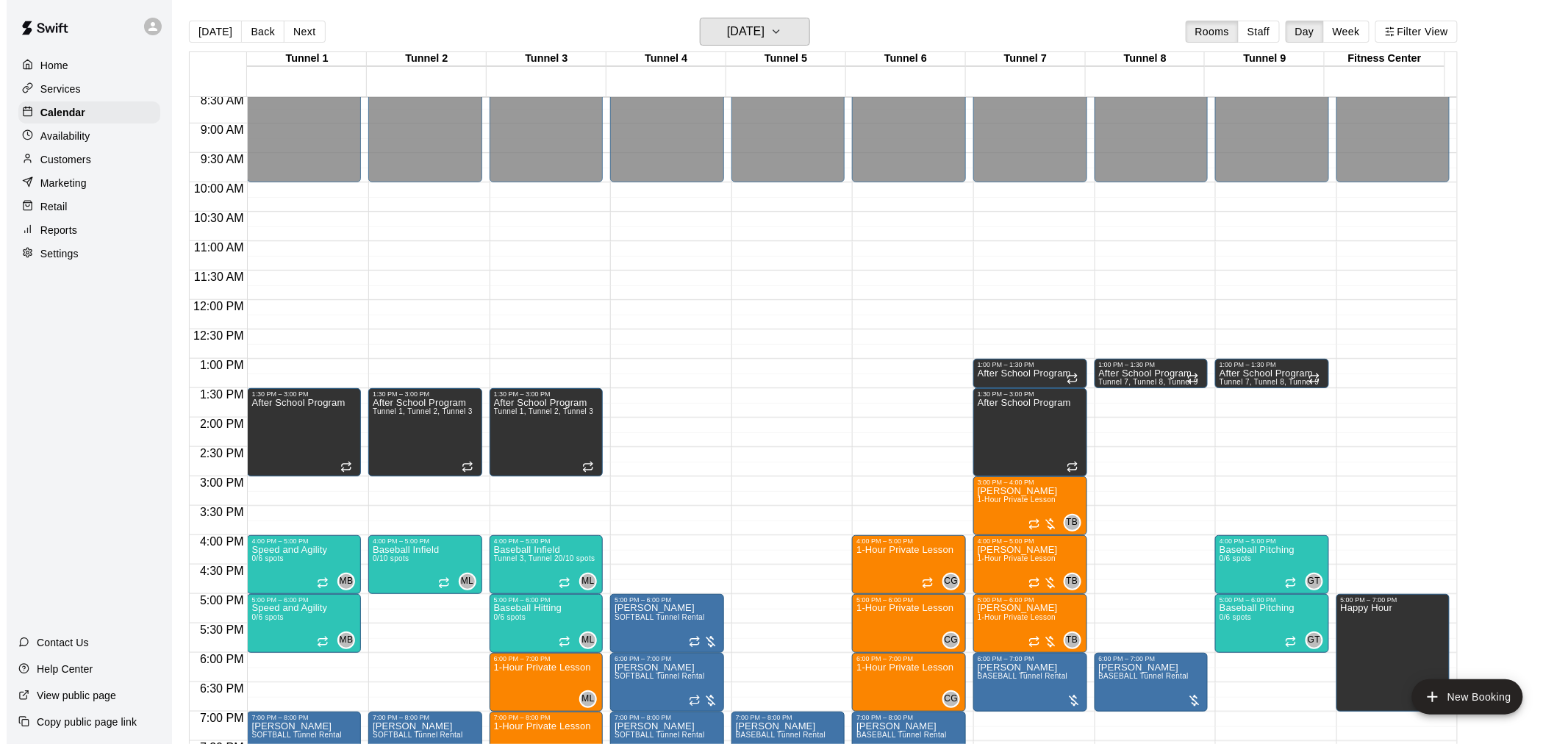
scroll to position [748, 0]
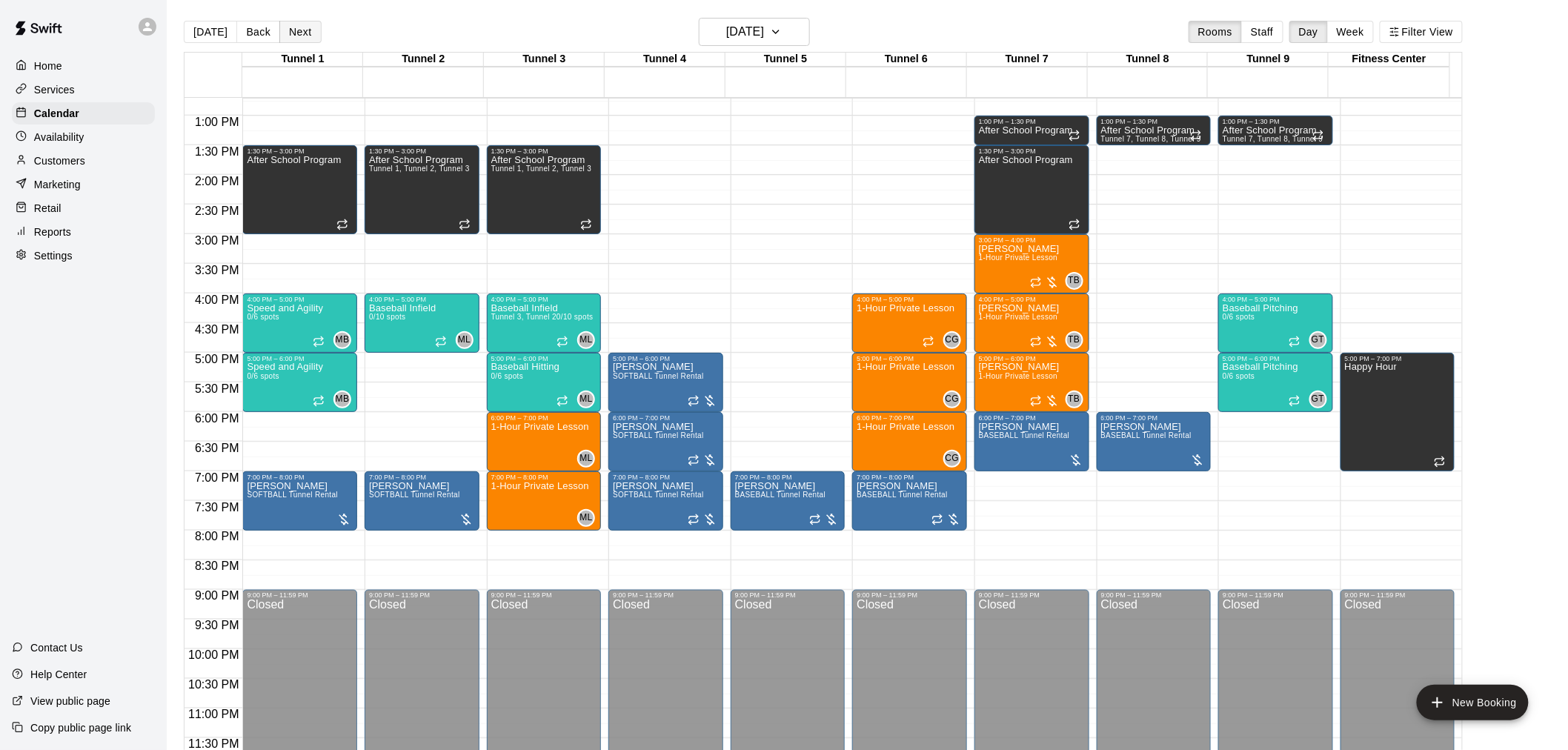
click at [316, 24] on button "Next" at bounding box center [300, 31] width 41 height 22
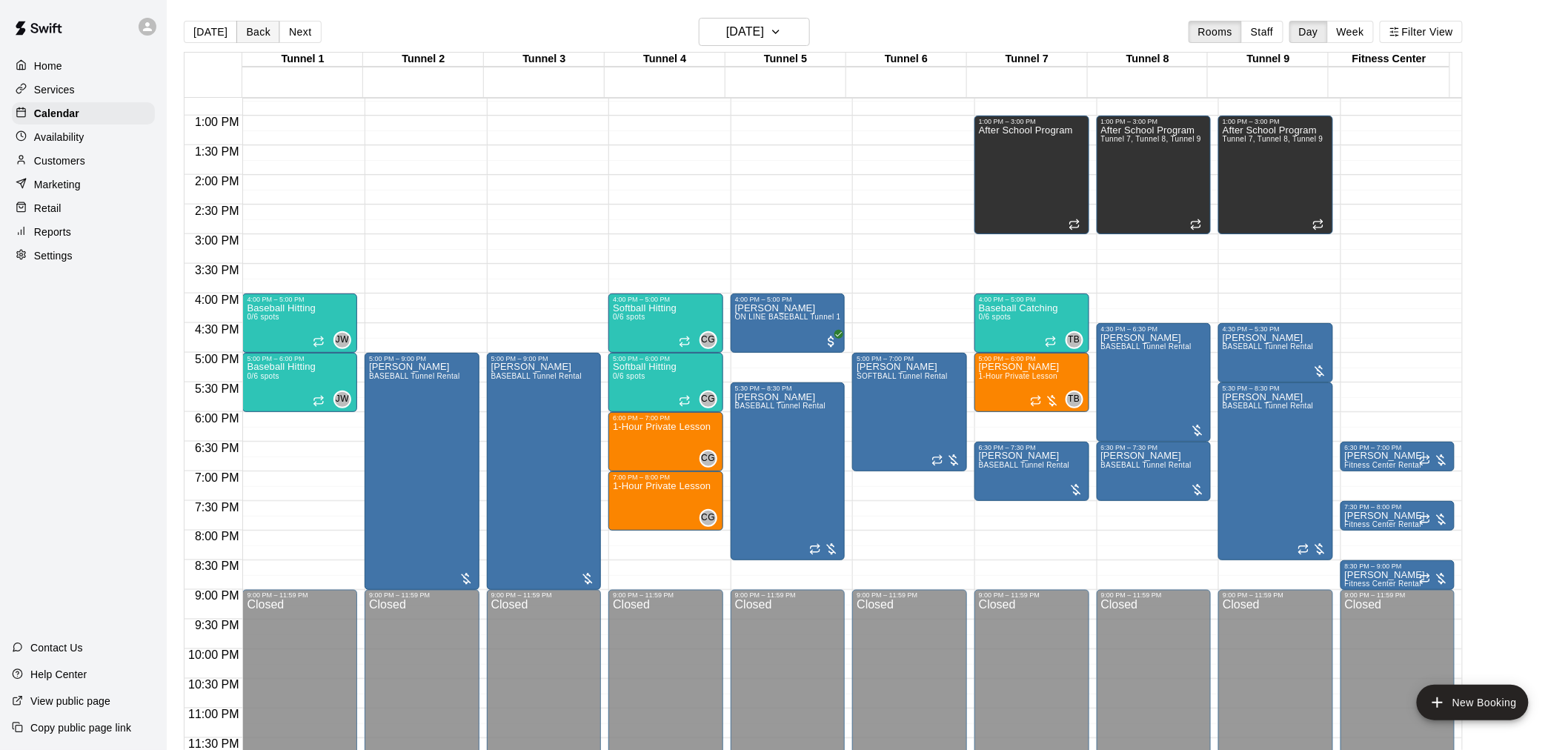
click at [252, 27] on button "Back" at bounding box center [258, 31] width 43 height 22
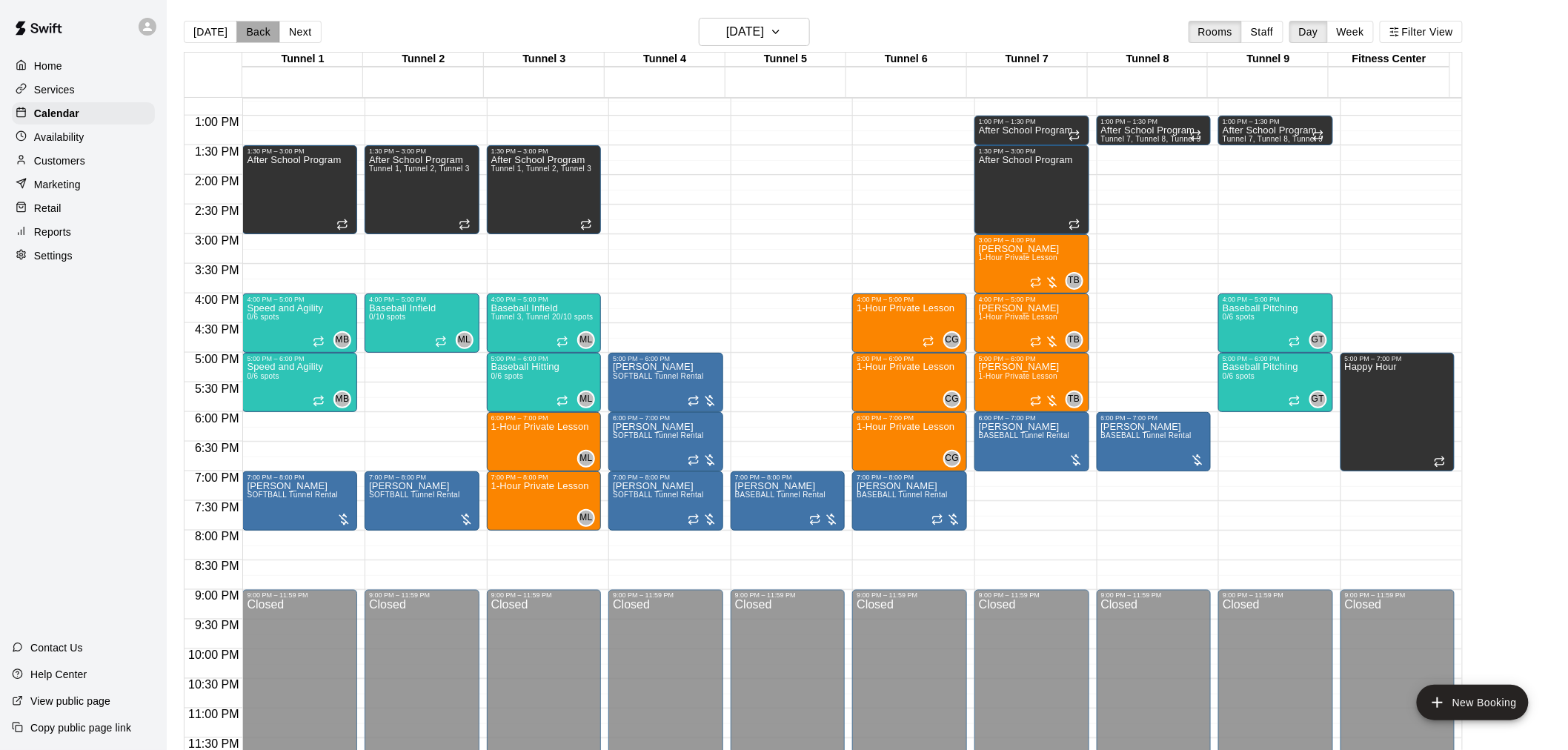
click at [252, 27] on button "Back" at bounding box center [258, 31] width 43 height 22
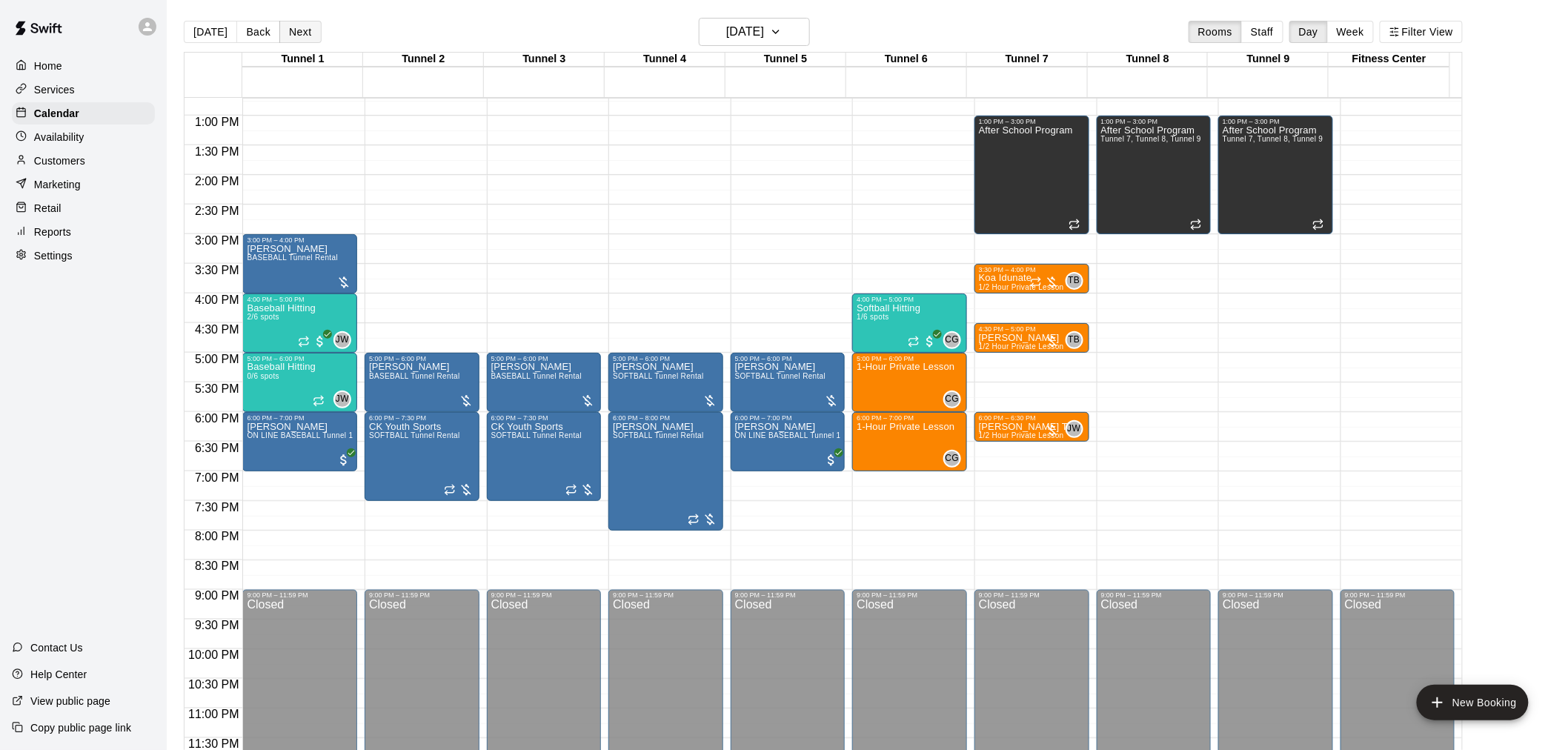
click at [295, 30] on button "Next" at bounding box center [300, 31] width 41 height 22
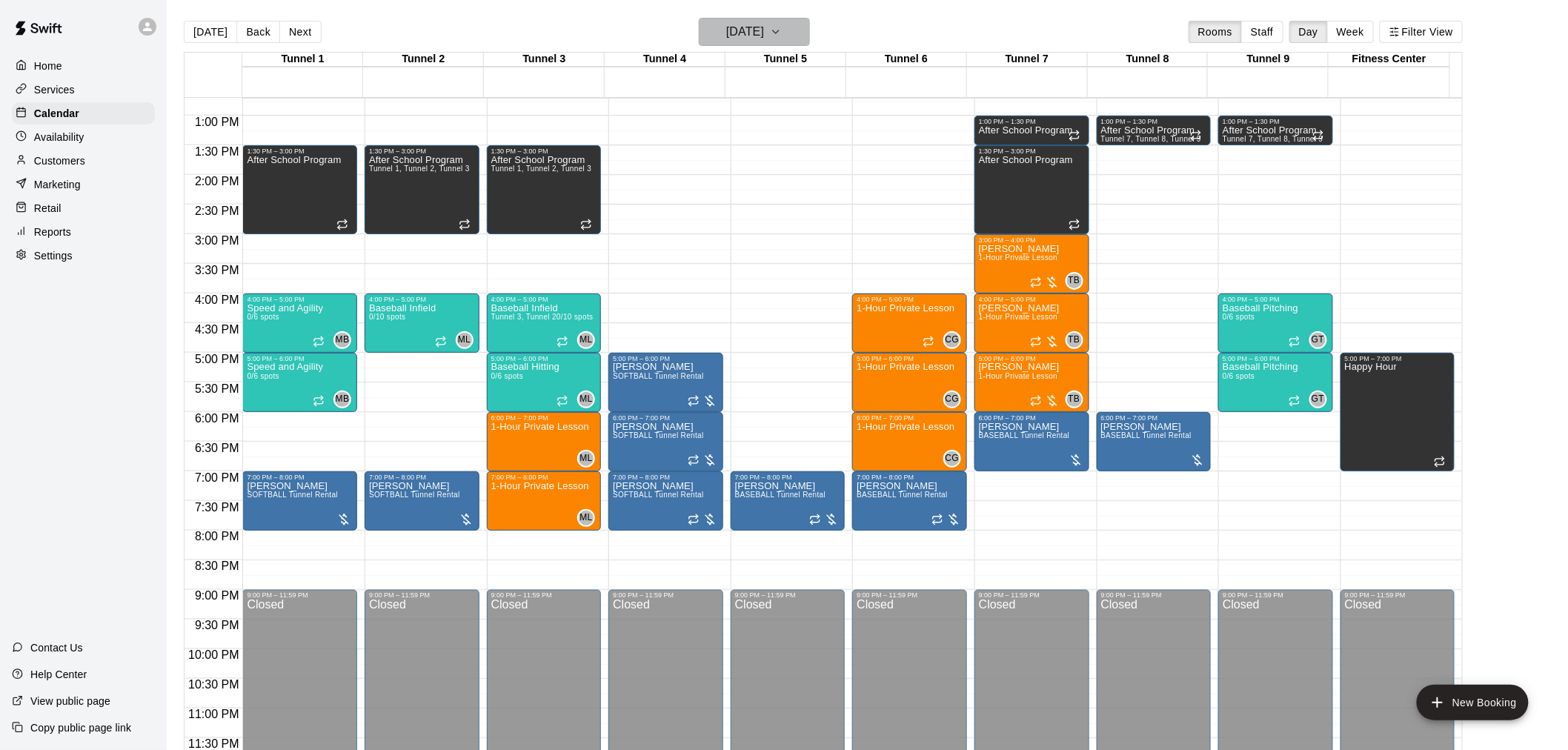
click at [726, 27] on h6 "Tuesday Oct 14" at bounding box center [746, 31] width 38 height 21
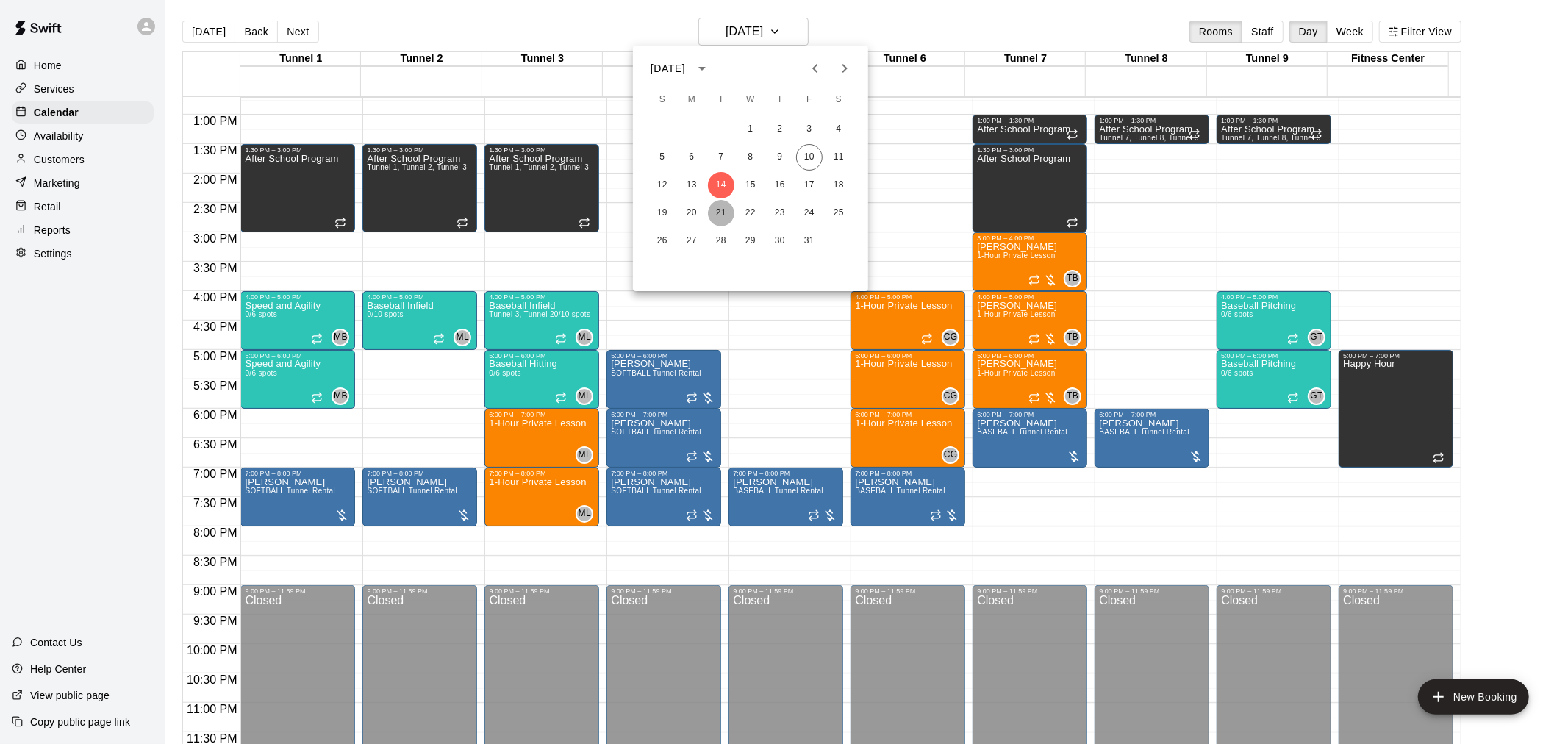
click at [715, 207] on button "21" at bounding box center [721, 212] width 26 height 26
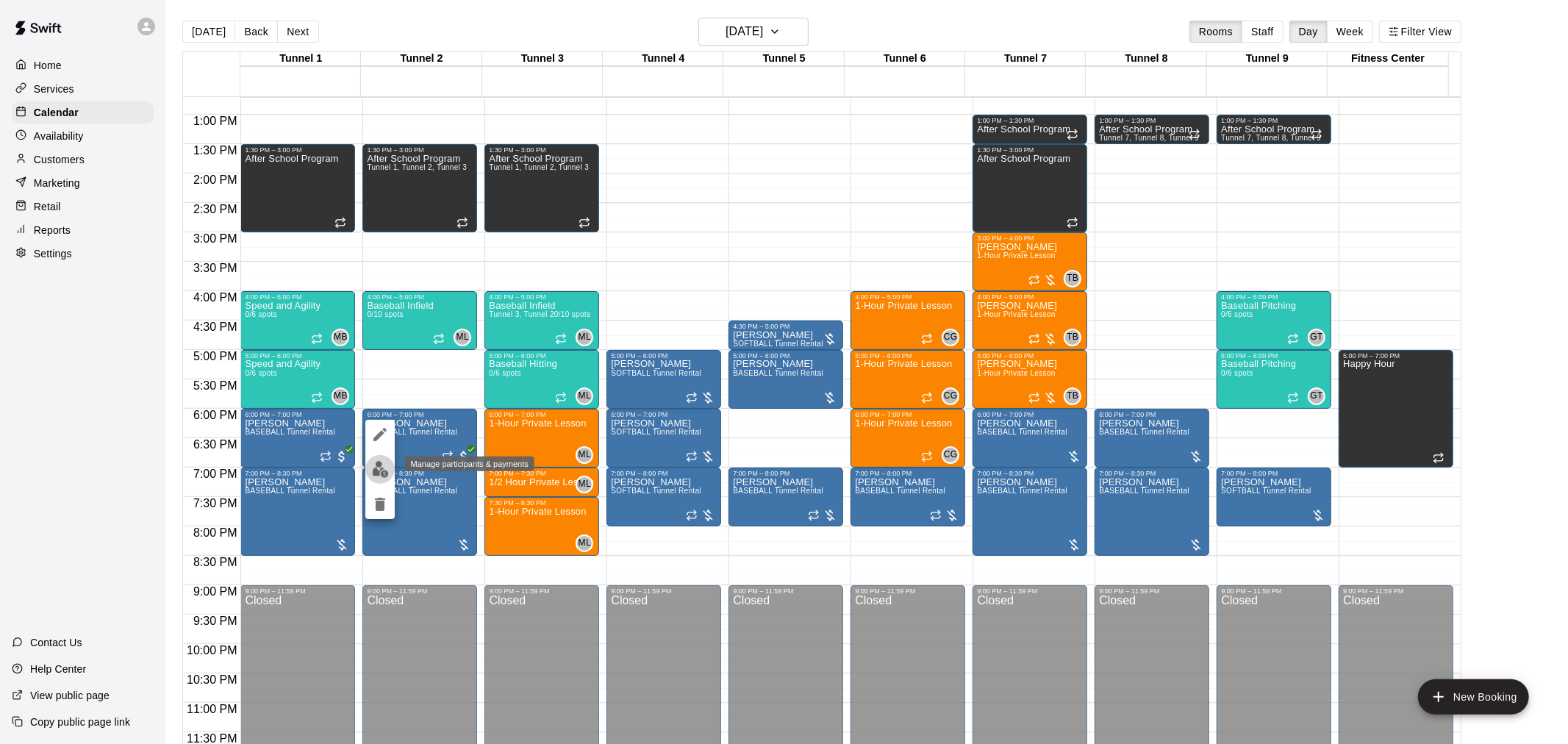
click at [373, 461] on img "edit" at bounding box center [380, 470] width 17 height 17
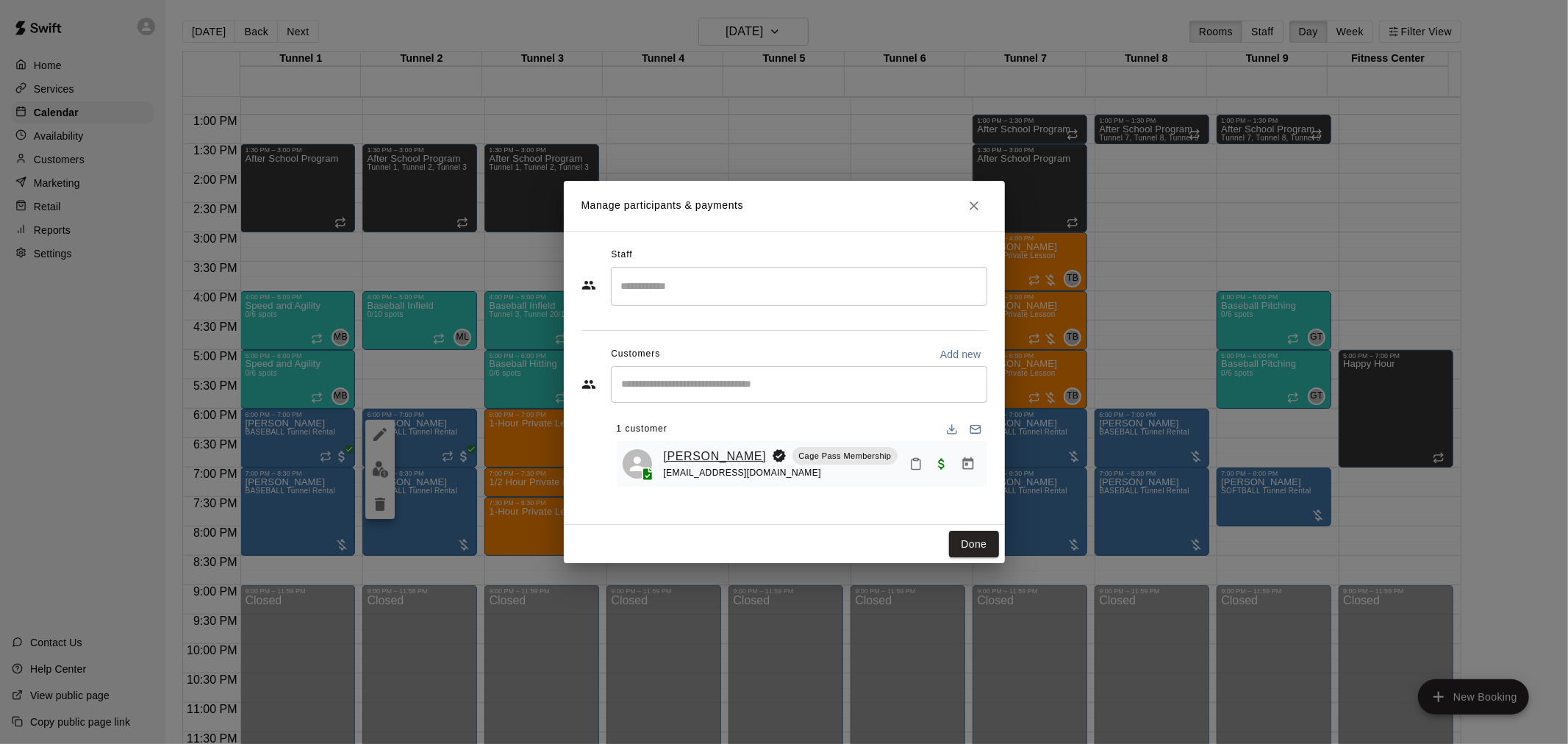
click at [693, 453] on link "[PERSON_NAME]" at bounding box center [716, 456] width 103 height 19
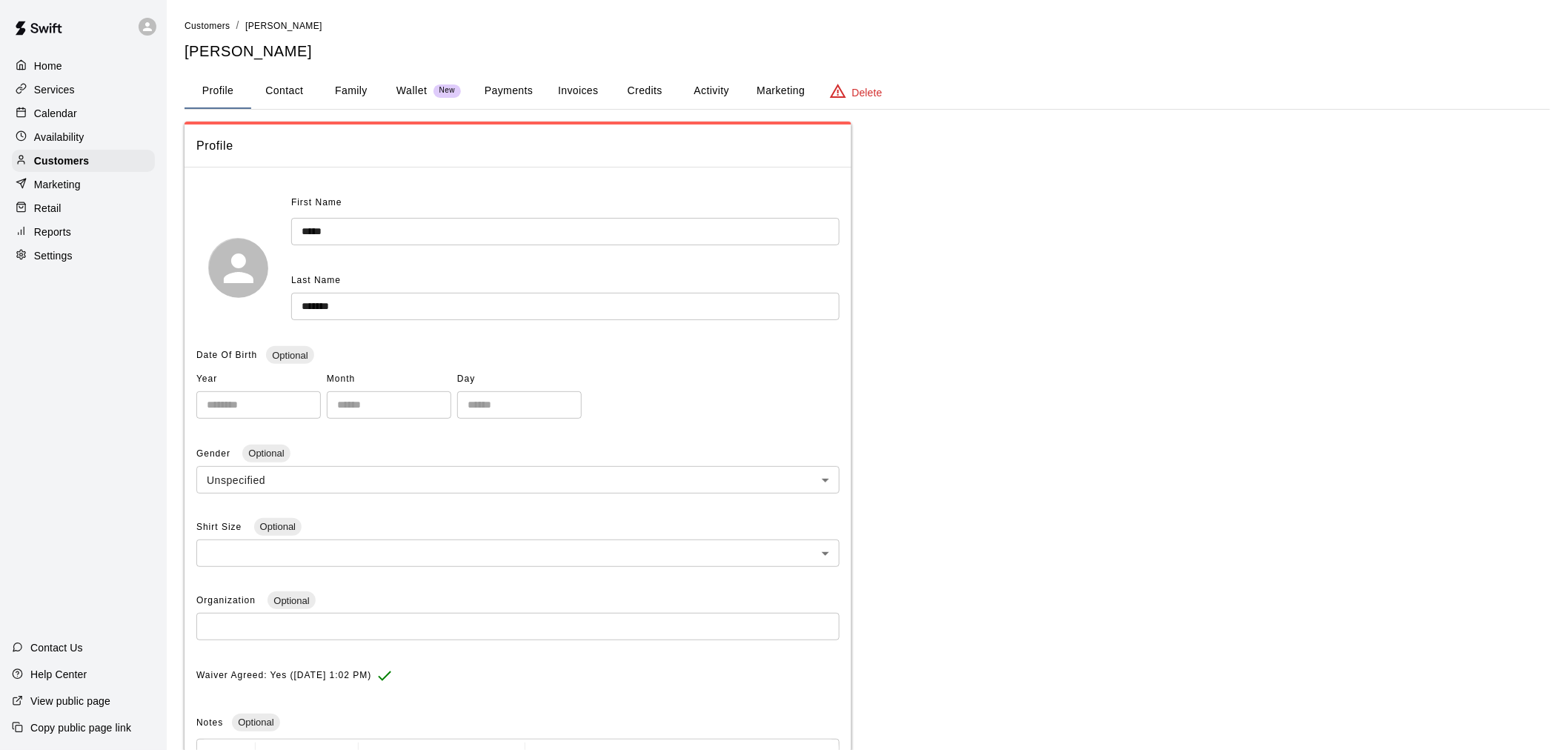
click at [502, 91] on button "Payments" at bounding box center [508, 91] width 72 height 36
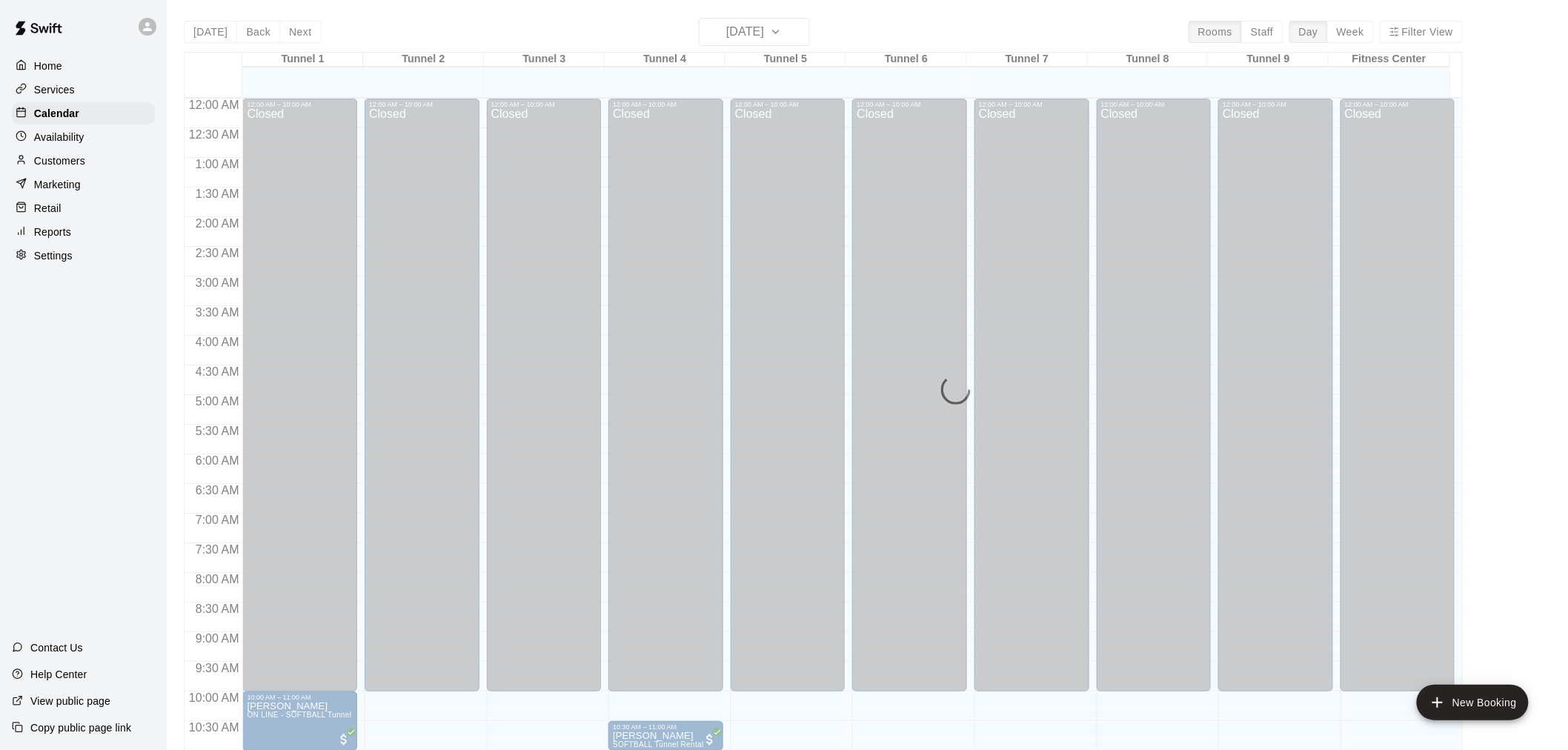
scroll to position [709, 0]
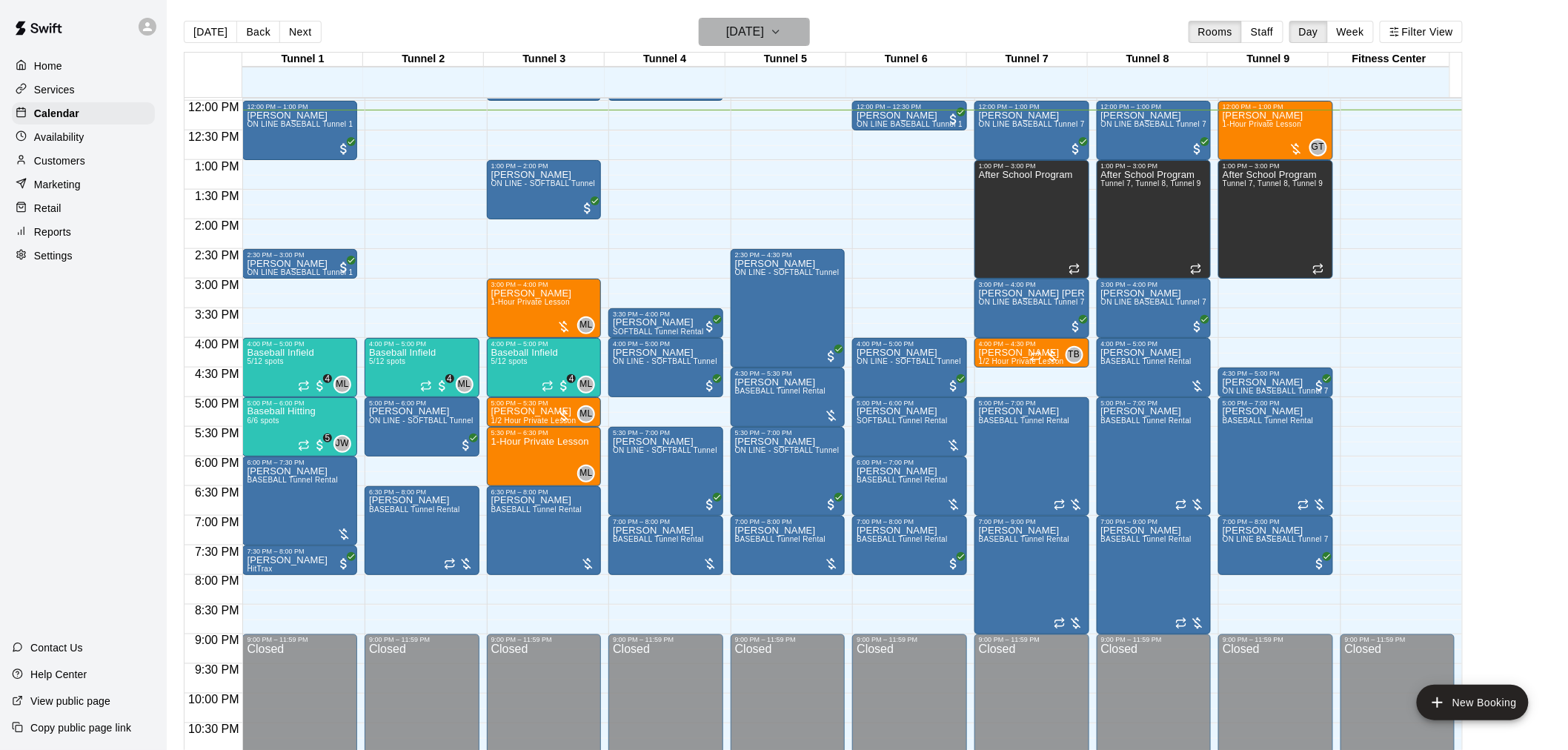
click at [757, 37] on h6 "[DATE]" at bounding box center [746, 31] width 38 height 21
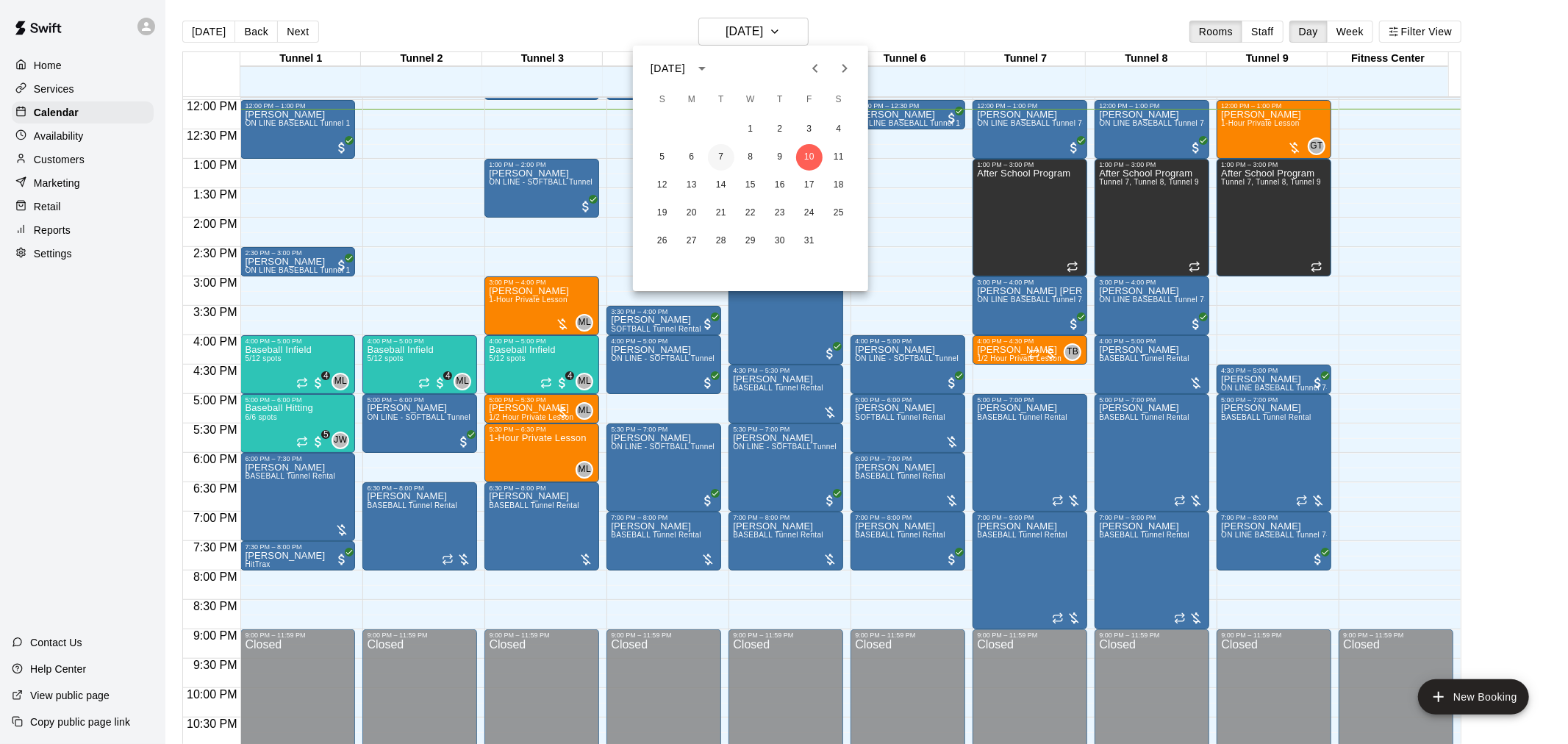
click at [719, 145] on button "7" at bounding box center [721, 157] width 26 height 26
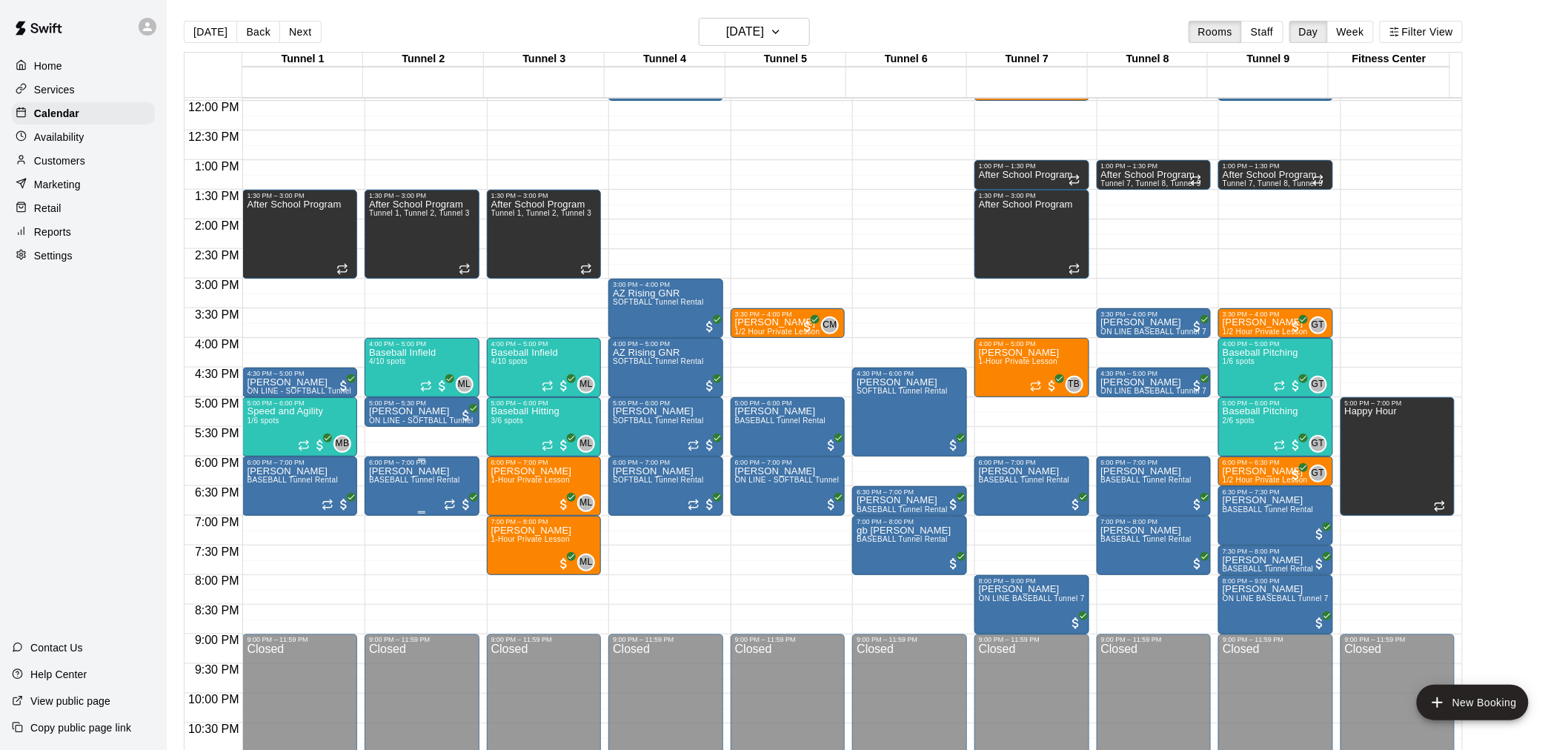
click at [401, 471] on p "[PERSON_NAME]" at bounding box center [415, 471] width 91 height 0
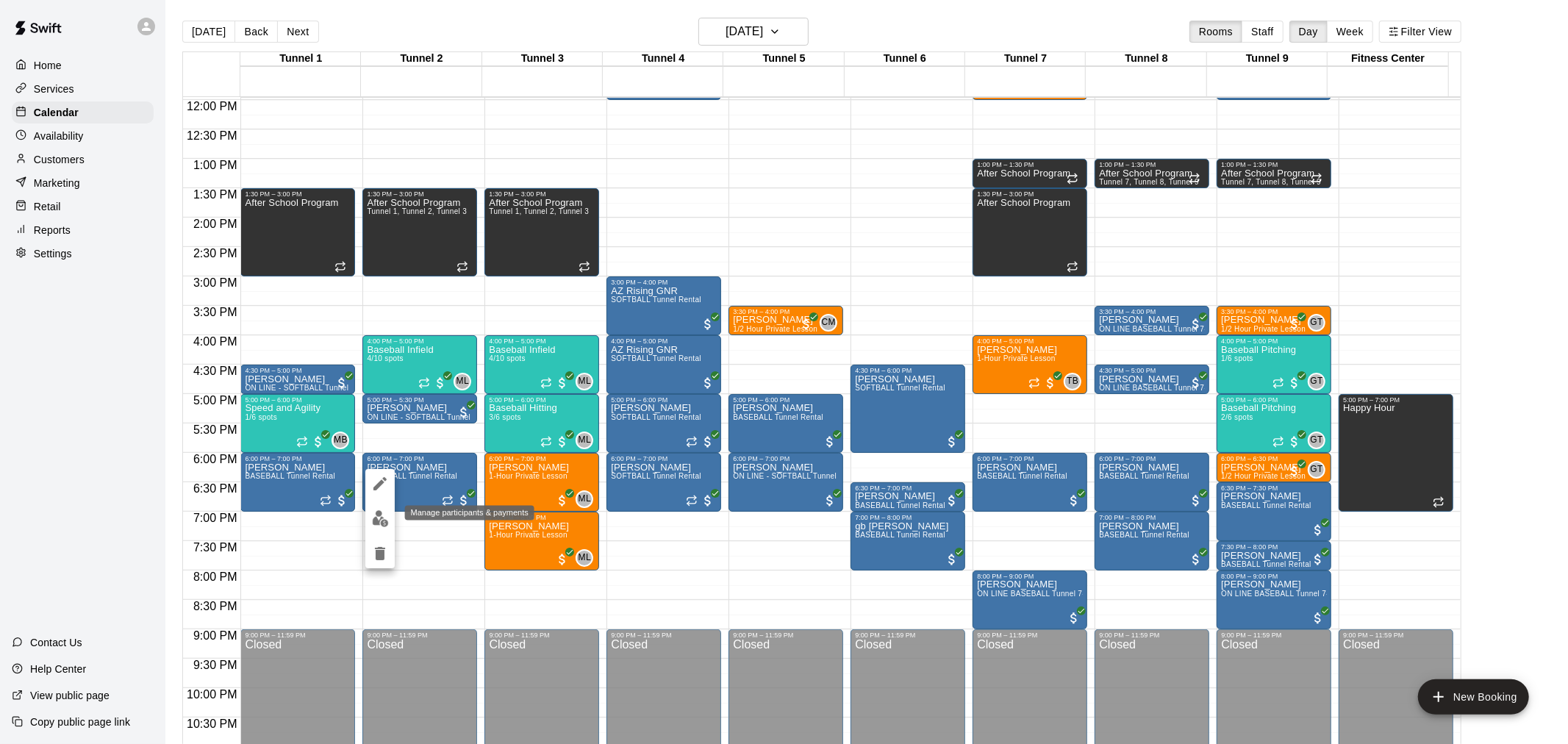
click at [380, 511] on img "edit" at bounding box center [380, 519] width 17 height 17
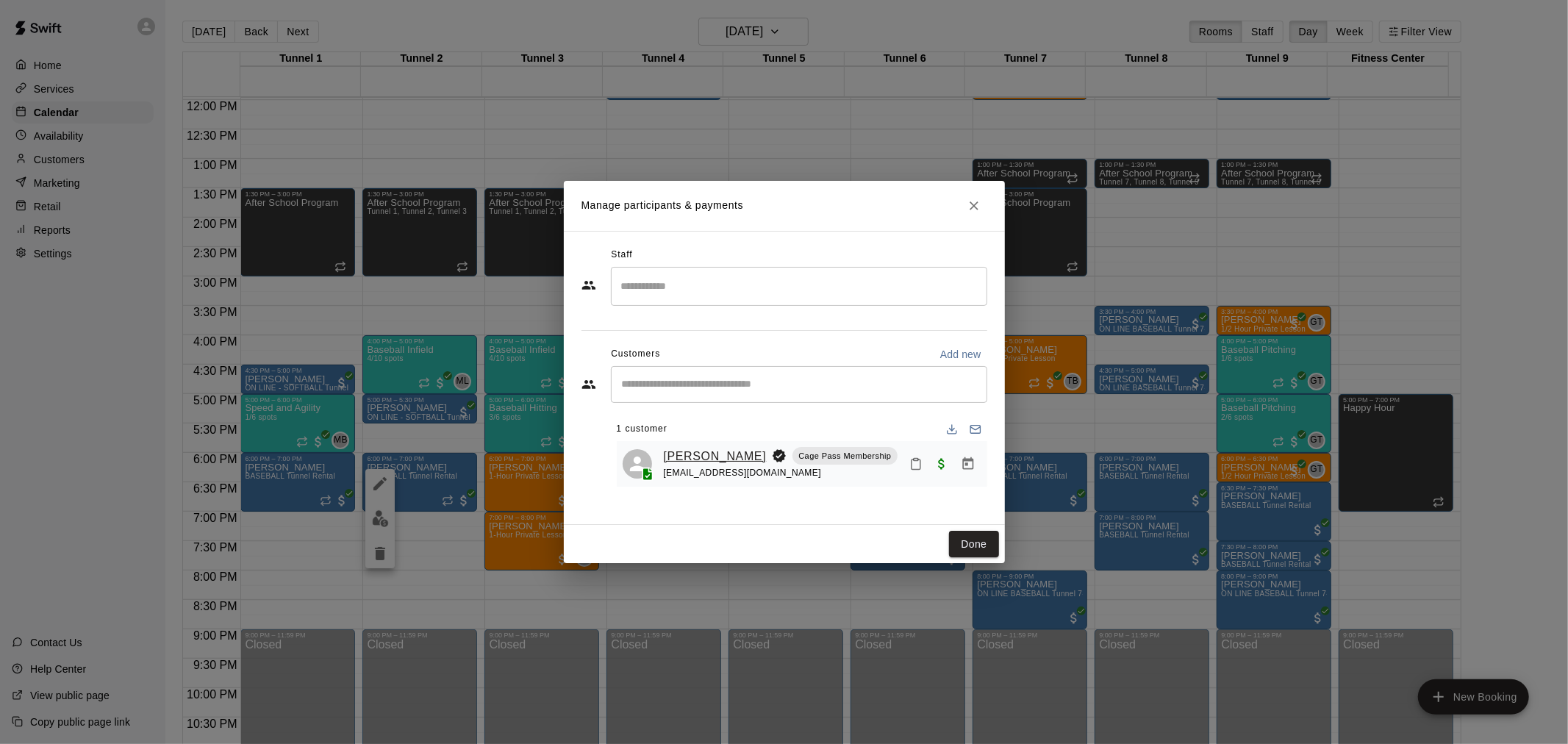
click at [716, 458] on link "[PERSON_NAME]" at bounding box center [716, 456] width 103 height 19
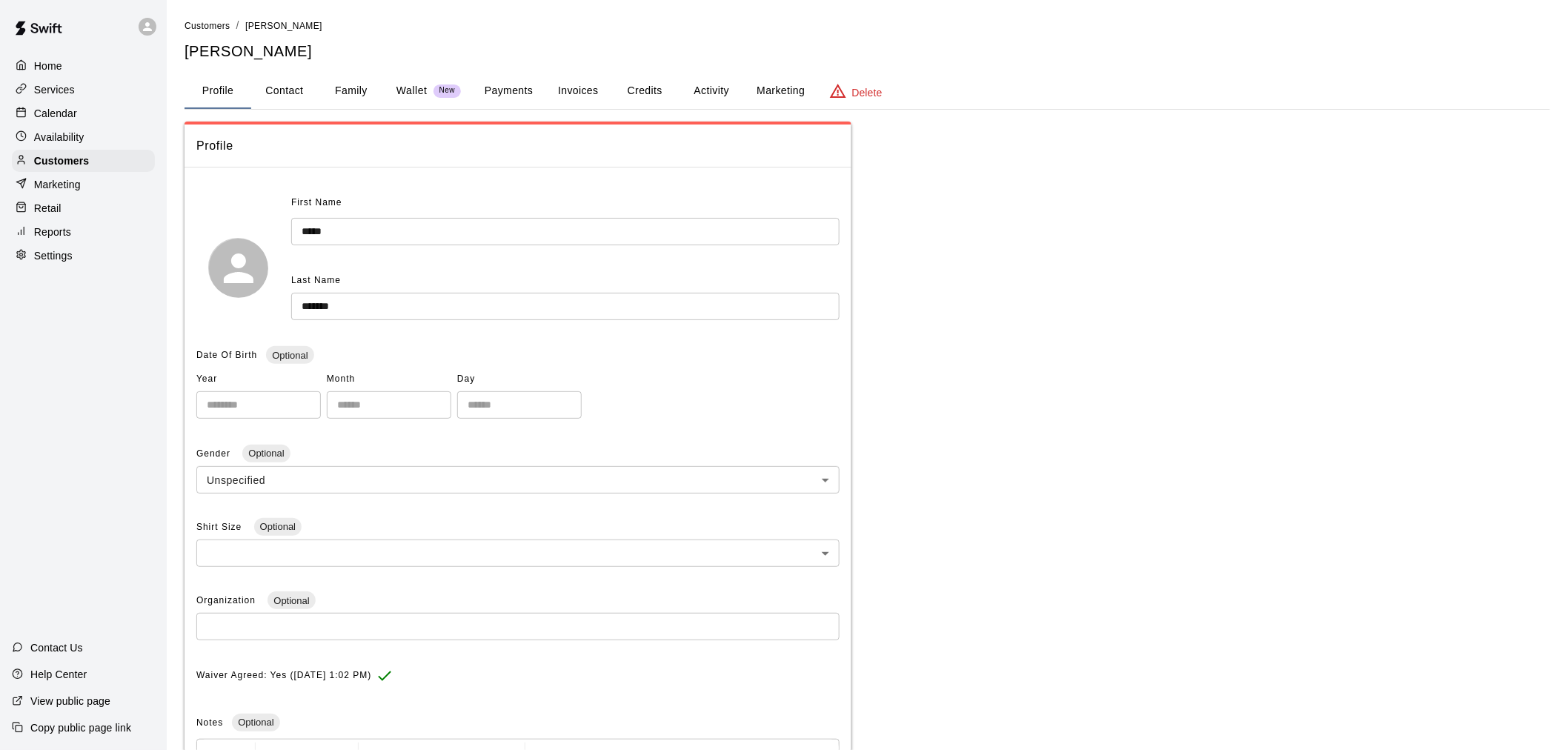
click at [312, 91] on button "Contact" at bounding box center [284, 91] width 66 height 36
select select "**"
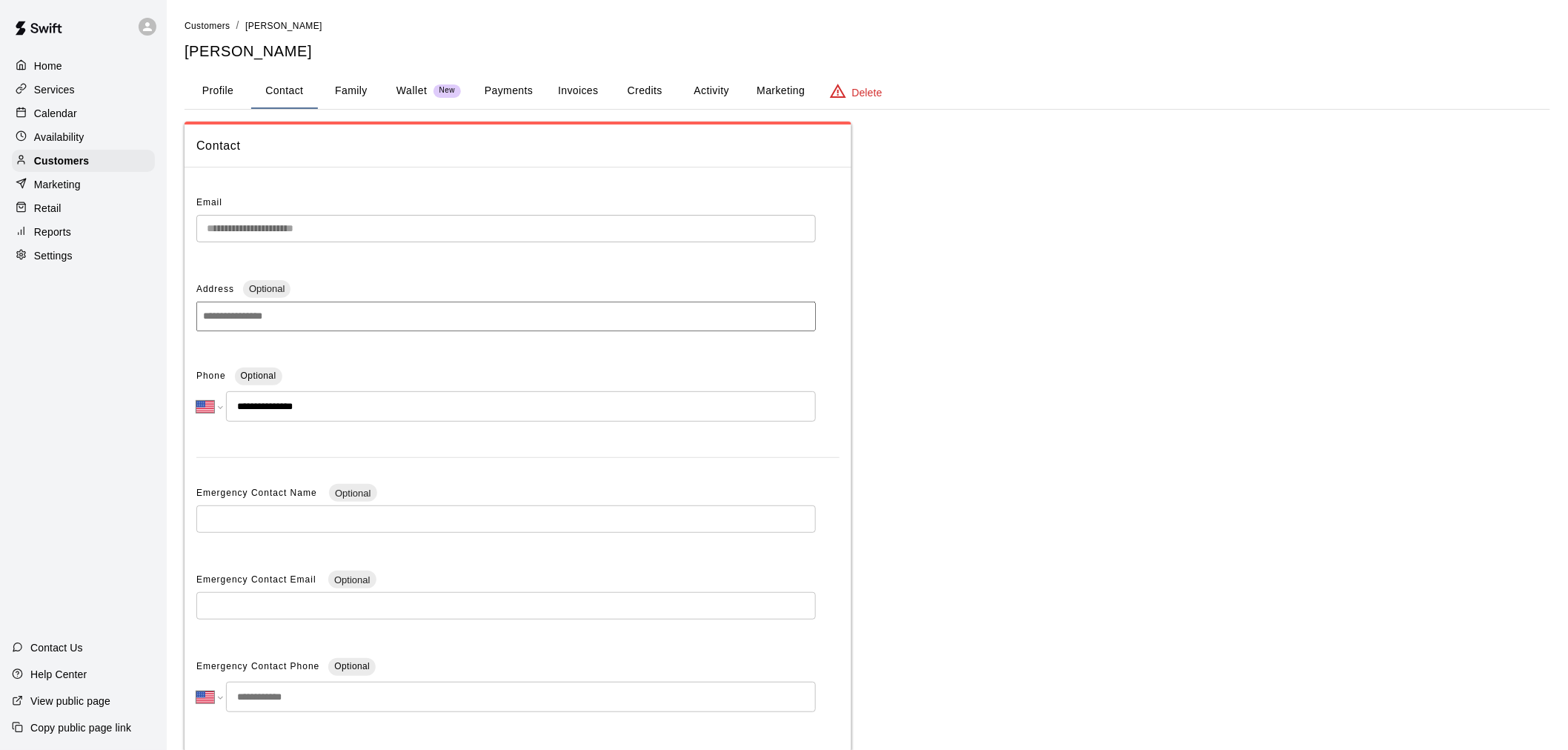
drag, startPoint x: 510, startPoint y: 85, endPoint x: 564, endPoint y: 110, distance: 59.5
click at [510, 85] on button "Payments" at bounding box center [508, 91] width 72 height 36
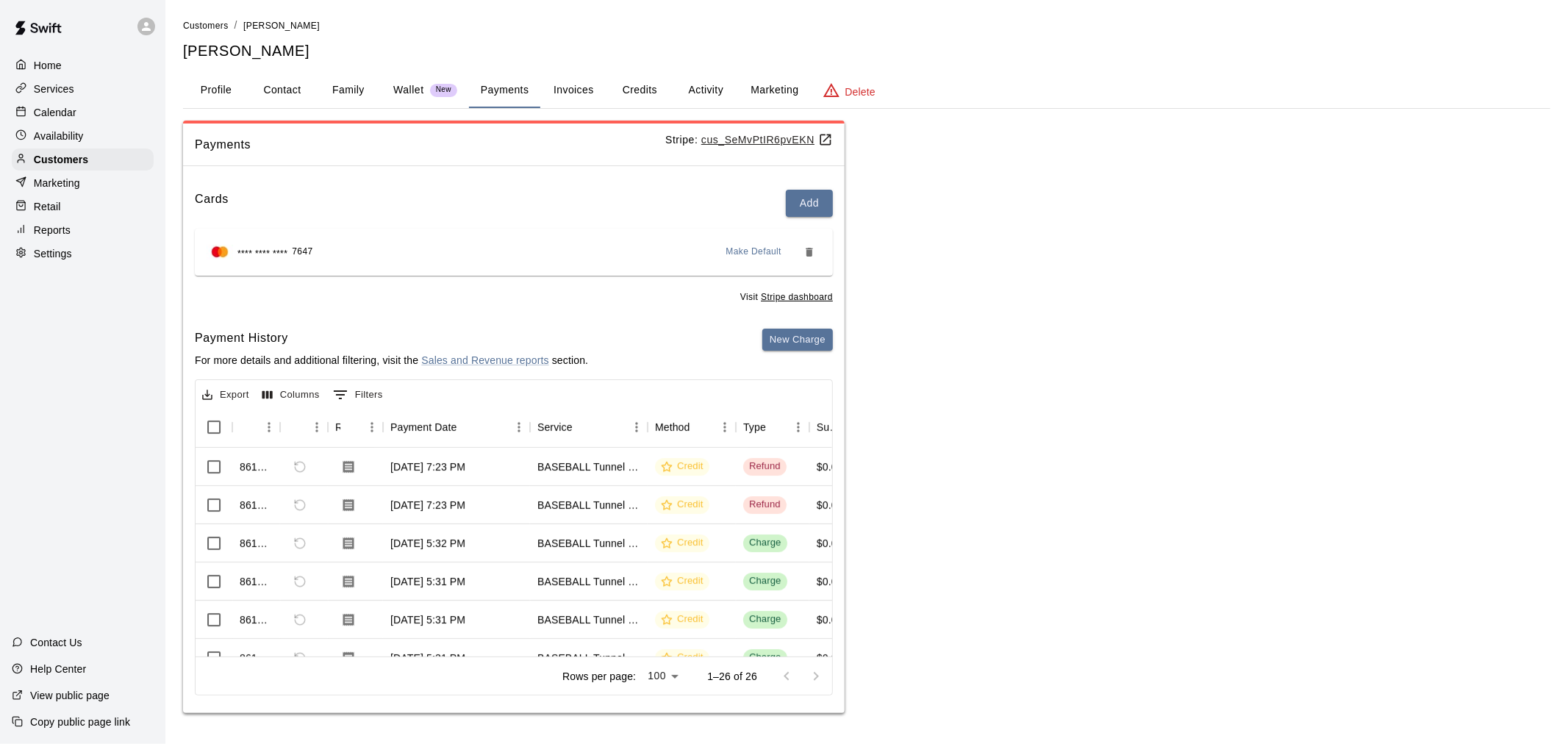
click at [632, 91] on button "Credits" at bounding box center [639, 90] width 66 height 36
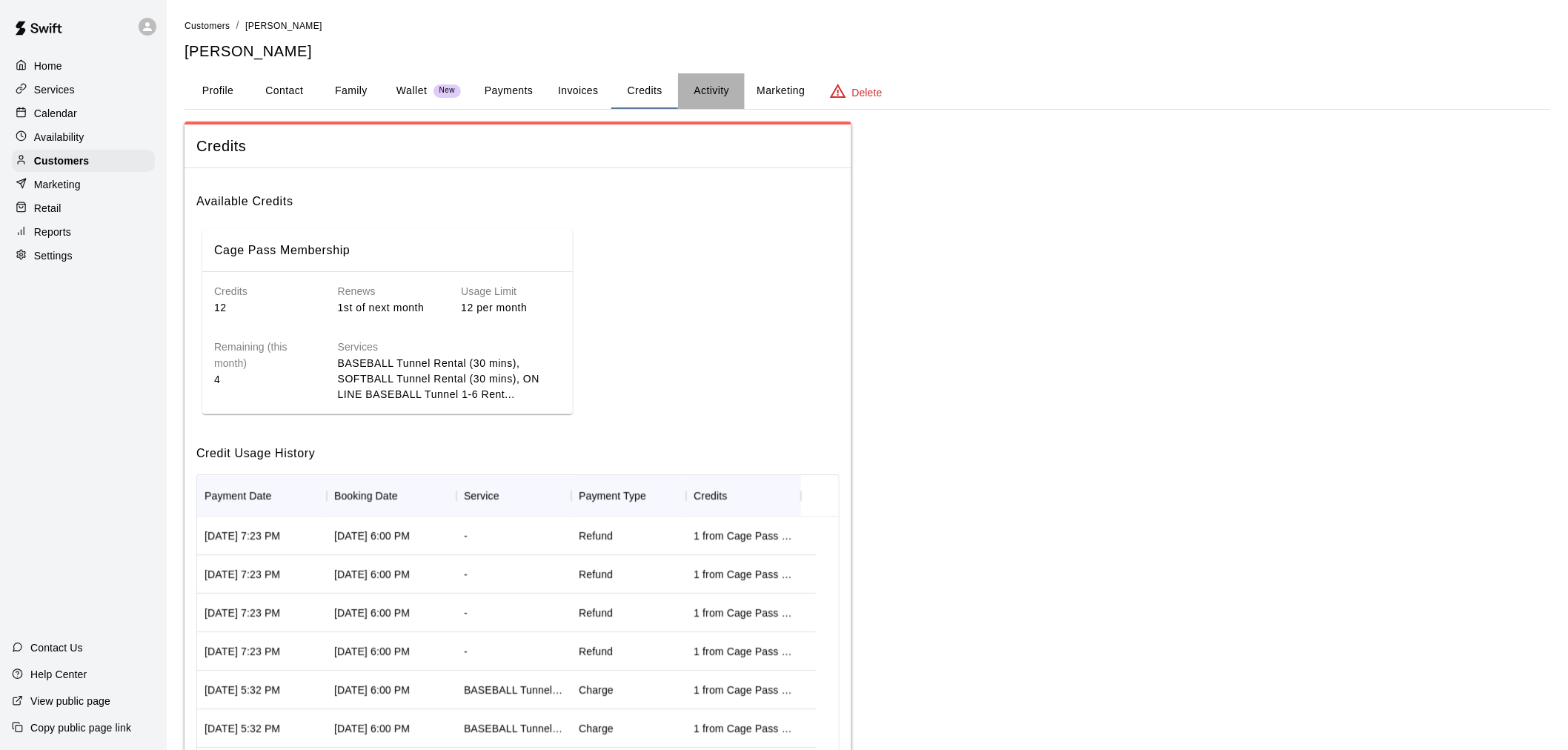
click at [715, 92] on button "Activity" at bounding box center [710, 91] width 66 height 36
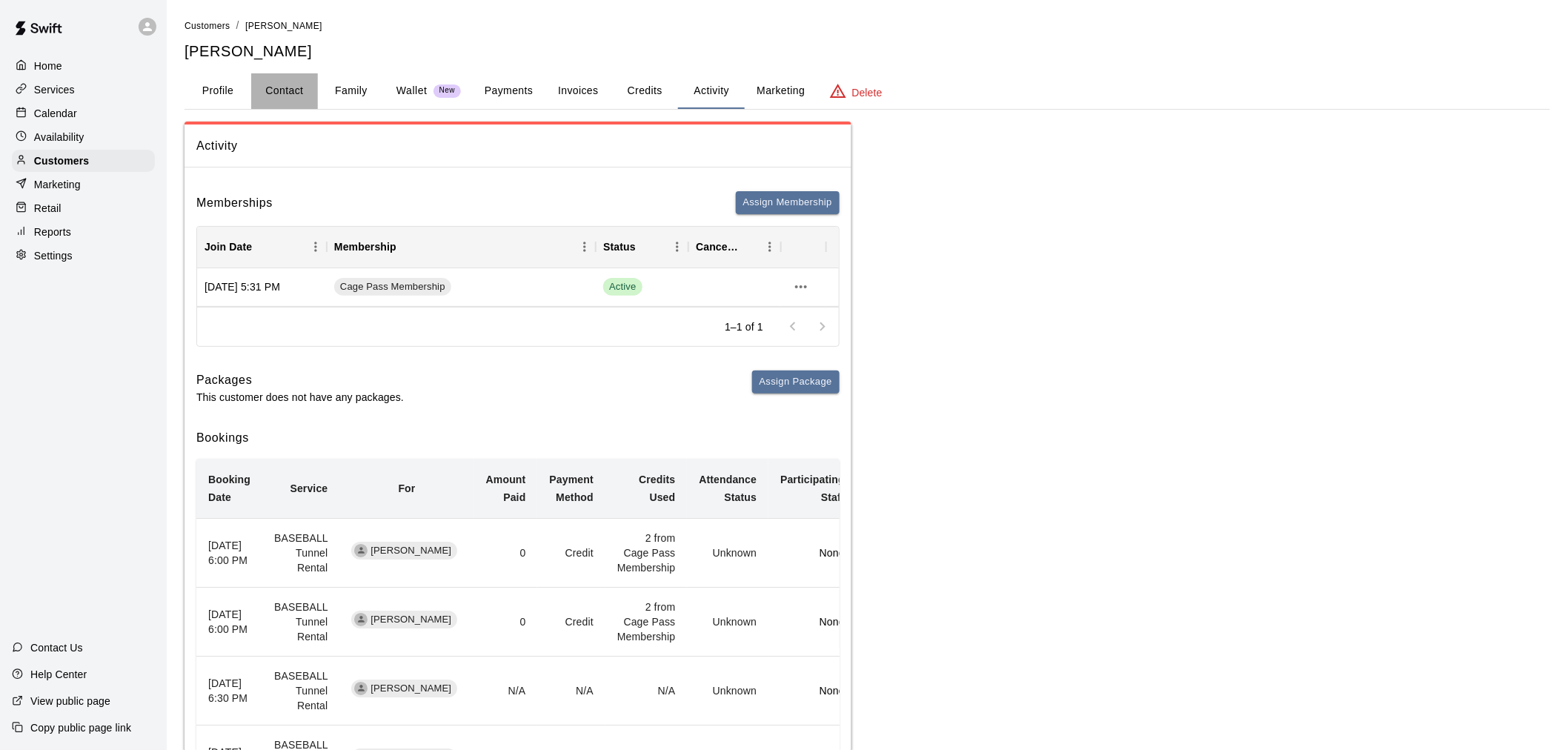
click at [275, 87] on button "Contact" at bounding box center [284, 91] width 66 height 36
select select "**"
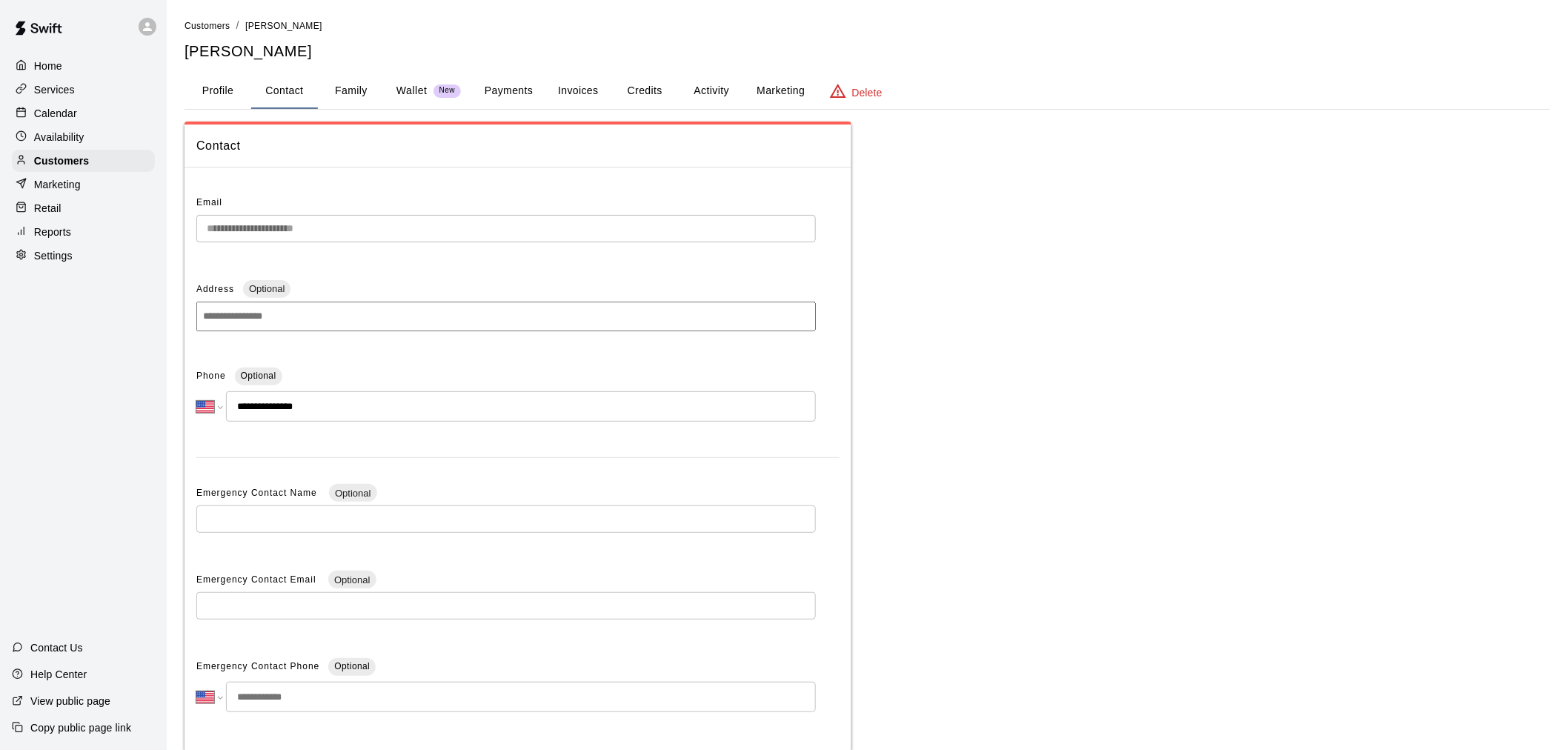
click at [68, 116] on p "Calendar" at bounding box center [56, 113] width 43 height 14
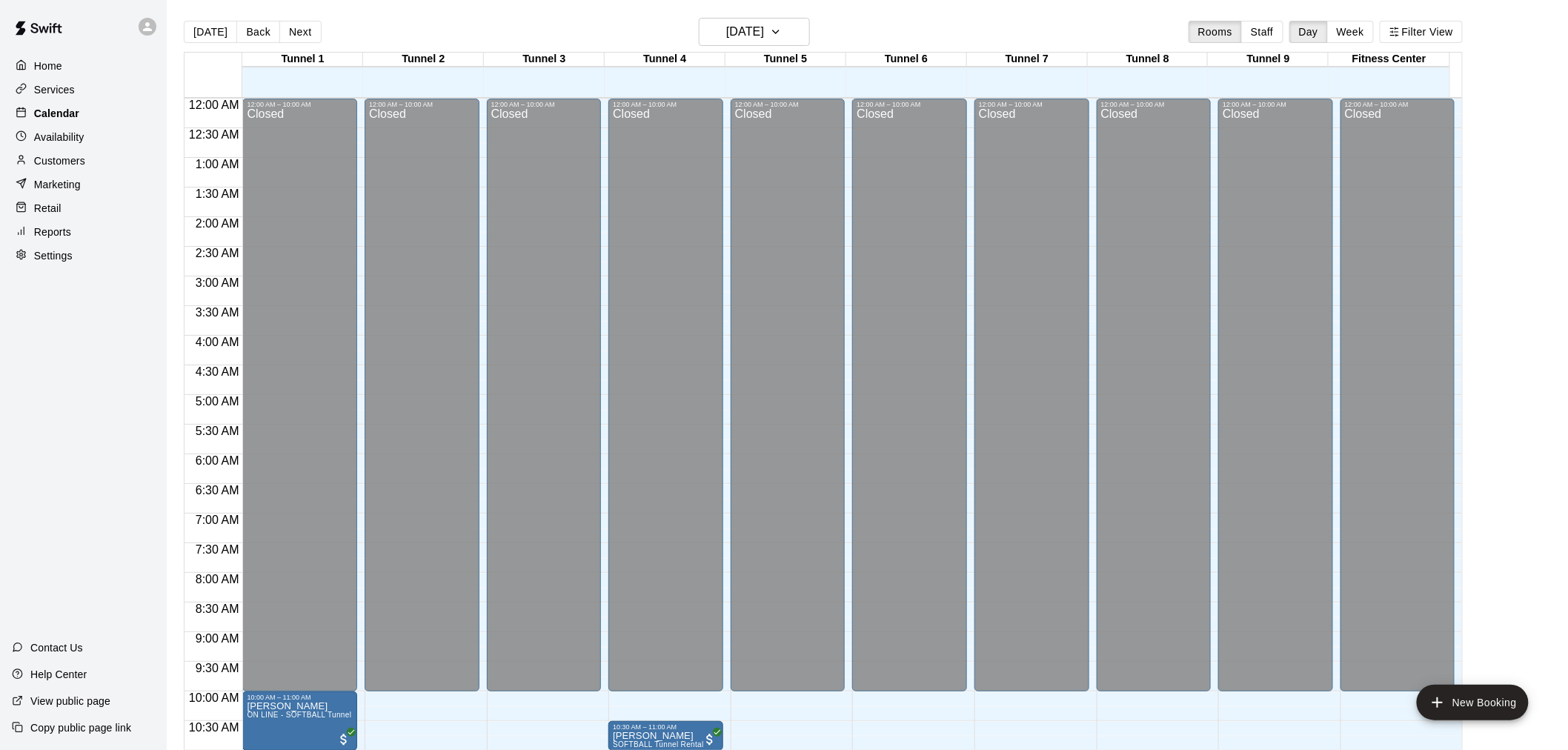
scroll to position [709, 0]
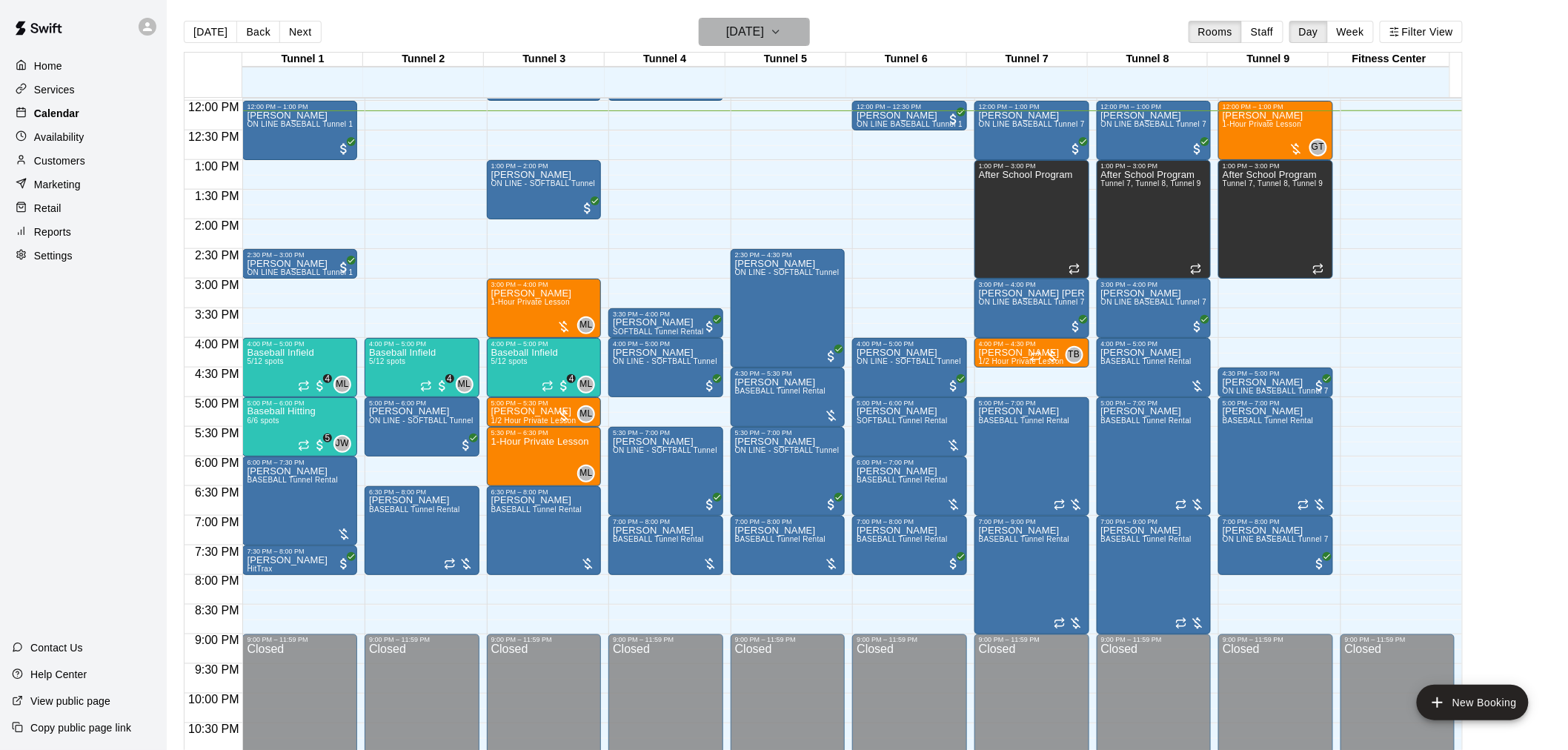
click at [764, 30] on h6 "[DATE]" at bounding box center [746, 31] width 38 height 21
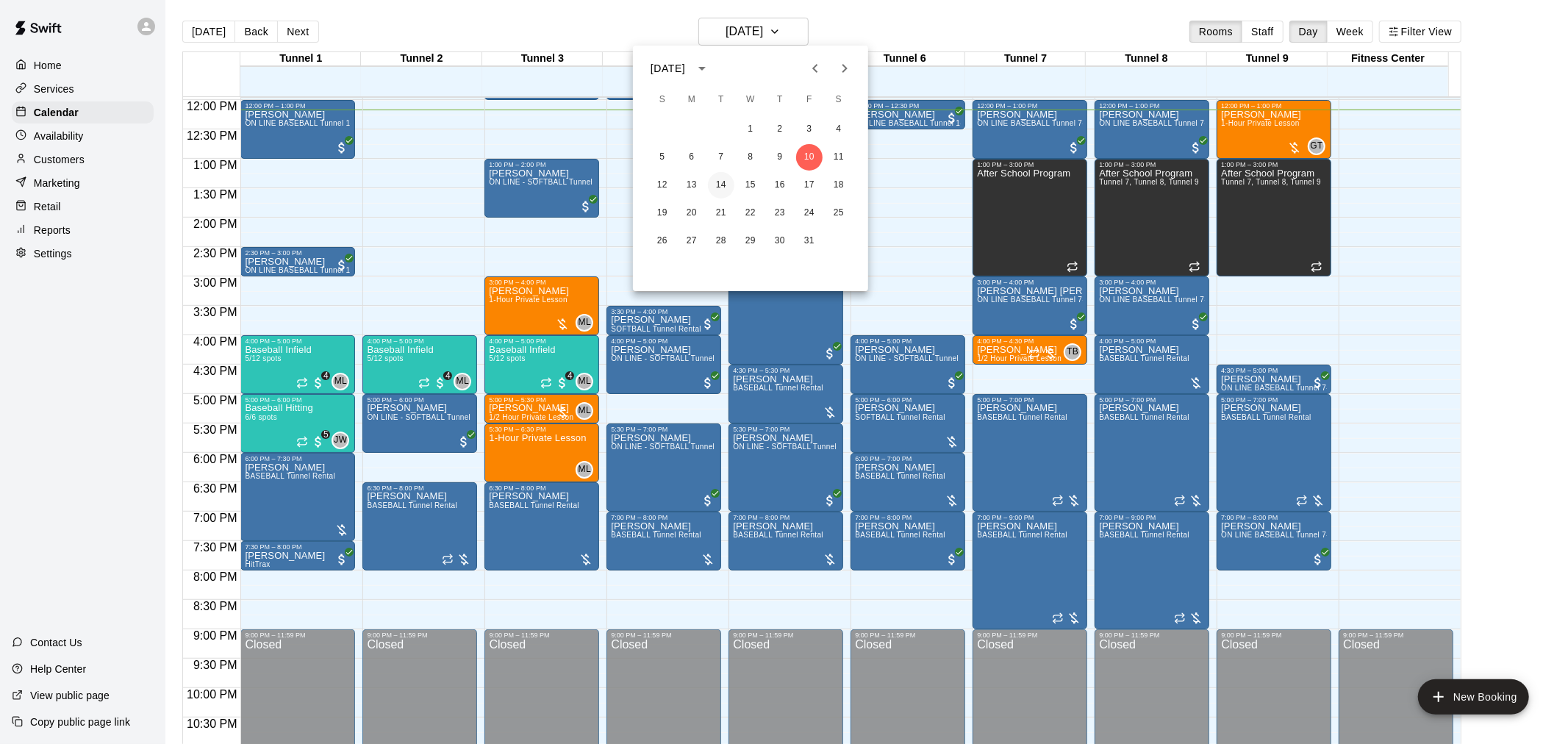
click at [719, 181] on button "14" at bounding box center [721, 184] width 26 height 26
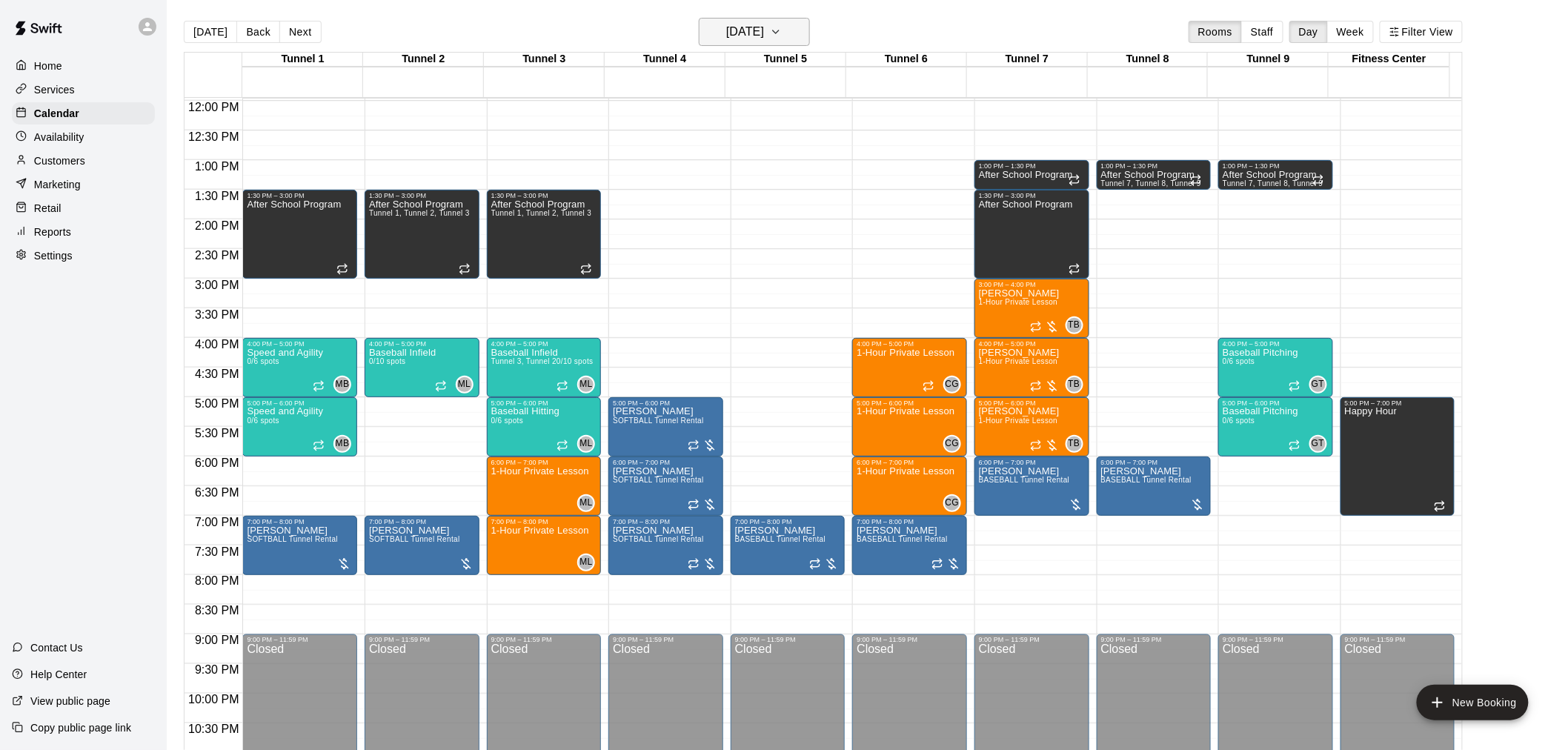
click at [757, 34] on h6 "Tuesday Oct 14" at bounding box center [746, 31] width 38 height 21
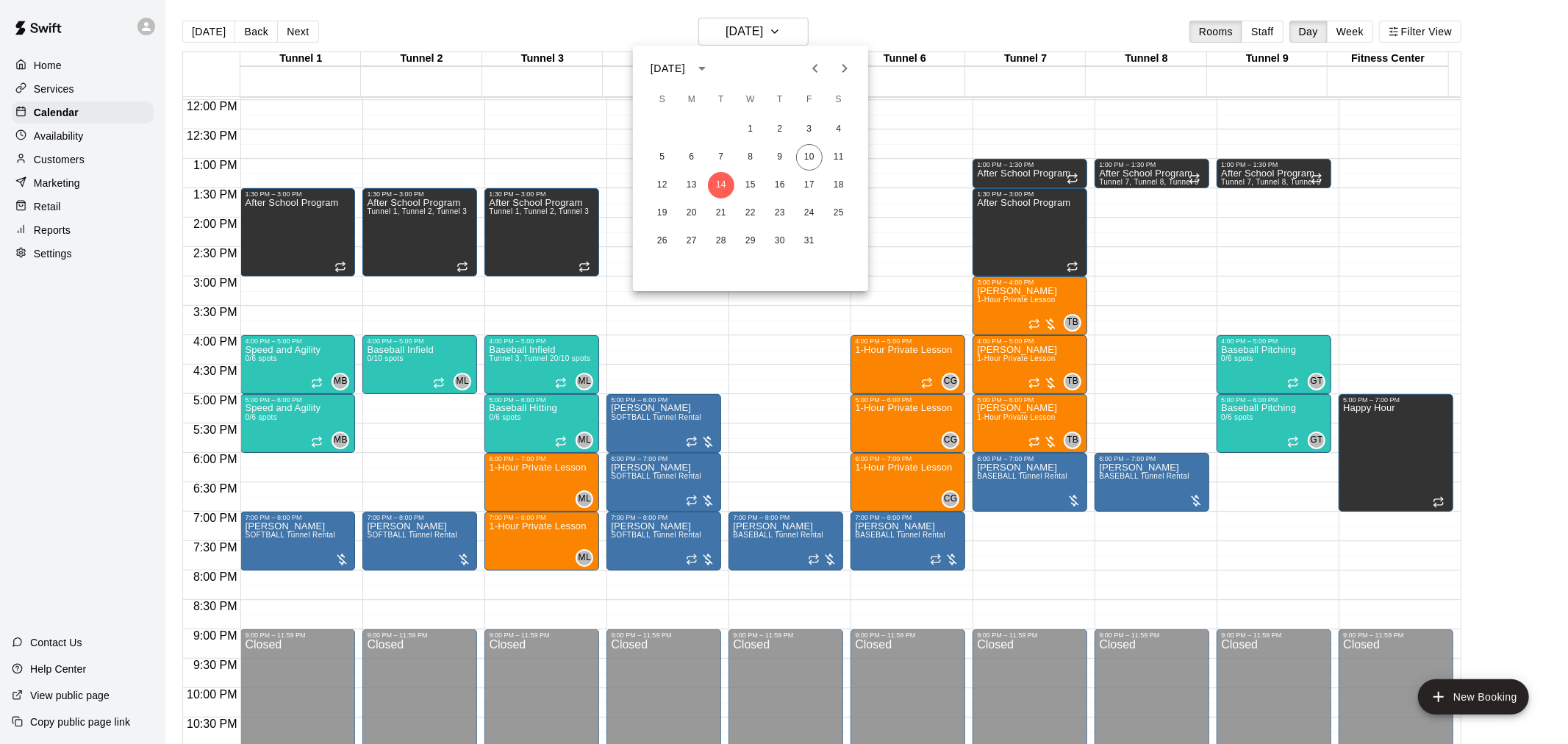
click at [209, 25] on div at bounding box center [784, 372] width 1568 height 744
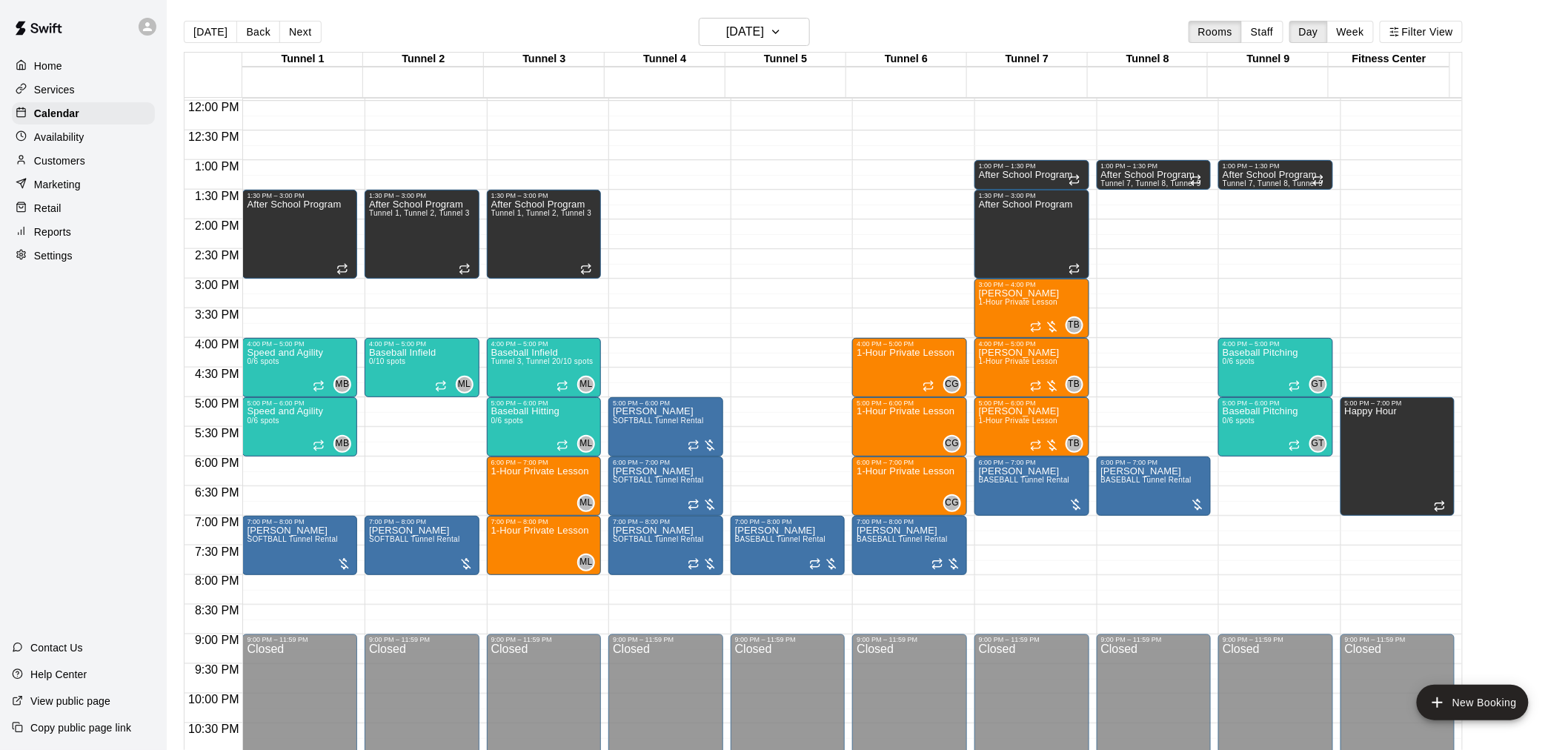
click at [212, 5] on main "Today Back Next Tuesday Oct 14 Rooms Staff Day Week Filter View Tunnel 1 14 Tue…" at bounding box center [867, 386] width 1401 height 774
click at [215, 25] on button "[DATE]" at bounding box center [210, 31] width 53 height 22
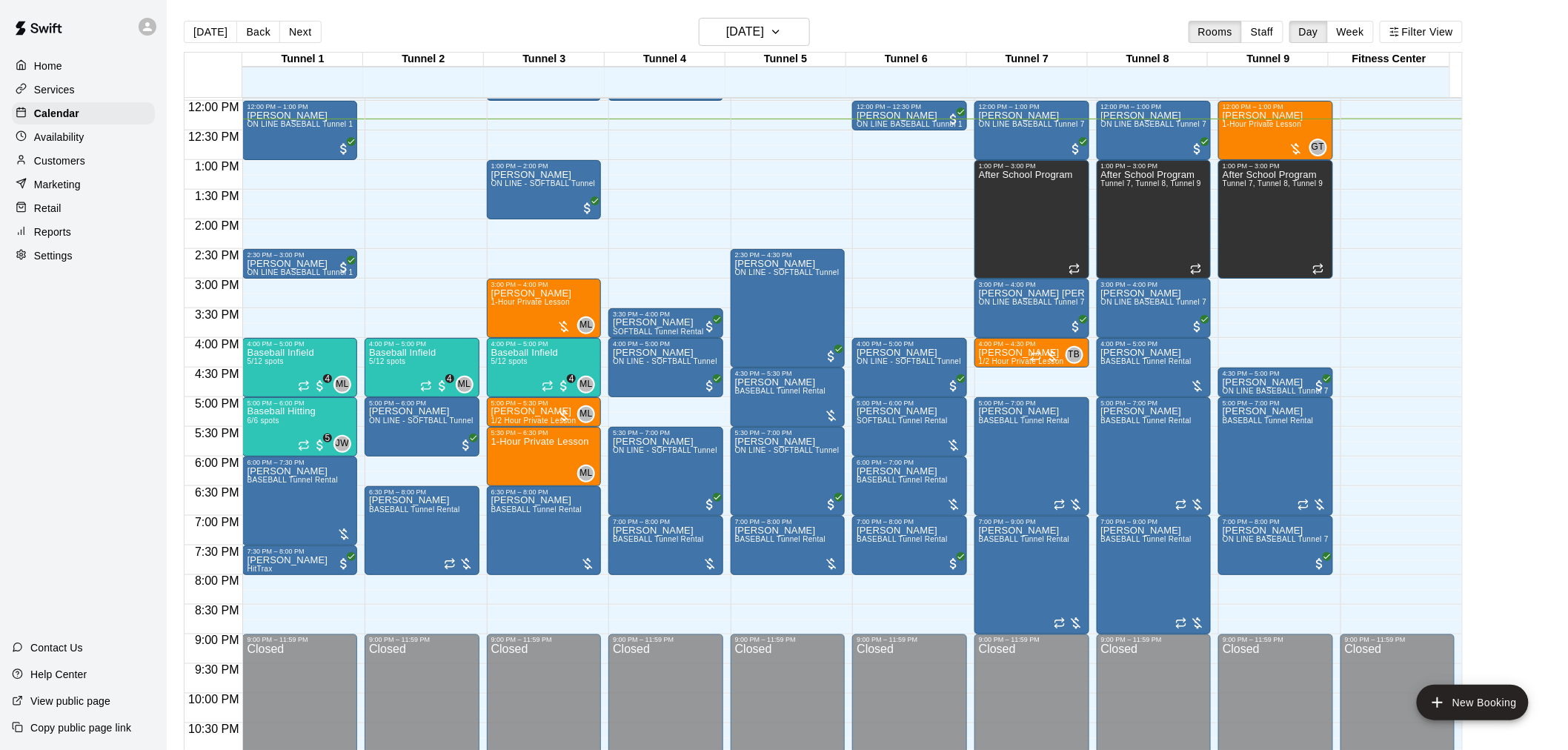
scroll to position [298, 0]
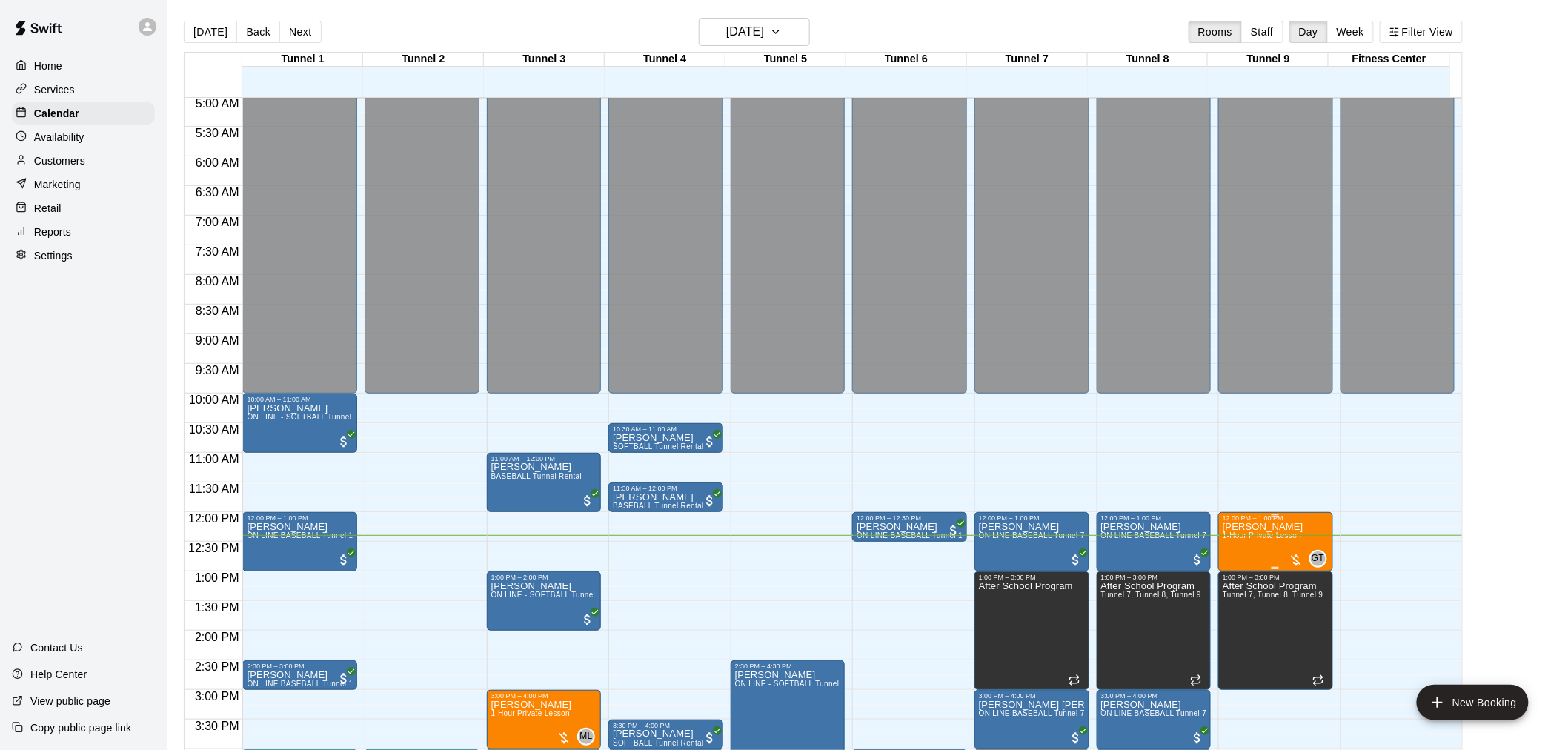
click at [1278, 527] on p "[PERSON_NAME]" at bounding box center [1263, 527] width 81 height 0
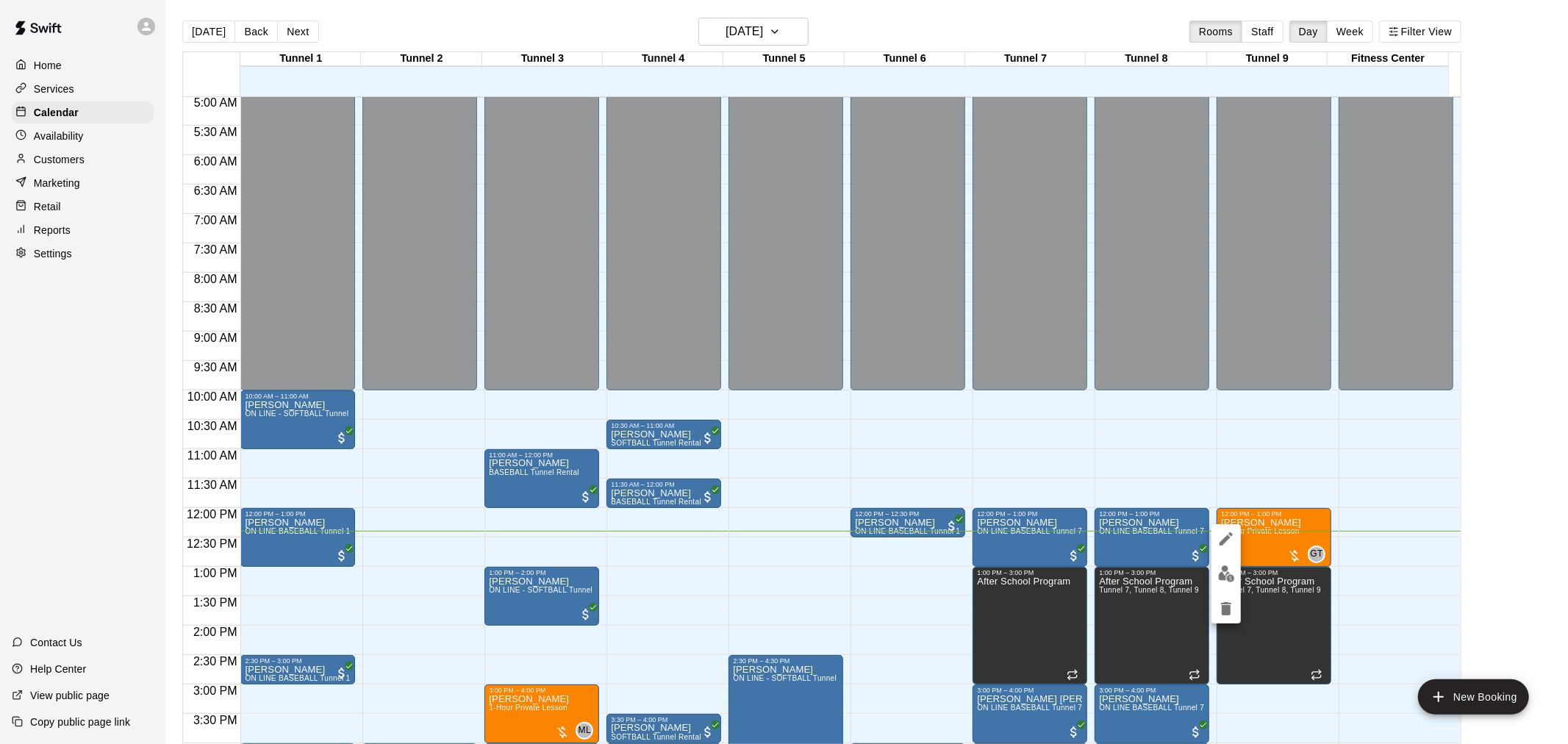
click at [584, 533] on div at bounding box center [784, 372] width 1568 height 744
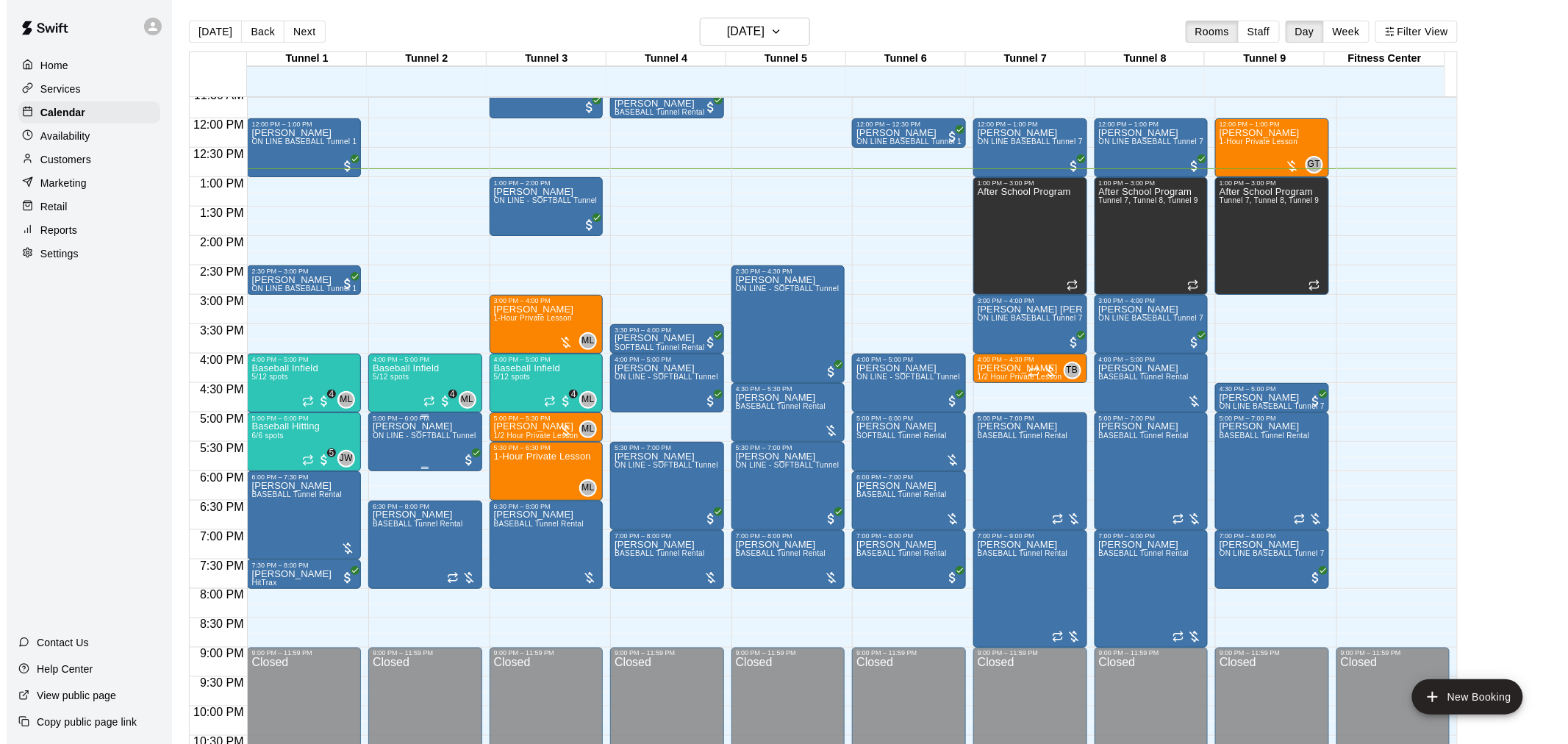
scroll to position [584, 0]
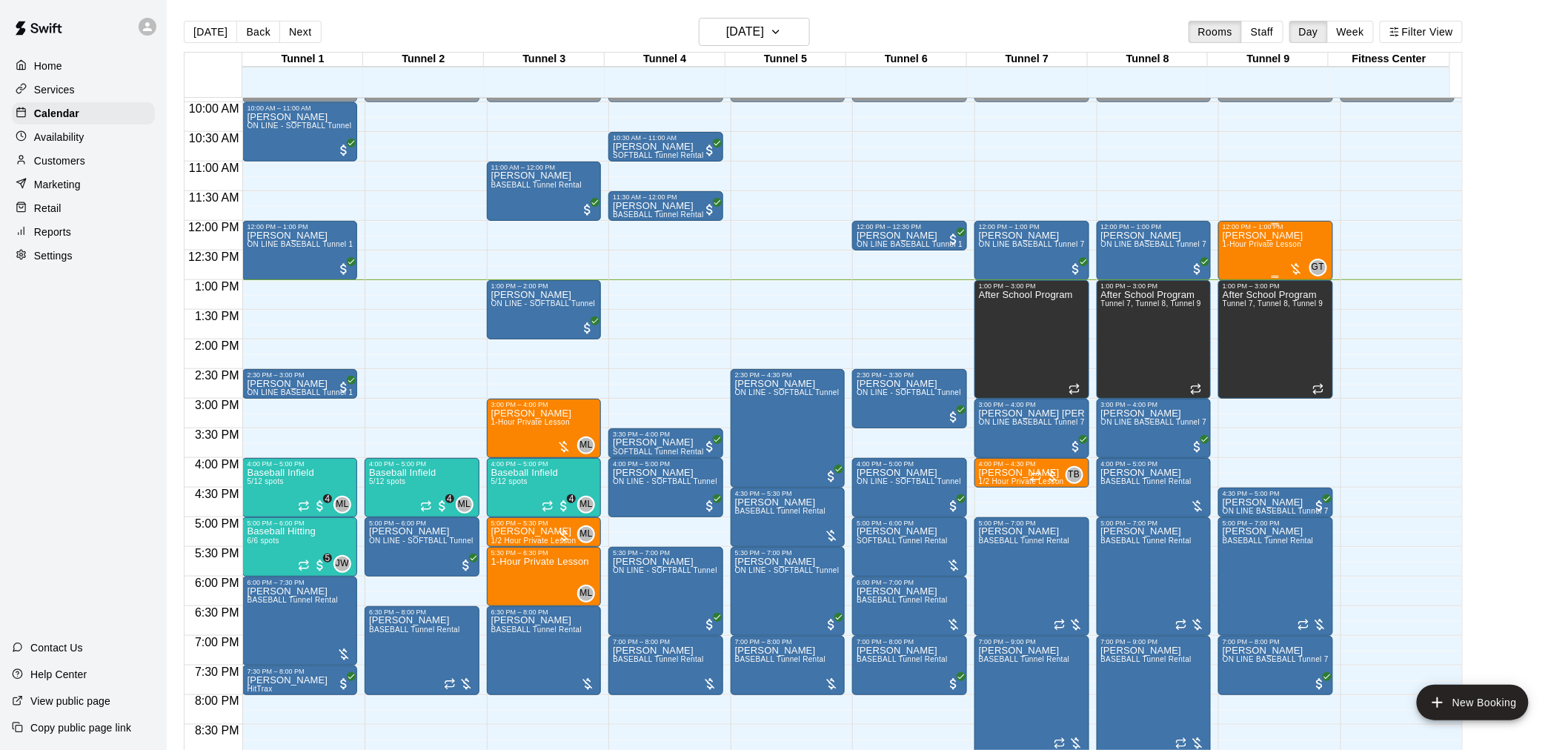
click at [1280, 245] on span "1-Hour Private Lesson" at bounding box center [1262, 244] width 79 height 8
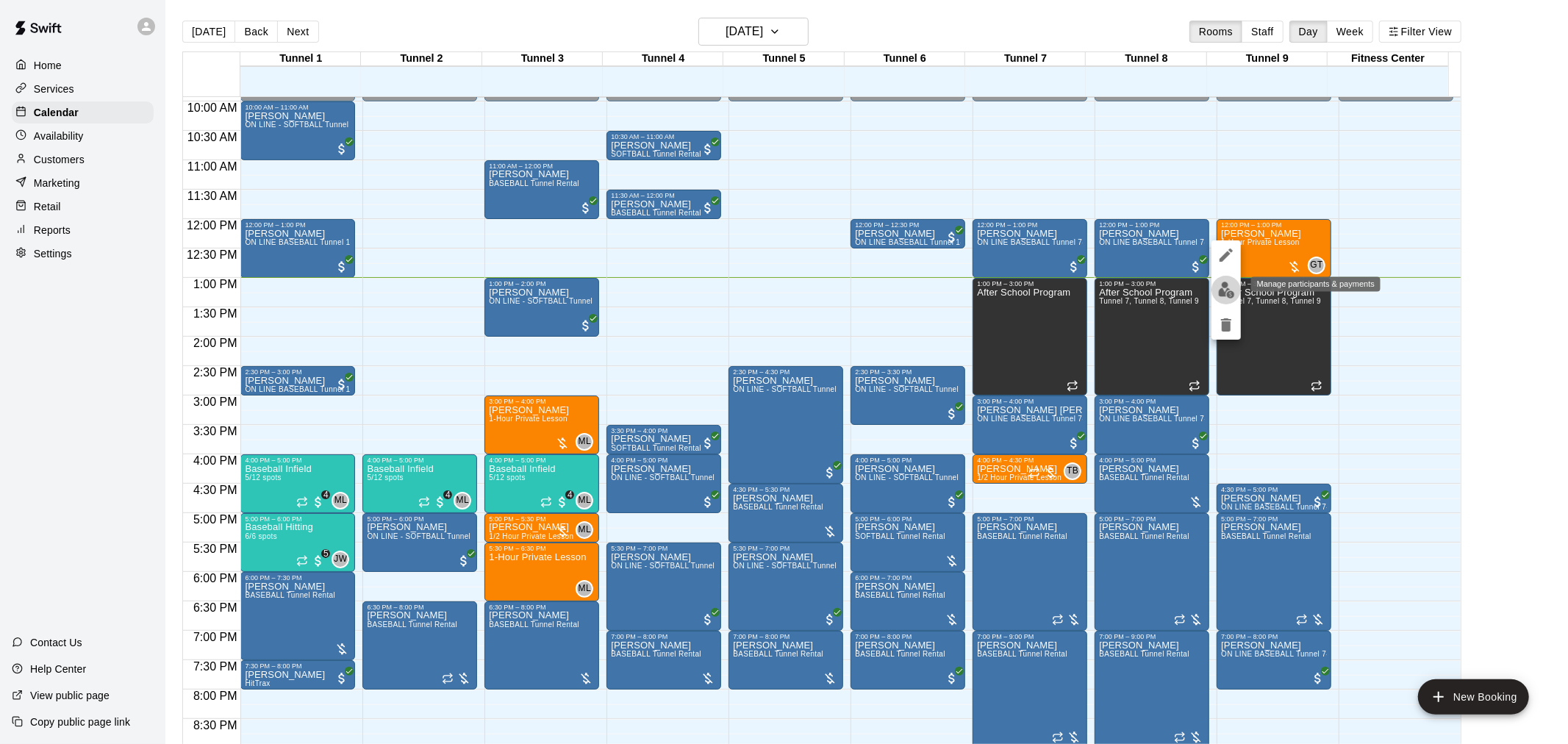
click at [1225, 297] on img "edit" at bounding box center [1227, 290] width 17 height 17
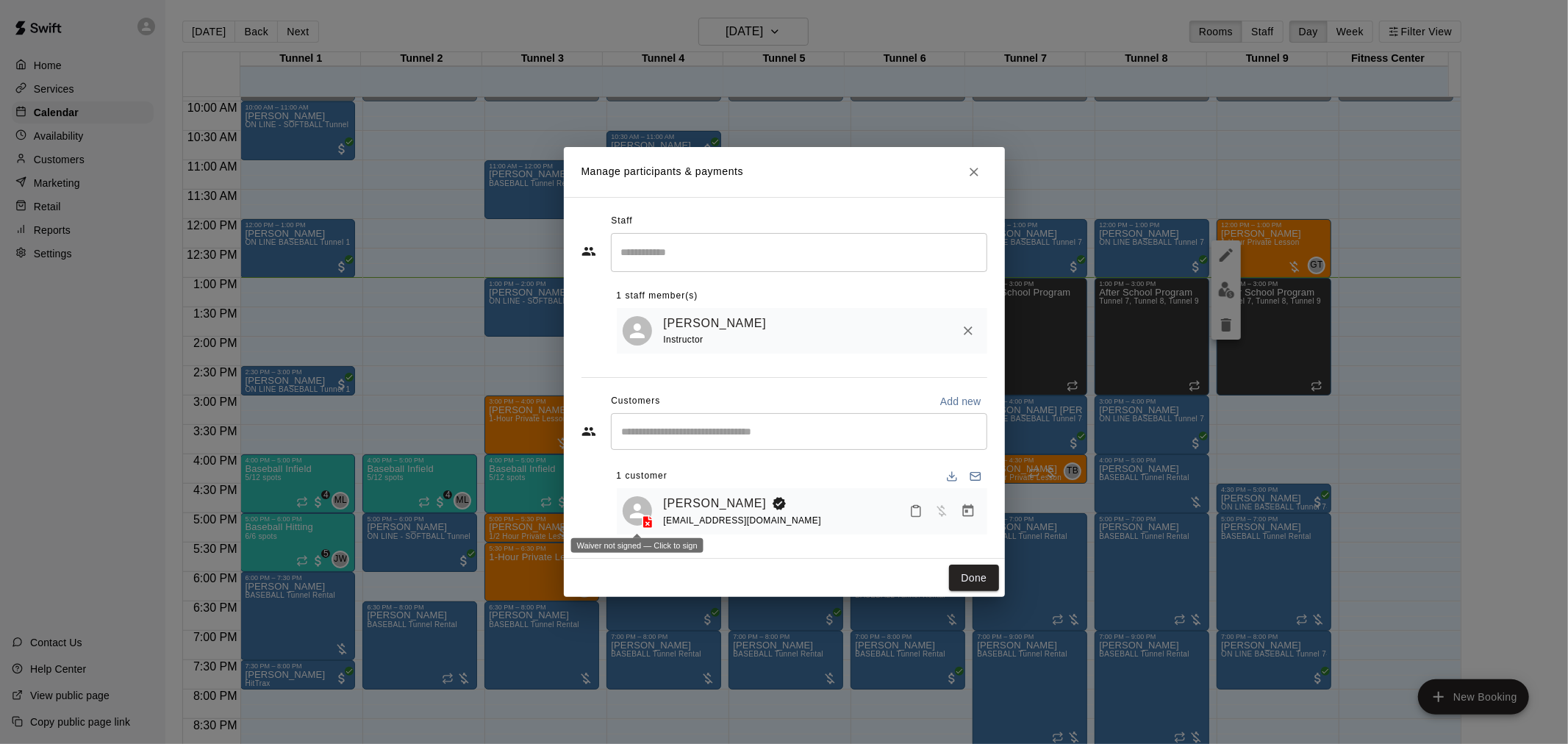
click at [650, 522] on icon at bounding box center [647, 521] width 10 height 13
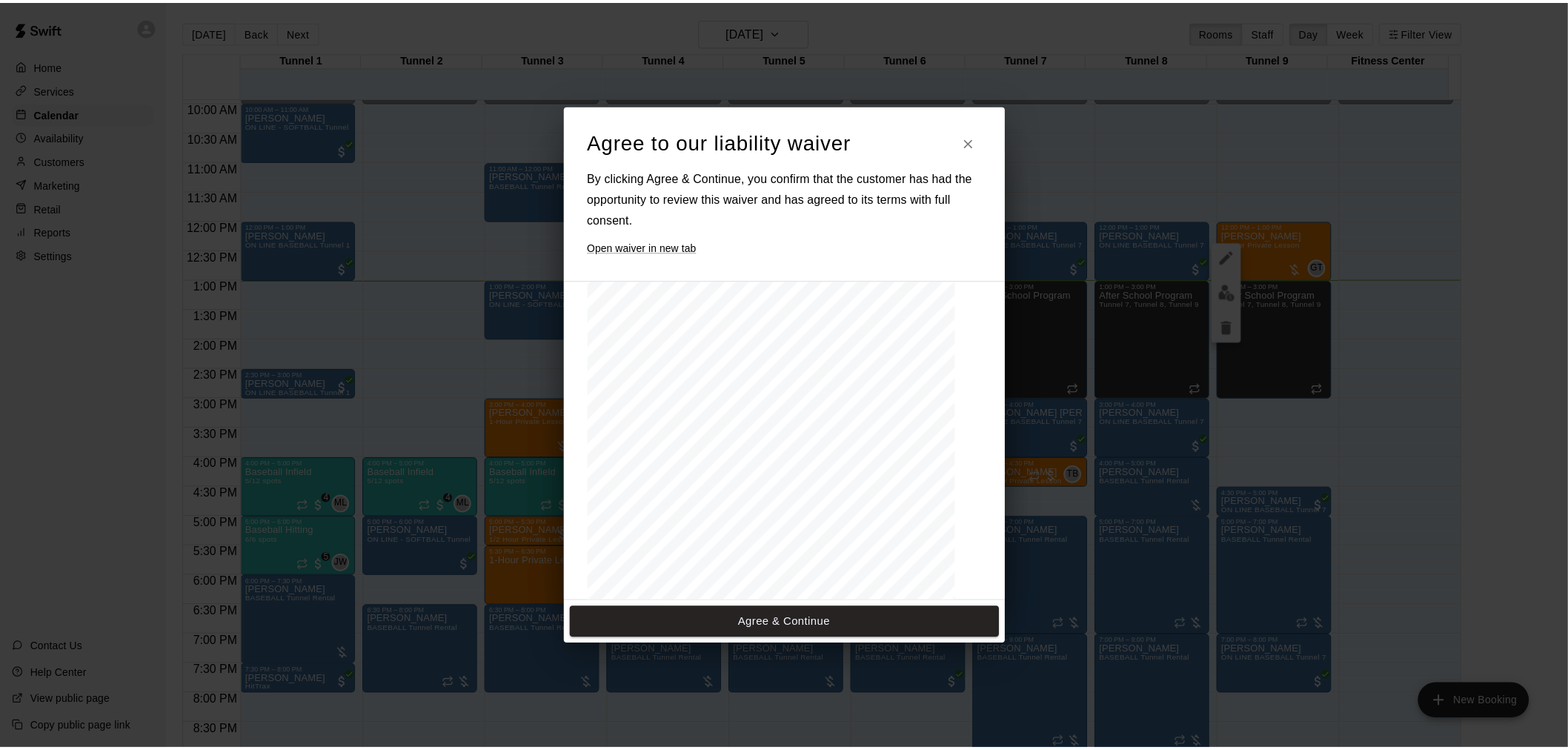
scroll to position [650, 0]
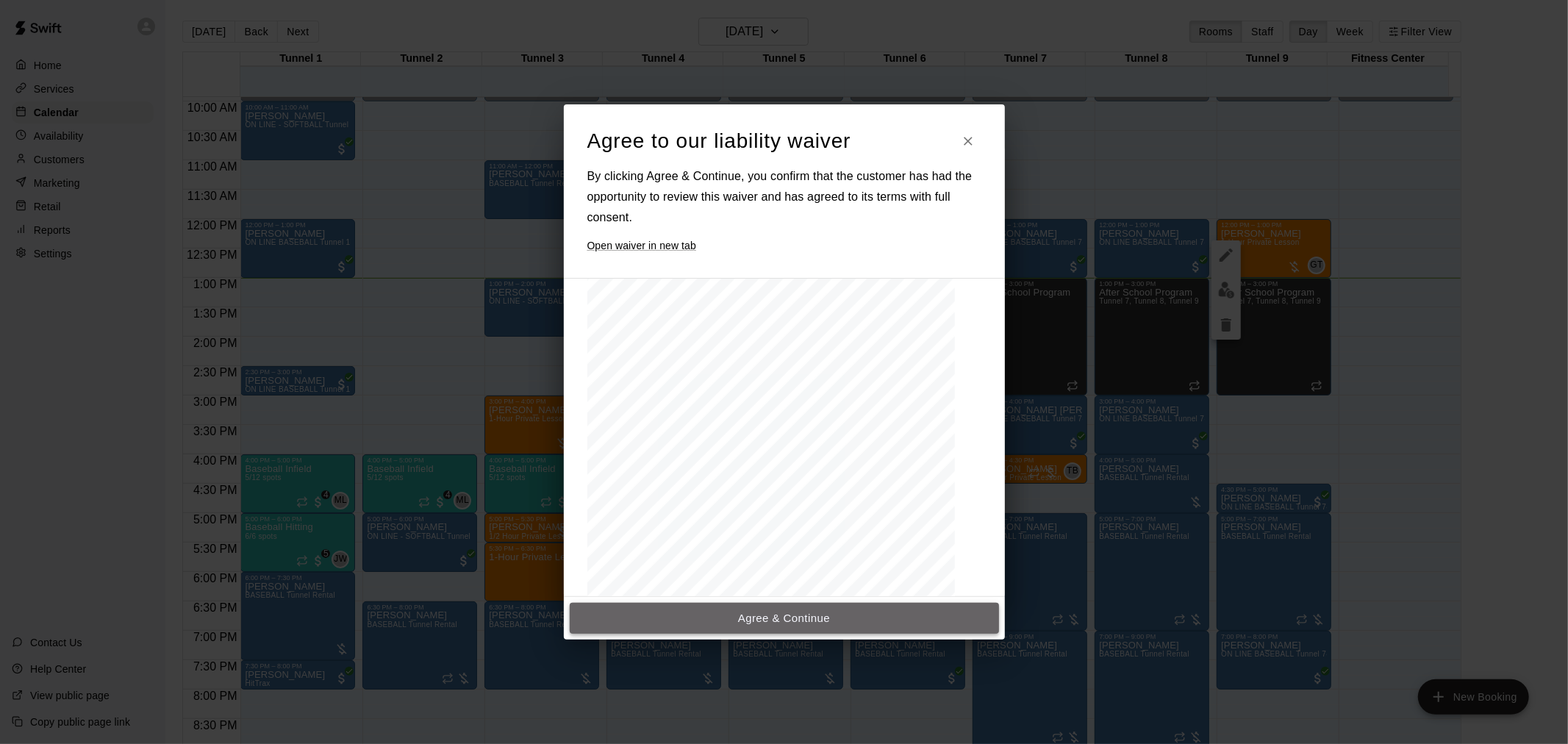
click at [780, 608] on button "Agree & Continue" at bounding box center [784, 618] width 430 height 31
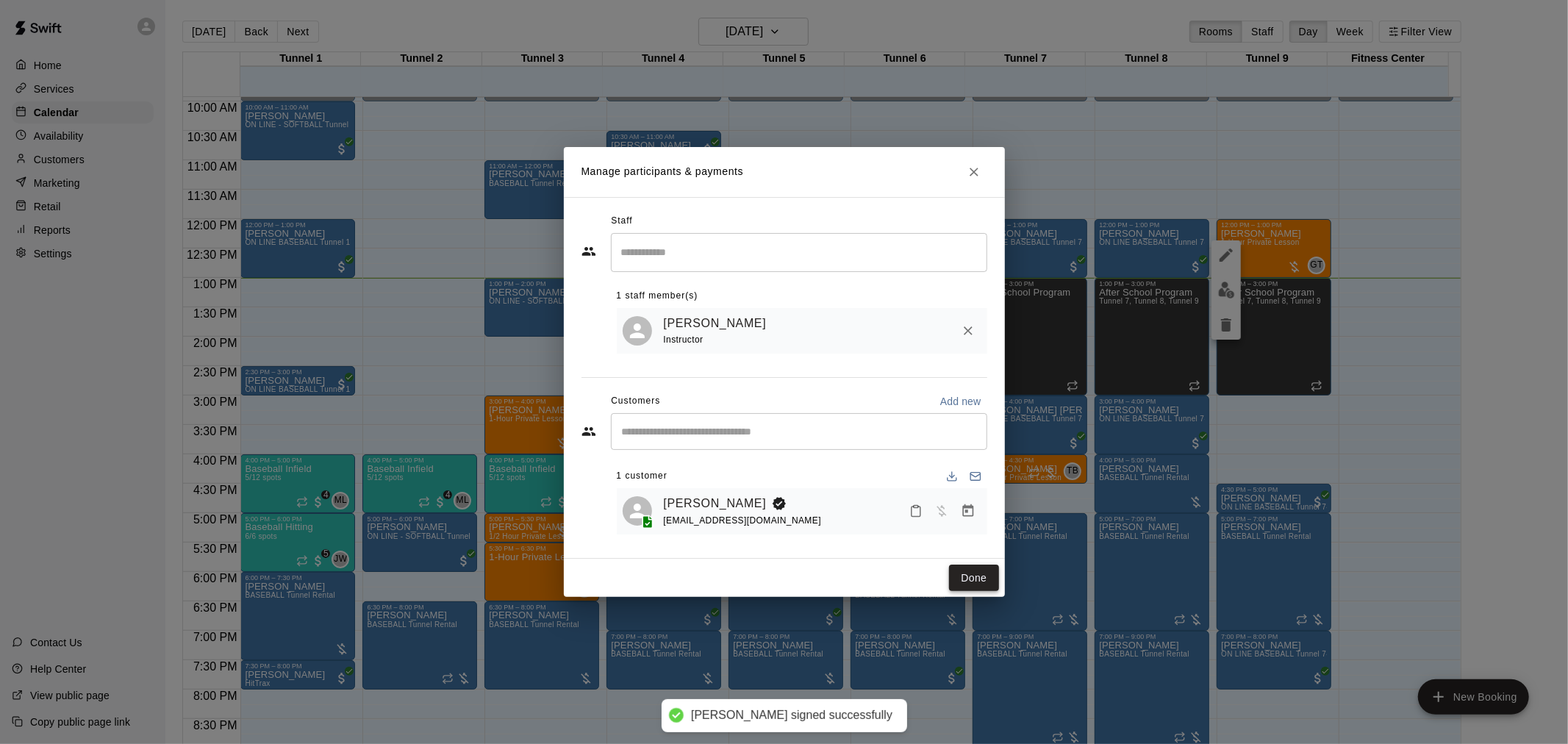
click at [986, 587] on button "Done" at bounding box center [973, 578] width 49 height 27
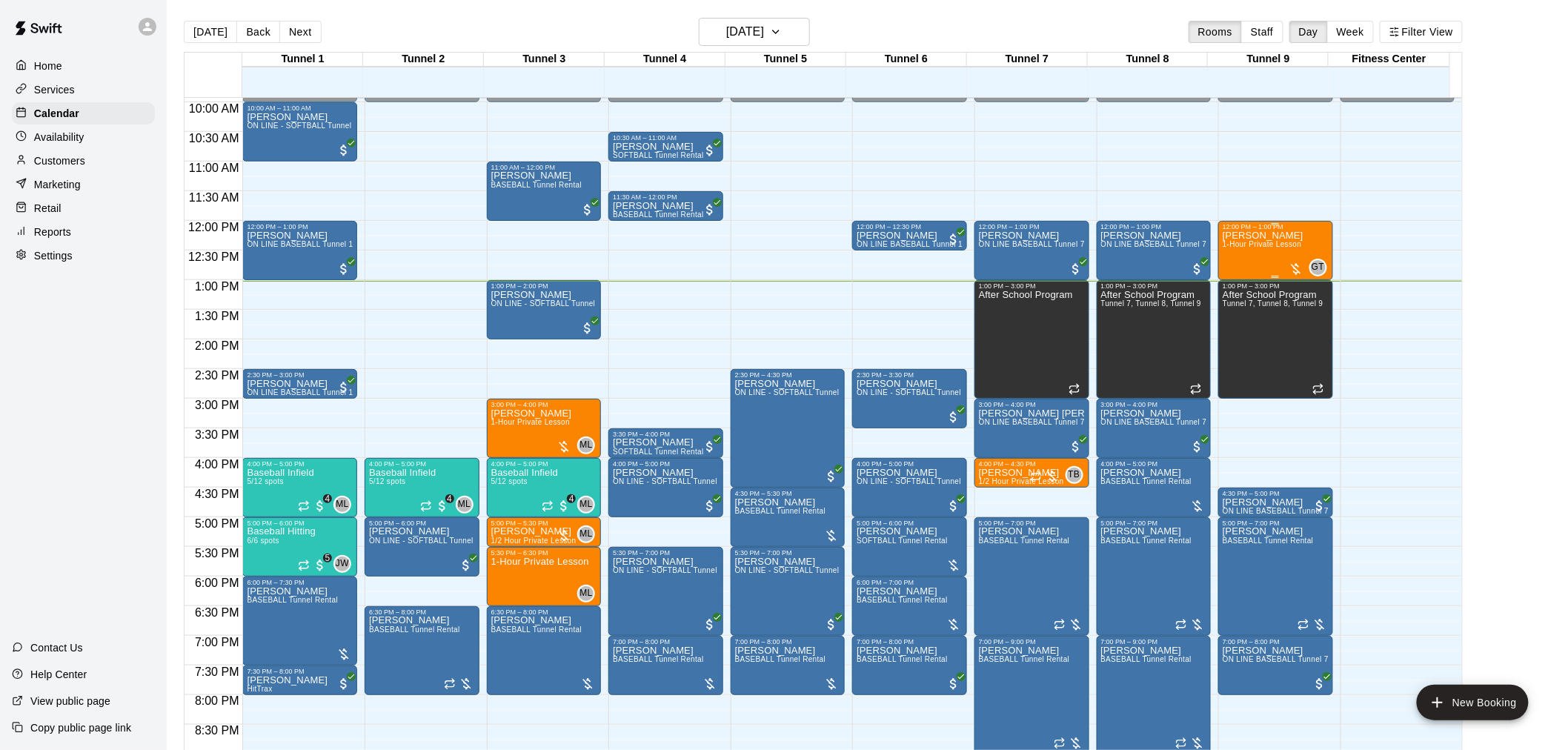
click at [1278, 226] on div "12:00 PM – 1:00 PM" at bounding box center [1275, 227] width 106 height 8
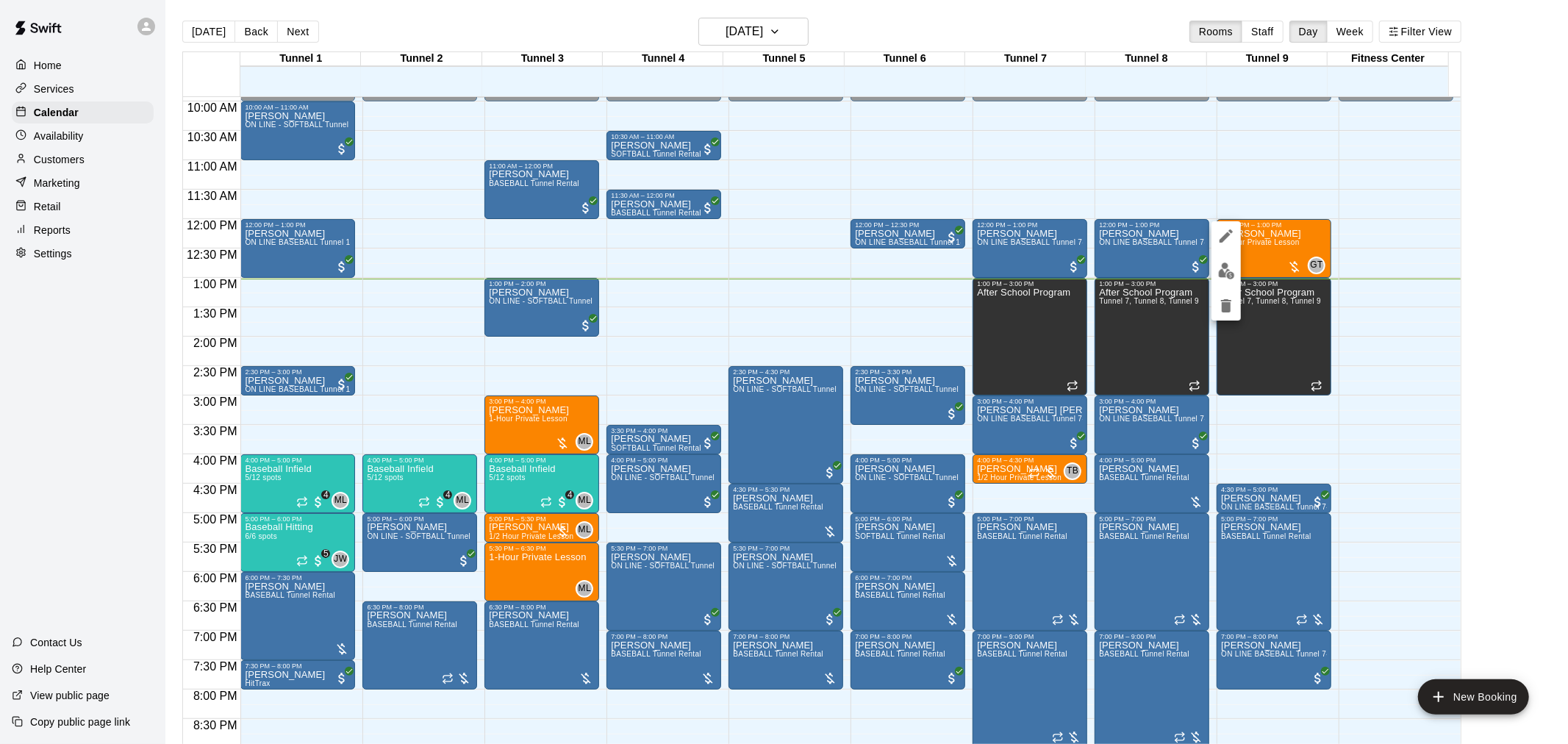
click at [1232, 269] on img "edit" at bounding box center [1227, 271] width 17 height 17
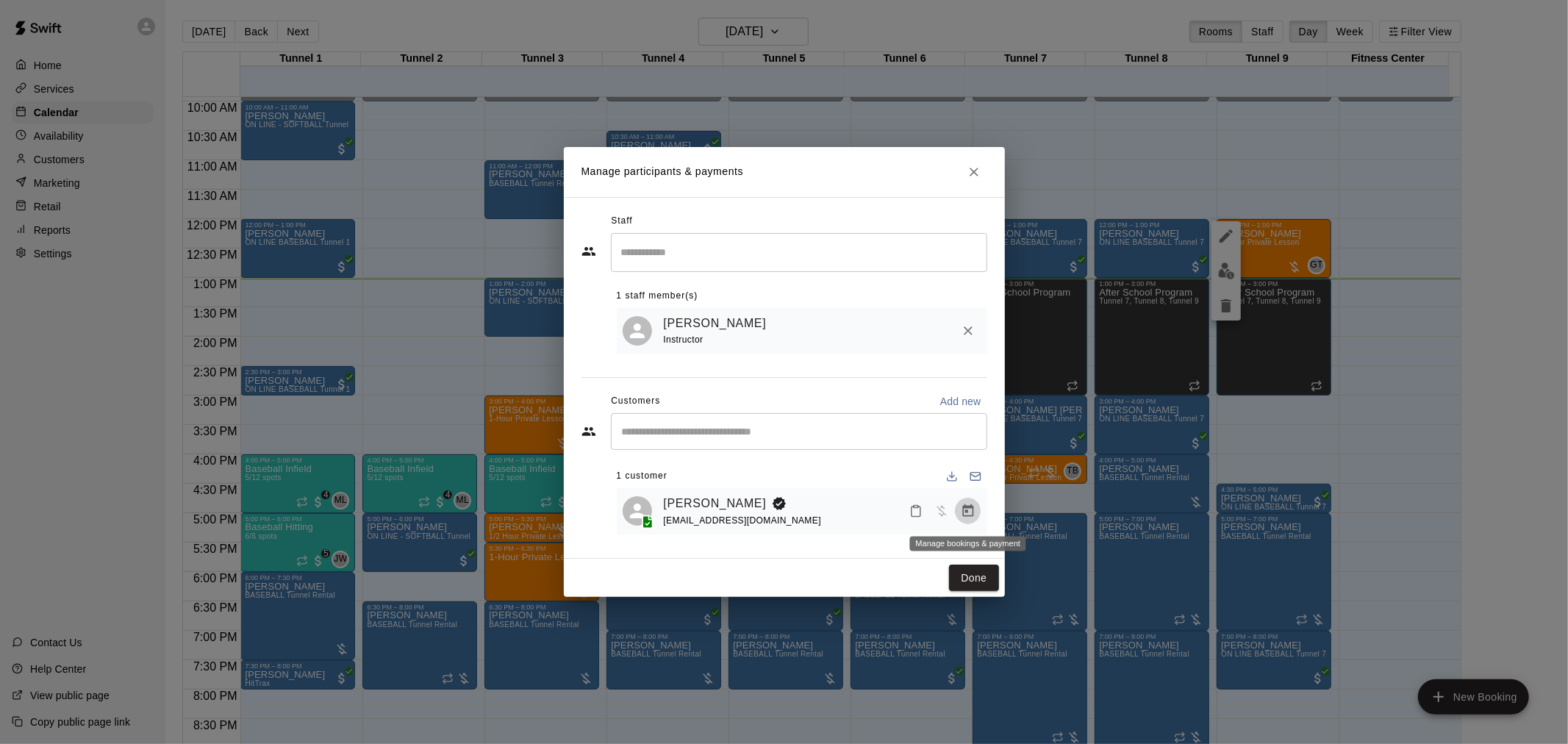
click at [973, 516] on icon "Manage bookings & payment" at bounding box center [967, 510] width 11 height 13
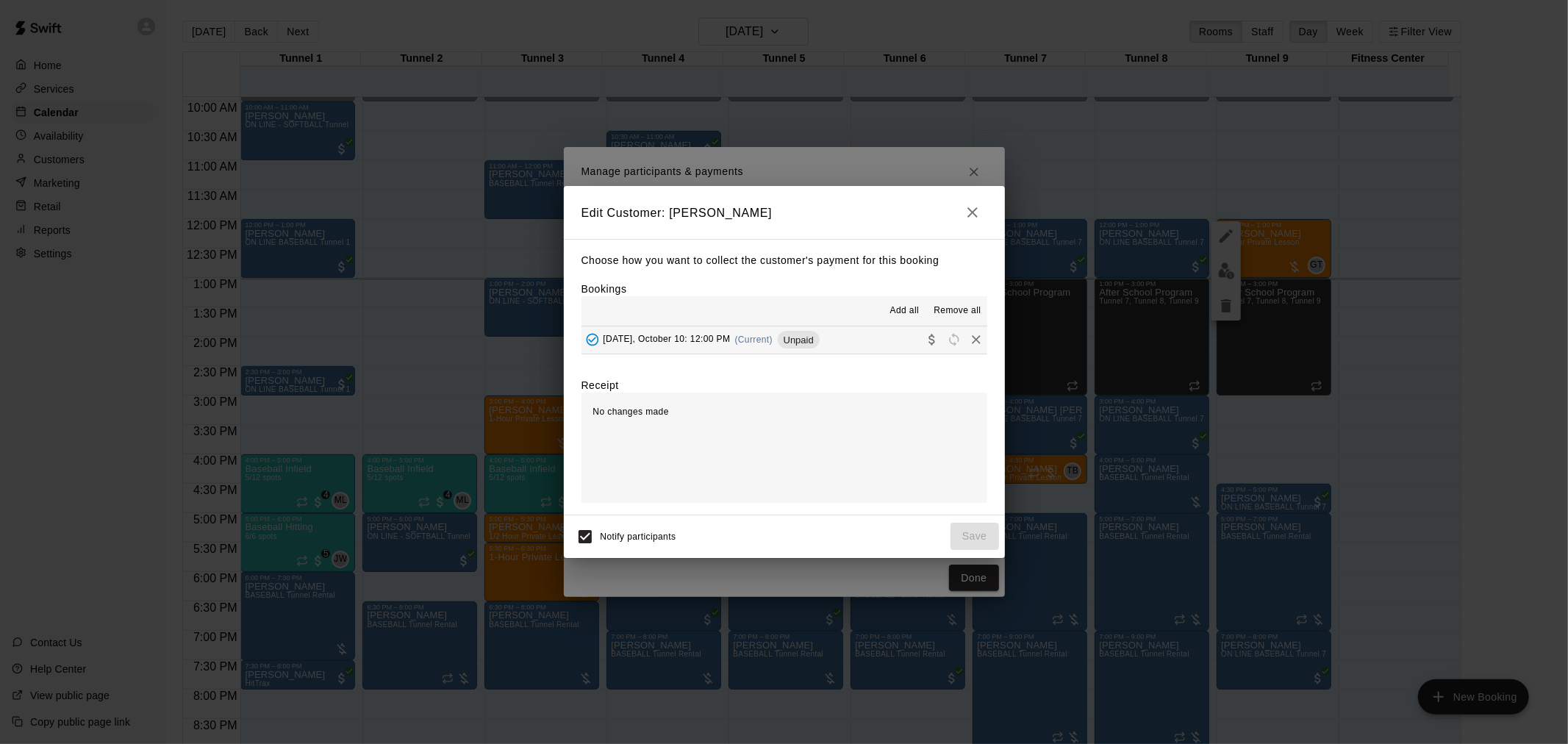
click at [838, 341] on button "Friday, October 10: 12:00 PM (Current) Unpaid" at bounding box center [784, 340] width 406 height 27
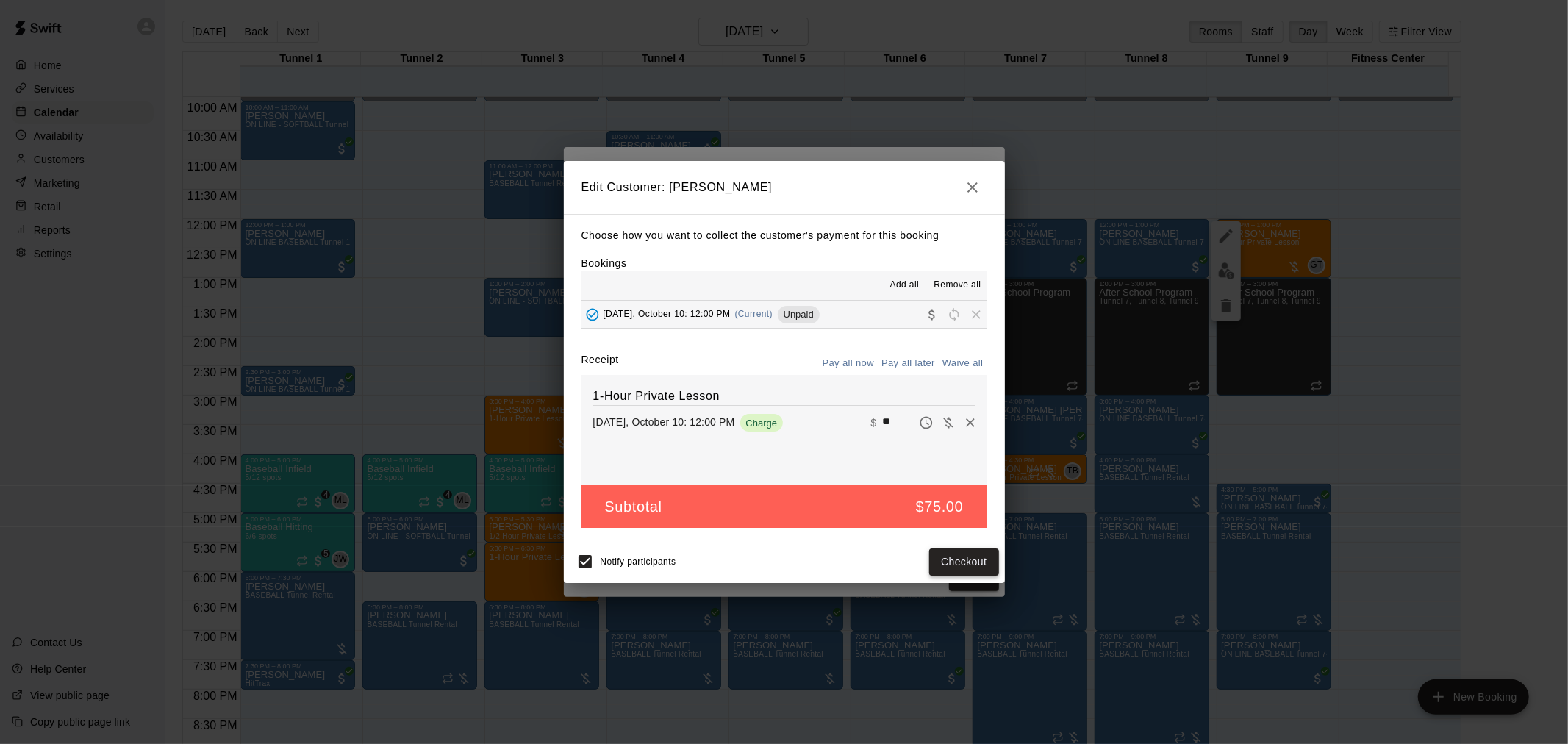
click at [962, 564] on button "Checkout" at bounding box center [964, 562] width 69 height 27
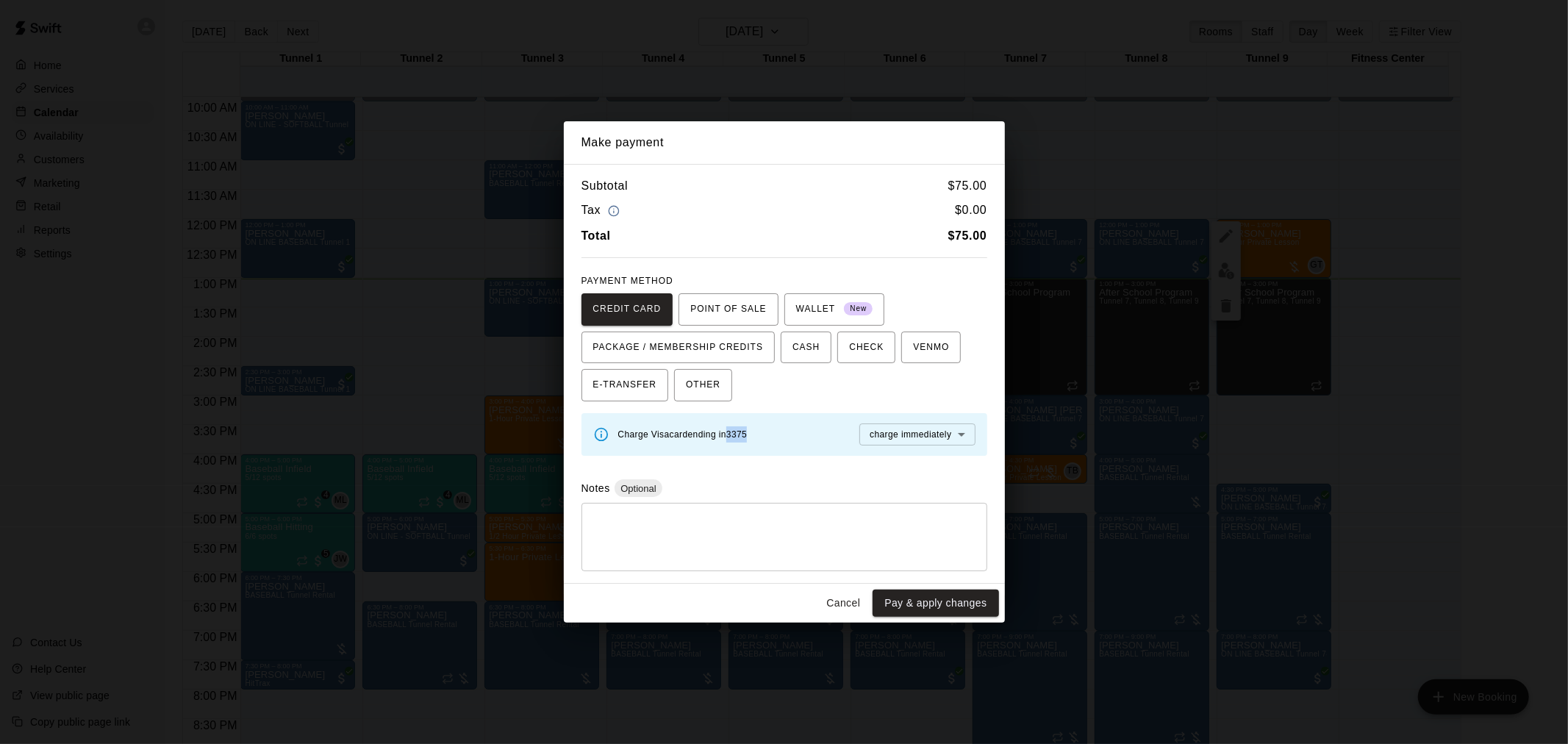
drag, startPoint x: 729, startPoint y: 432, endPoint x: 782, endPoint y: 438, distance: 53.3
click at [782, 438] on div "Charge Visa card ending in 3375 charge immediately **** ​" at bounding box center [797, 434] width 357 height 22
click at [945, 603] on button "Pay & apply changes" at bounding box center [936, 603] width 126 height 27
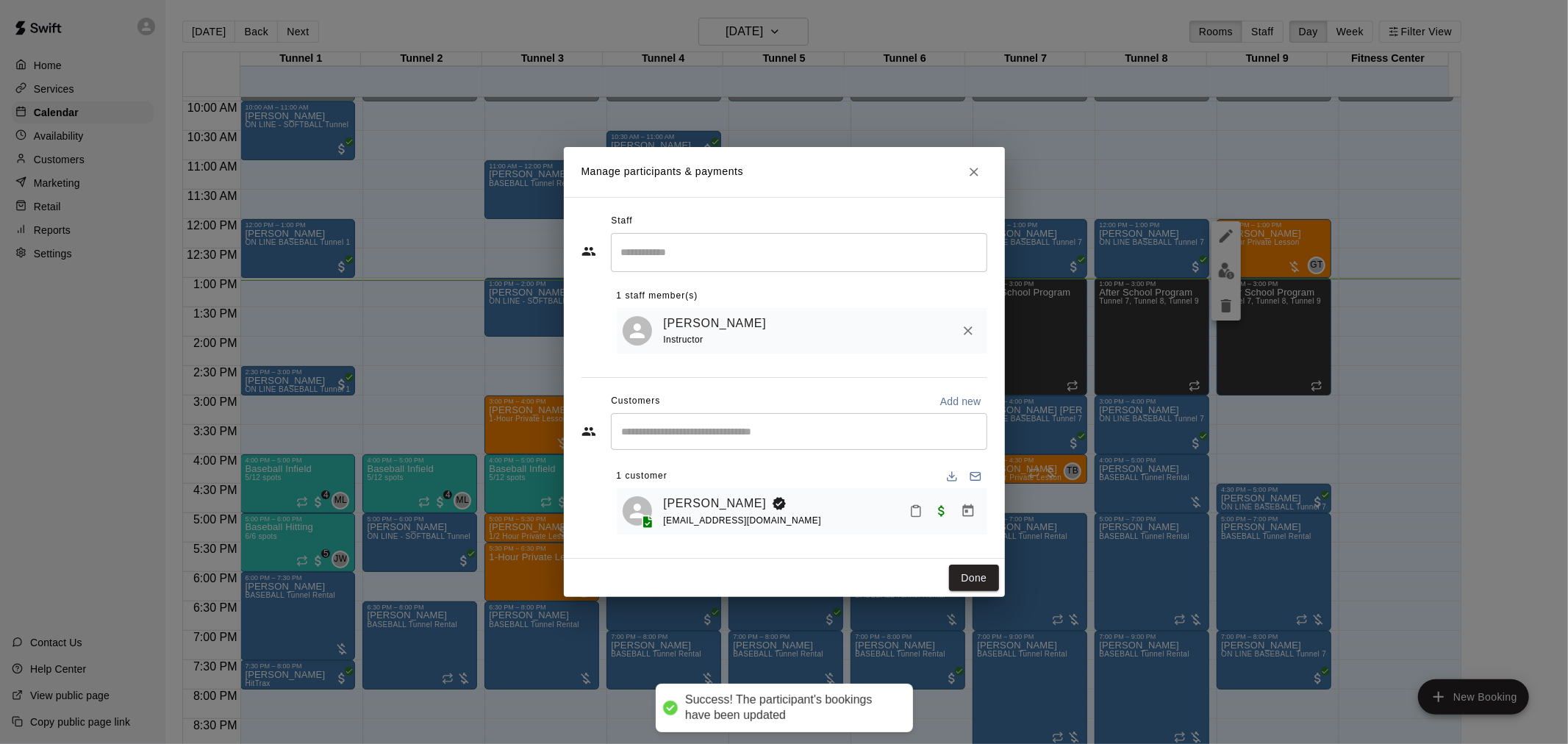
click at [918, 516] on icon "Mark attendance" at bounding box center [915, 510] width 13 height 13
click at [989, 511] on p "Mark attended" at bounding box center [1017, 517] width 130 height 14
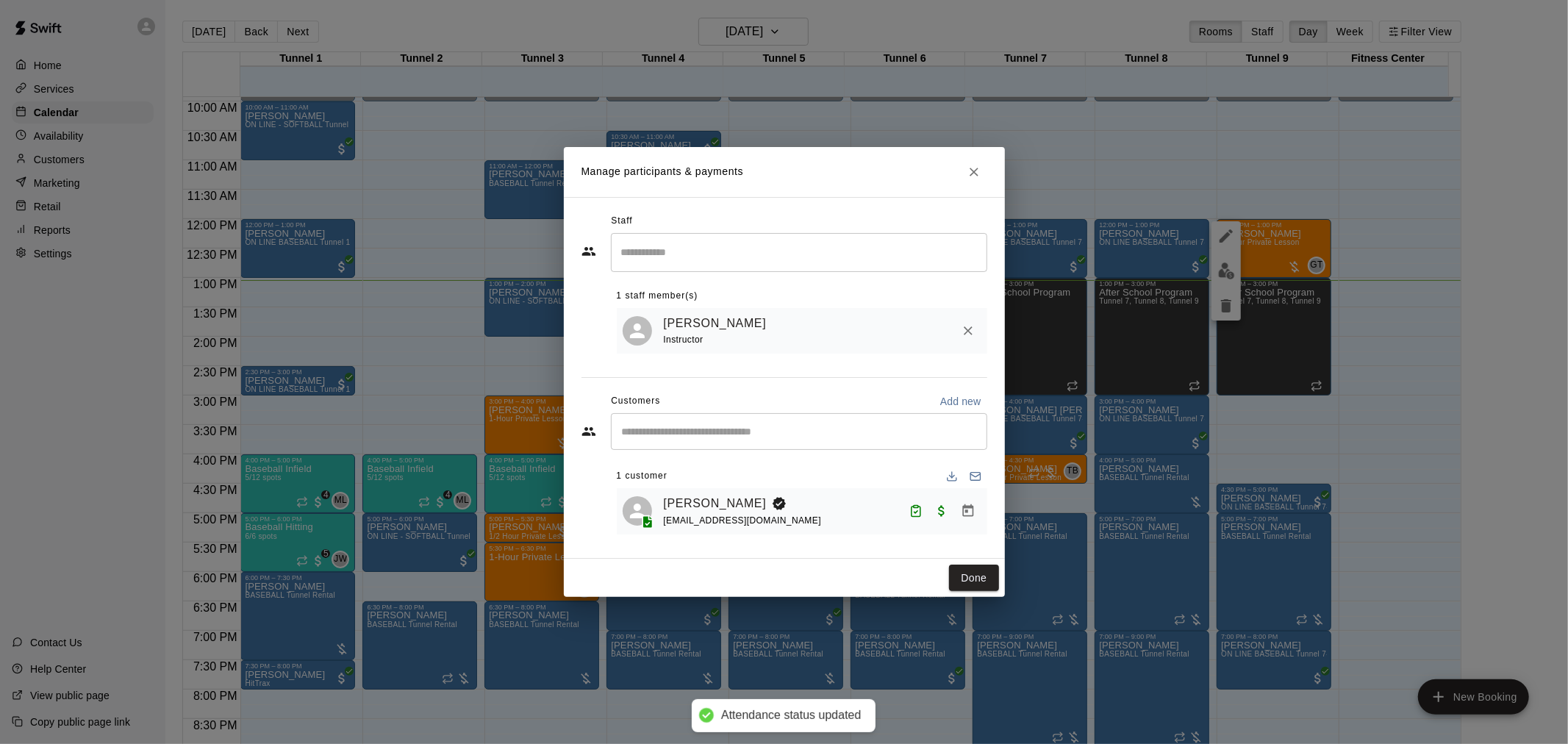
click at [970, 571] on button "Done" at bounding box center [973, 578] width 49 height 27
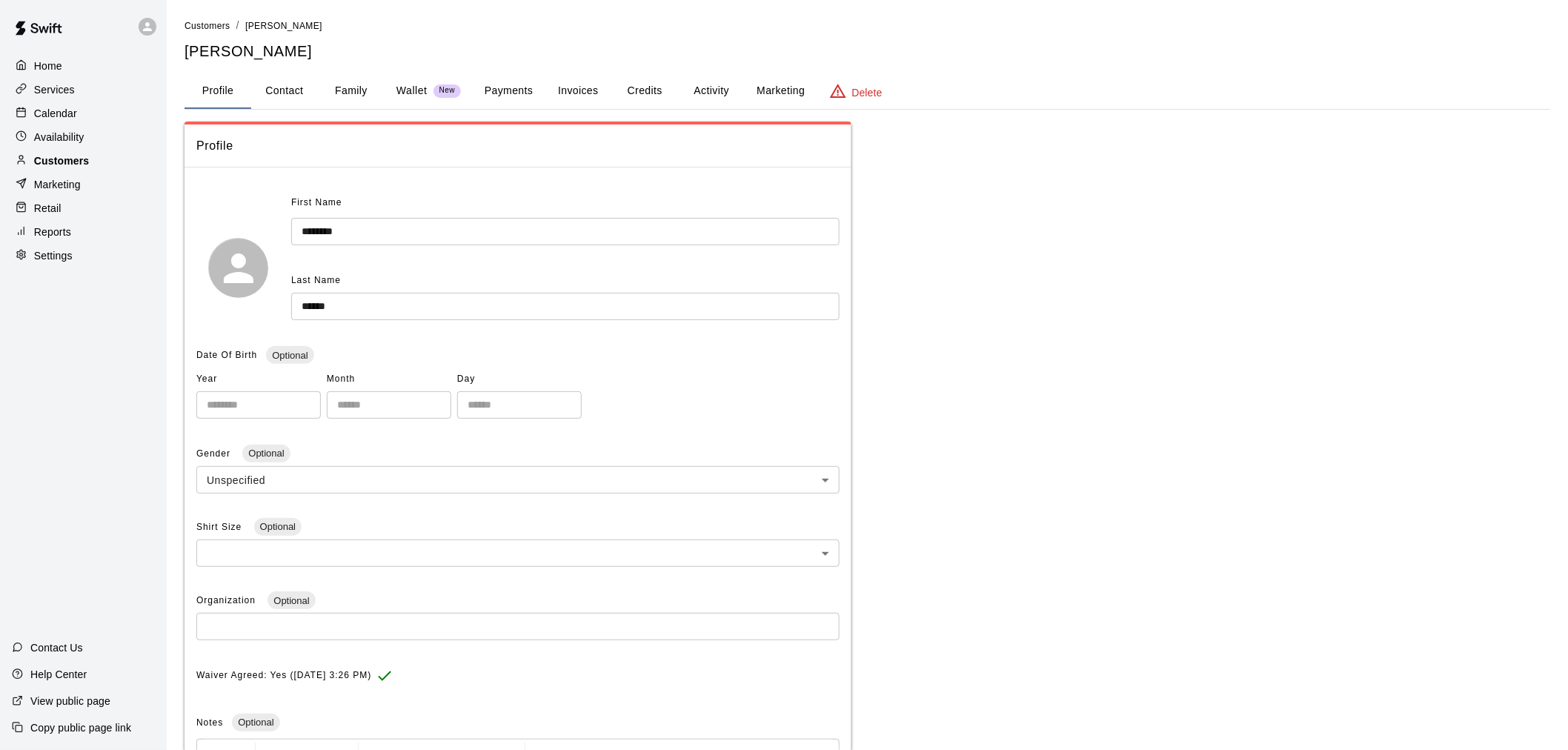
click at [95, 169] on div "Customers" at bounding box center [84, 160] width 143 height 22
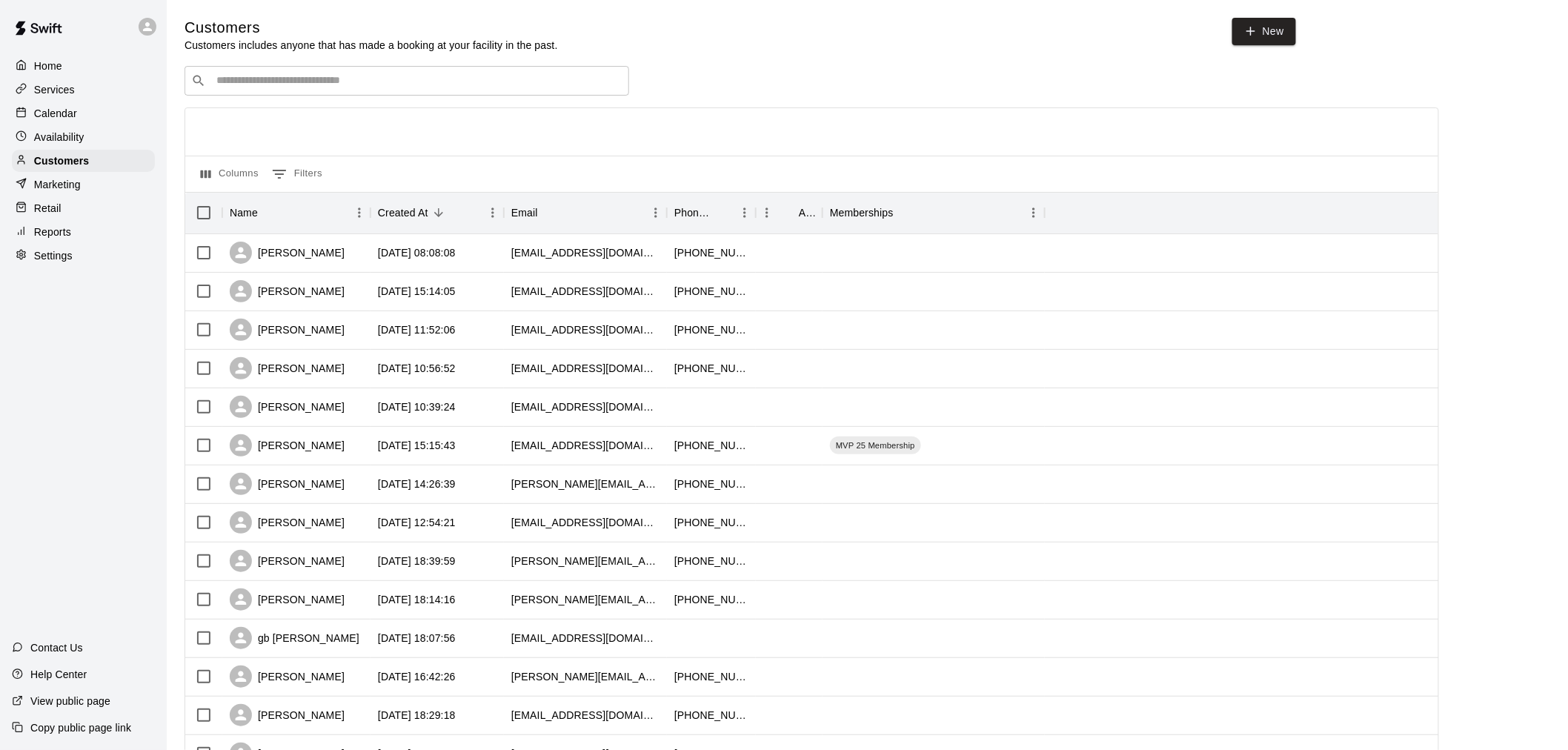
click at [268, 87] on input "Search customers by name or email" at bounding box center [417, 80] width 411 height 14
type input "*****"
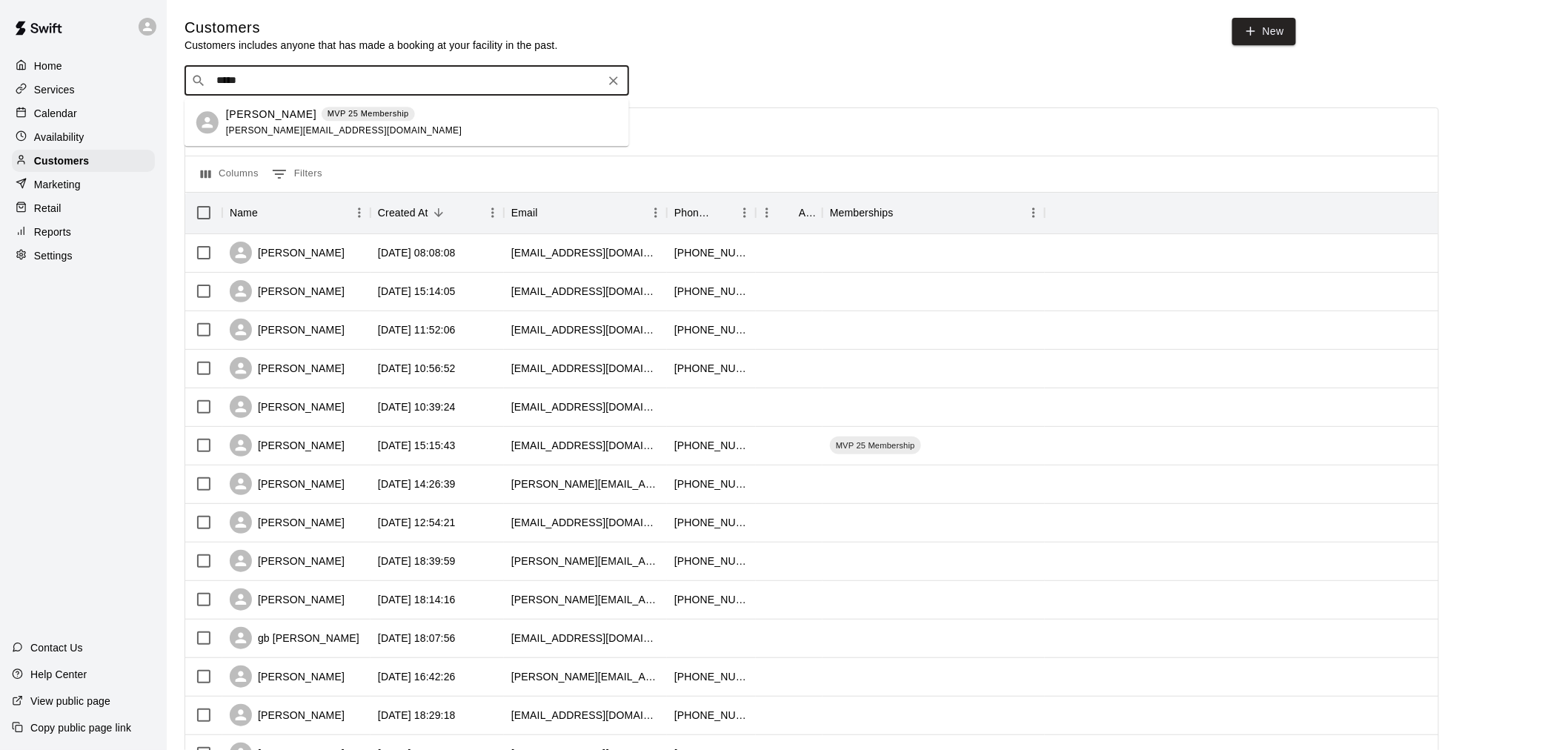
click at [341, 123] on div "[PERSON_NAME] MVP 25 Membership [PERSON_NAME][EMAIL_ADDRESS][DOMAIN_NAME]" at bounding box center [343, 123] width 236 height 32
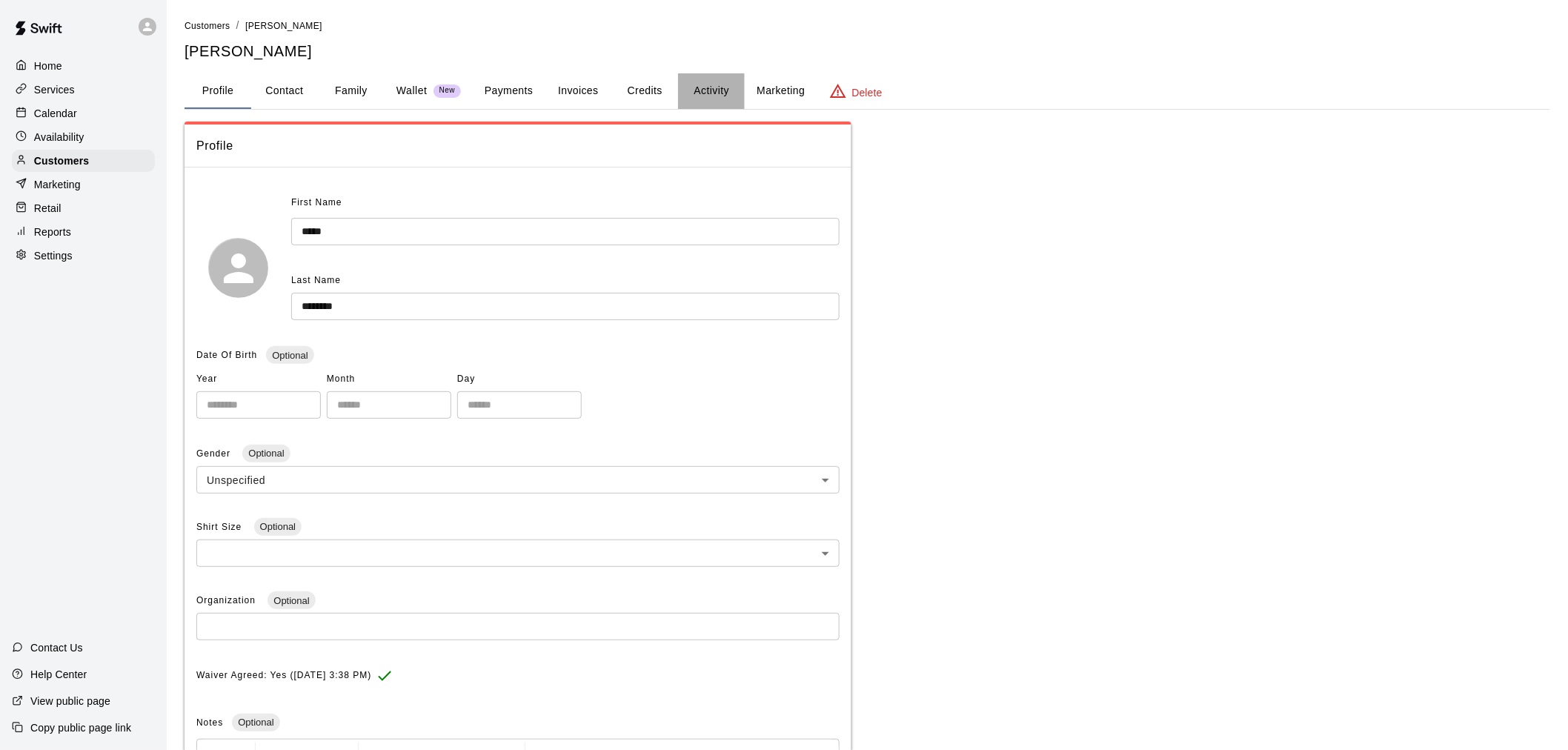
click at [720, 93] on button "Activity" at bounding box center [710, 91] width 66 height 36
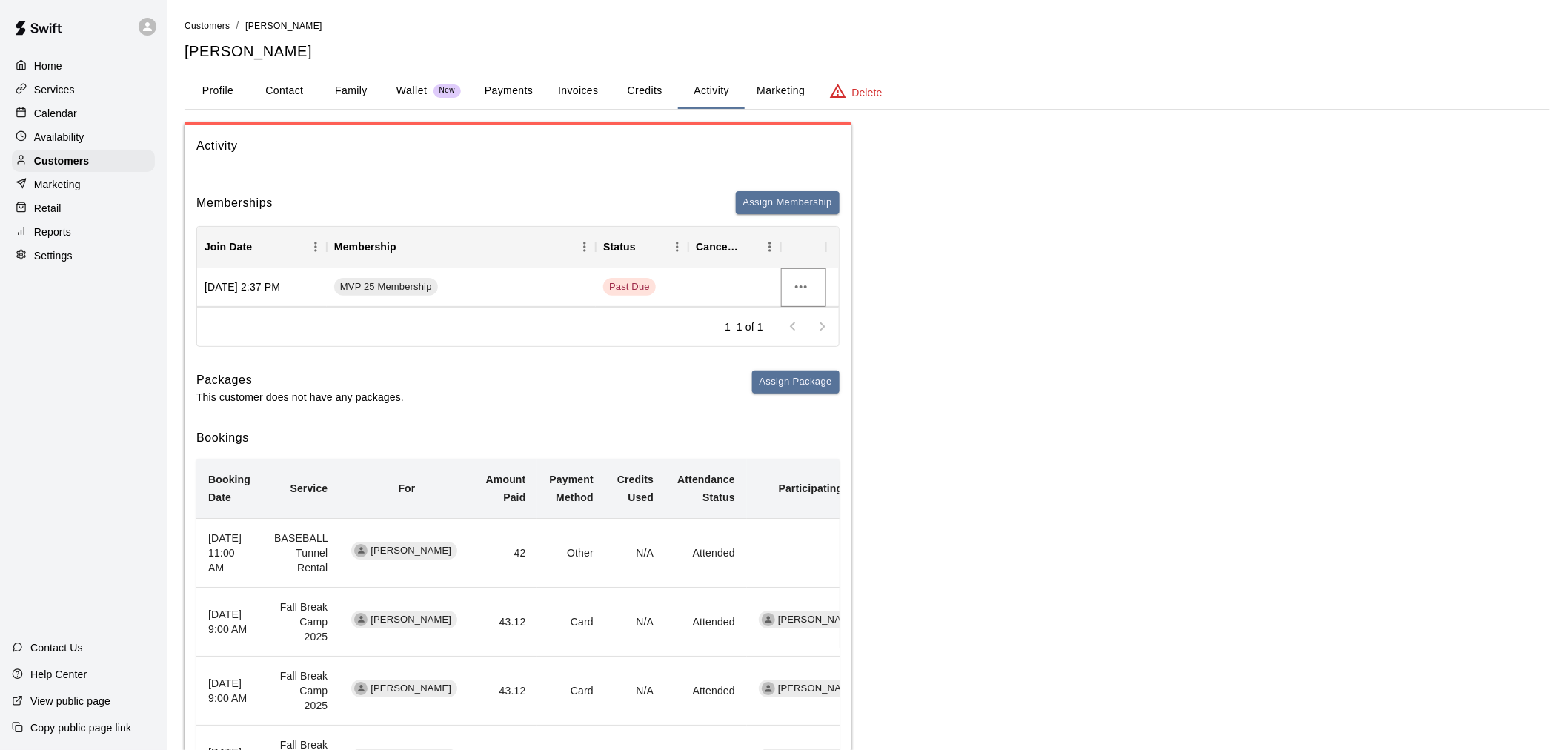
click at [809, 281] on icon "more actions" at bounding box center [800, 287] width 18 height 18
click at [803, 281] on div at bounding box center [790, 375] width 1580 height 750
click at [490, 104] on button "Payments" at bounding box center [508, 91] width 72 height 36
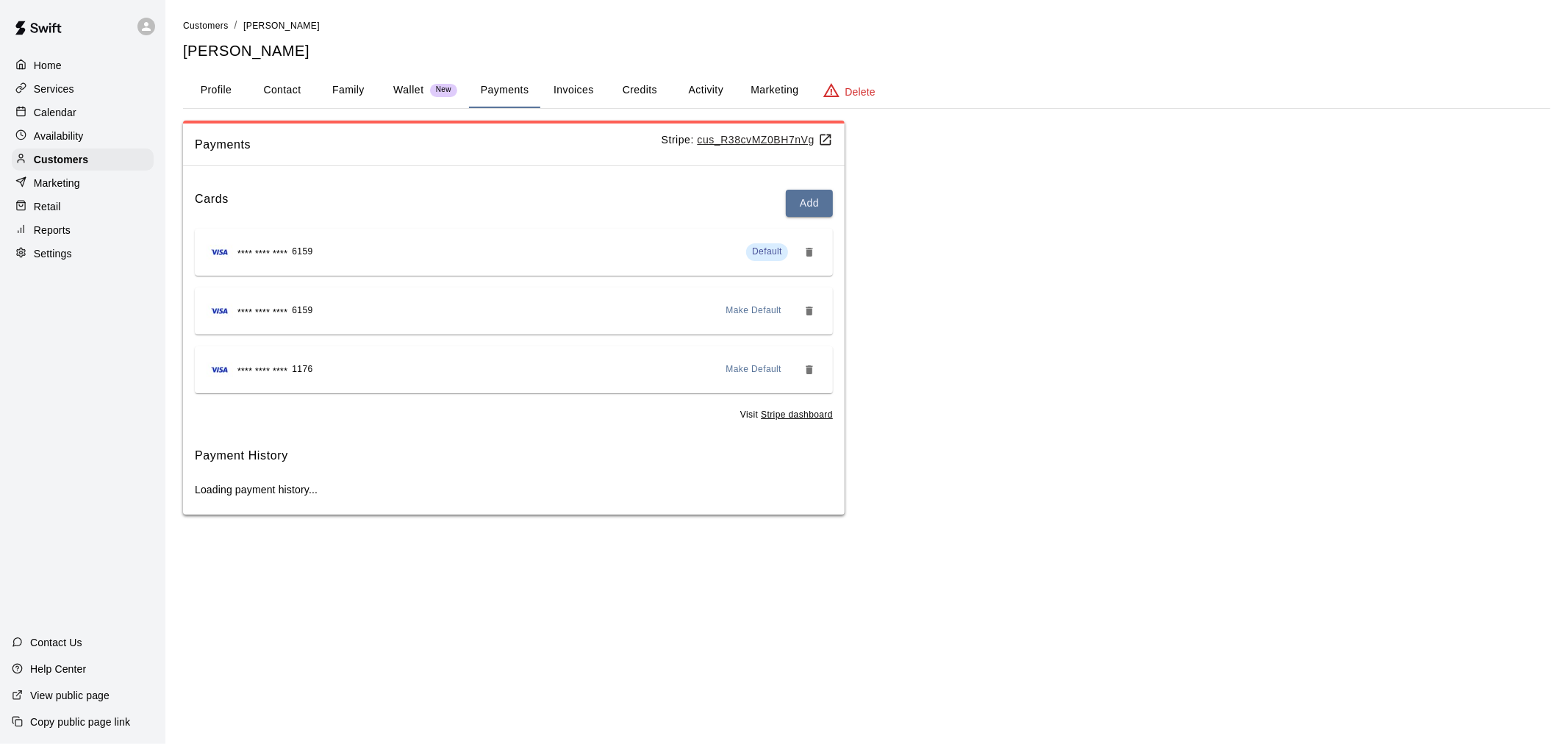
click at [765, 147] on div "Payments Stripe: cus_R38cvMZ0BH7nVg" at bounding box center [514, 144] width 662 height 42
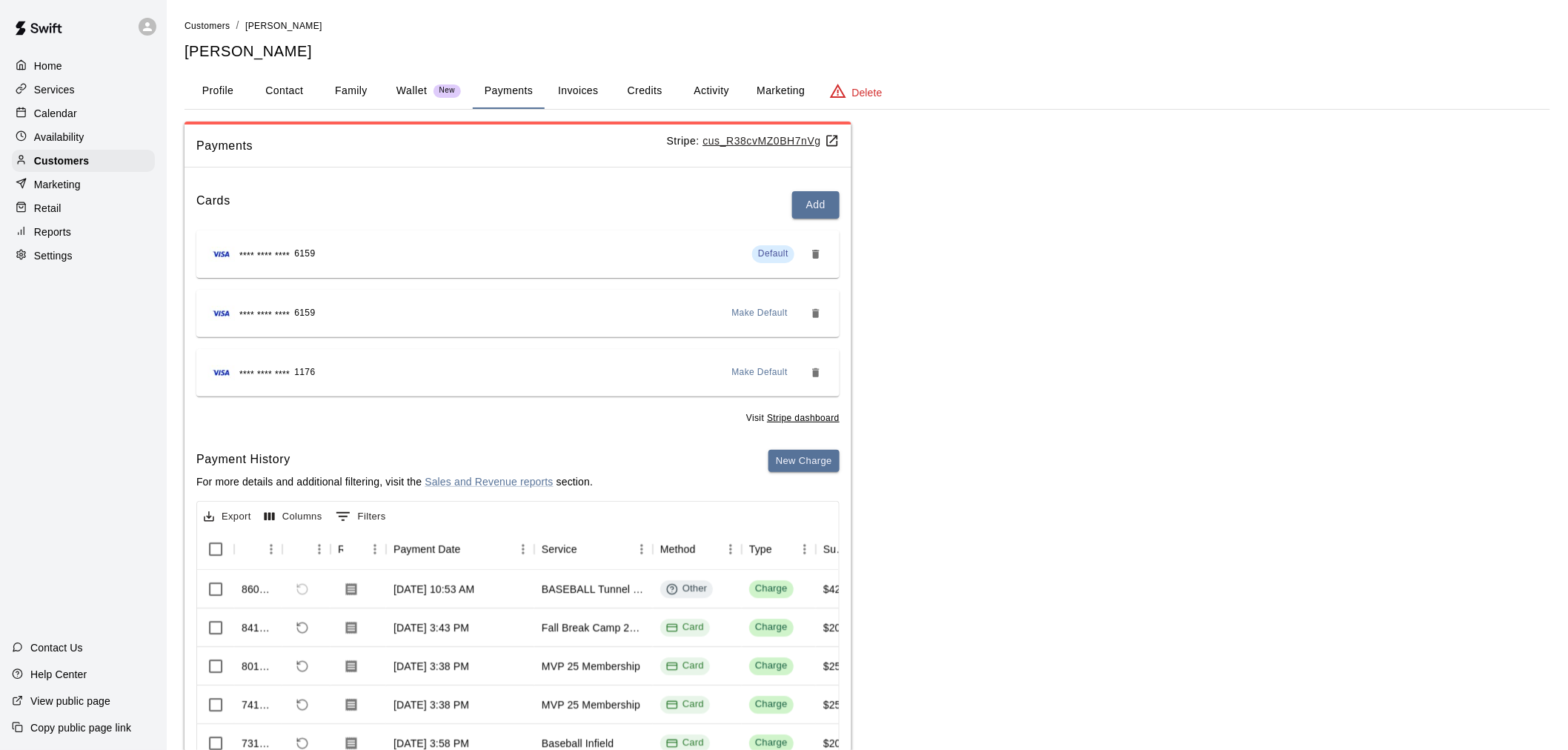
click at [771, 142] on u "cus_R38cvMZ0BH7nVg" at bounding box center [771, 141] width 136 height 12
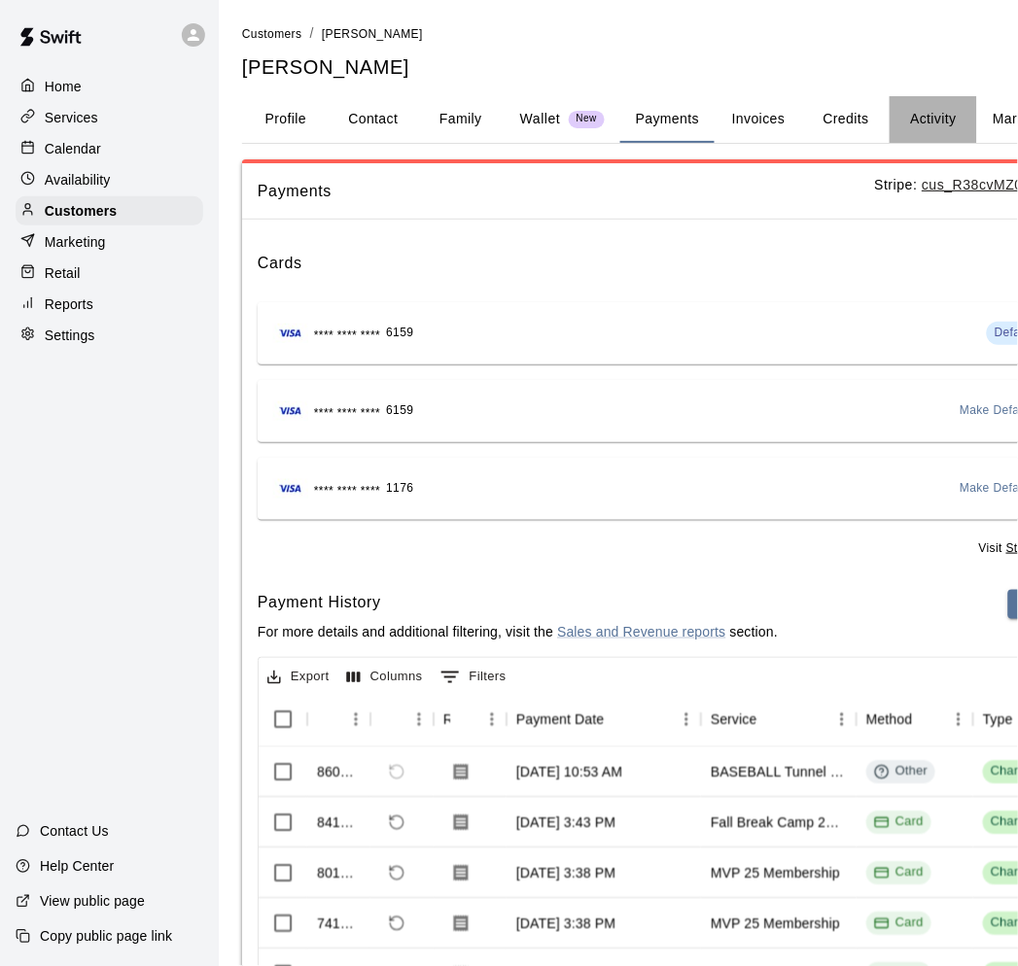
click at [940, 96] on button "Activity" at bounding box center [932, 119] width 87 height 47
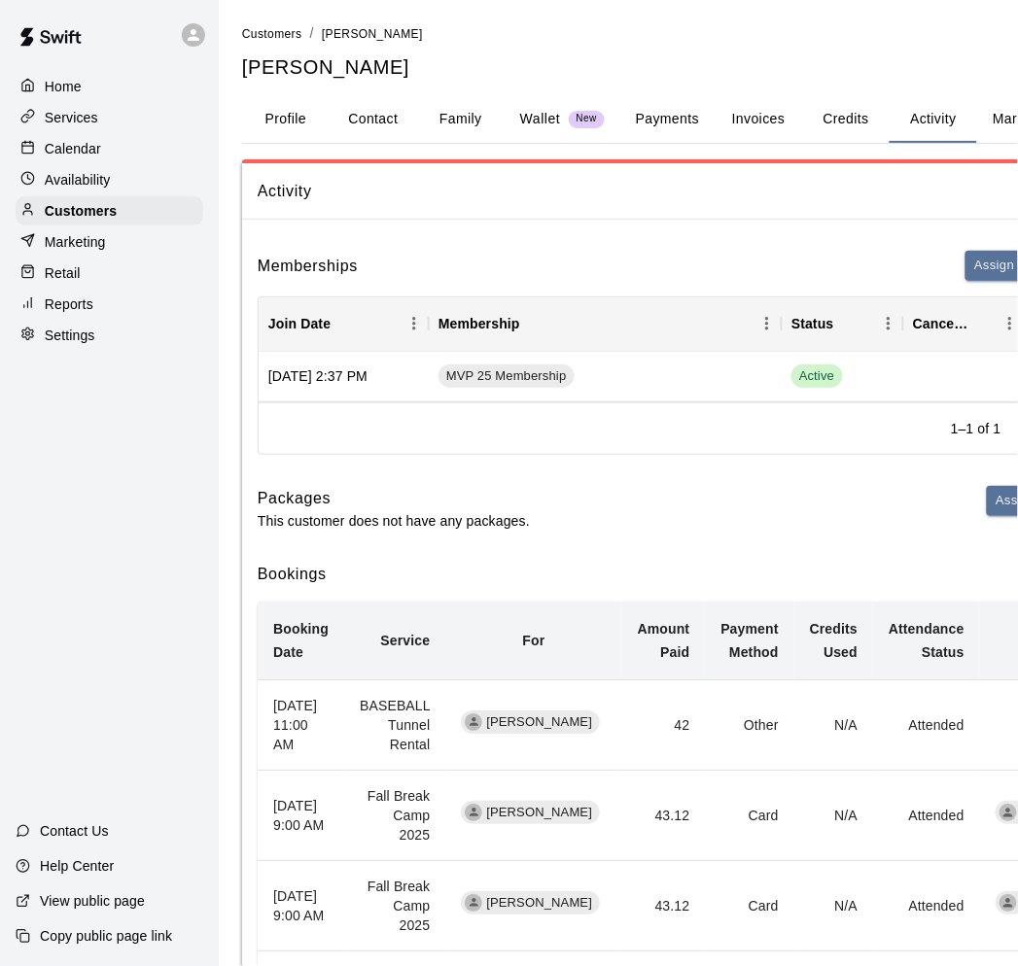
click at [81, 157] on p "Calendar" at bounding box center [73, 148] width 56 height 19
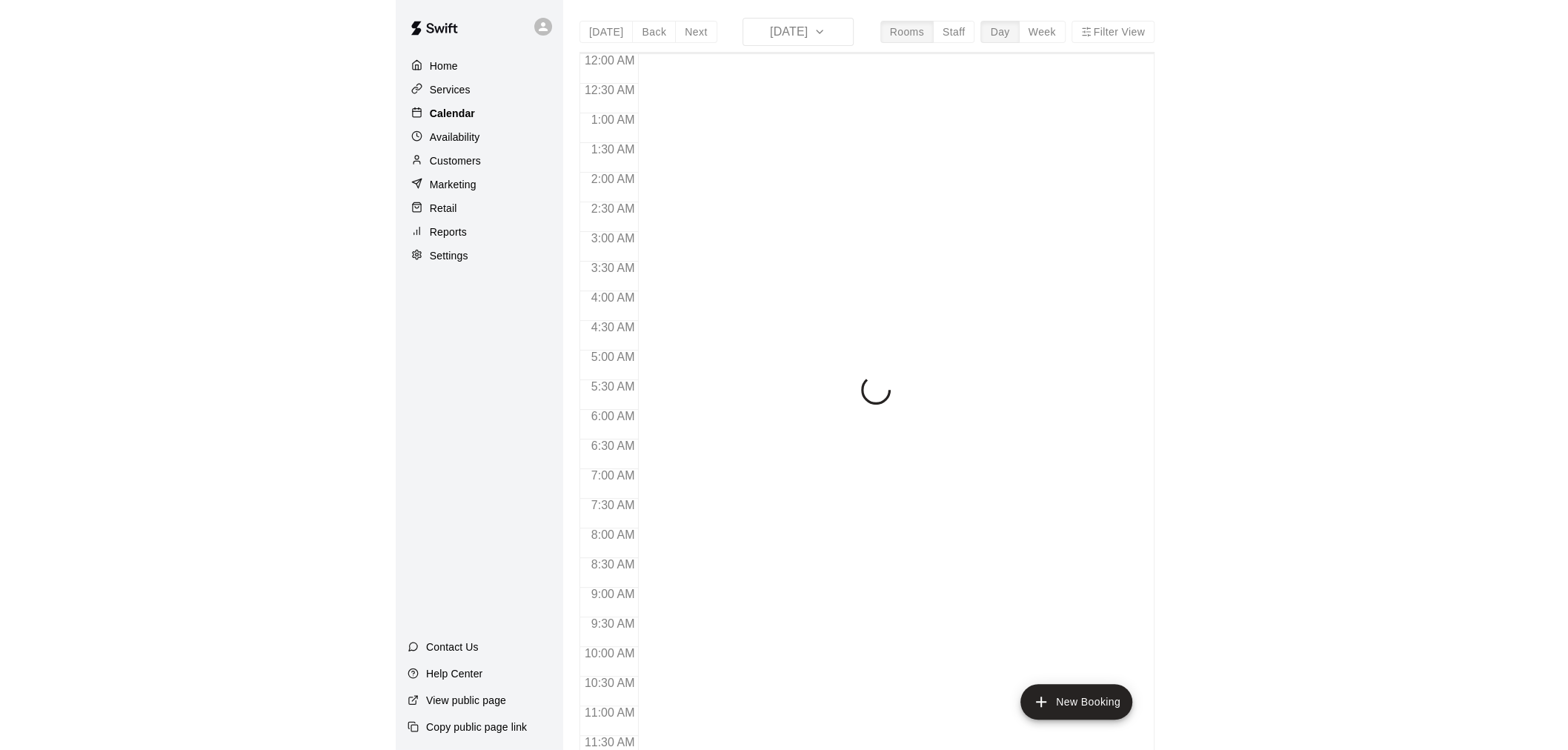
scroll to position [710, 0]
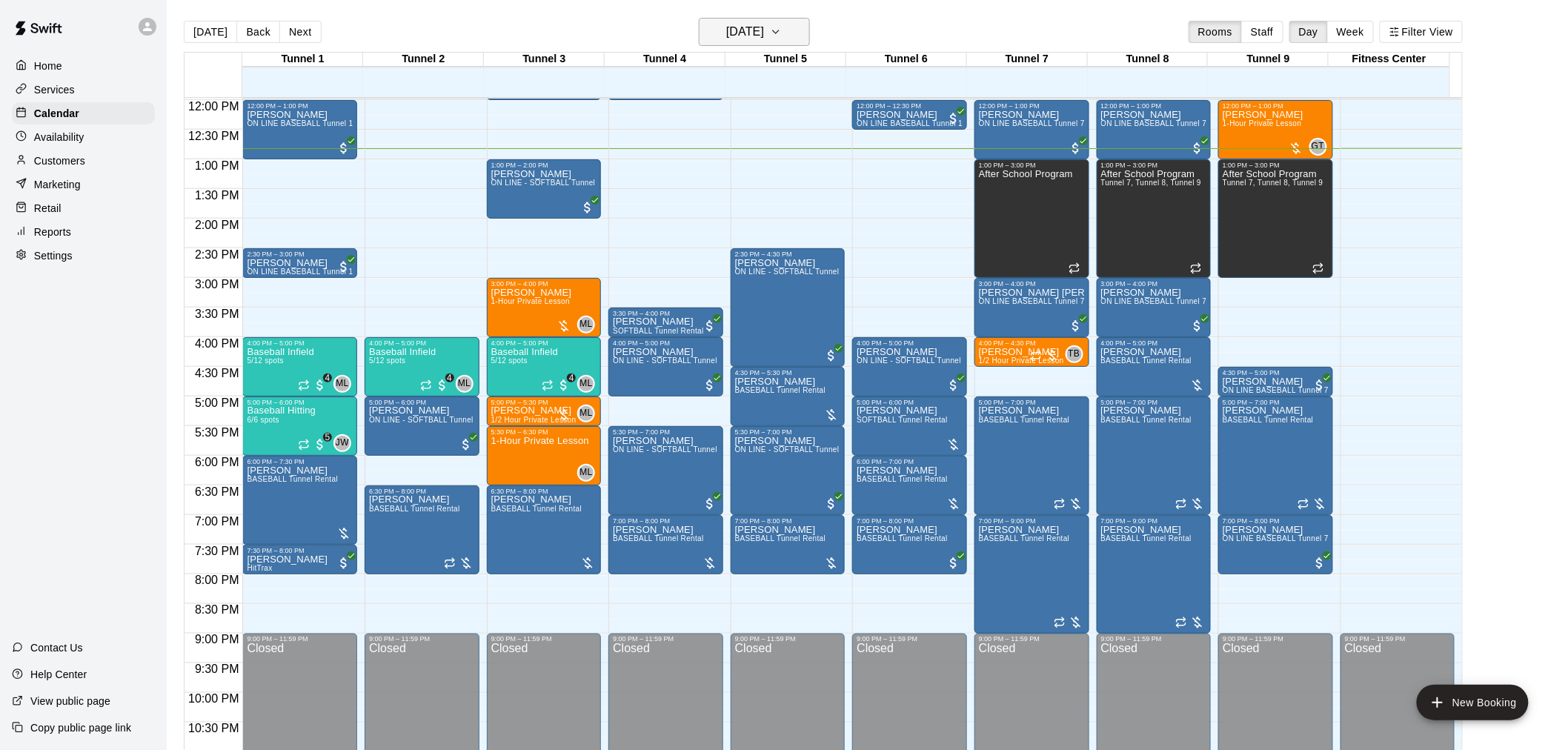
click at [764, 33] on h6 "[DATE]" at bounding box center [746, 31] width 38 height 21
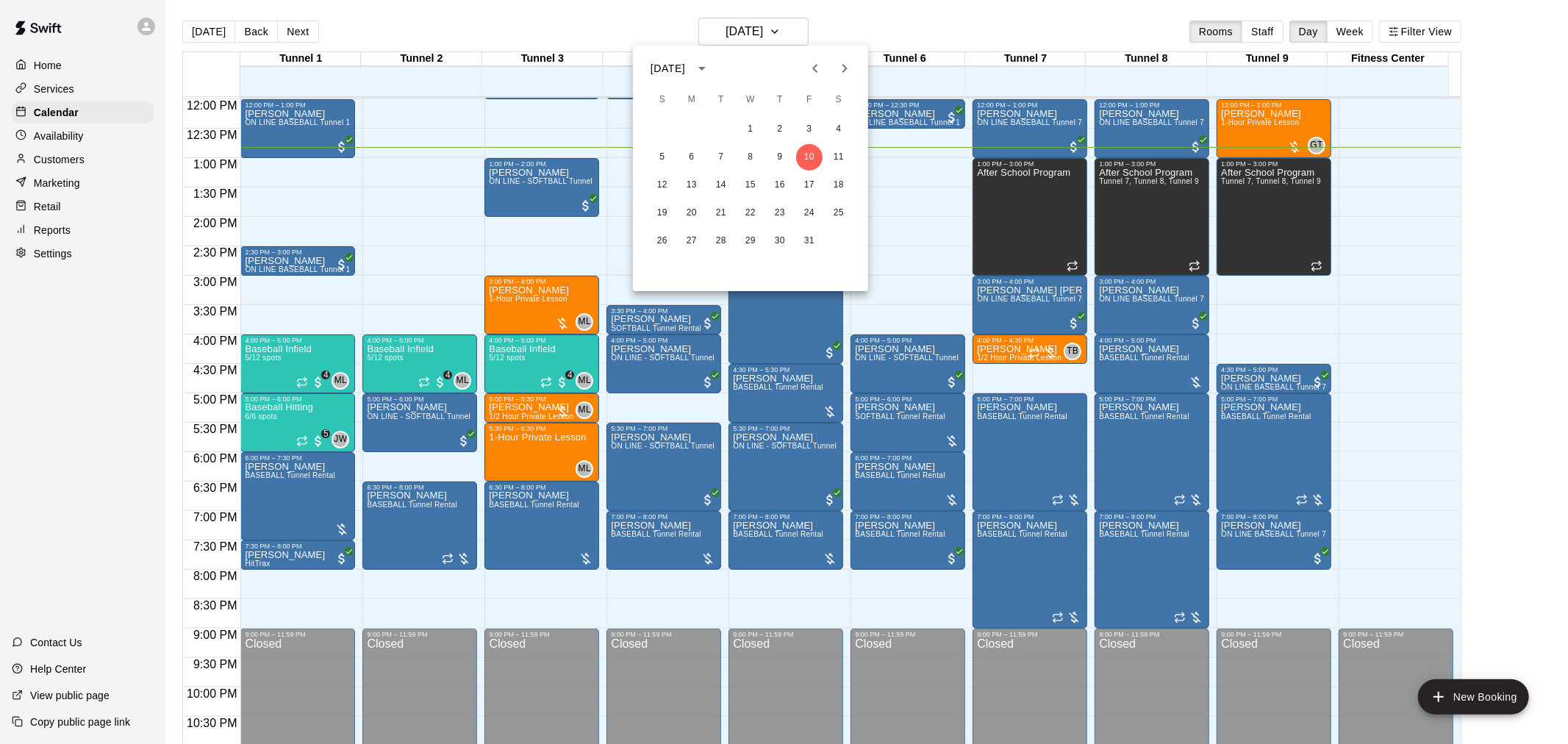
click at [842, 67] on icon "Next month" at bounding box center [844, 68] width 17 height 17
click at [832, 68] on button "Next month" at bounding box center [845, 68] width 29 height 29
click at [818, 63] on icon "Previous month" at bounding box center [815, 68] width 17 height 17
click at [760, 189] on button "15" at bounding box center [750, 184] width 26 height 26
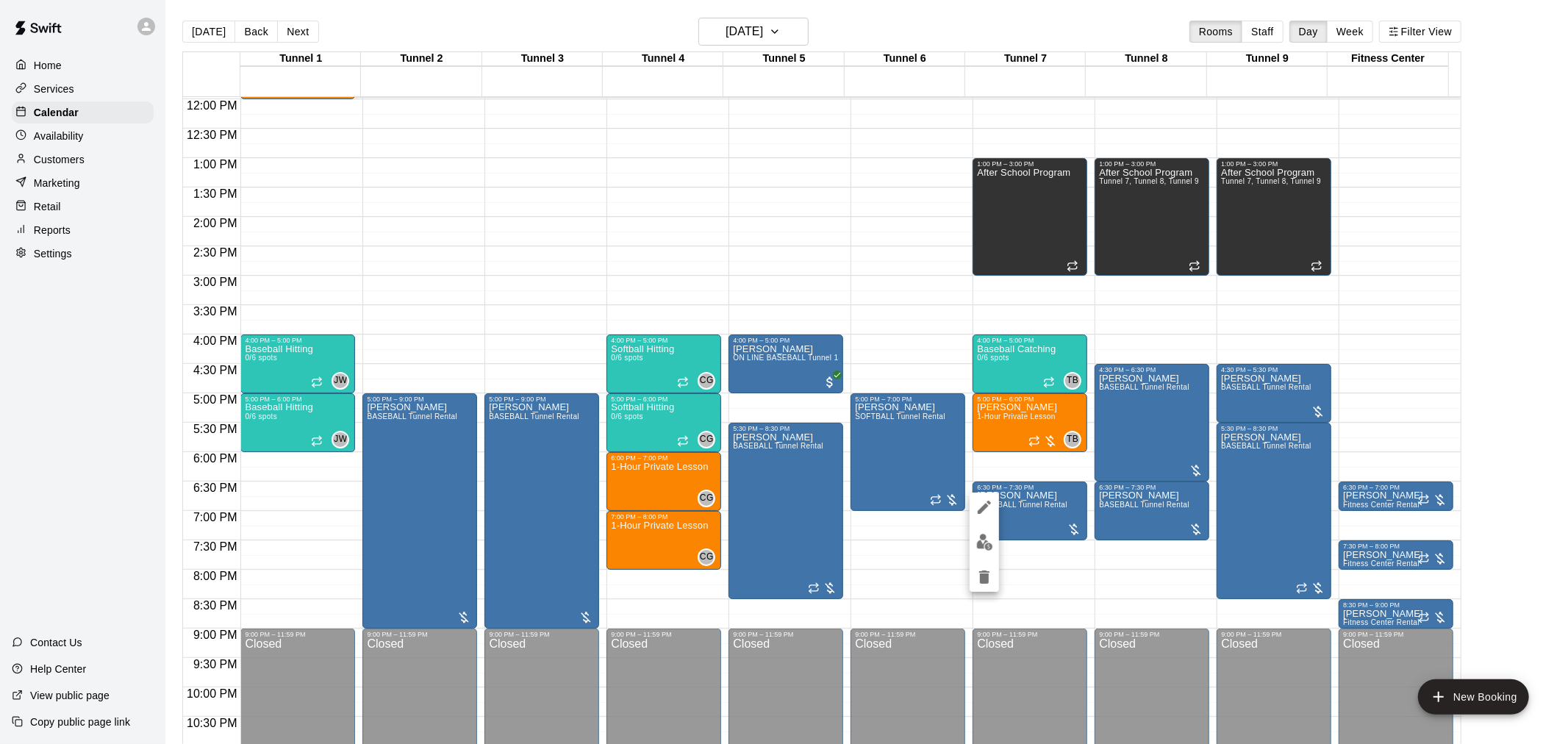
click at [989, 538] on img "edit" at bounding box center [985, 542] width 17 height 17
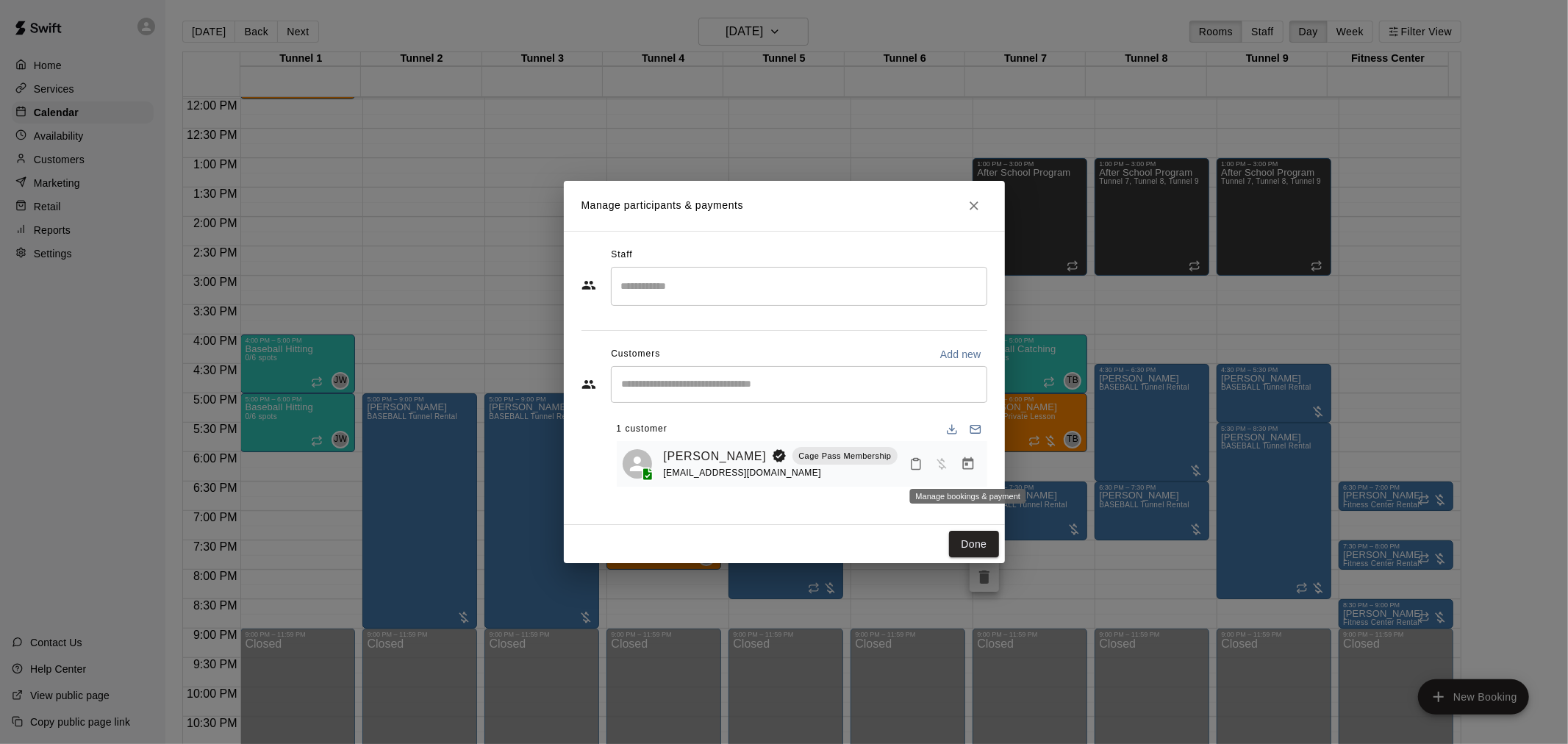
click at [961, 460] on icon "Manage bookings & payment" at bounding box center [968, 463] width 14 height 14
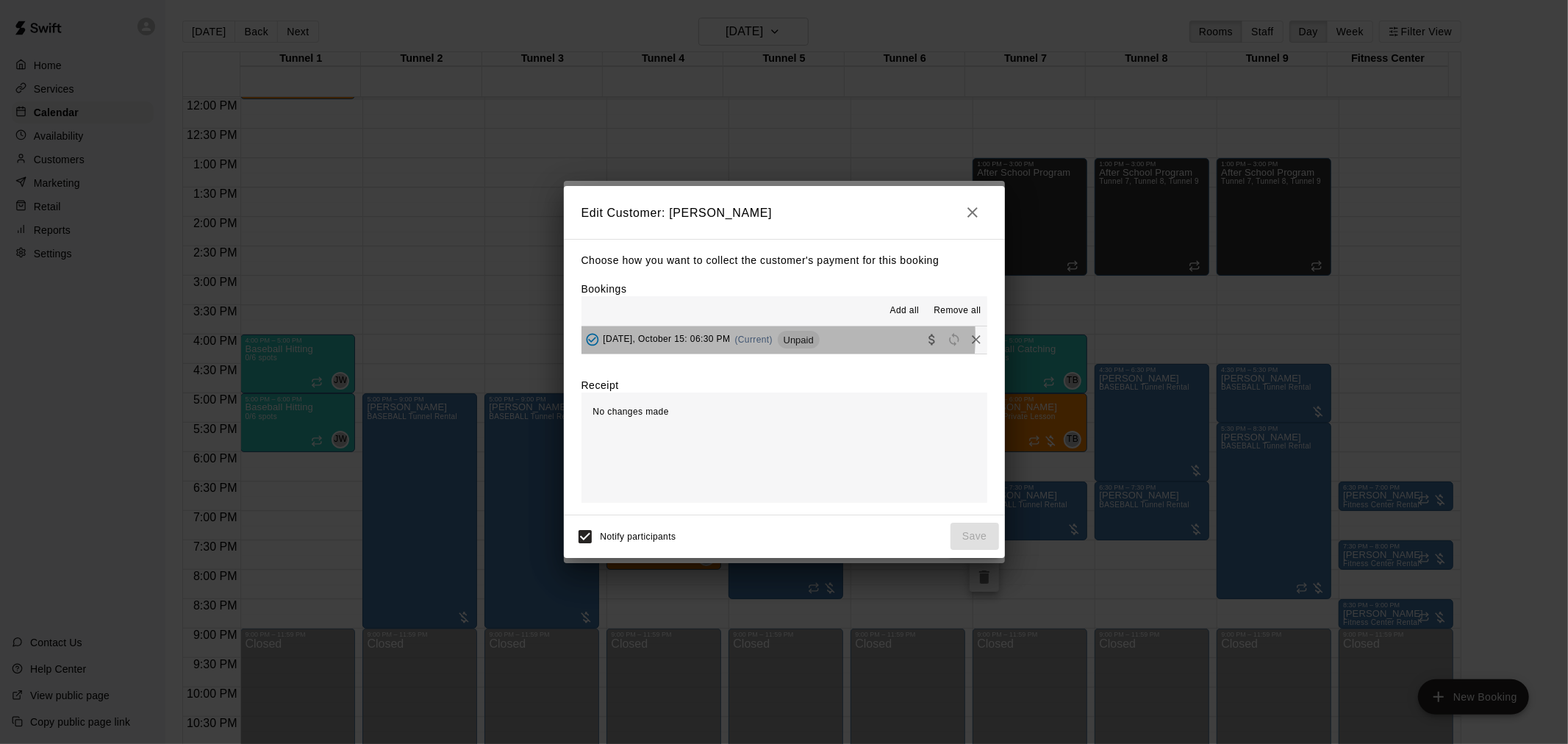
click at [729, 338] on span "[DATE], October 15: 06:30 PM" at bounding box center [667, 339] width 127 height 11
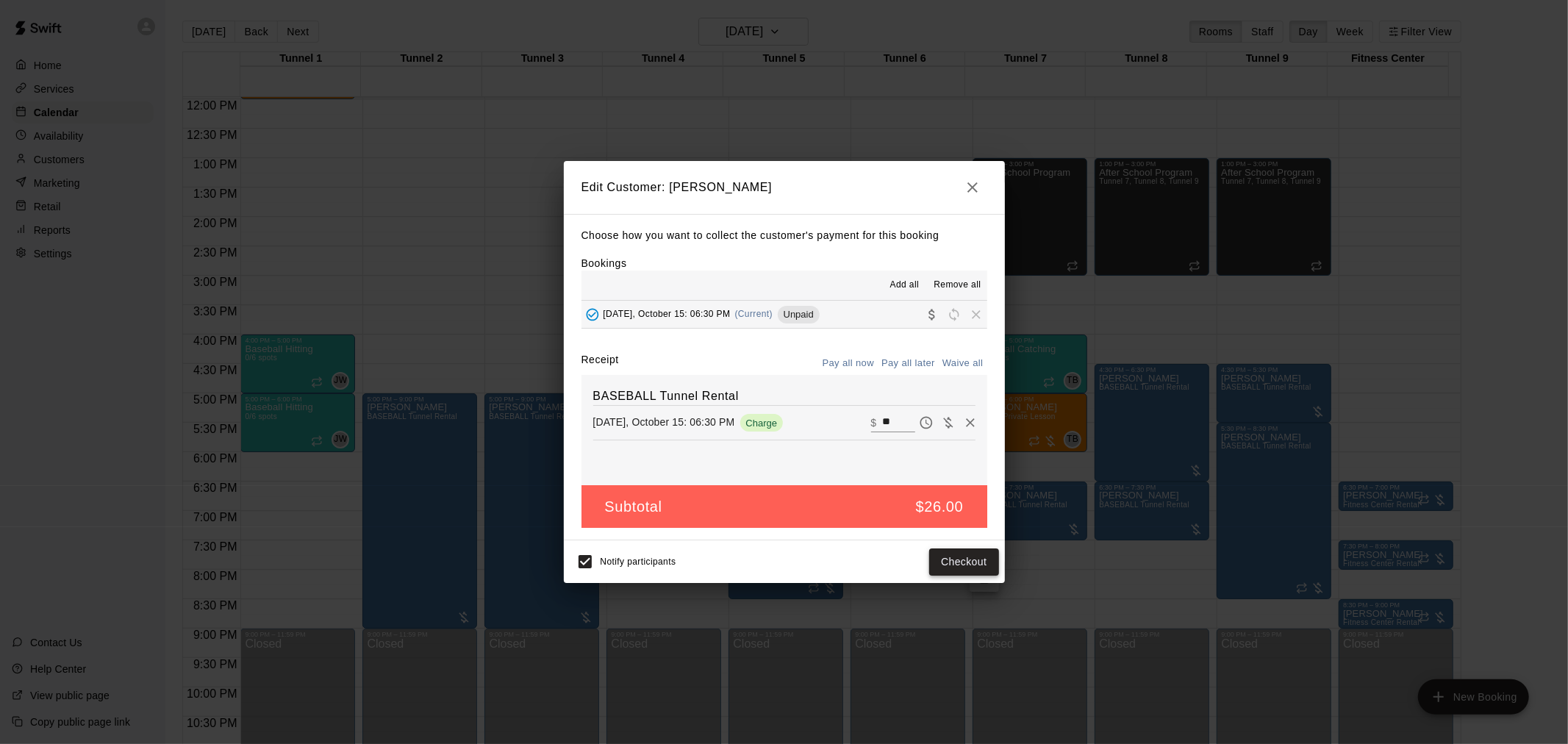
click at [967, 555] on button "Checkout" at bounding box center [964, 562] width 69 height 27
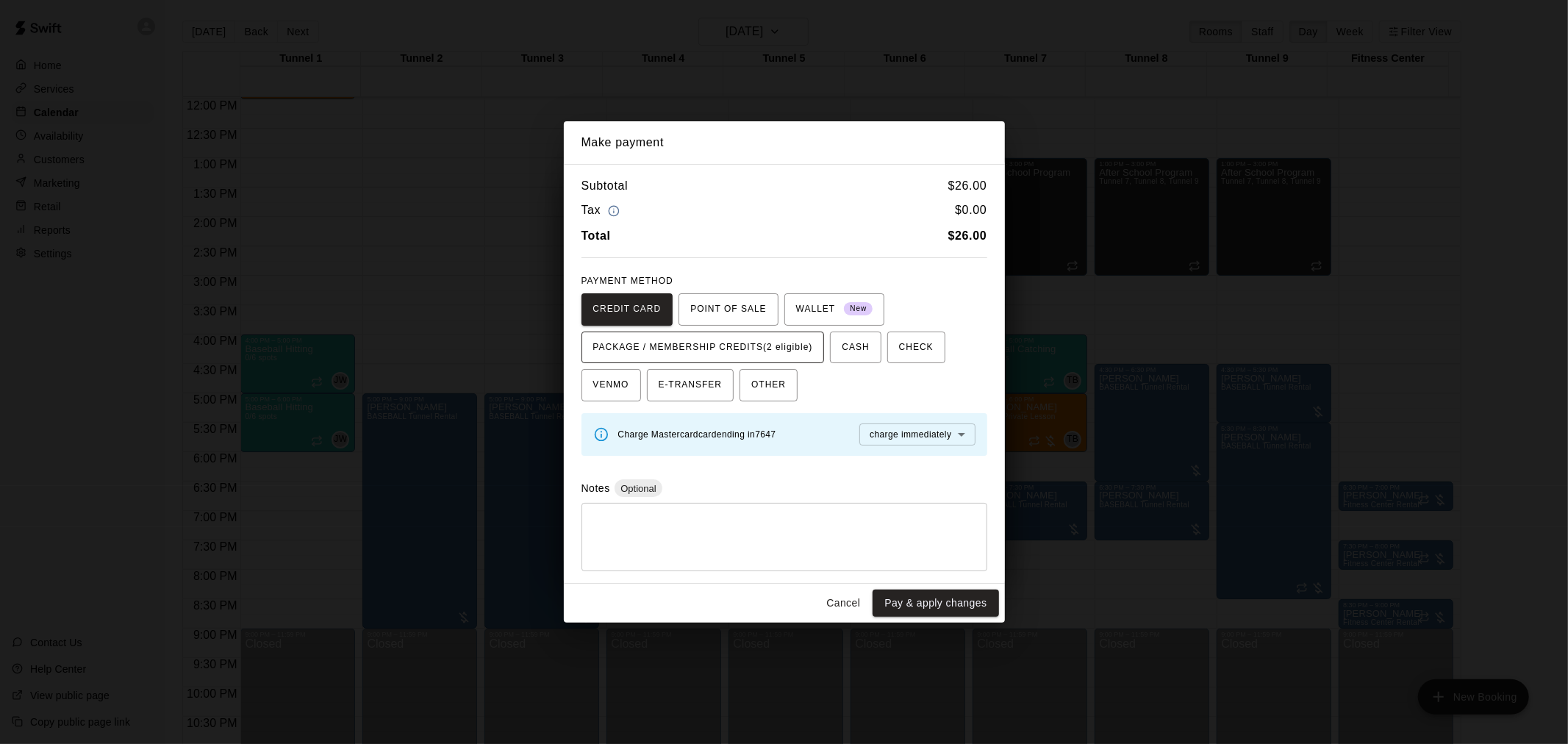
click at [776, 354] on span "PACKAGE / MEMBERSHIP CREDITS (2 eligible)" at bounding box center [703, 347] width 220 height 23
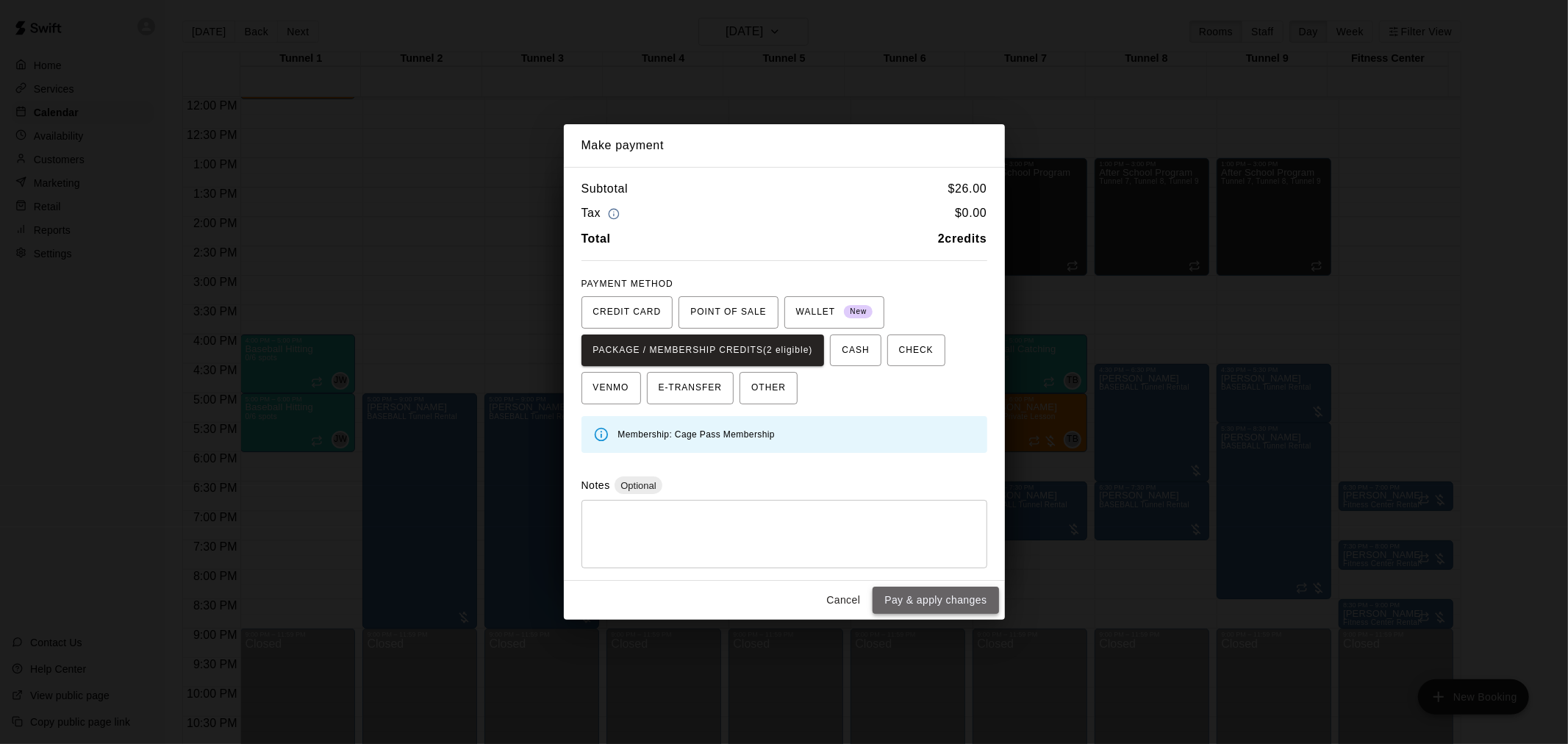
click at [917, 597] on button "Pay & apply changes" at bounding box center [936, 600] width 126 height 27
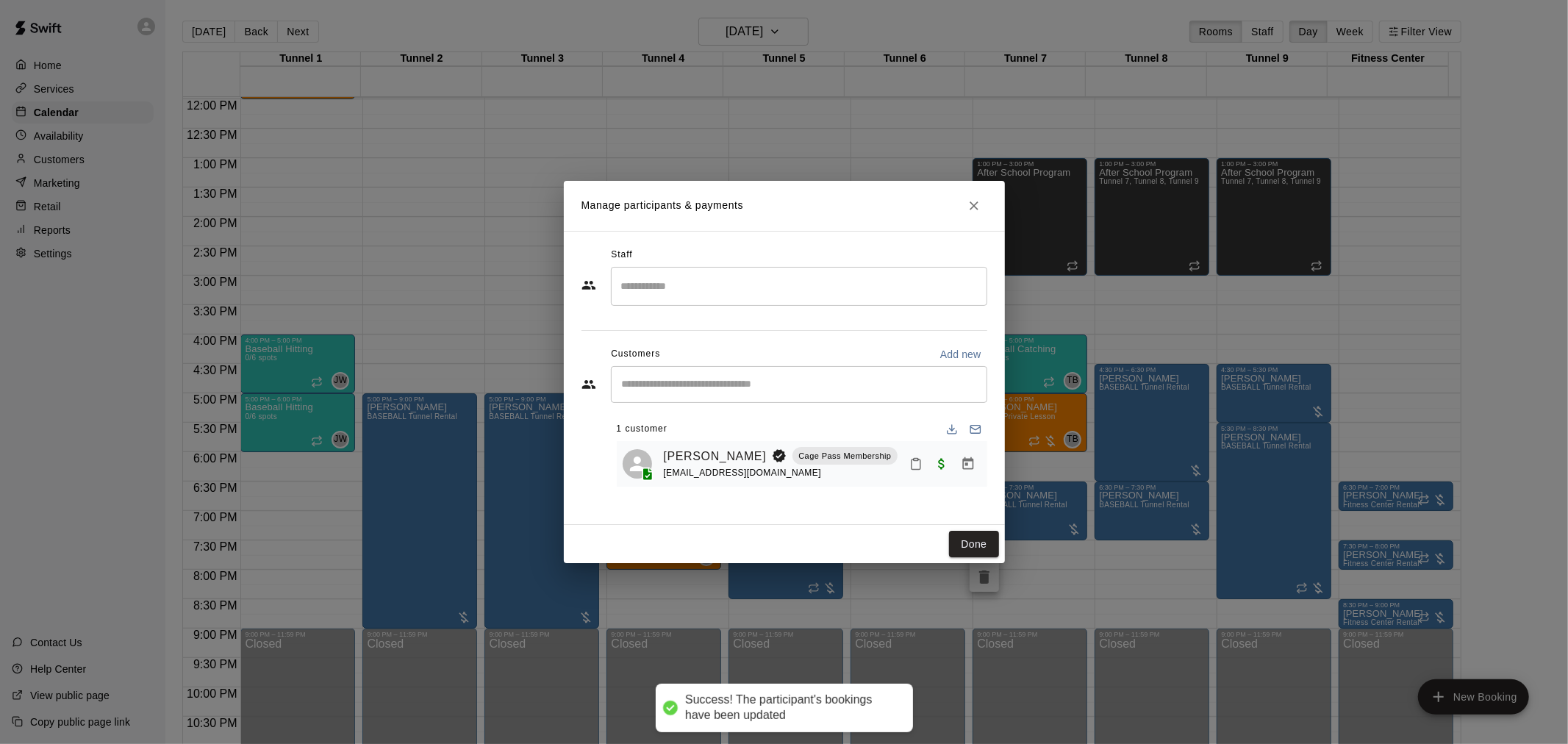
click at [967, 537] on button "Done" at bounding box center [973, 544] width 49 height 27
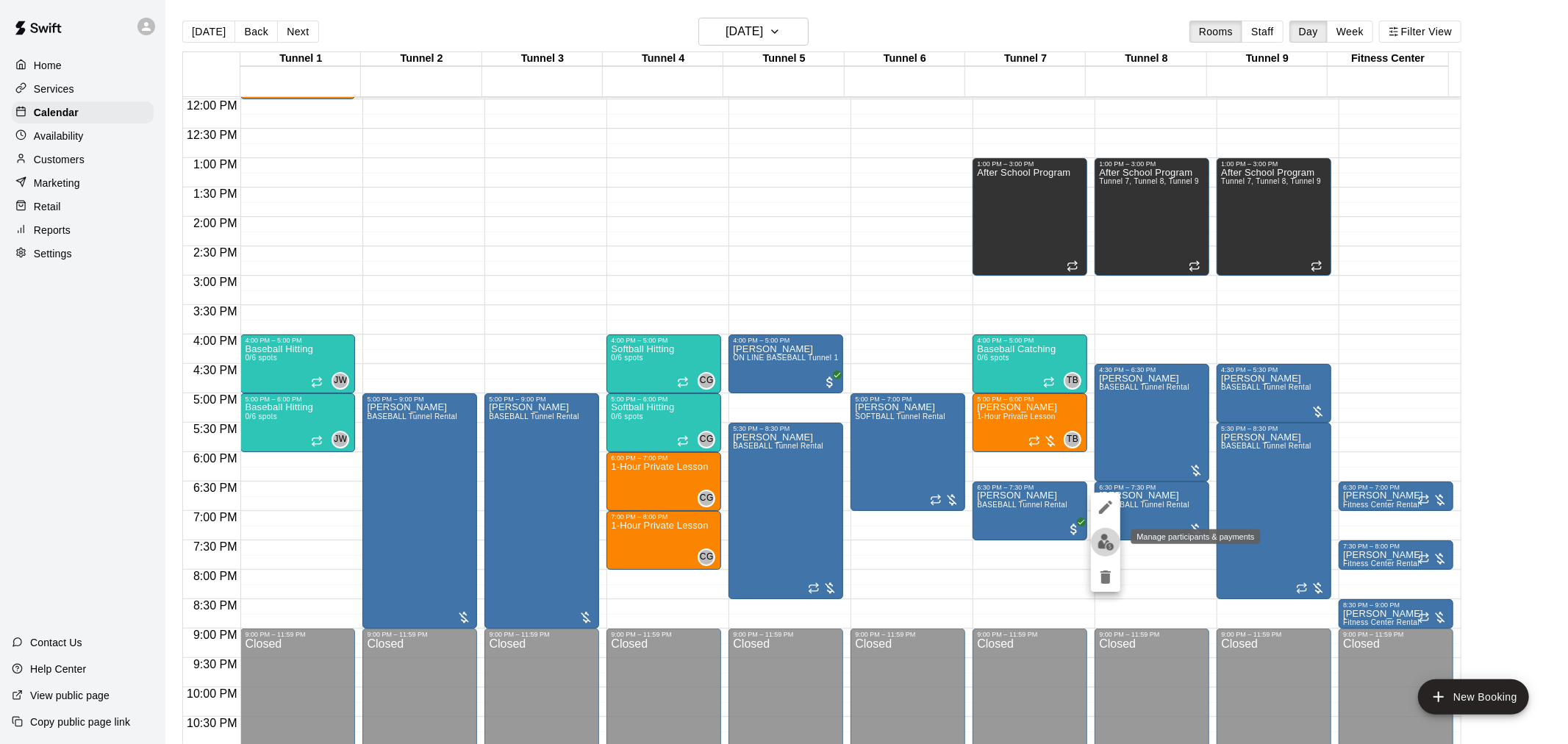
click at [1103, 539] on img "edit" at bounding box center [1106, 542] width 17 height 17
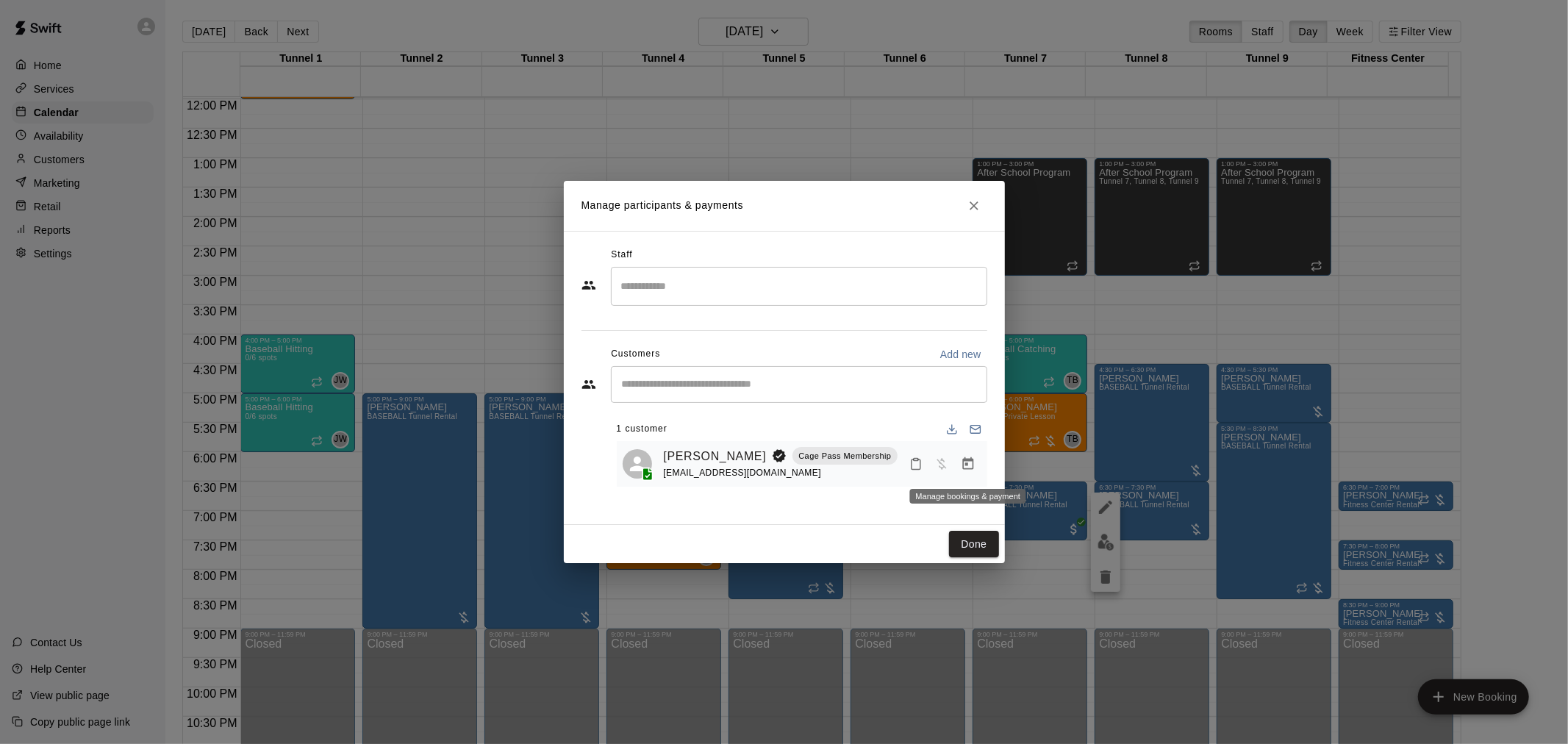
click at [975, 461] on icon "Manage bookings & payment" at bounding box center [968, 463] width 14 height 14
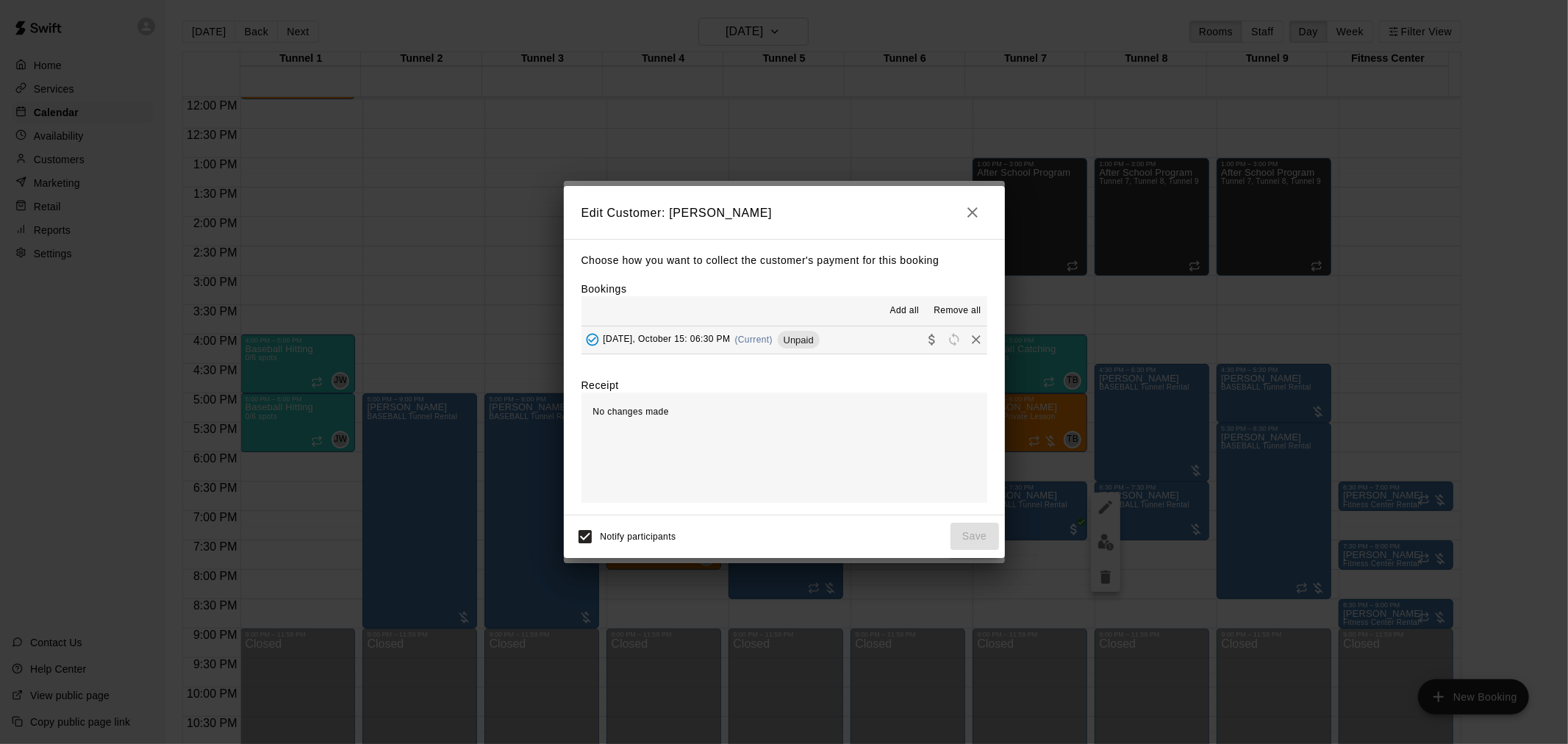
click at [812, 346] on span "Unpaid" at bounding box center [798, 339] width 42 height 11
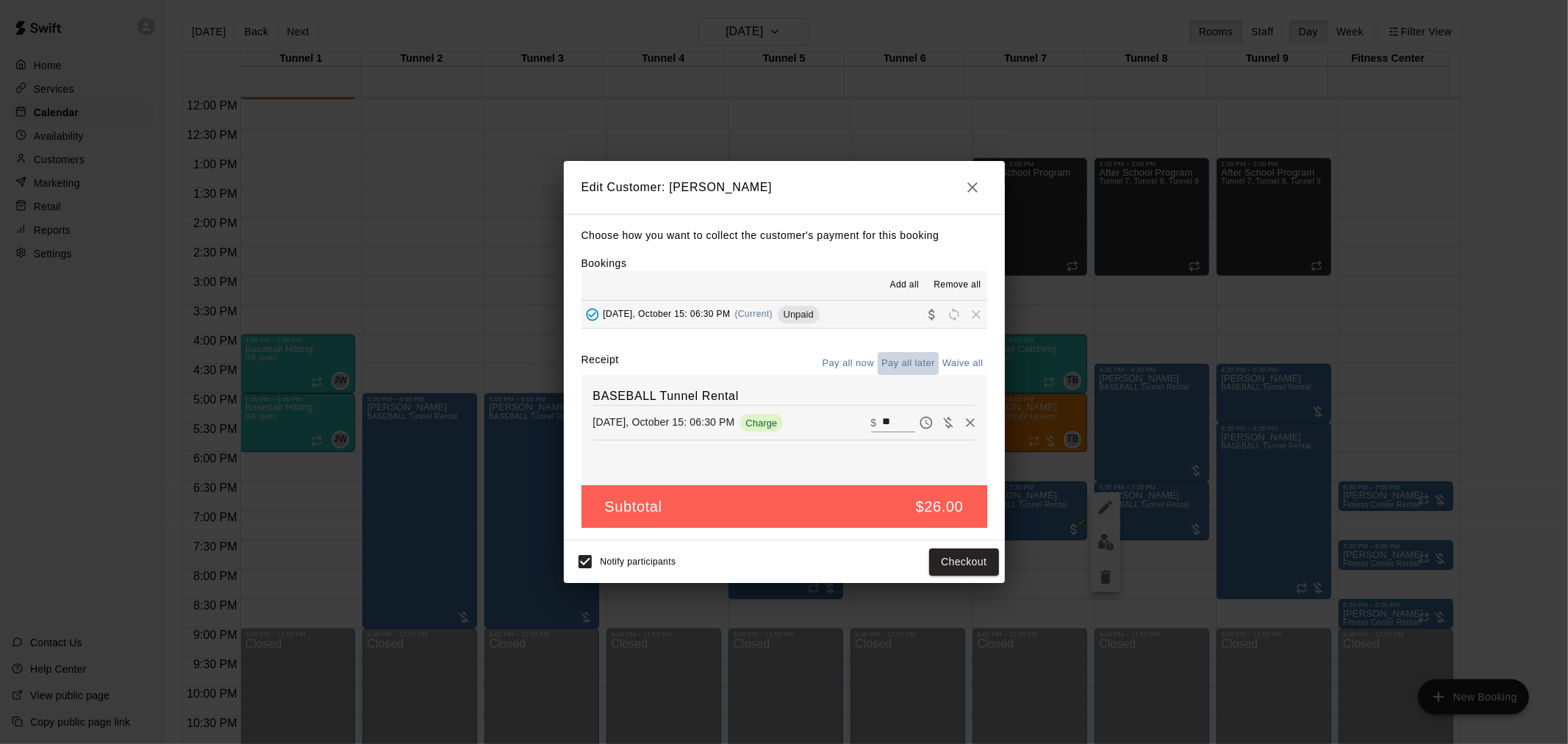
click at [921, 365] on button "Pay all later" at bounding box center [908, 364] width 61 height 23
click at [849, 358] on button "Pay all now" at bounding box center [849, 364] width 60 height 23
click at [964, 563] on button "Checkout" at bounding box center [964, 562] width 69 height 27
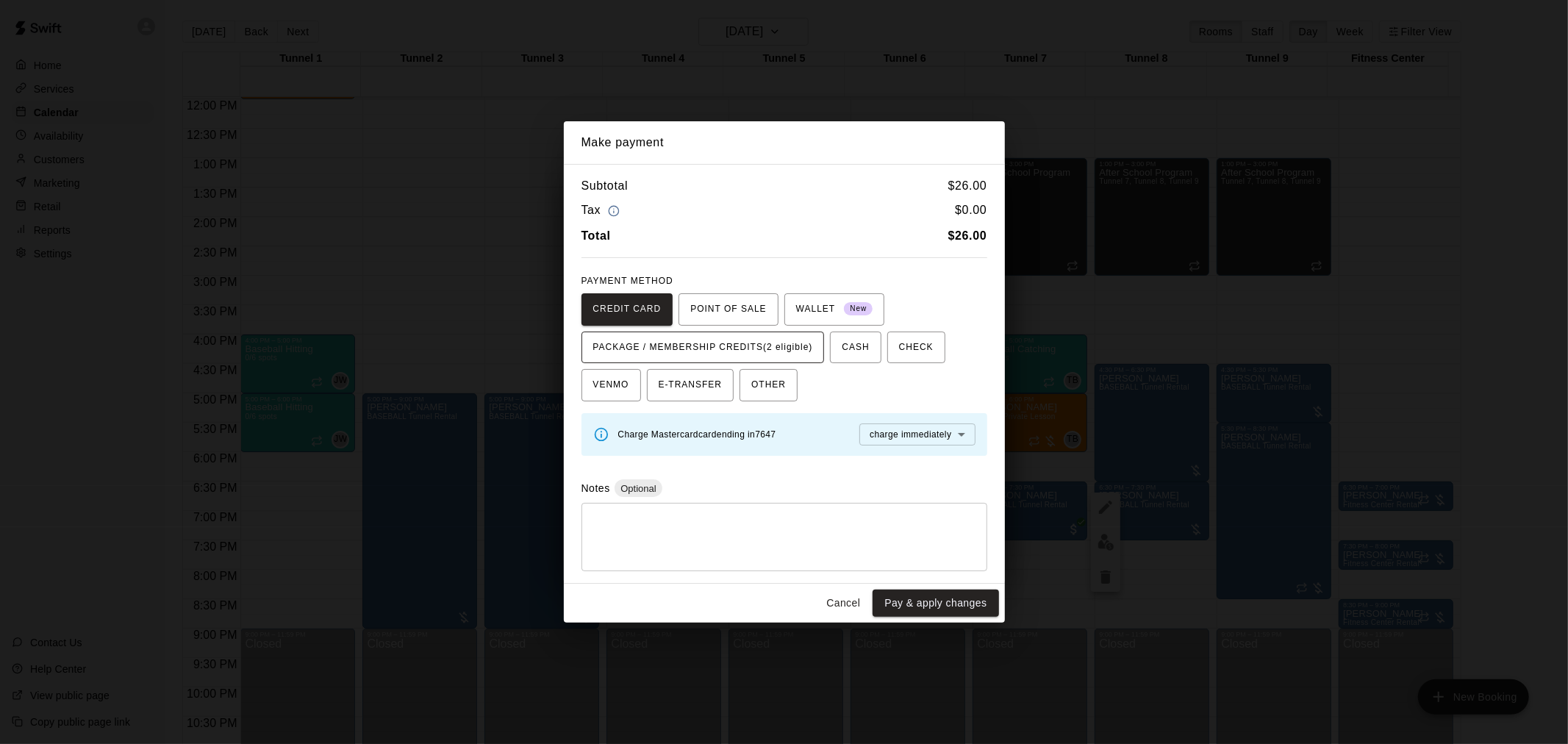
click at [787, 351] on span "PACKAGE / MEMBERSHIP CREDITS (2 eligible)" at bounding box center [703, 347] width 220 height 23
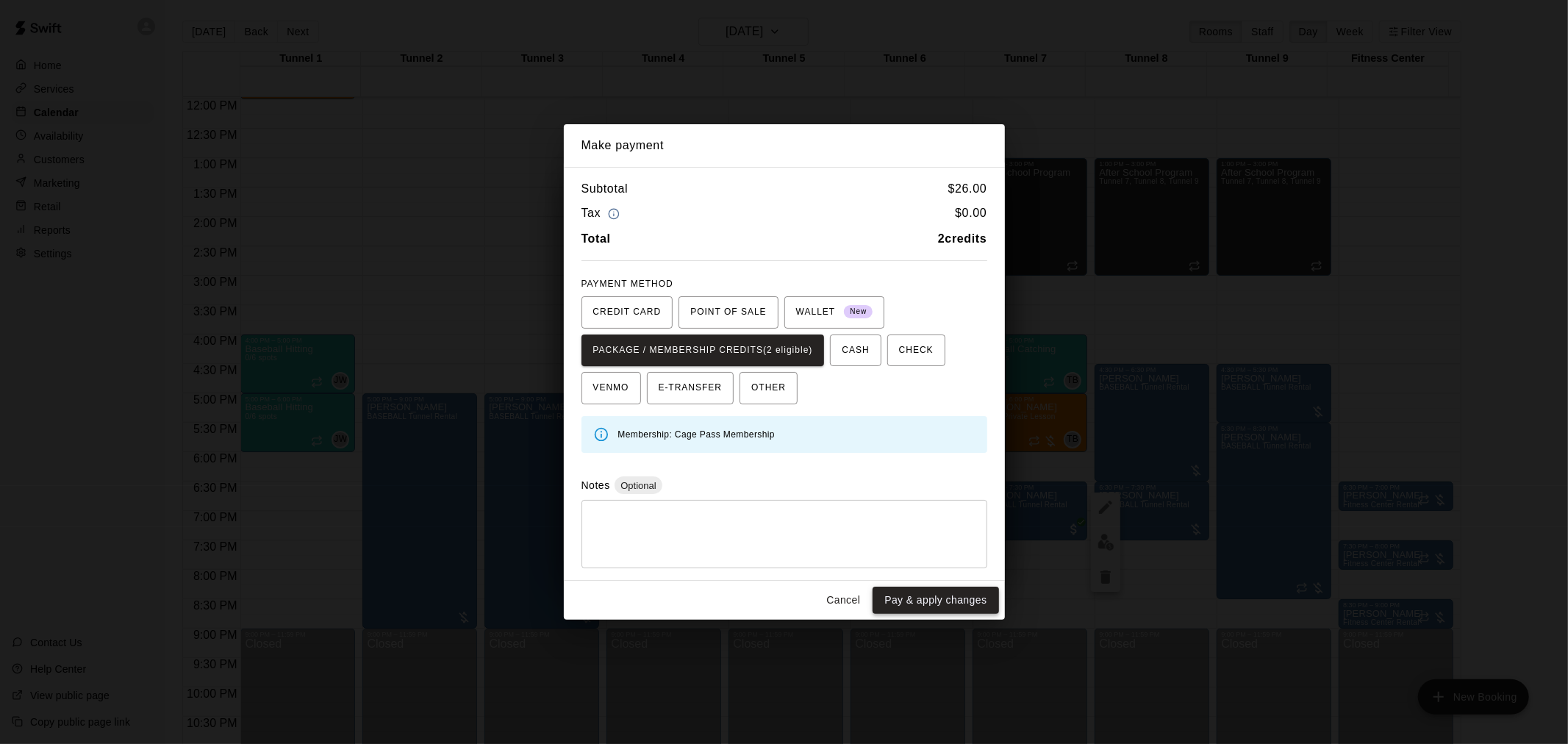
click at [959, 593] on button "Pay & apply changes" at bounding box center [936, 600] width 126 height 27
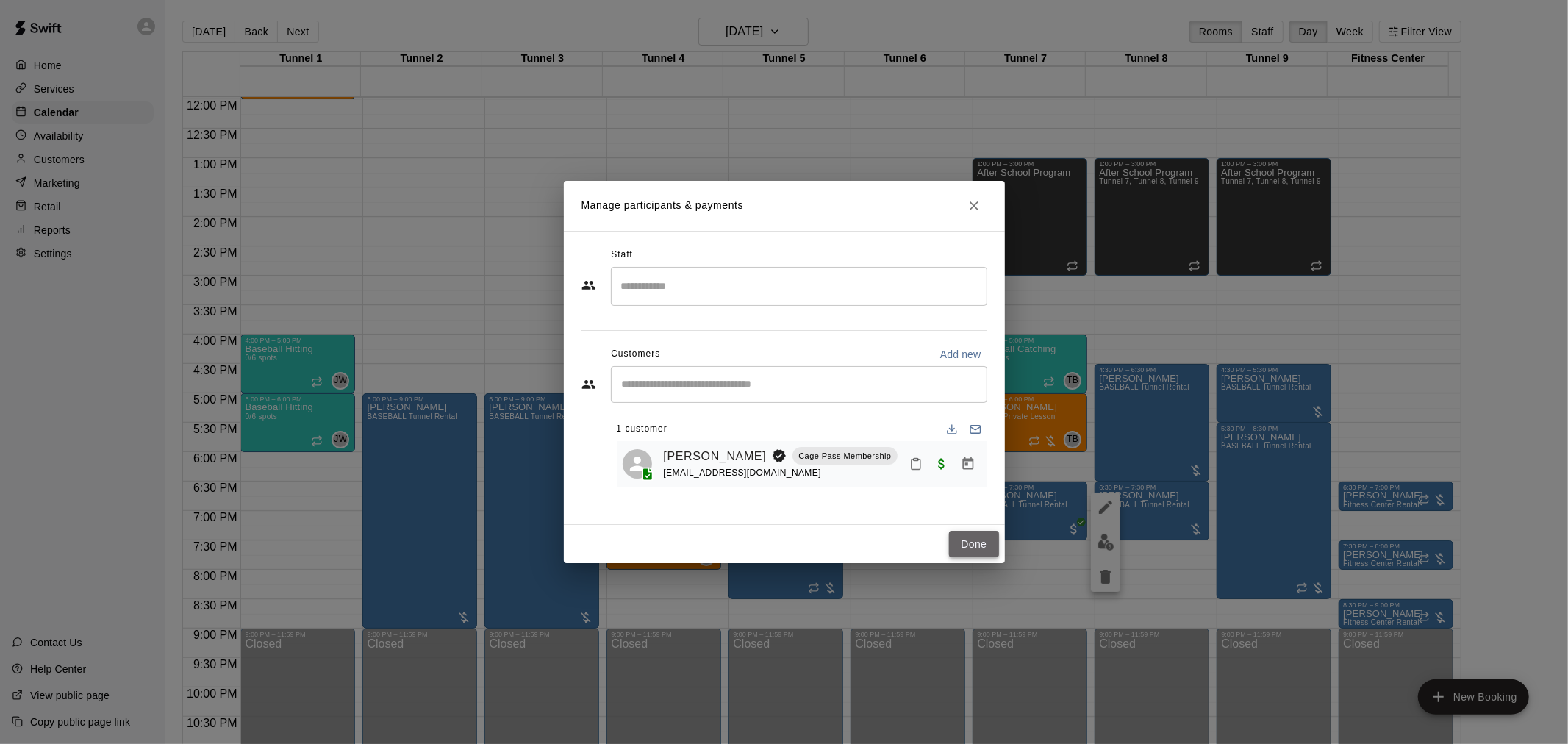
click at [953, 531] on button "Done" at bounding box center [973, 544] width 49 height 27
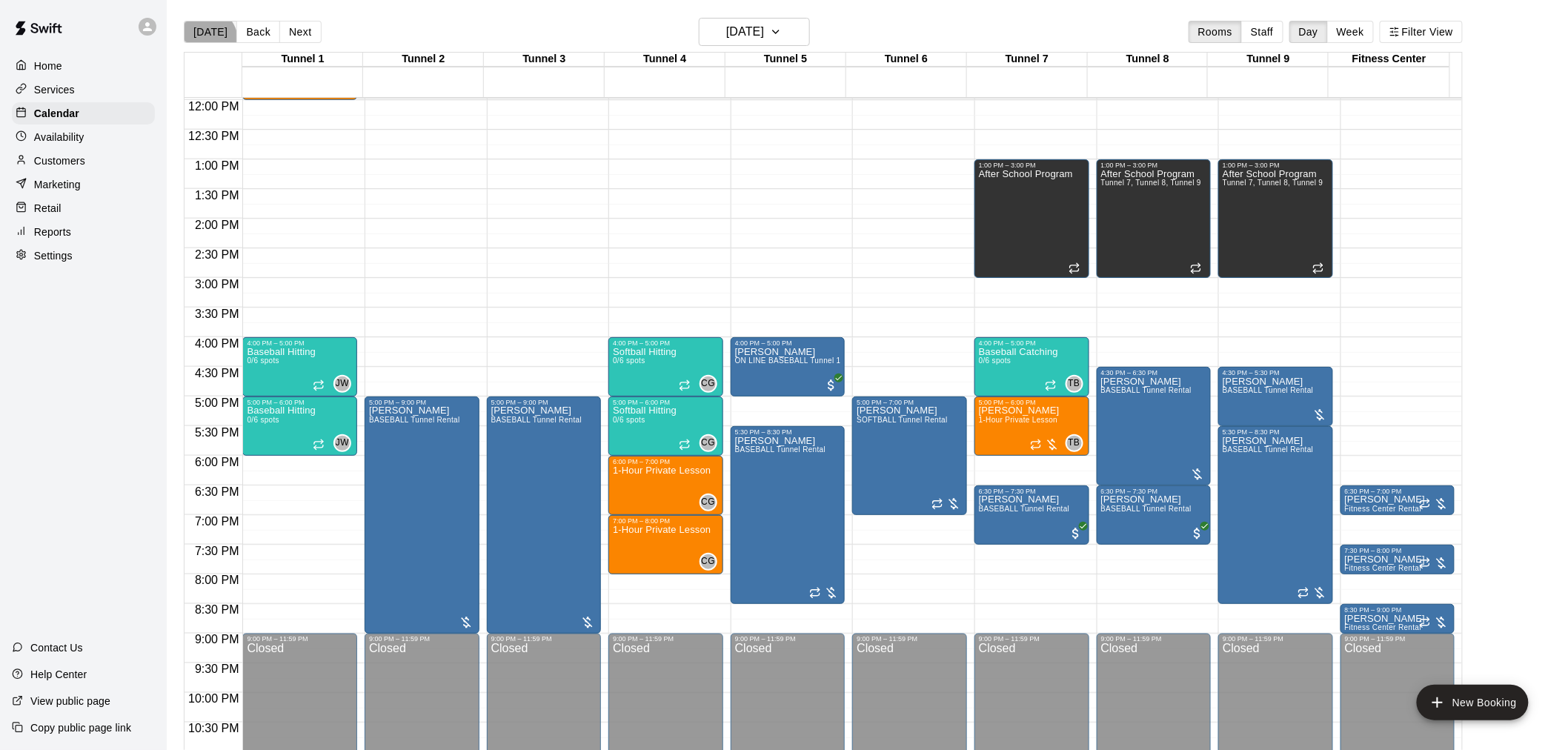
click at [205, 40] on button "[DATE]" at bounding box center [210, 31] width 53 height 22
